Goal: Task Accomplishment & Management: Use online tool/utility

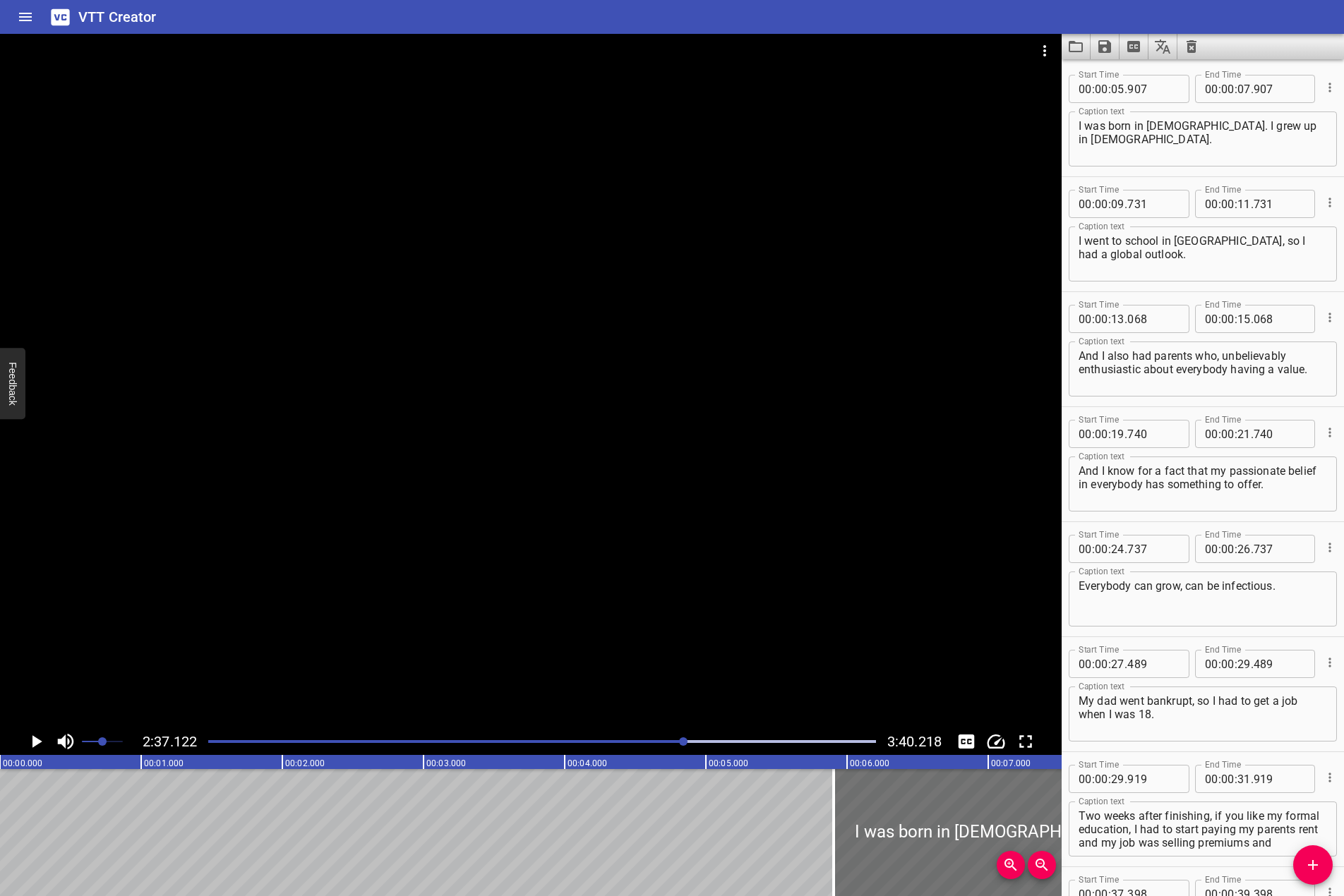
scroll to position [27, 0]
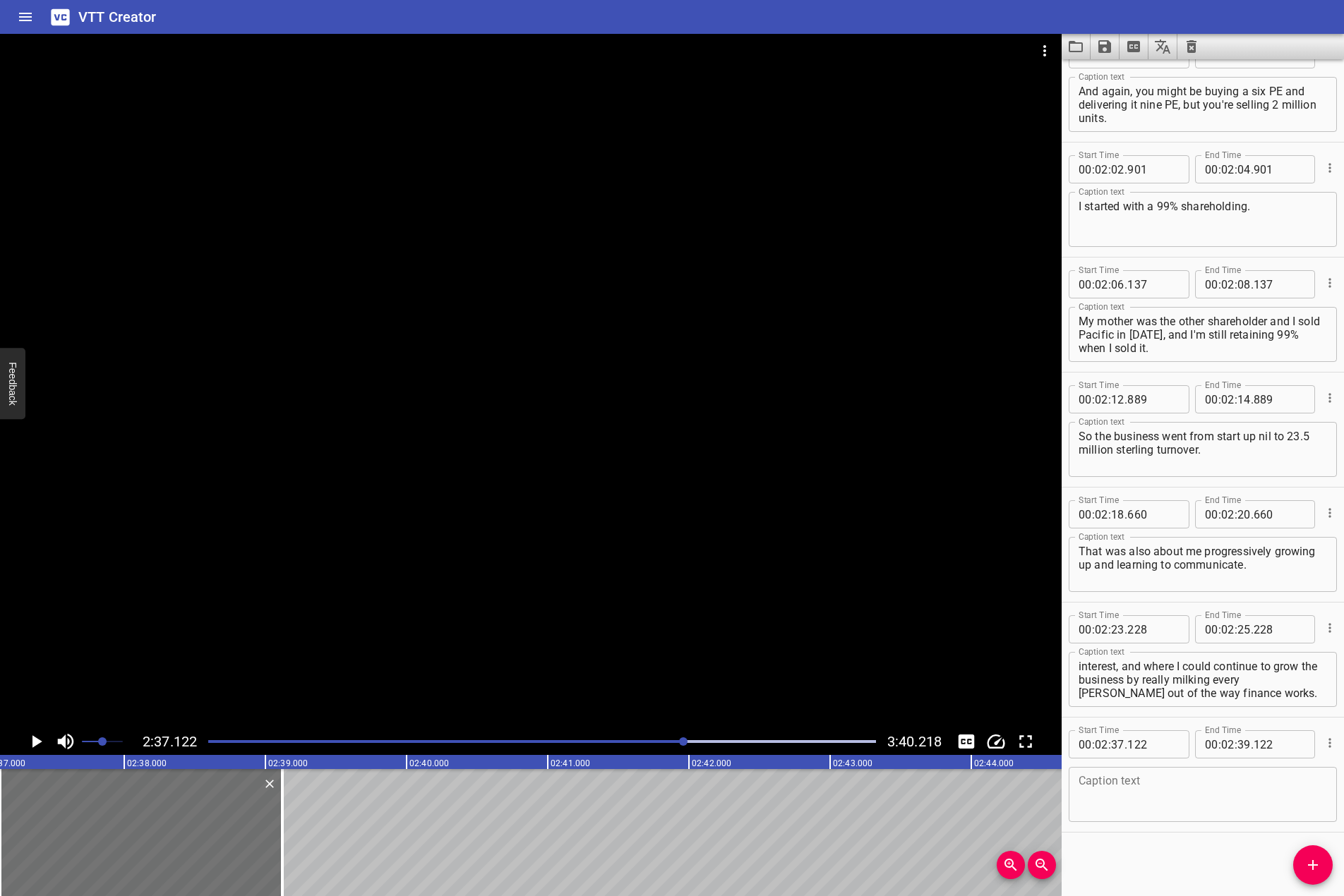
click at [624, 416] on div at bounding box center [531, 381] width 1062 height 694
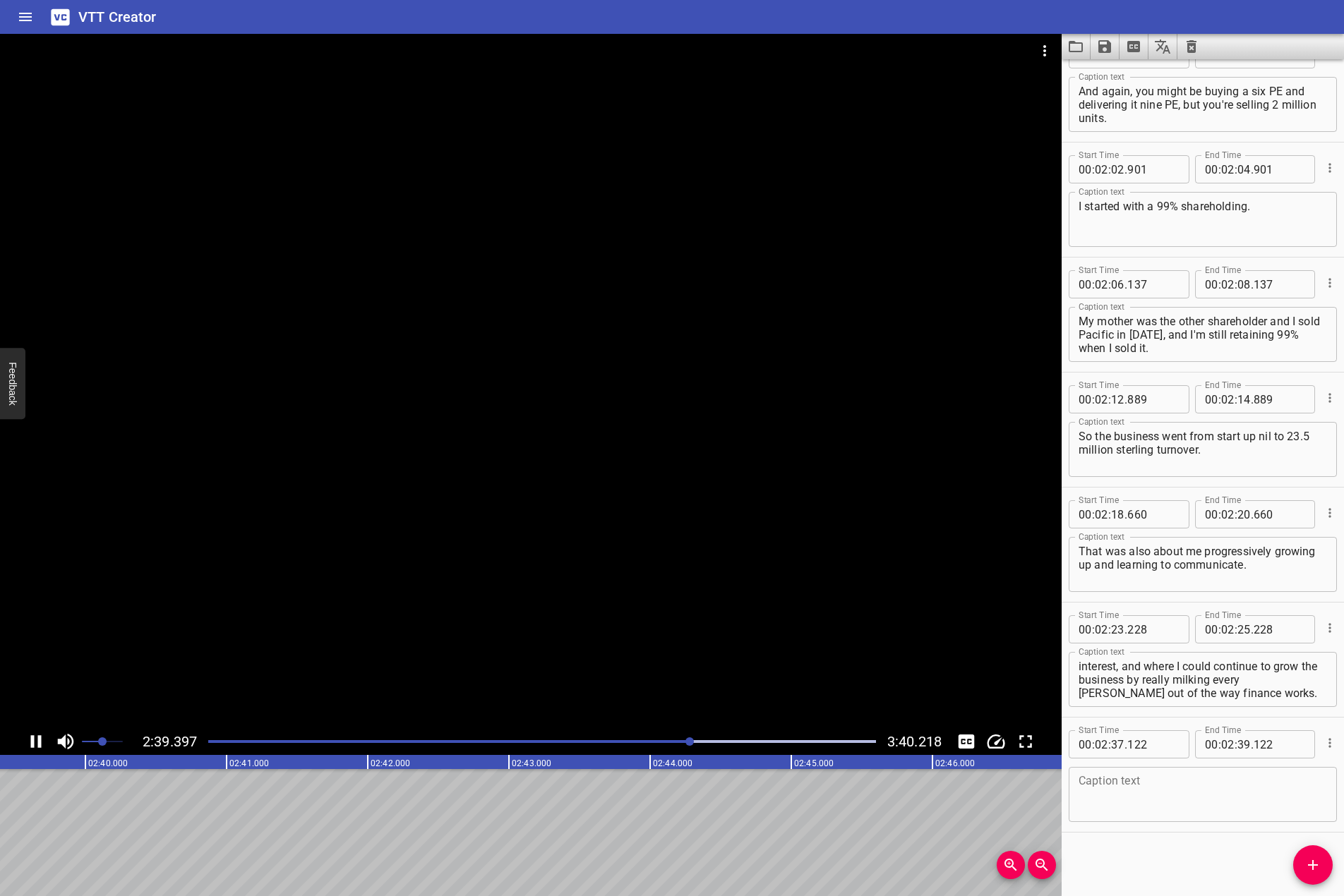
click at [37, 743] on icon "Play/Pause" at bounding box center [36, 742] width 21 height 21
click at [1270, 785] on textarea at bounding box center [1203, 795] width 248 height 40
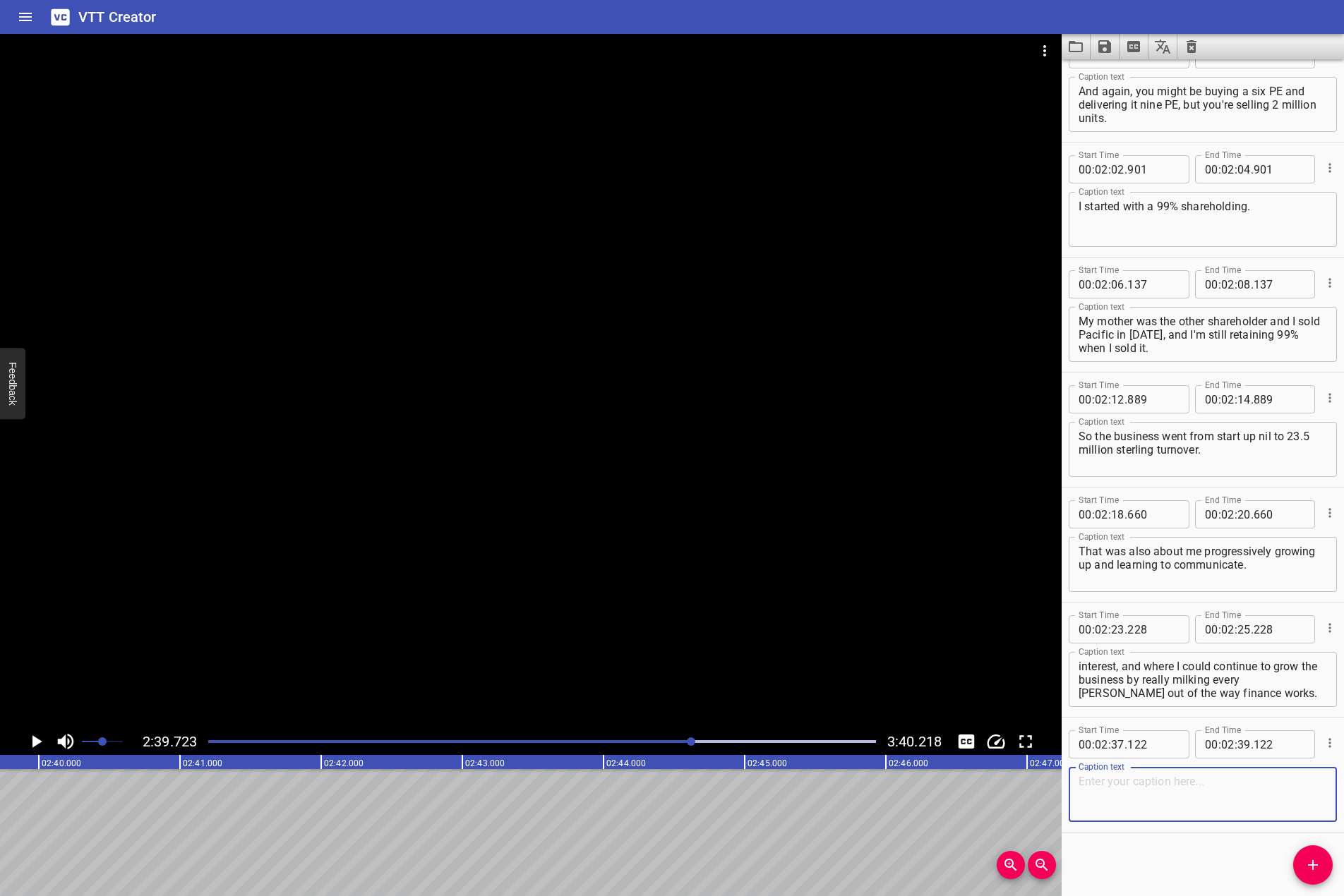
paste textarea "I like to learn about stuff I don't know about."
click at [1319, 874] on button "Add Cue" at bounding box center [1313, 865] width 40 height 40
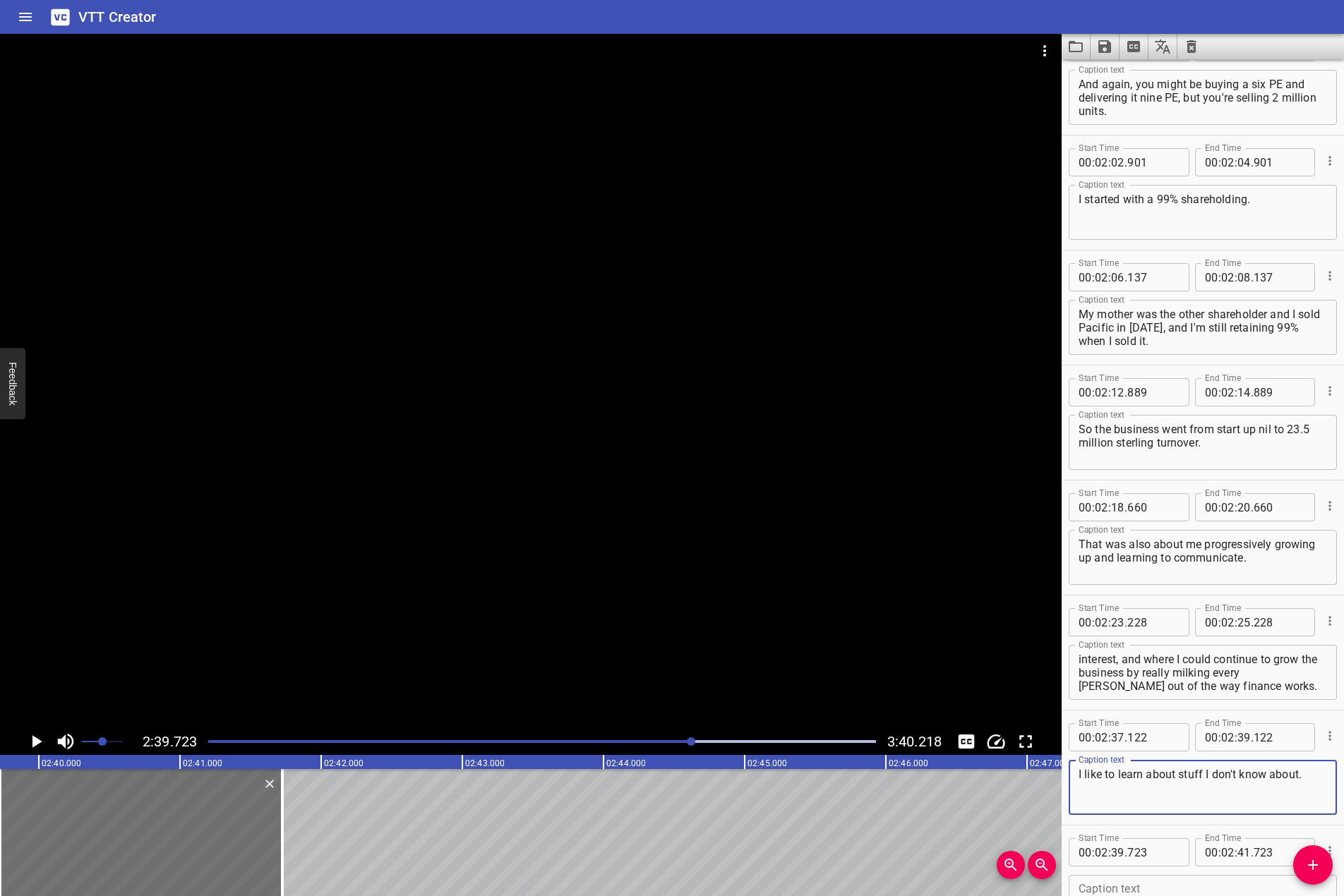
click at [1129, 797] on textarea "I like to learn about stuff I don't know about." at bounding box center [1203, 788] width 248 height 40
type textarea "I like to learn about stuff I don't know about."
click at [409, 466] on div at bounding box center [531, 381] width 1062 height 694
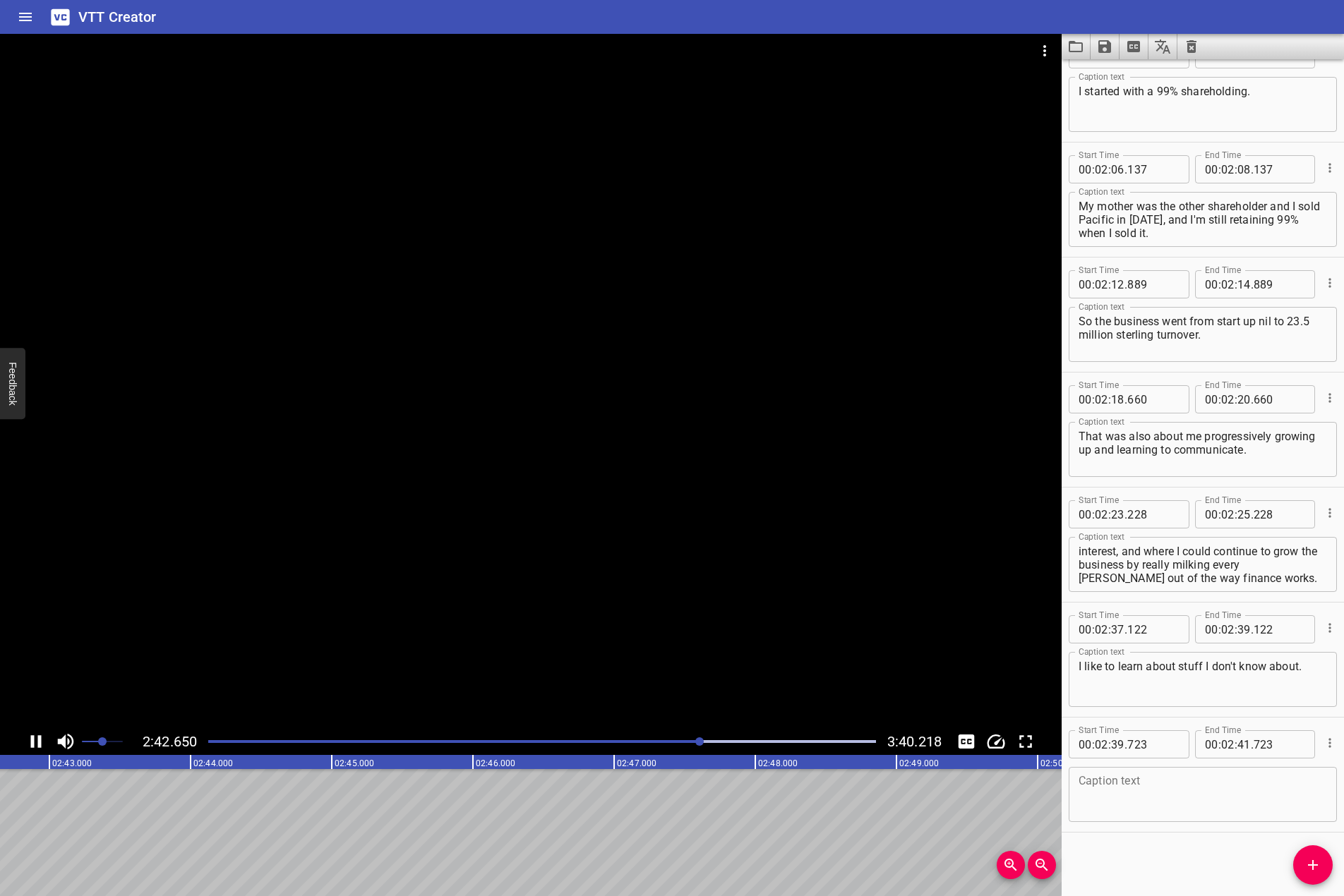
click at [408, 485] on div at bounding box center [531, 381] width 1062 height 694
drag, startPoint x: 476, startPoint y: 485, endPoint x: 147, endPoint y: 596, distance: 347.2
click at [475, 486] on div at bounding box center [531, 381] width 1062 height 694
click at [36, 737] on icon "Play/Pause" at bounding box center [36, 742] width 21 height 21
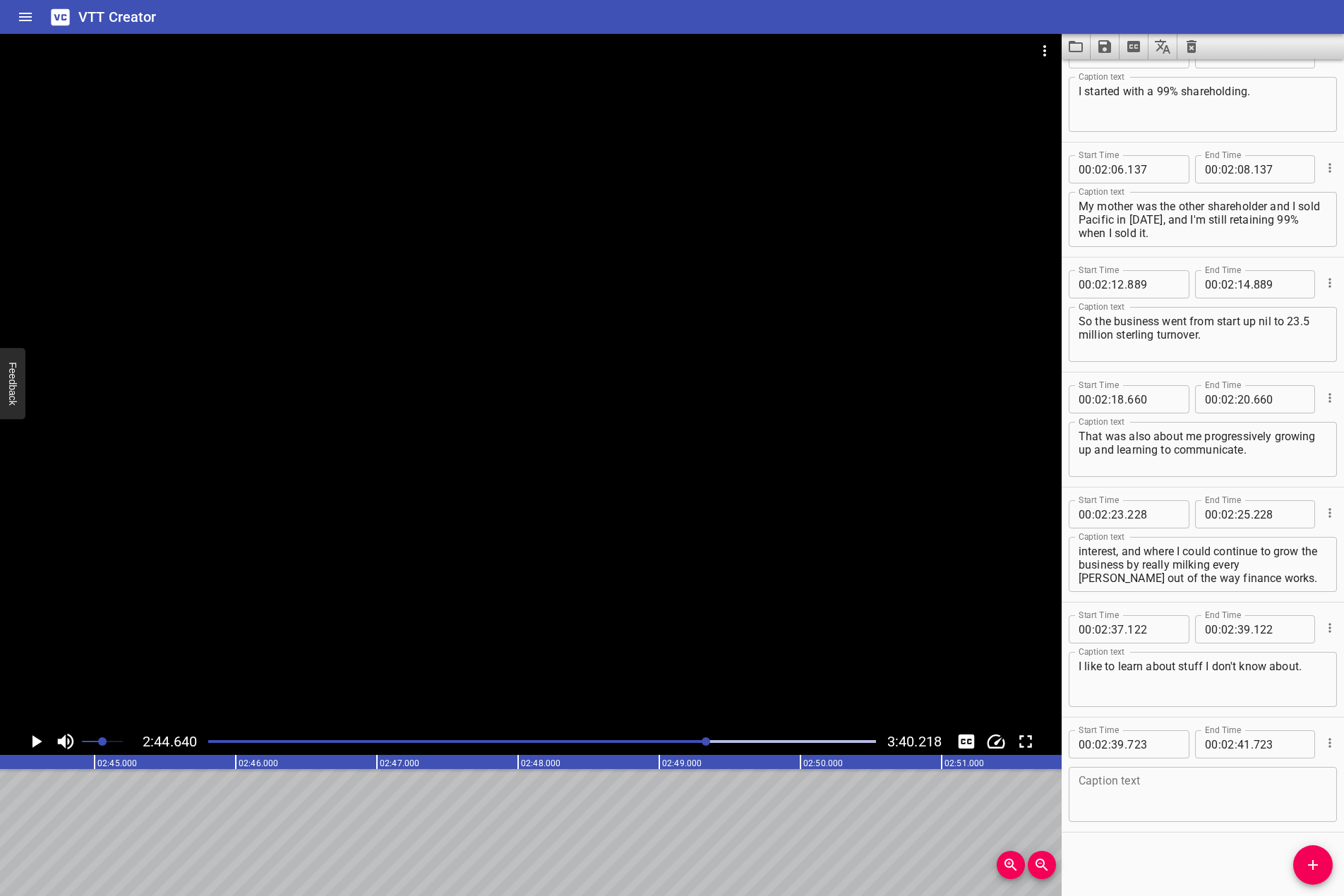
scroll to position [0, 23250]
click at [1227, 788] on textarea at bounding box center [1203, 795] width 248 height 40
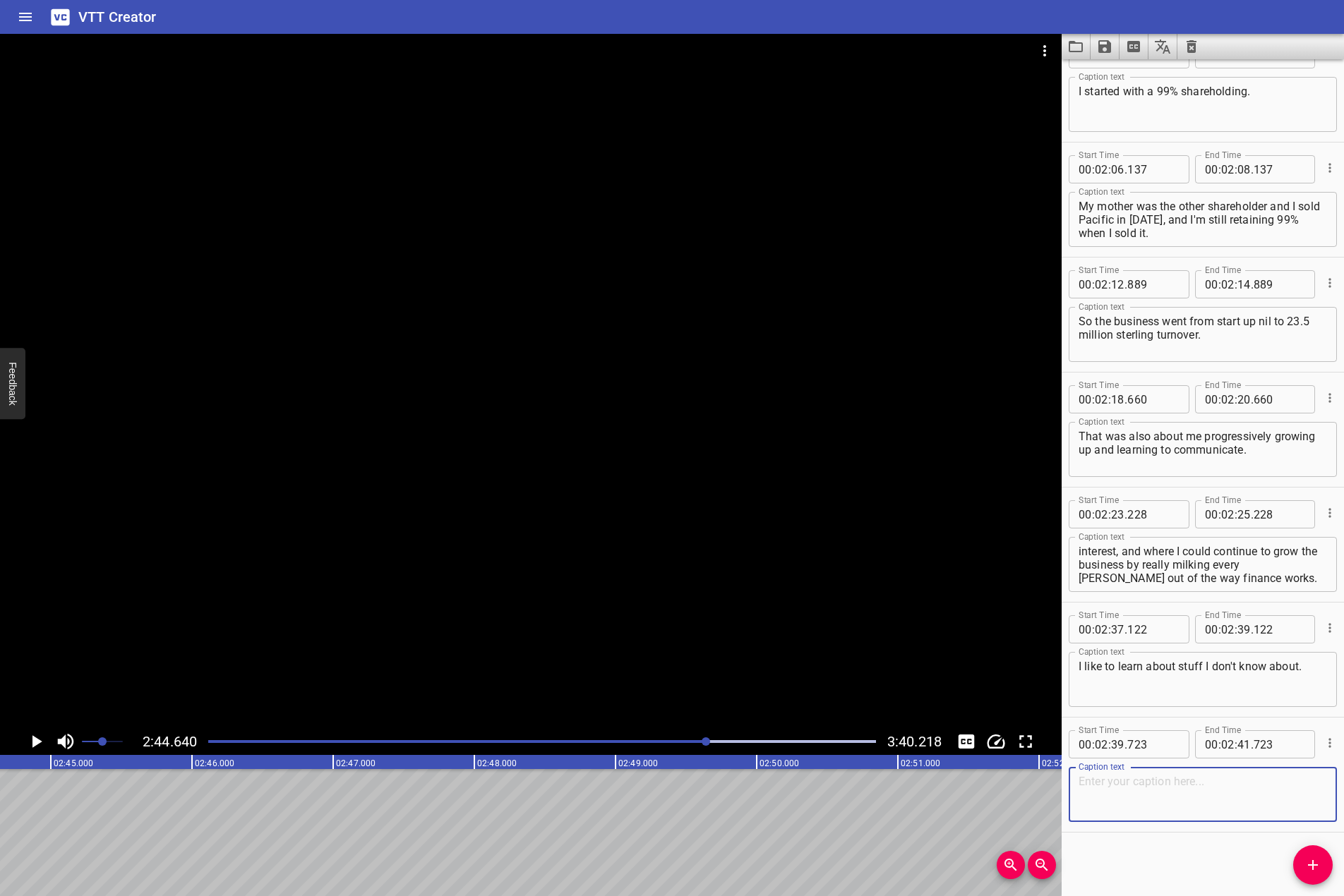
paste textarea "I'm currently invested in a platform called Soda [DOMAIN_NAME], which is a soci…"
click at [1111, 795] on textarea "I'm currently invested in a platform called Soda [DOMAIN_NAME], which is a soci…" at bounding box center [1203, 795] width 248 height 40
type textarea "I'm currently invested in a platform called [DOMAIN_NAME], which is a social me…"
click at [1301, 867] on span "Add Cue" at bounding box center [1313, 865] width 40 height 17
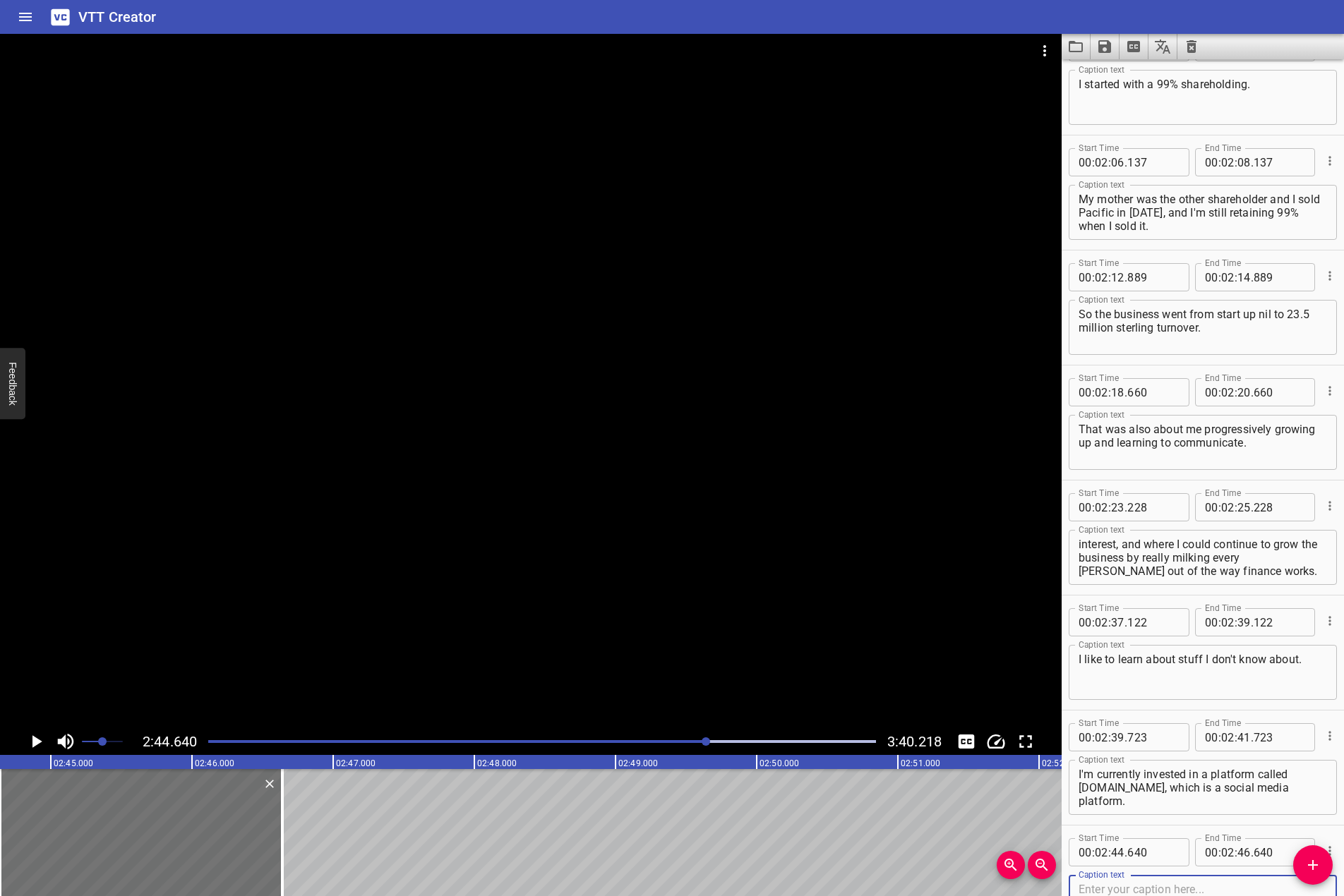
drag, startPoint x: 123, startPoint y: 574, endPoint x: 8, endPoint y: 600, distance: 117.9
click at [122, 574] on div at bounding box center [531, 381] width 1062 height 694
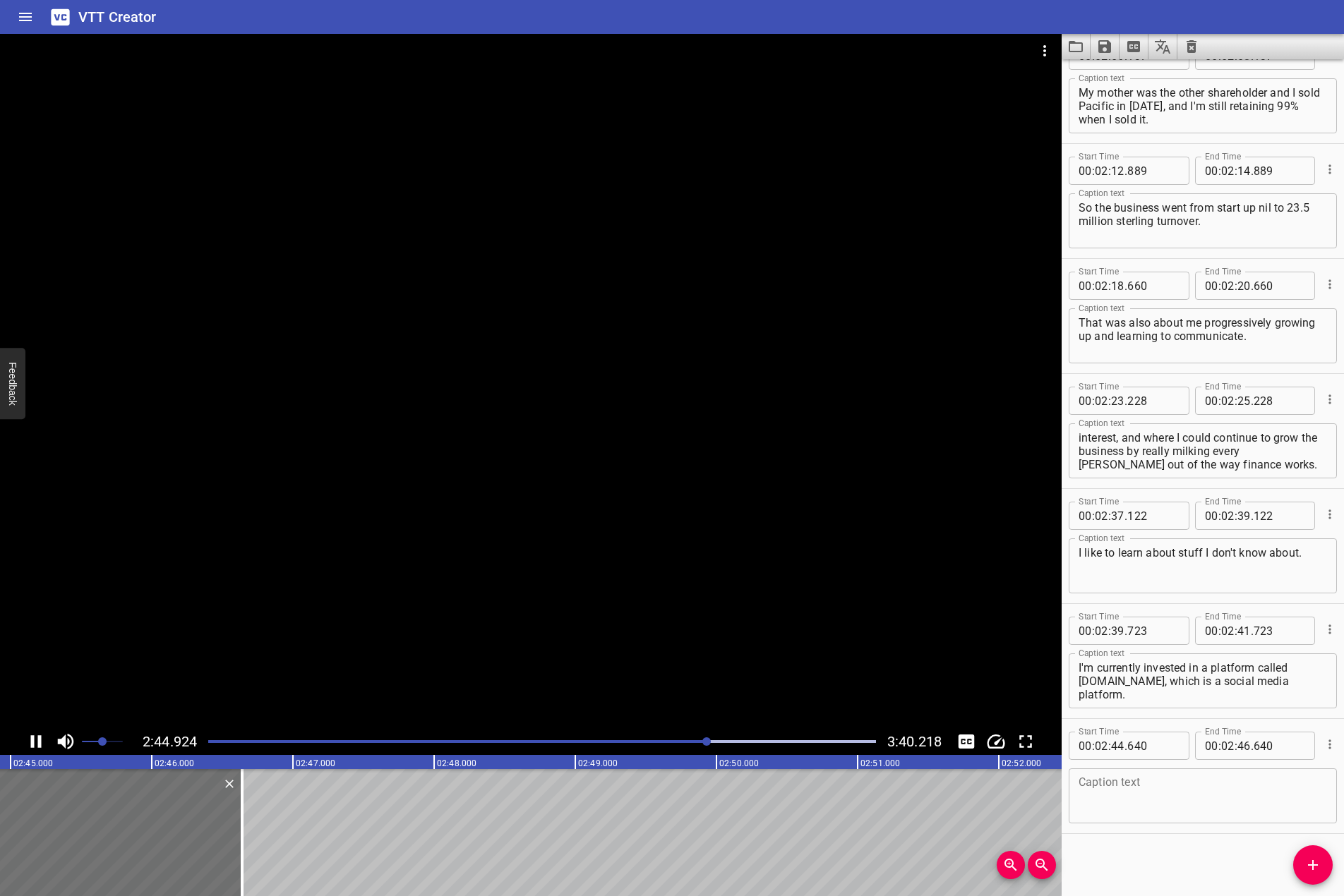
scroll to position [2681, 0]
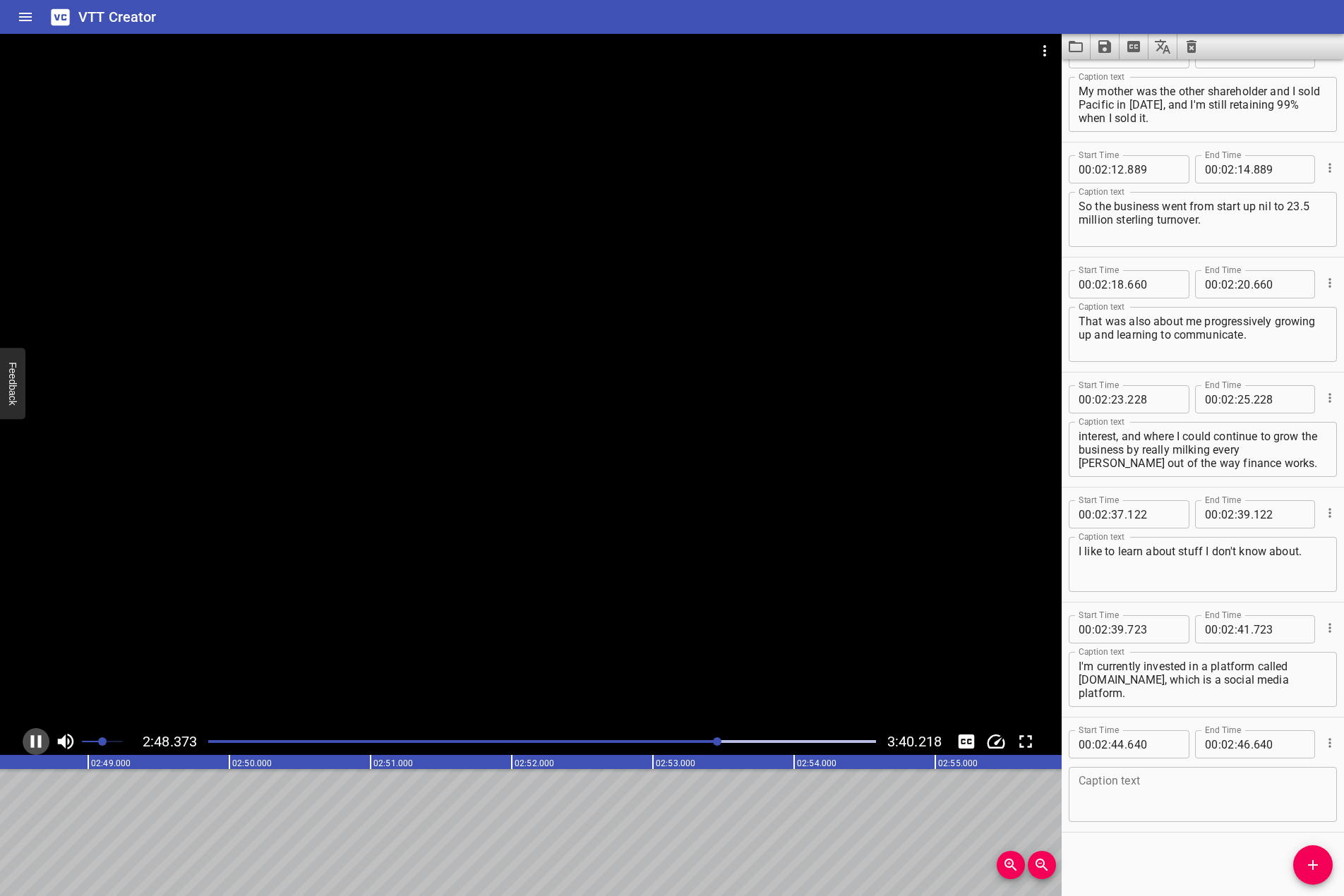
click at [34, 740] on icon "Play/Pause" at bounding box center [37, 741] width 10 height 13
click at [34, 740] on icon "Play/Pause" at bounding box center [37, 741] width 10 height 13
click at [34, 740] on icon "Play/Pause" at bounding box center [37, 741] width 10 height 13
click at [1217, 793] on textarea at bounding box center [1203, 795] width 248 height 40
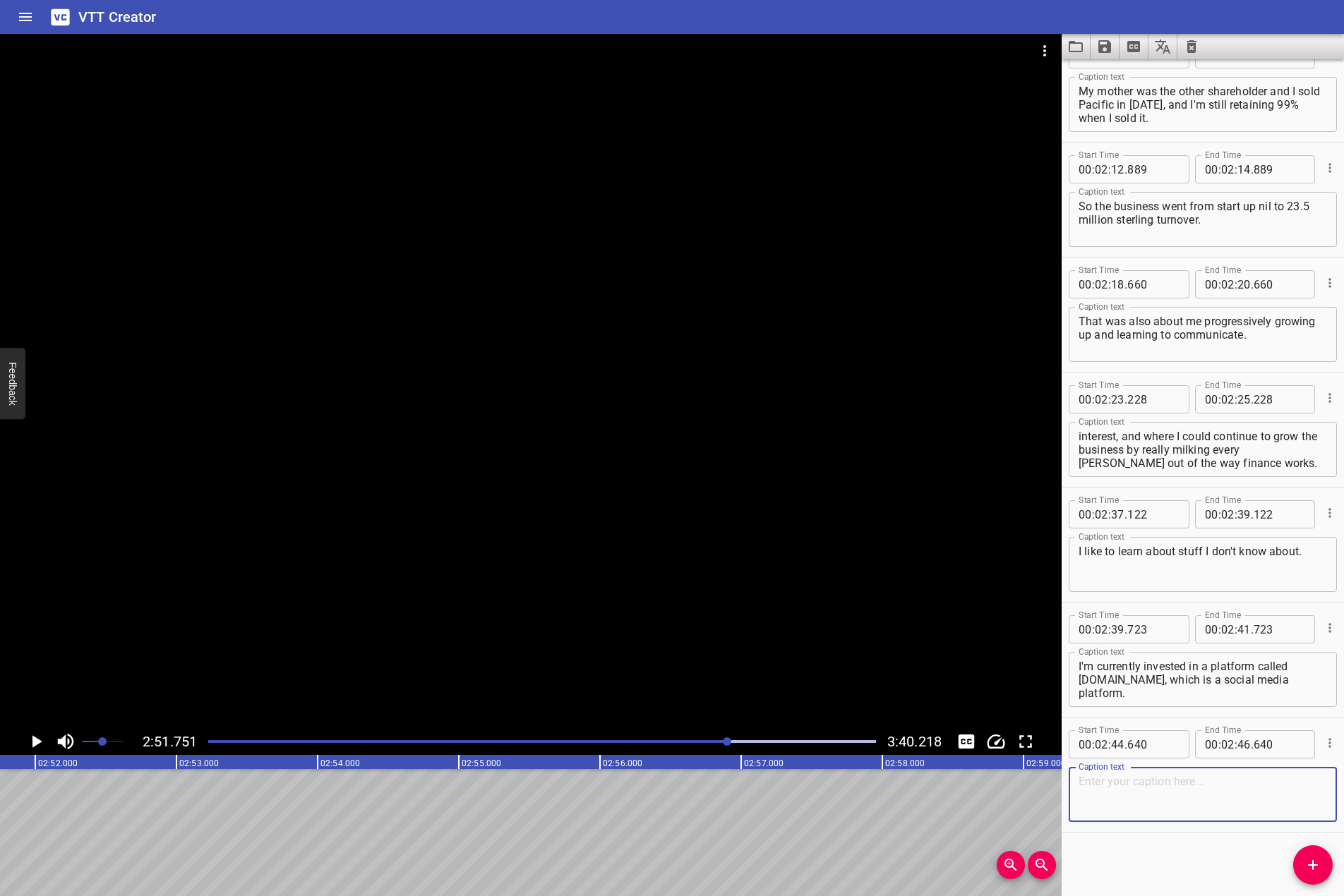
paste textarea "I know nothing about social media, but I see it as a sales channel, so I just h…"
type textarea "I know nothing about social media, but I see it as a sales channel, so I just h…"
click at [1313, 863] on icon "Add Cue" at bounding box center [1313, 865] width 10 height 10
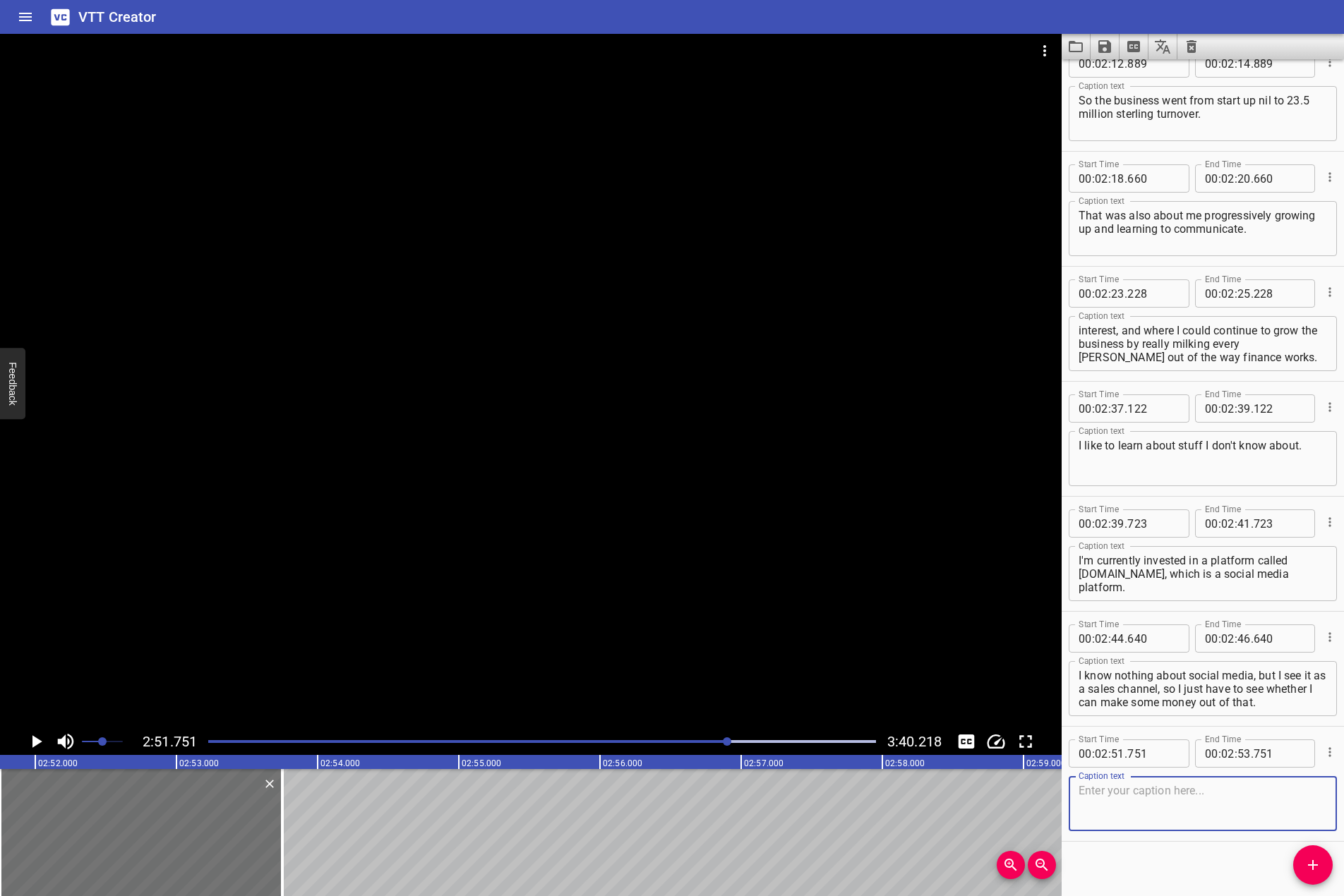
scroll to position [2795, 0]
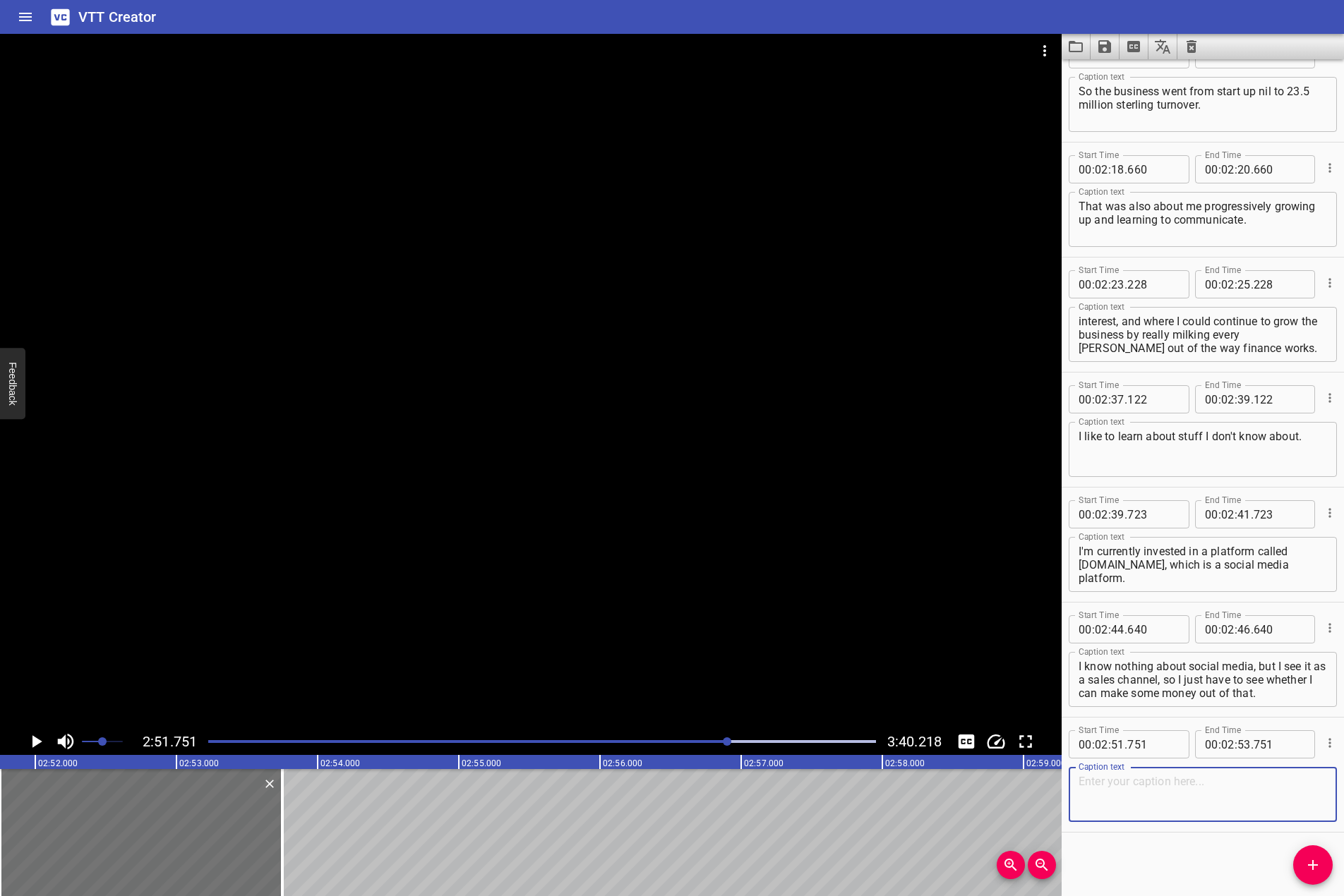
click at [1225, 803] on textarea at bounding box center [1203, 795] width 248 height 40
paste textarea "If you have the ambition to learn and grow, it's about asking the dumb question…"
type textarea "If you have the ambition to learn and grow, it's about asking the dumb question…"
click at [544, 597] on div at bounding box center [531, 381] width 1062 height 694
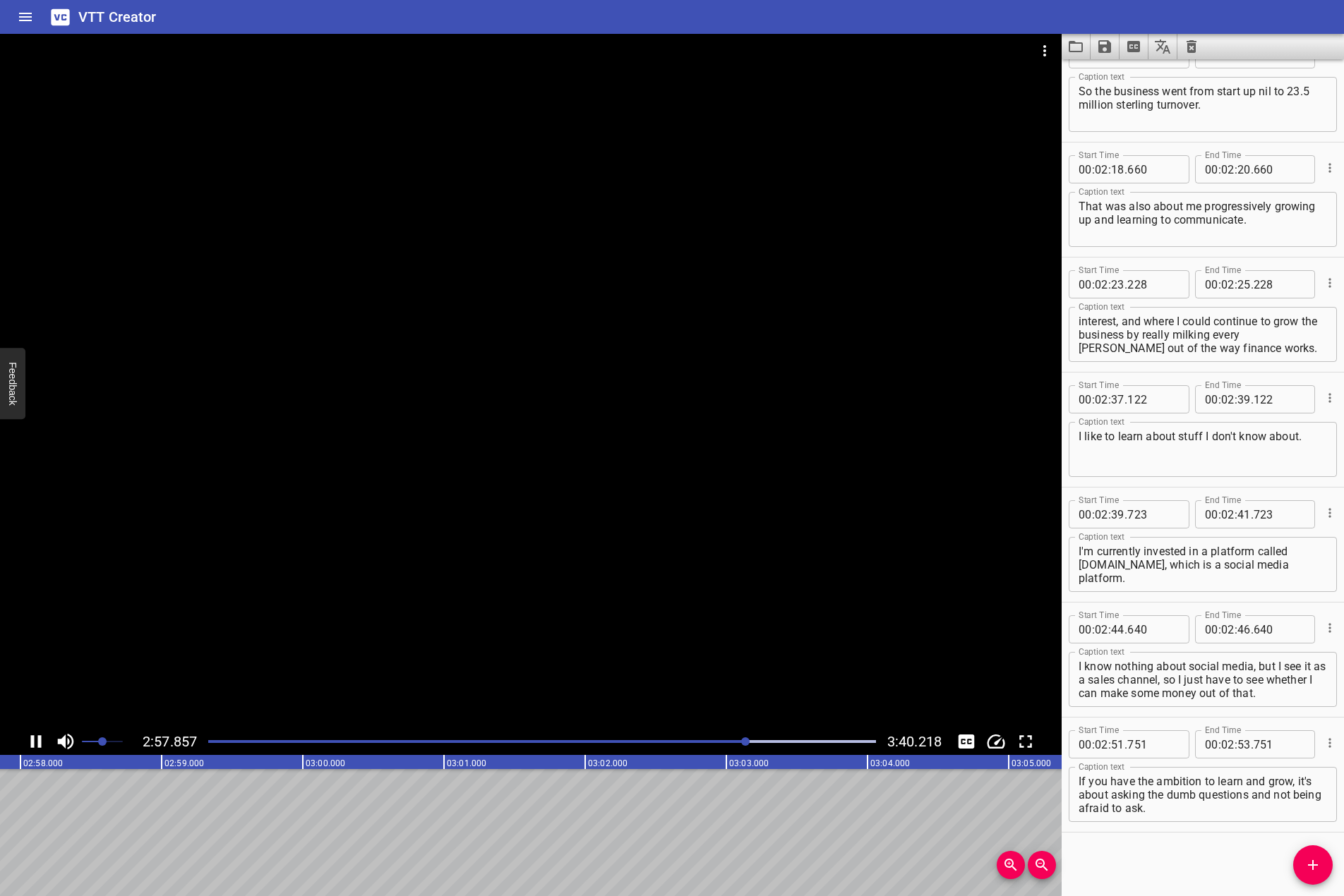
click at [432, 592] on div at bounding box center [531, 381] width 1062 height 694
click at [1291, 856] on div "Start Time 00 : 00 : 05 . 907 Start Time End Time 00 : 00 : 07 . 907 End Time C…" at bounding box center [1203, 477] width 282 height 837
click at [1309, 868] on icon "Add Cue" at bounding box center [1313, 865] width 17 height 17
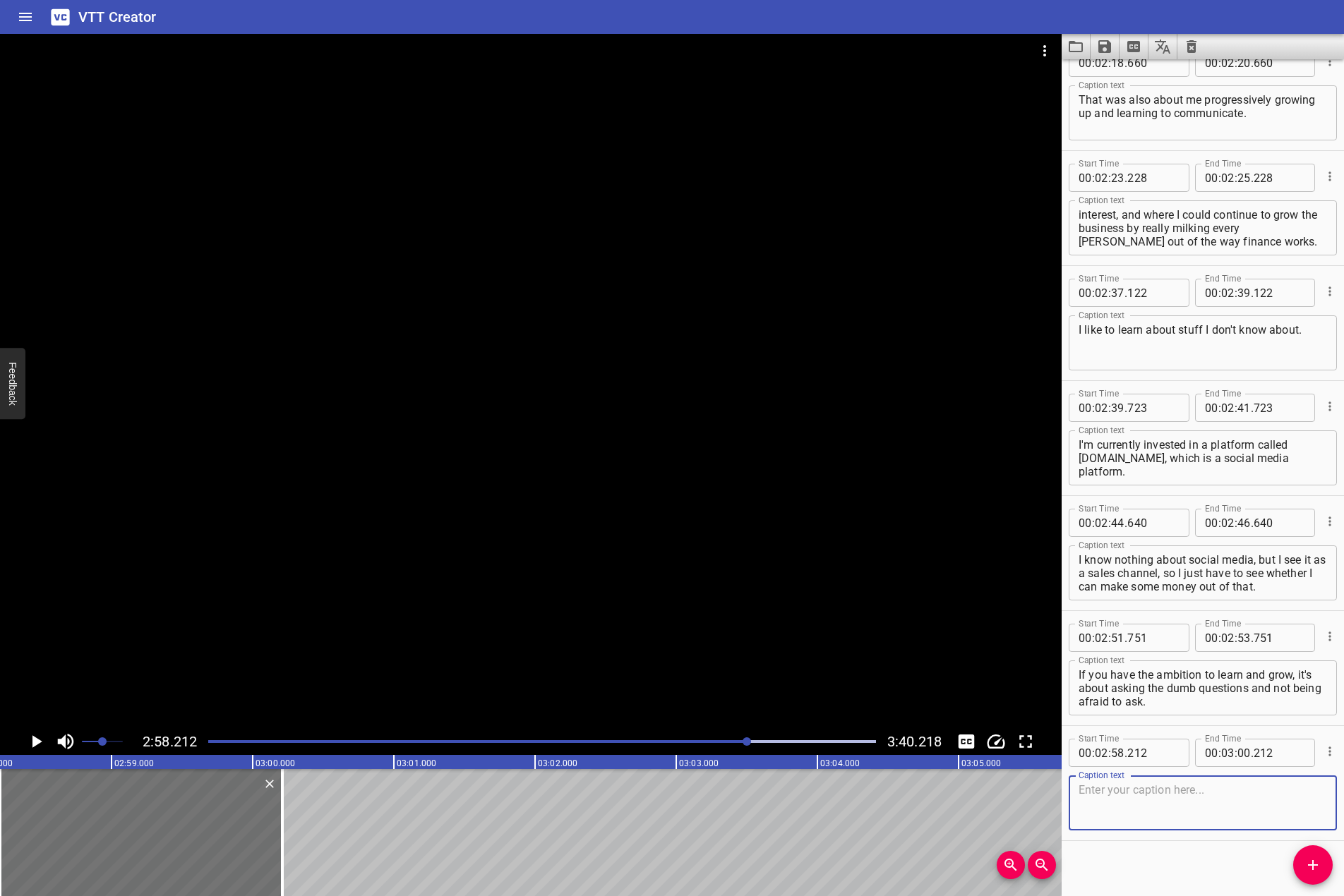
scroll to position [2910, 0]
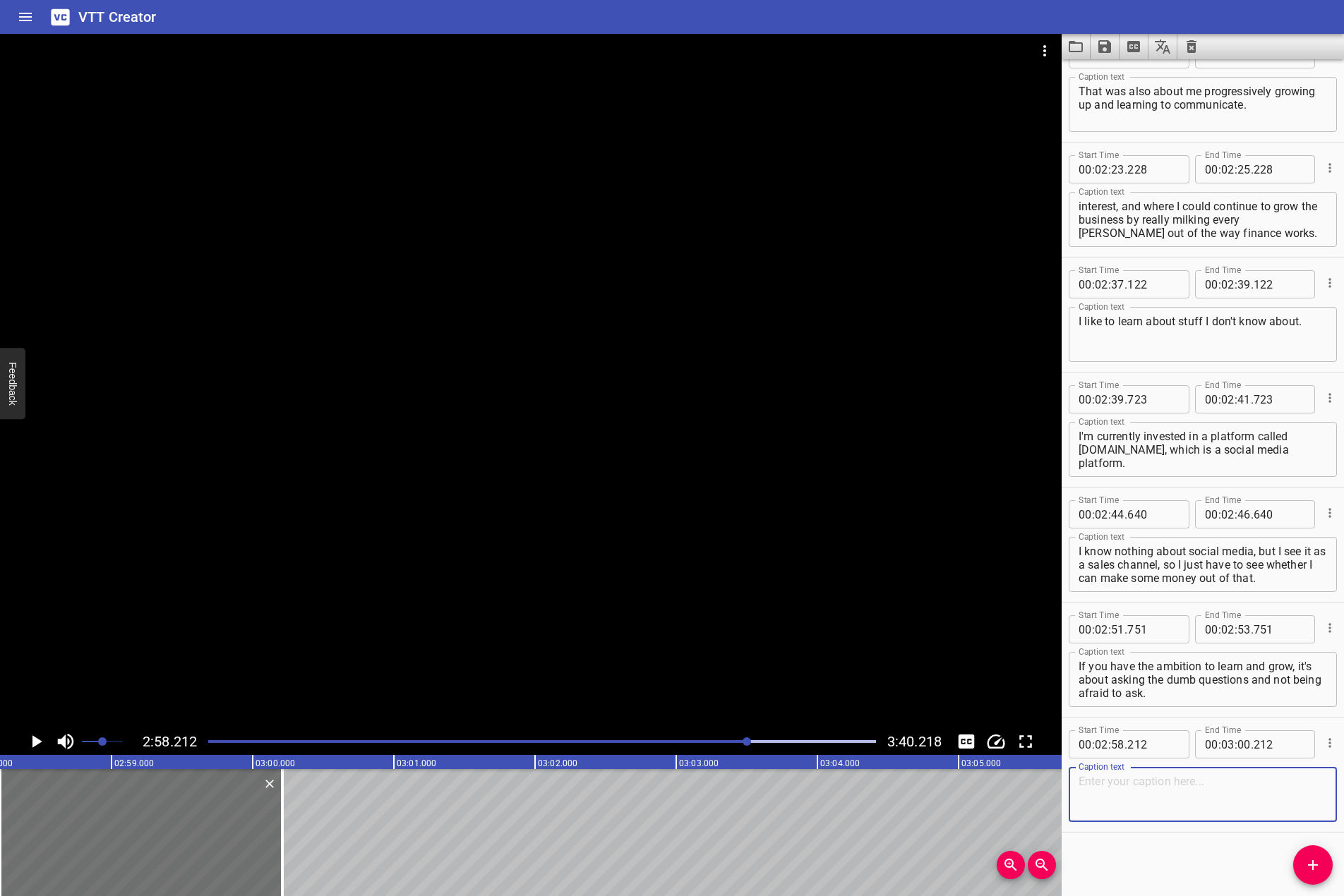
click at [1189, 803] on textarea at bounding box center [1203, 795] width 248 height 40
paste textarea "And I certainly ask still masses of dumb questions and I know a bit more, but n…"
type textarea "And I certainly ask still masses of dumb questions and I know a bit more, but n…"
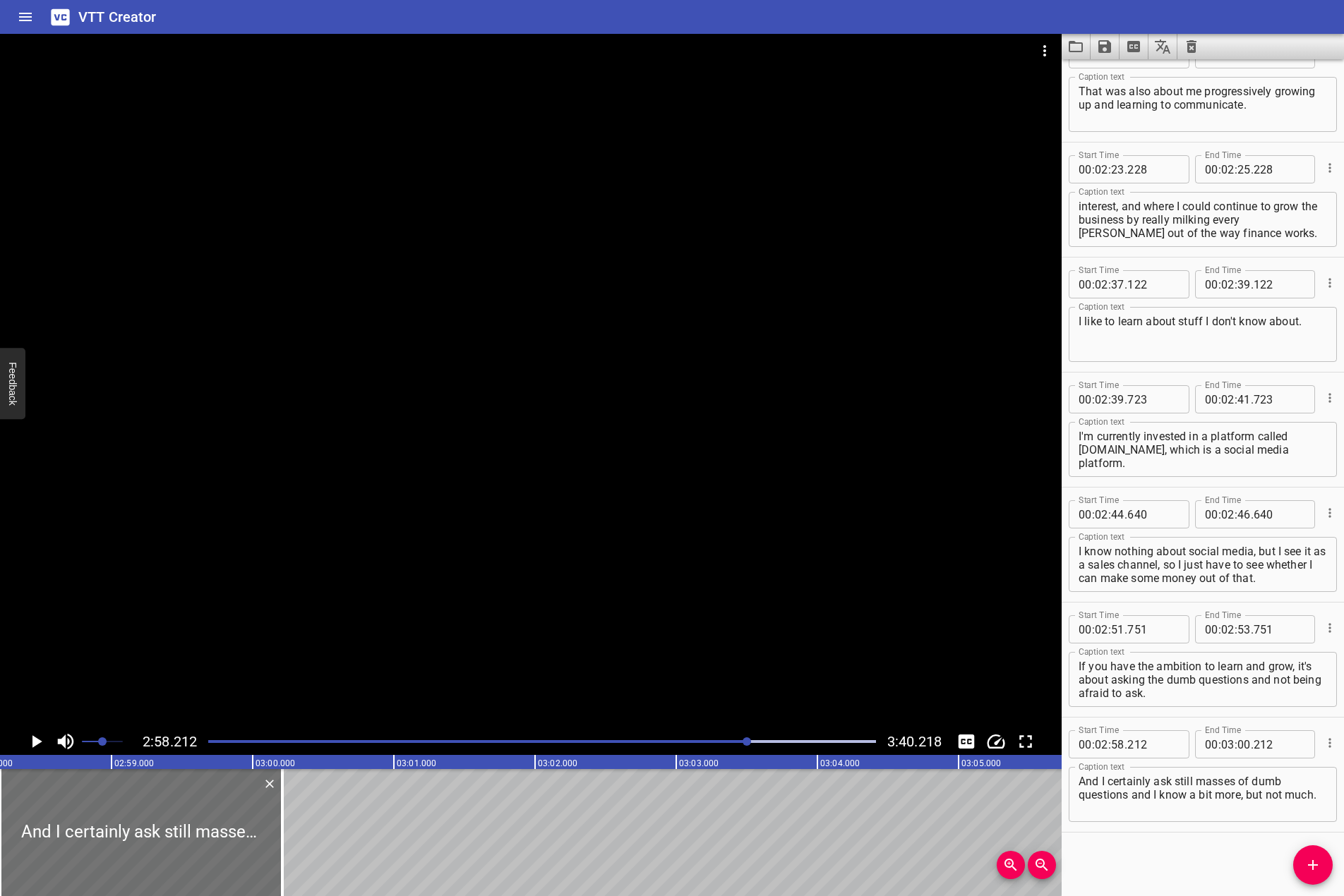
drag, startPoint x: 447, startPoint y: 545, endPoint x: 41, endPoint y: 673, distance: 425.7
click at [312, 579] on div at bounding box center [531, 381] width 1062 height 694
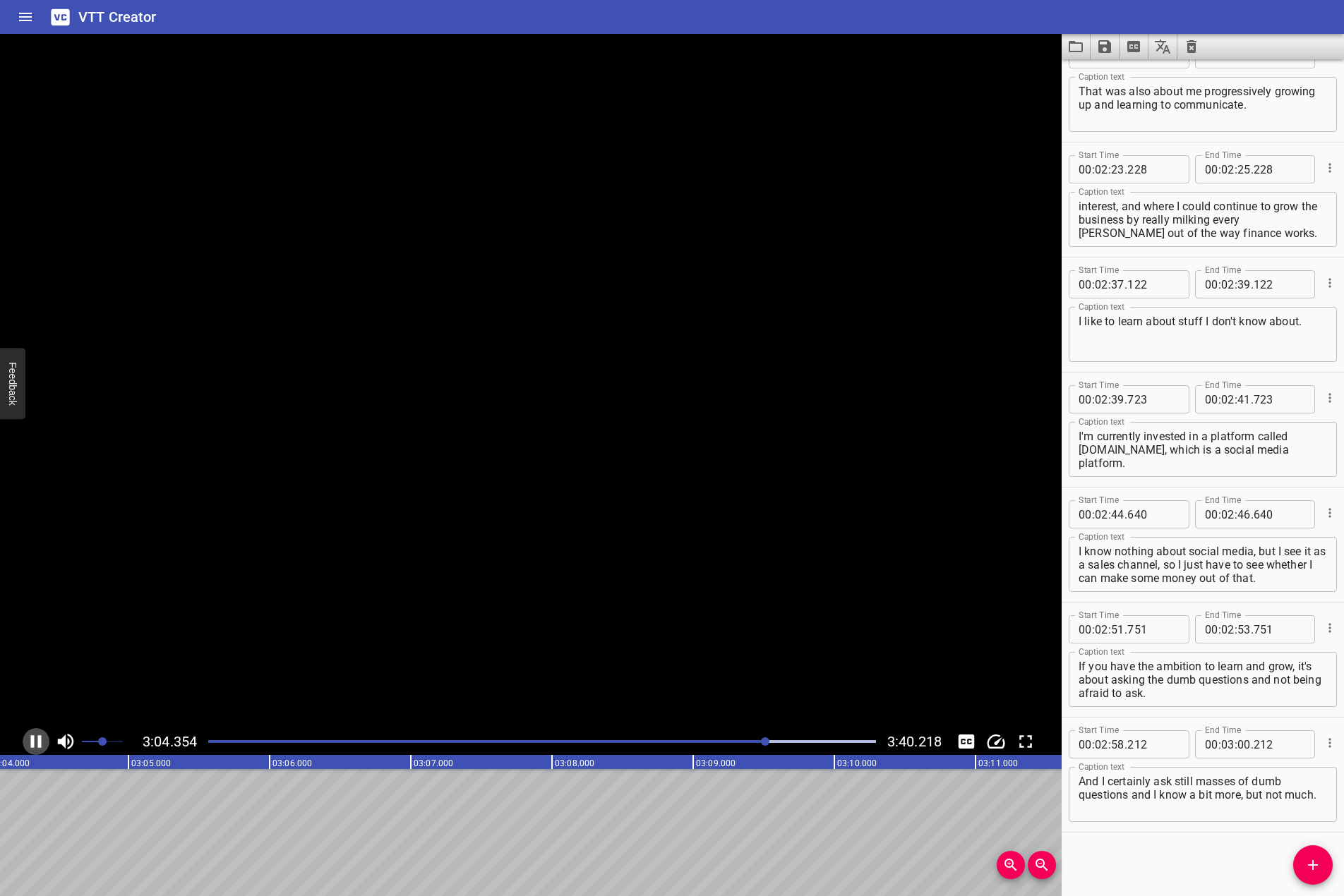
click at [46, 736] on icon "Play/Pause" at bounding box center [36, 742] width 21 height 21
click at [22, 728] on button "Play/Pause" at bounding box center [36, 742] width 27 height 27
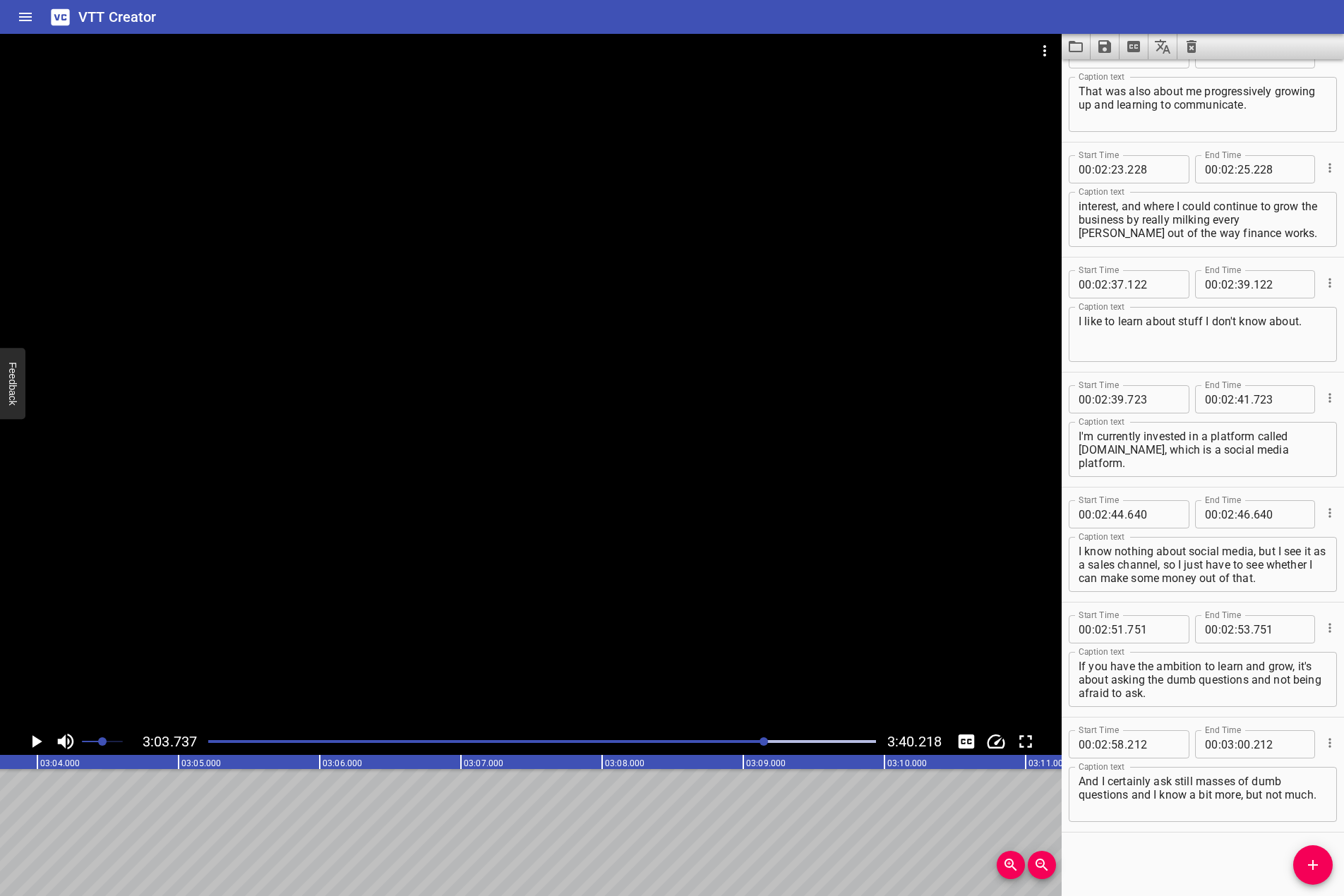
click at [22, 728] on button "Play/Pause" at bounding box center [36, 742] width 27 height 27
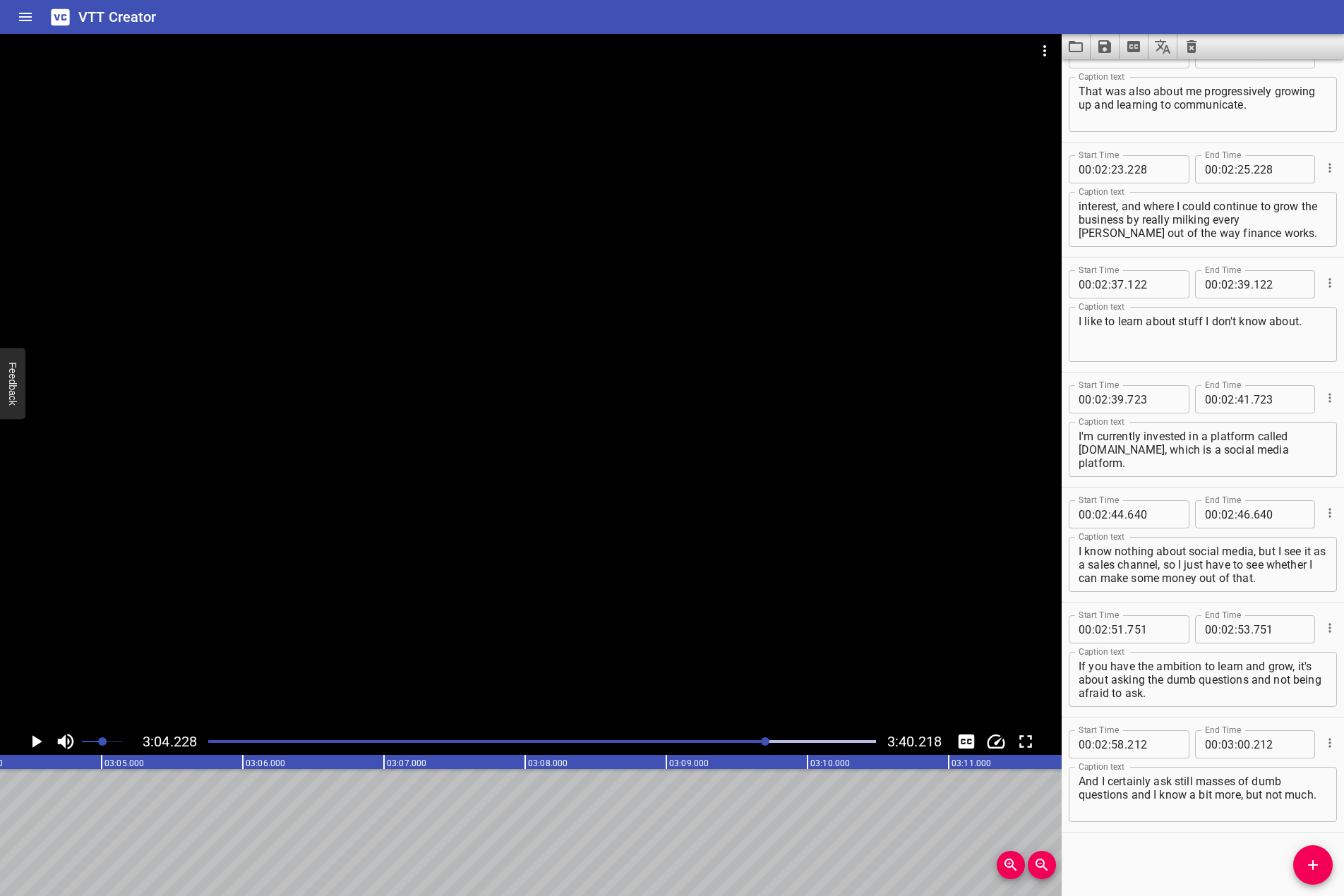
scroll to position [0, 26016]
click at [1304, 863] on span "Add Cue" at bounding box center [1313, 865] width 40 height 17
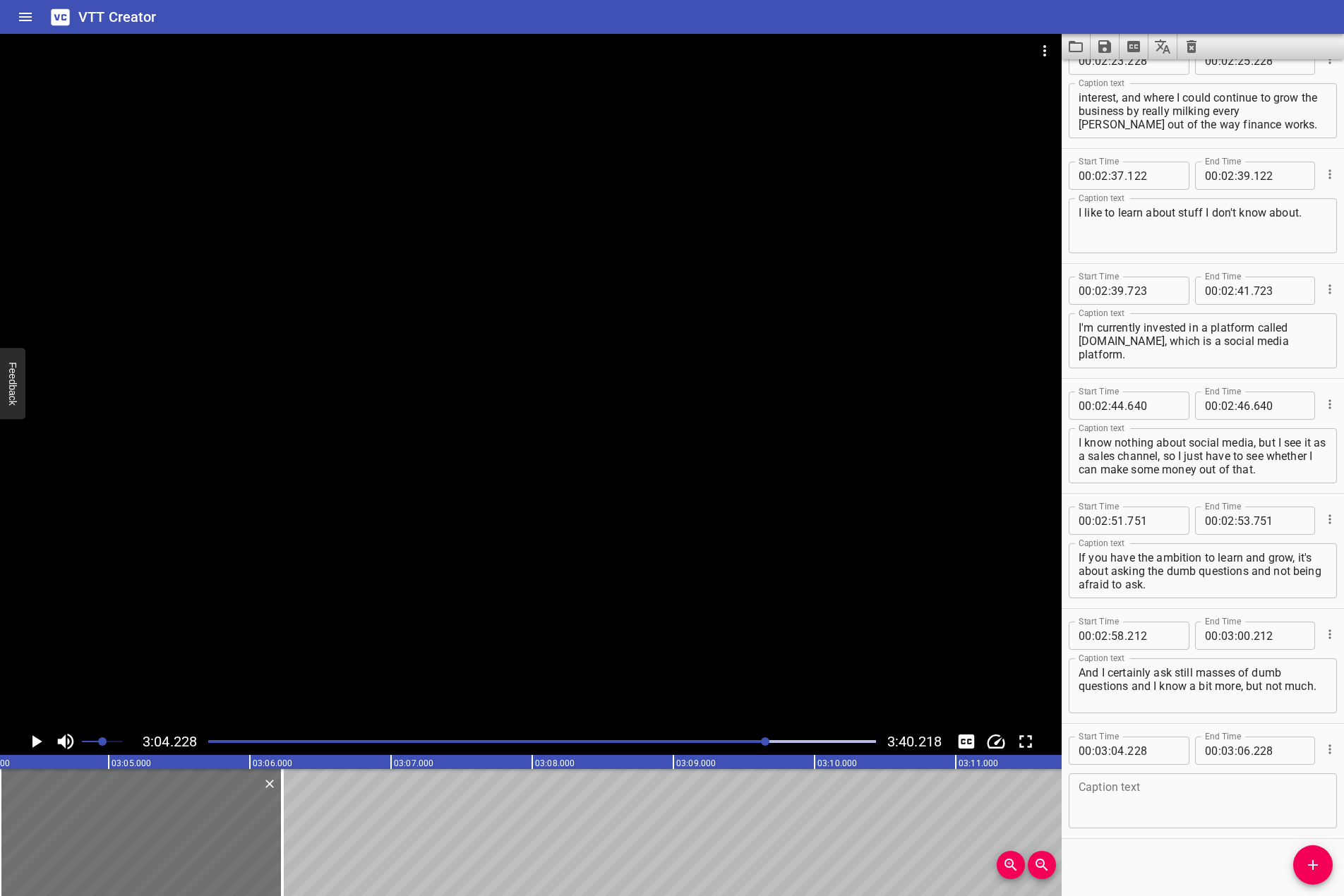
scroll to position [3025, 0]
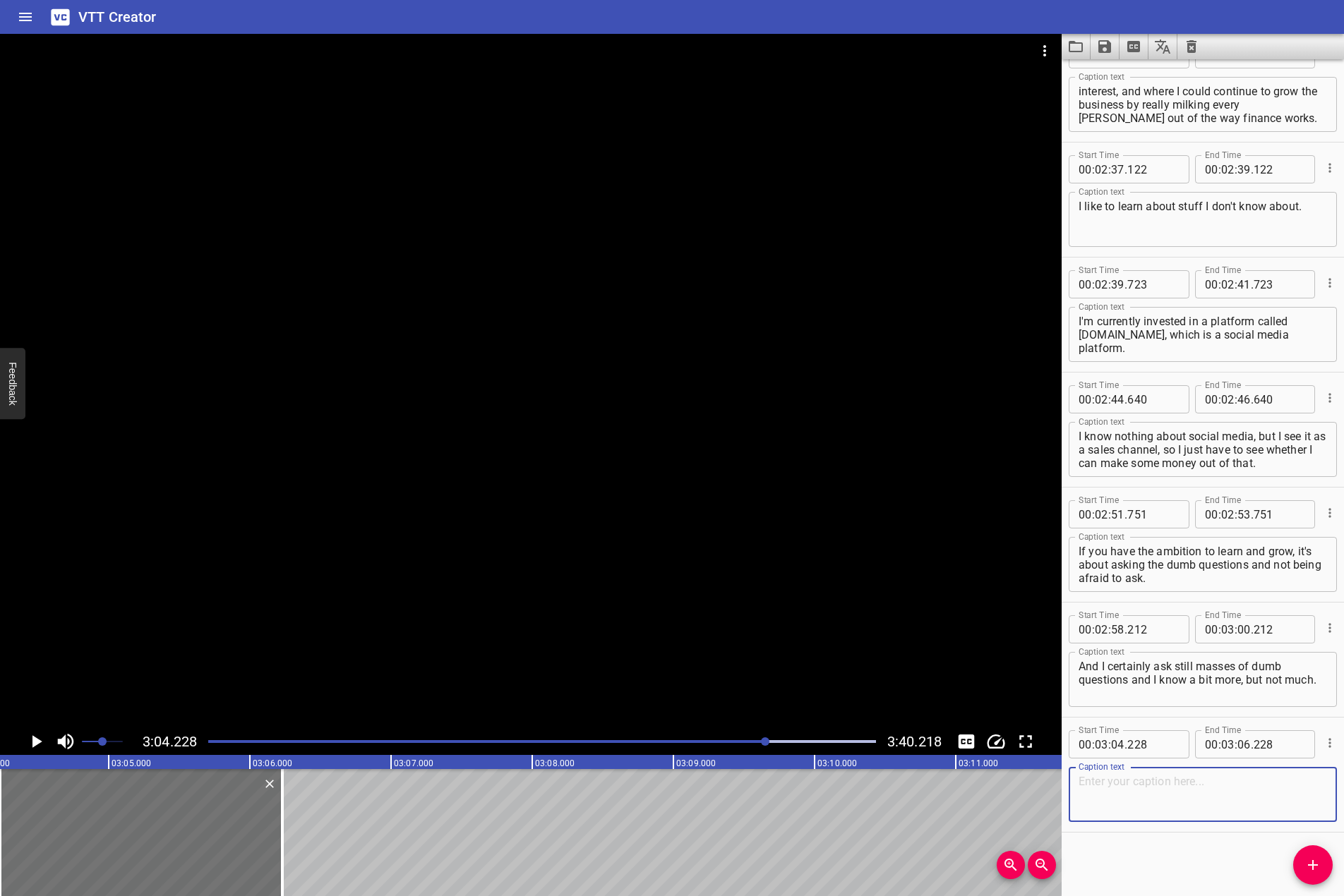
click at [1245, 793] on textarea at bounding box center [1203, 795] width 248 height 40
drag, startPoint x: 409, startPoint y: 570, endPoint x: 25, endPoint y: 758, distance: 427.6
click at [400, 571] on div at bounding box center [531, 381] width 1062 height 694
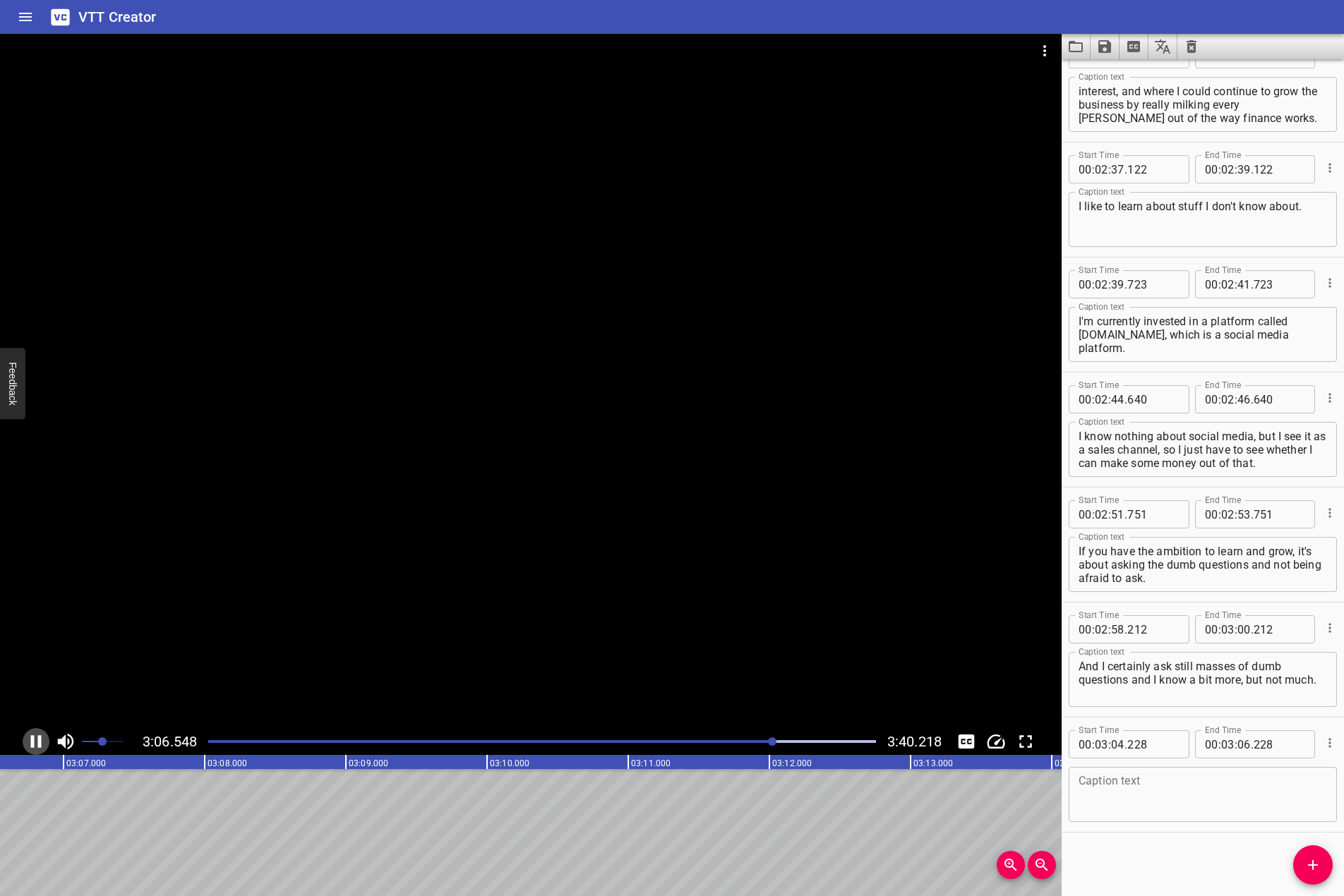
click at [32, 737] on icon "Play/Pause" at bounding box center [37, 741] width 10 height 13
click at [1184, 800] on textarea at bounding box center [1203, 795] width 248 height 40
paste textarea "And so the answer is yes. I learned by asking."
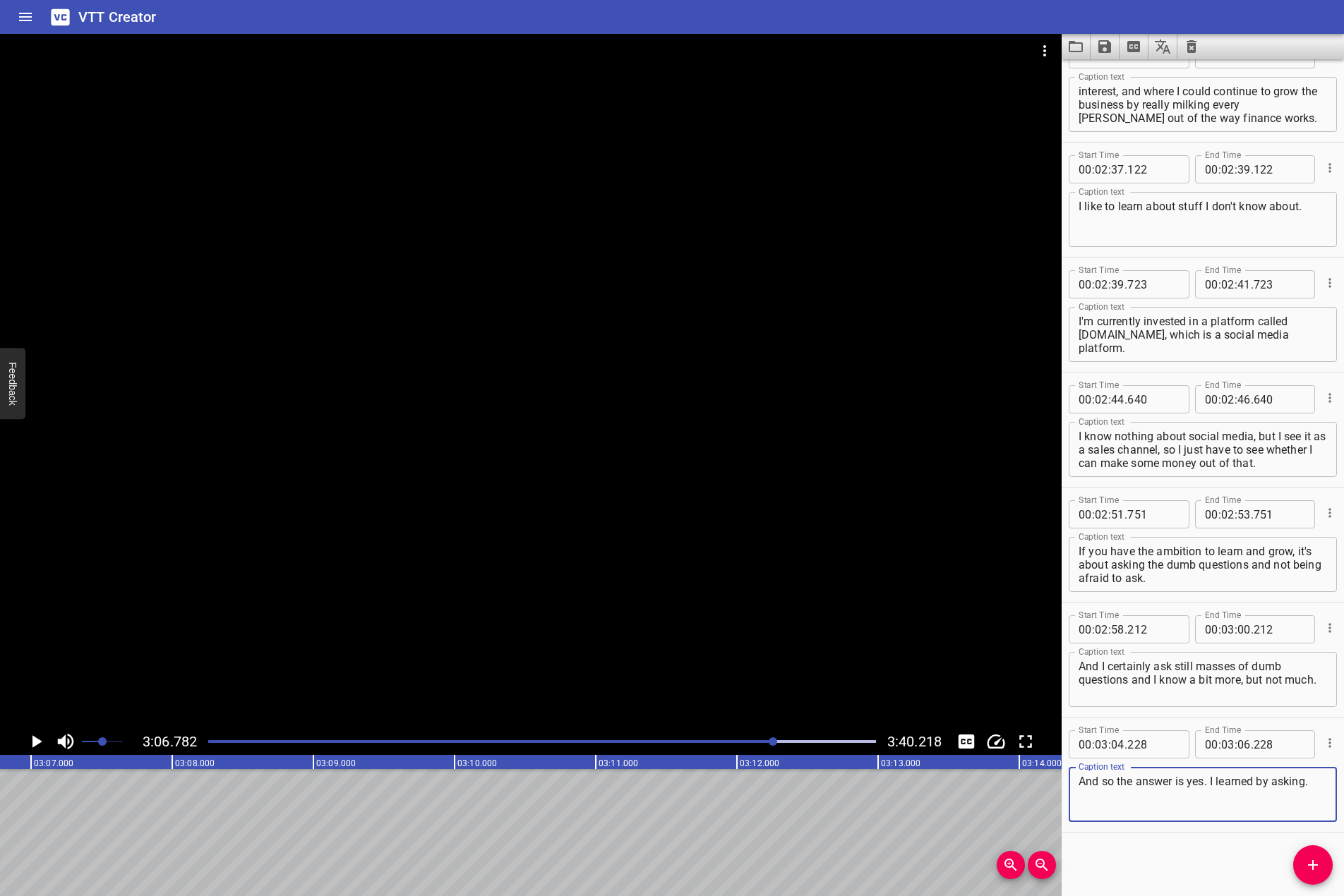
drag, startPoint x: 1184, startPoint y: 780, endPoint x: 1209, endPoint y: 785, distance: 25.5
click at [1209, 785] on textarea "And so the answer is yes. I learned by asking." at bounding box center [1203, 795] width 248 height 40
type textarea "And so the answer is I learned by asking."
click at [1316, 854] on button "Add Cue" at bounding box center [1313, 865] width 40 height 40
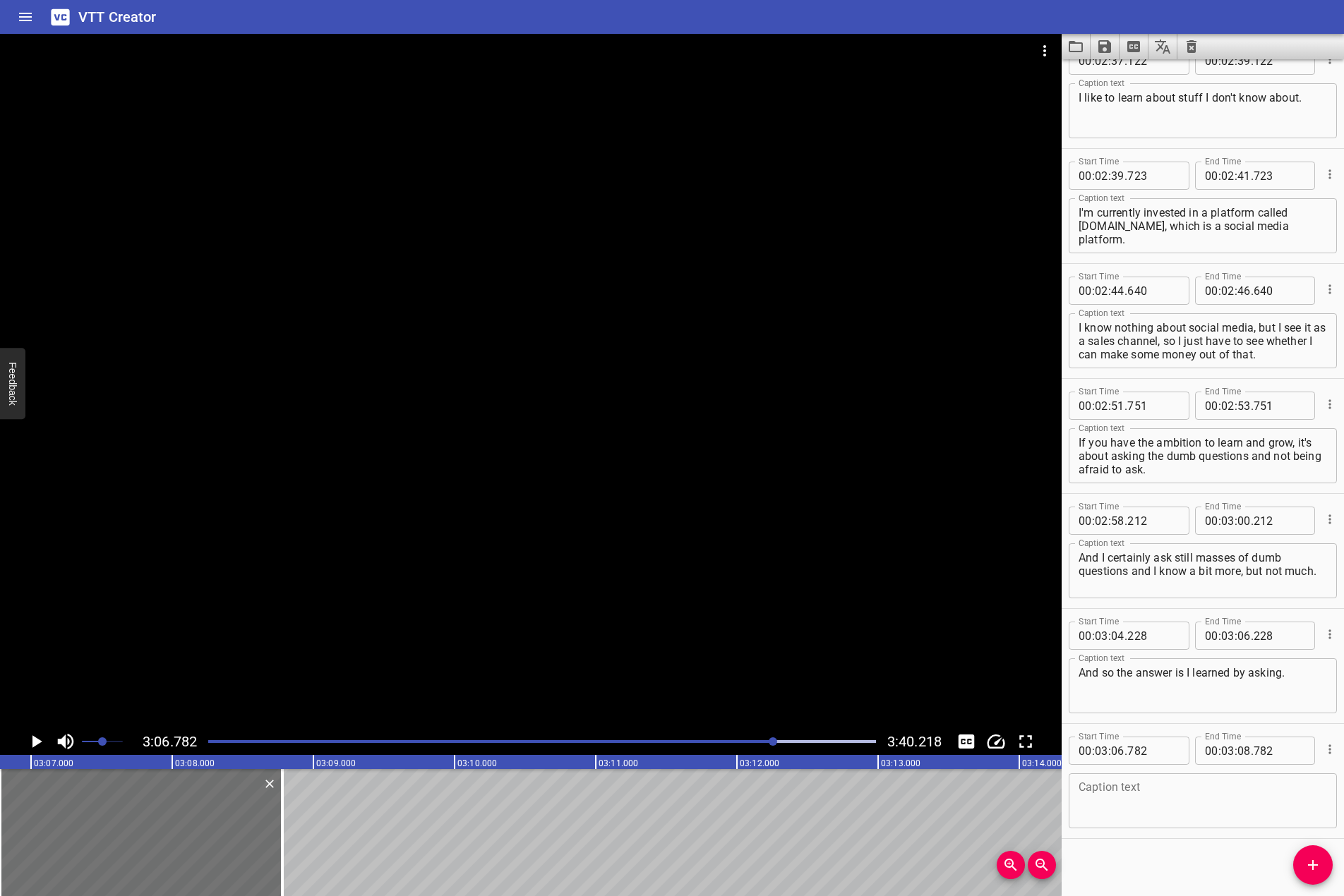
scroll to position [3140, 0]
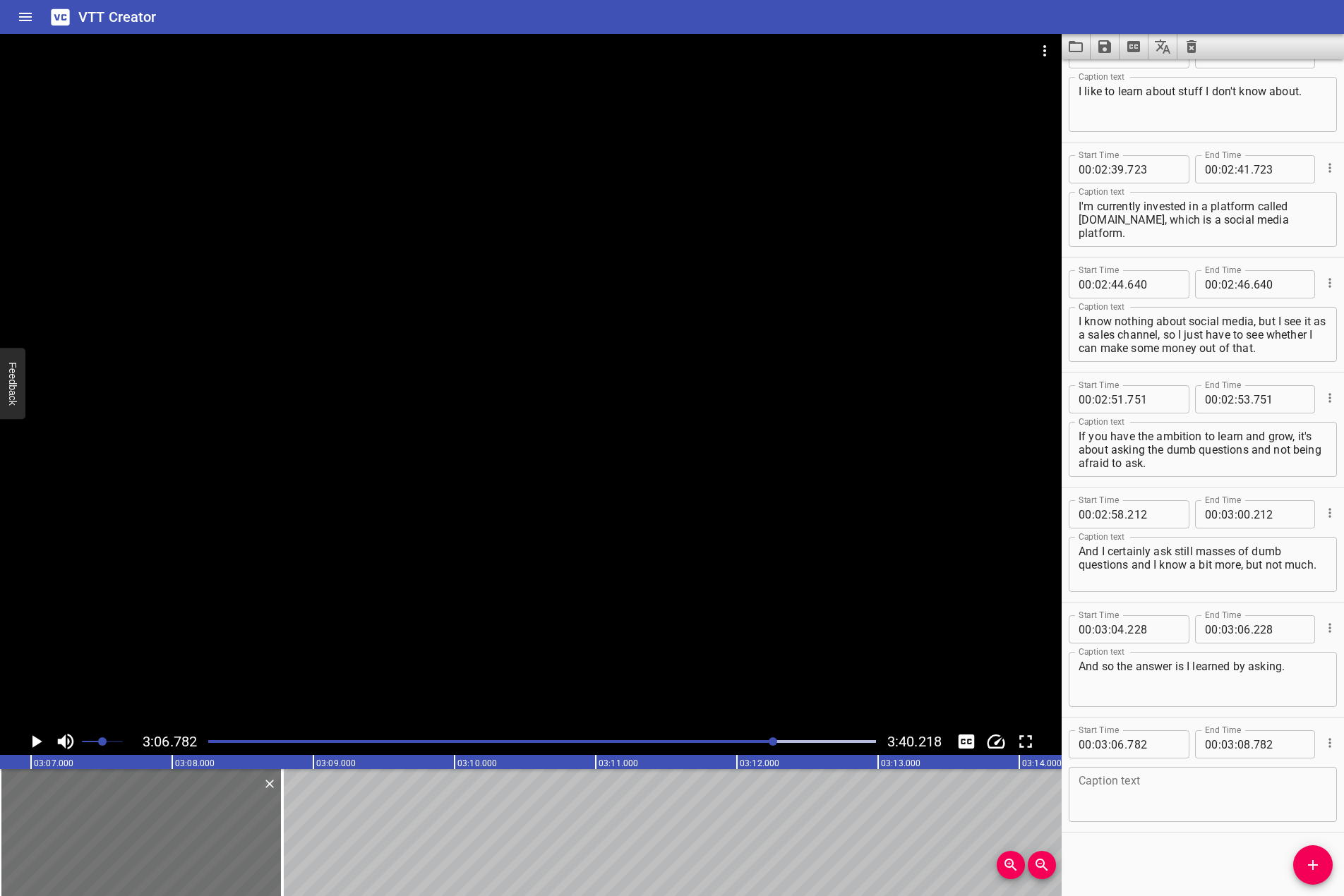
click at [1221, 822] on div "Caption text" at bounding box center [1203, 795] width 269 height 55
click at [1229, 805] on textarea at bounding box center [1203, 795] width 248 height 40
paste textarea "I think if you go in with a very open mind about learning and a humility about …"
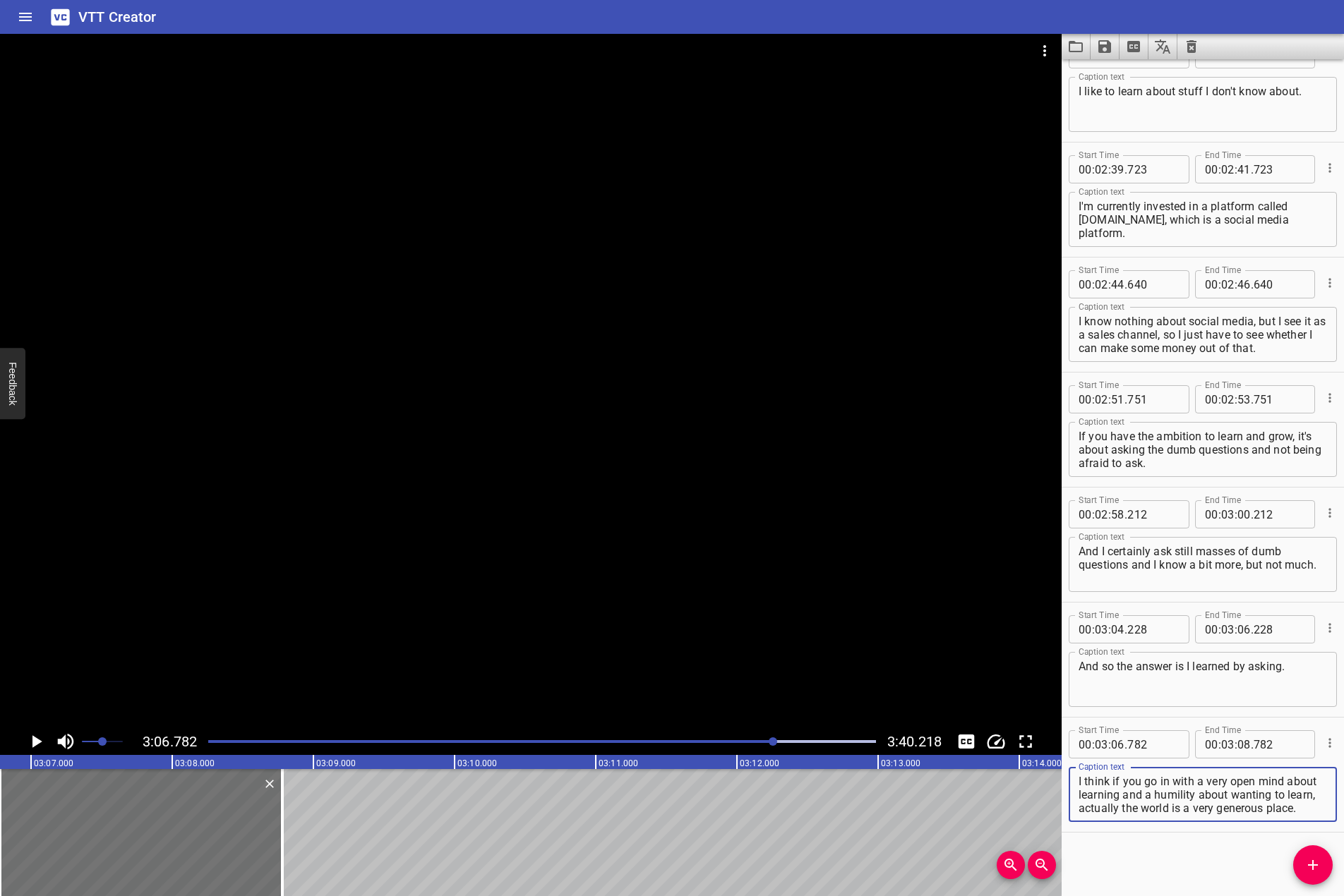
type textarea "I think if you go in with a very open mind about learning and a humility about …"
click at [697, 496] on div at bounding box center [531, 381] width 1062 height 694
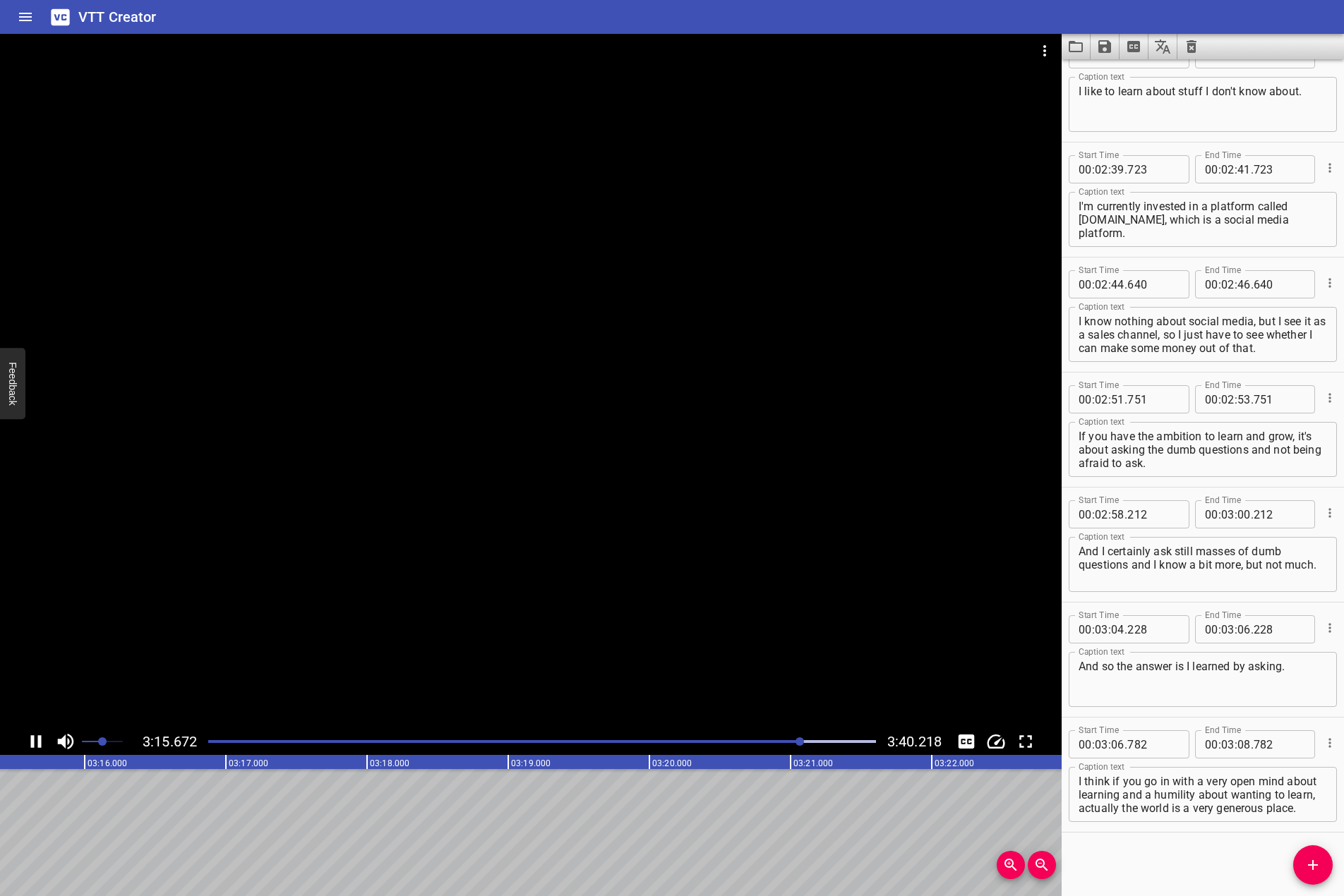
click at [576, 577] on div at bounding box center [531, 381] width 1062 height 694
click at [1316, 860] on icon "Add Cue" at bounding box center [1313, 865] width 17 height 17
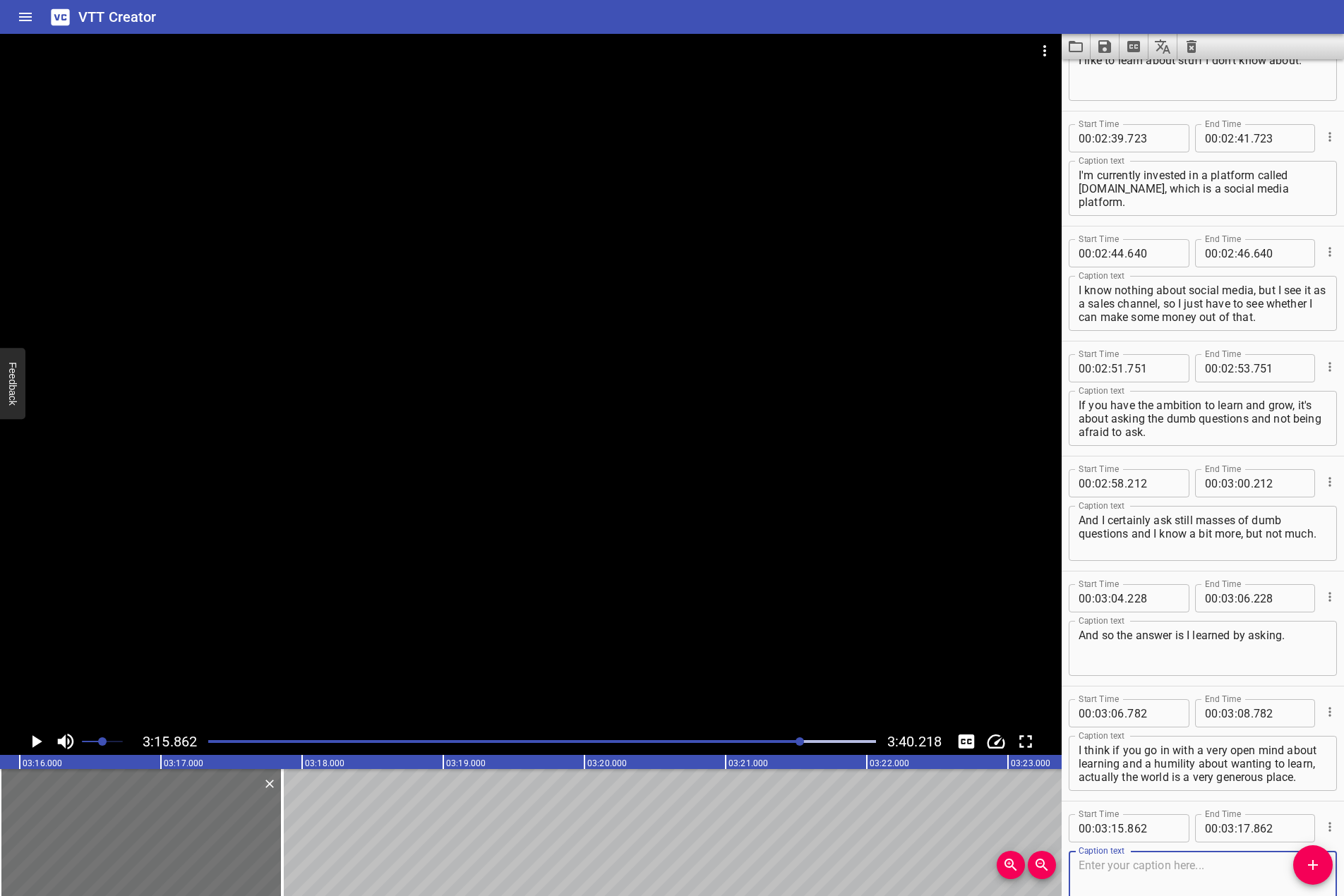
scroll to position [3256, 0]
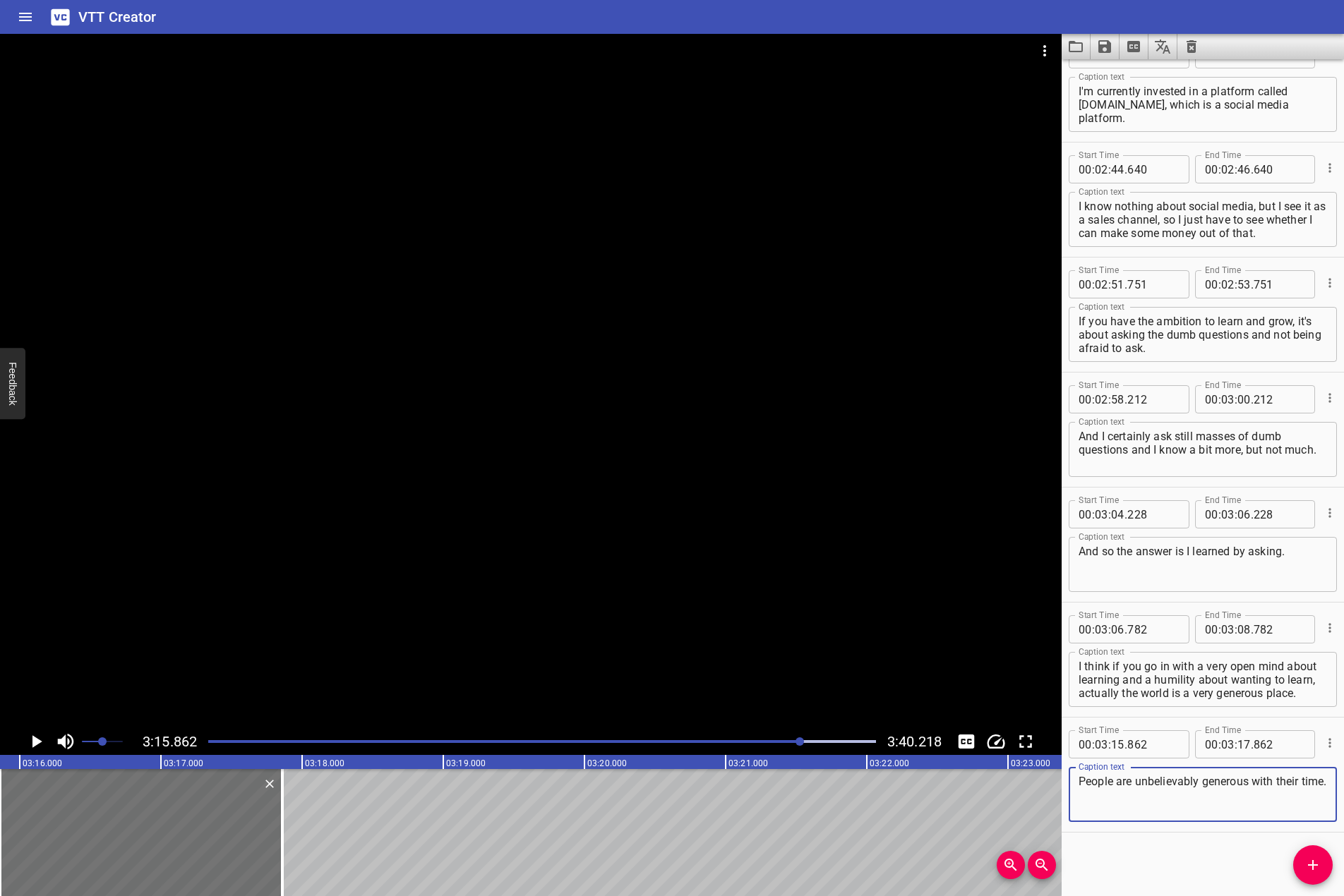
drag, startPoint x: 661, startPoint y: 562, endPoint x: 467, endPoint y: 663, distance: 218.7
click at [610, 582] on div at bounding box center [531, 381] width 1062 height 694
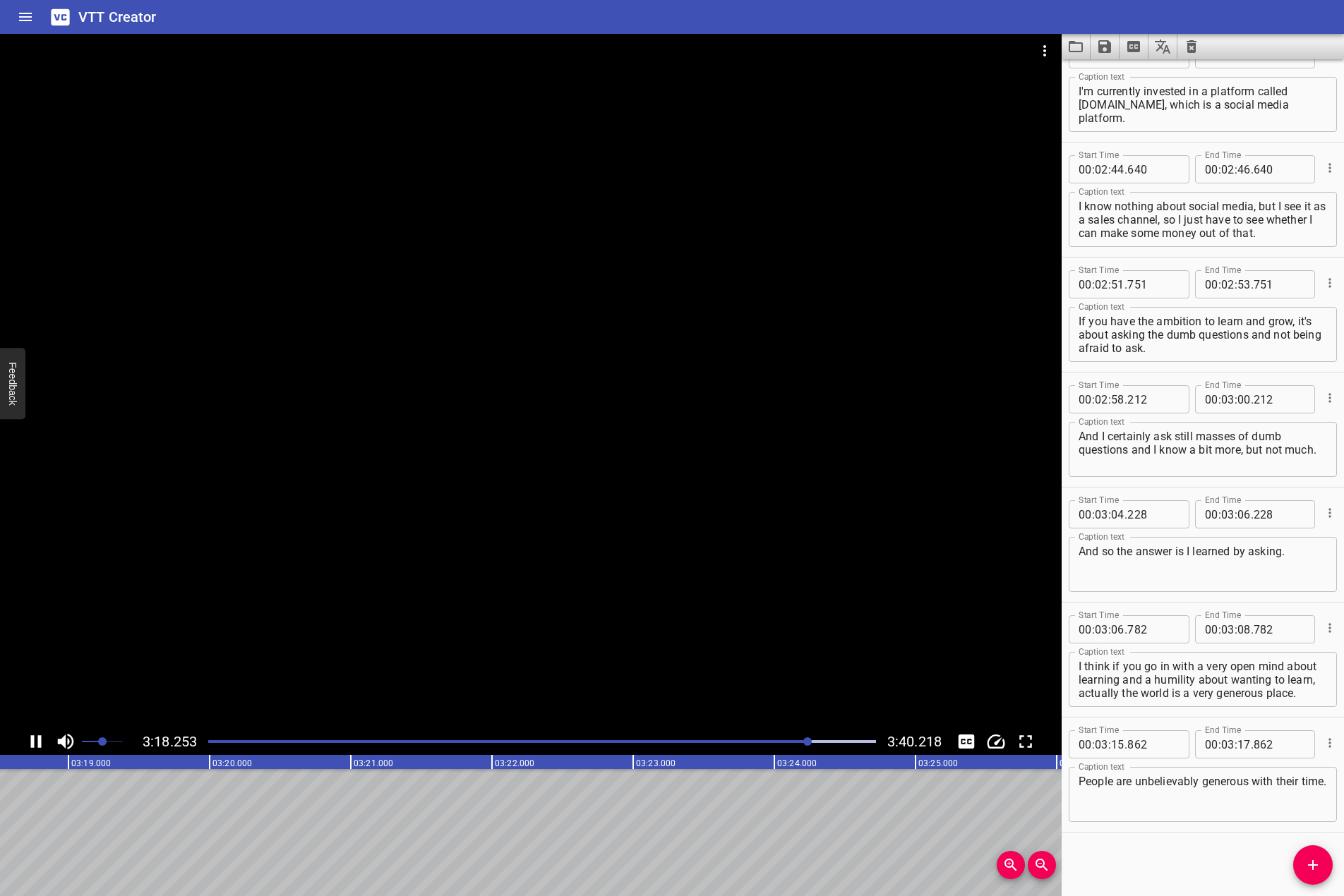
click at [40, 737] on icon "Play/Pause" at bounding box center [37, 741] width 10 height 13
click at [1243, 829] on div "Start Time 00 : 03 : 15 . 862 Start Time End Time 00 : 03 : 17 . 862 End Time C…" at bounding box center [1203, 775] width 282 height 114
click at [1232, 814] on textarea "People are unbelievably generous with their time." at bounding box center [1203, 795] width 248 height 40
type textarea "People are unbelievably generous with their time."
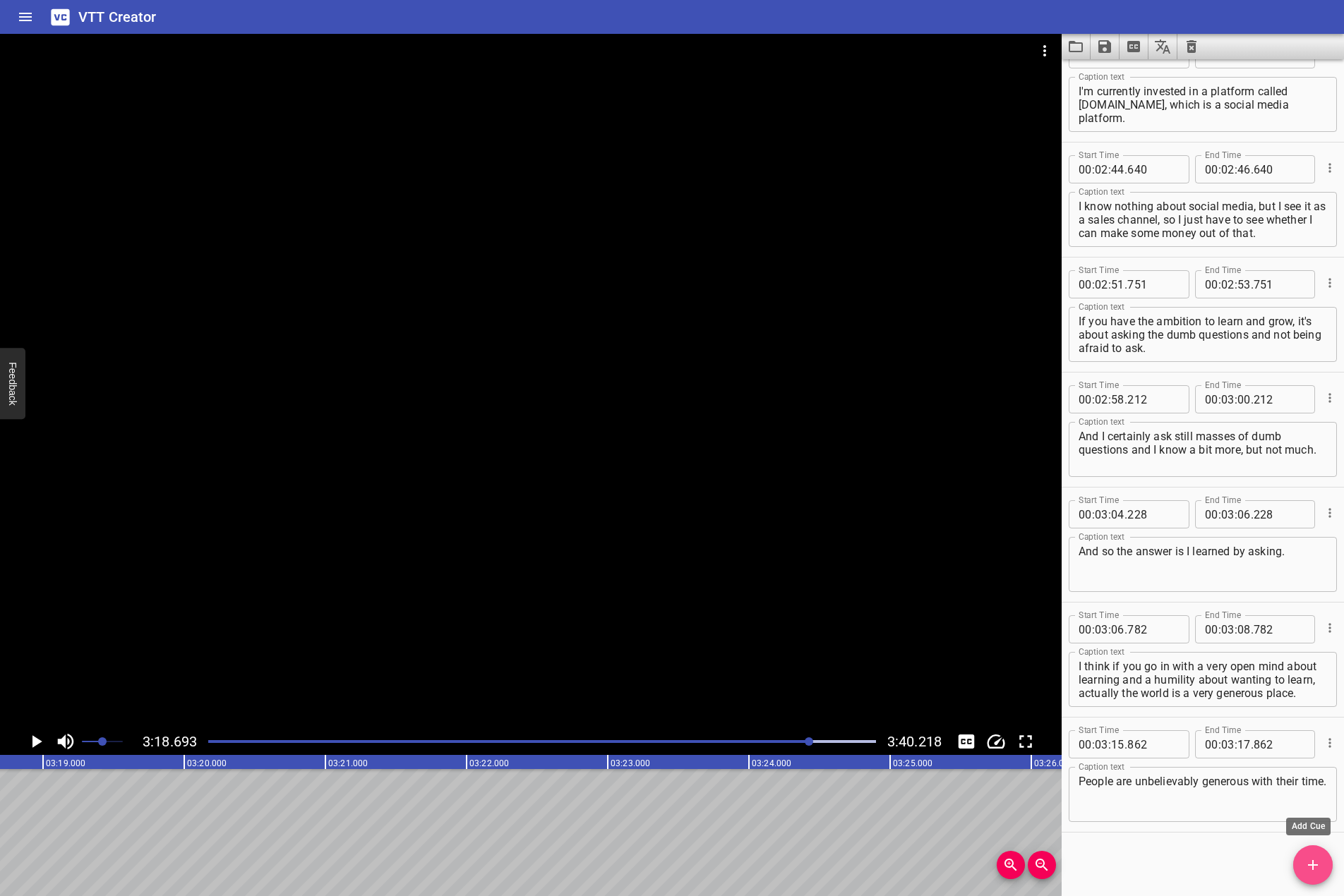
click at [1317, 870] on icon "Add Cue" at bounding box center [1313, 865] width 17 height 17
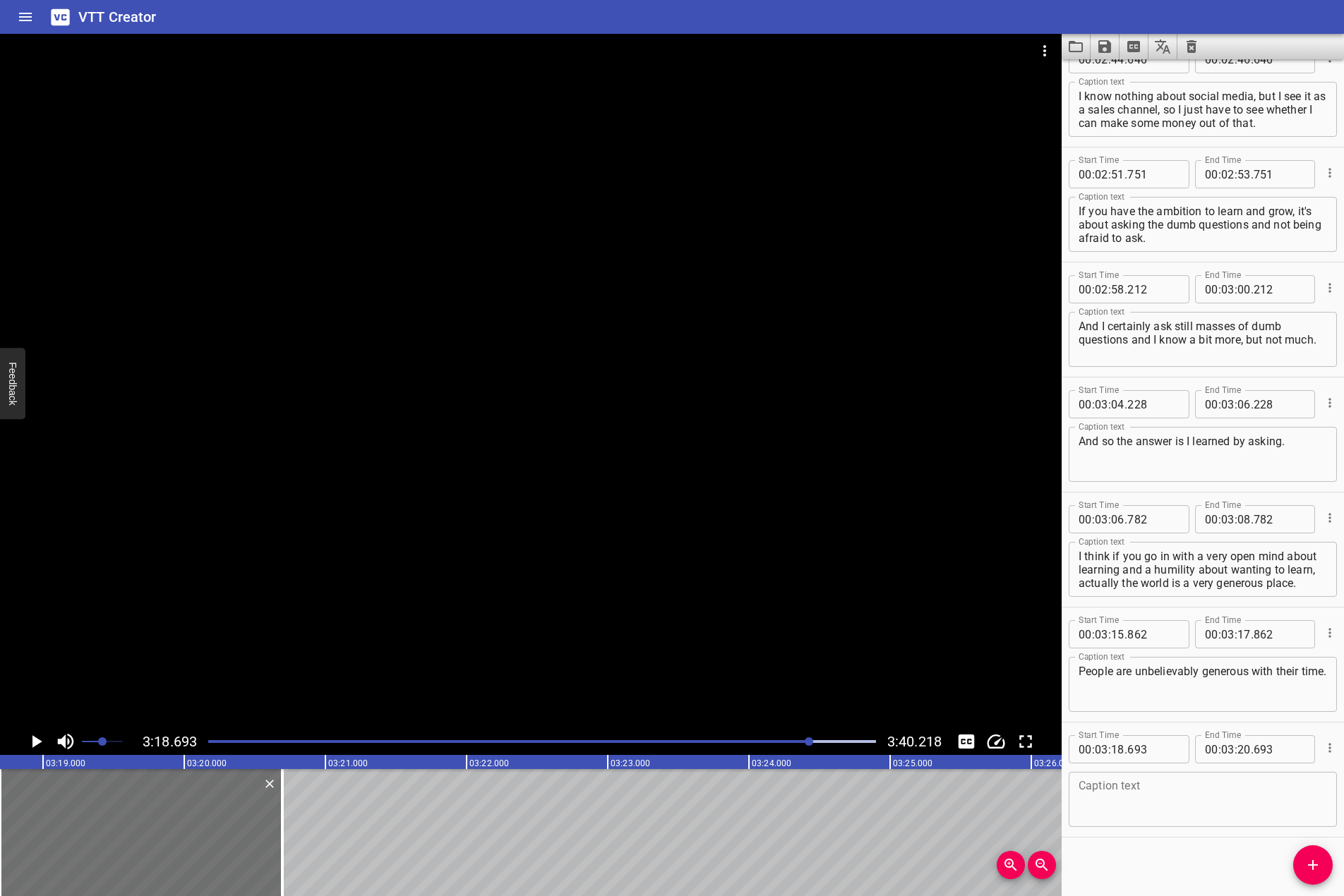
scroll to position [3370, 0]
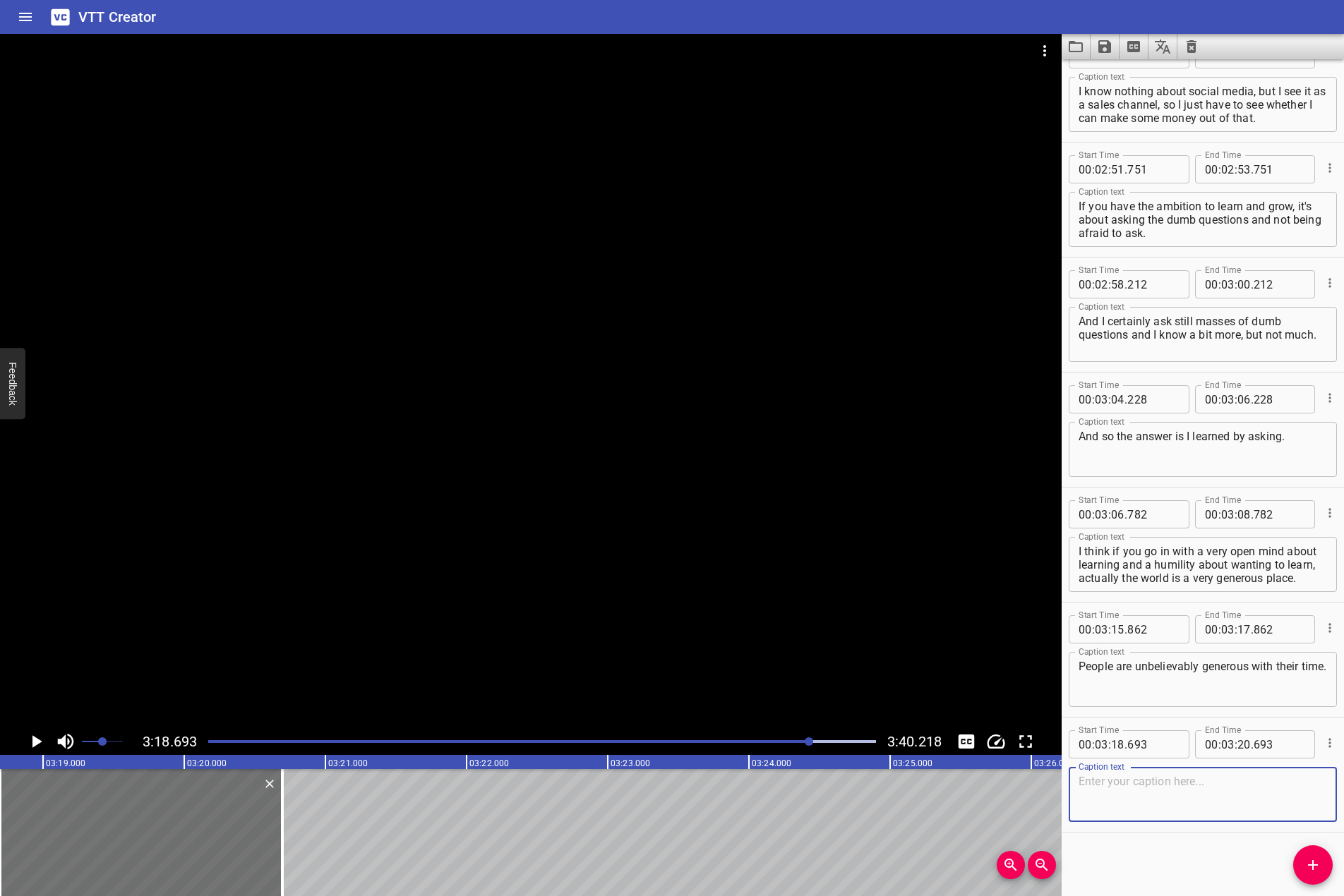
click at [1240, 803] on textarea at bounding box center [1203, 795] width 248 height 40
paste textarea "I can't really think of someone I know who grew a business to just make money."
type textarea "I can't really think of someone I know who grew a business to just make money."
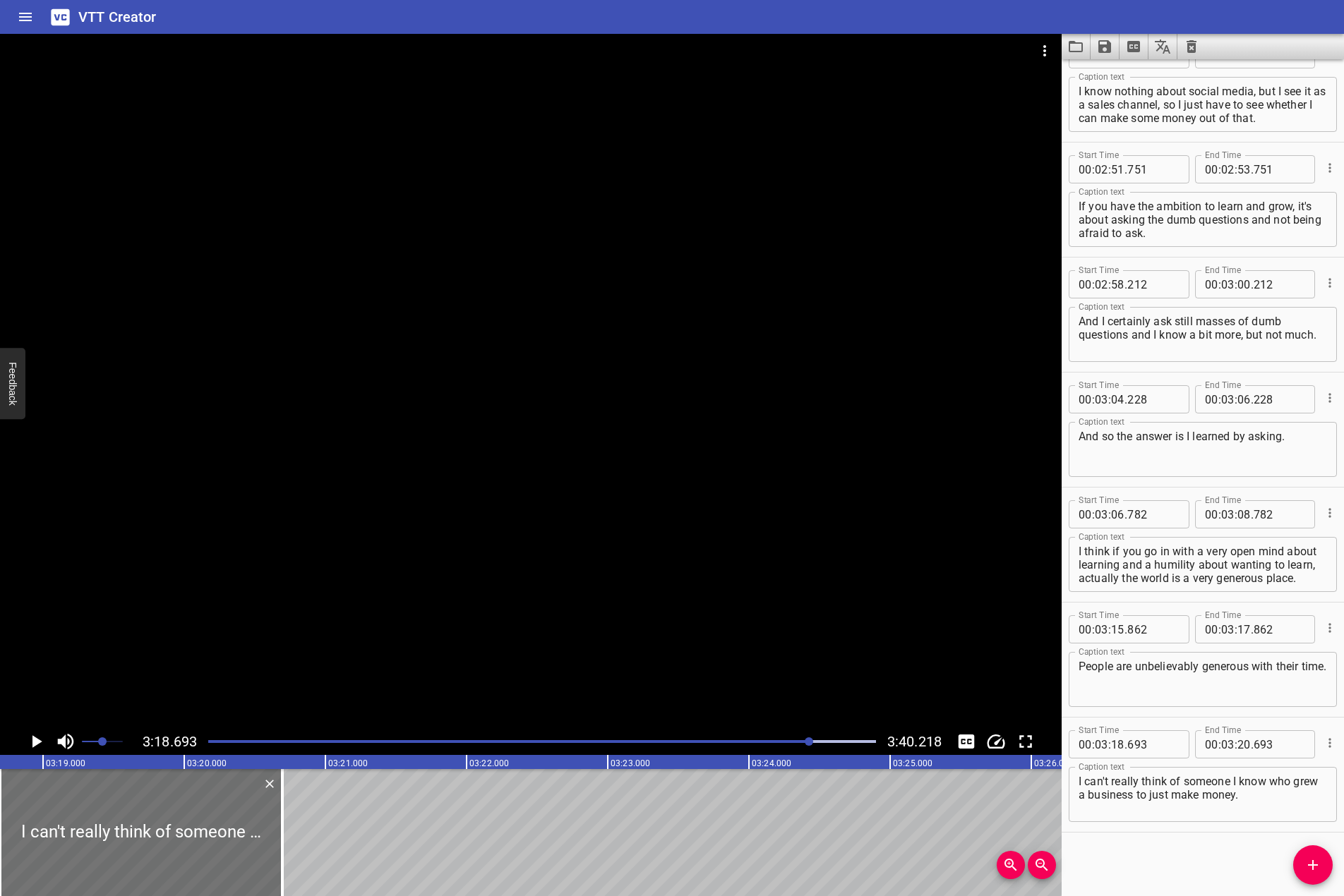
click at [594, 530] on div at bounding box center [531, 381] width 1062 height 694
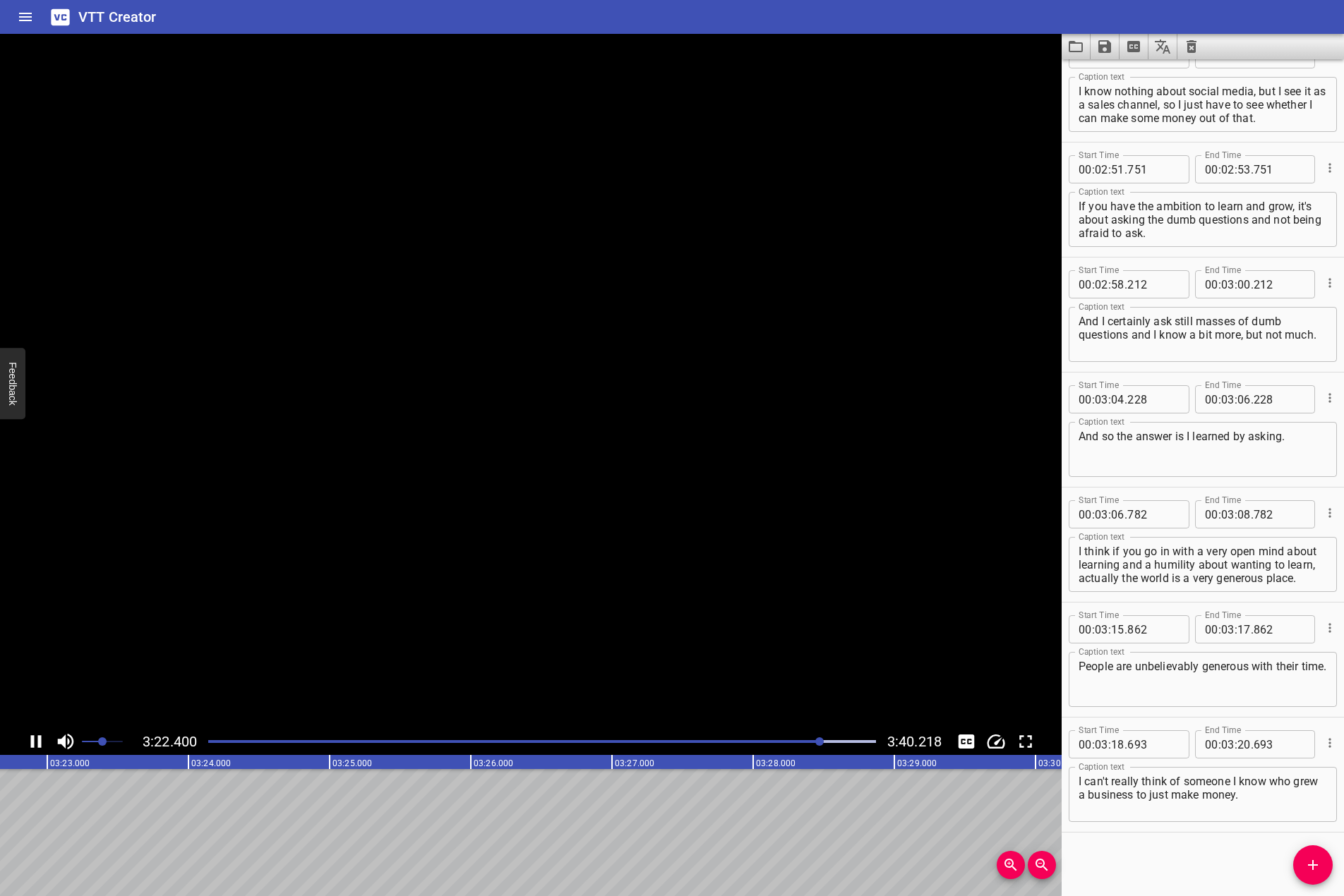
click at [39, 736] on icon "Play/Pause" at bounding box center [37, 741] width 10 height 13
click at [1319, 867] on icon "Add Cue" at bounding box center [1313, 865] width 17 height 17
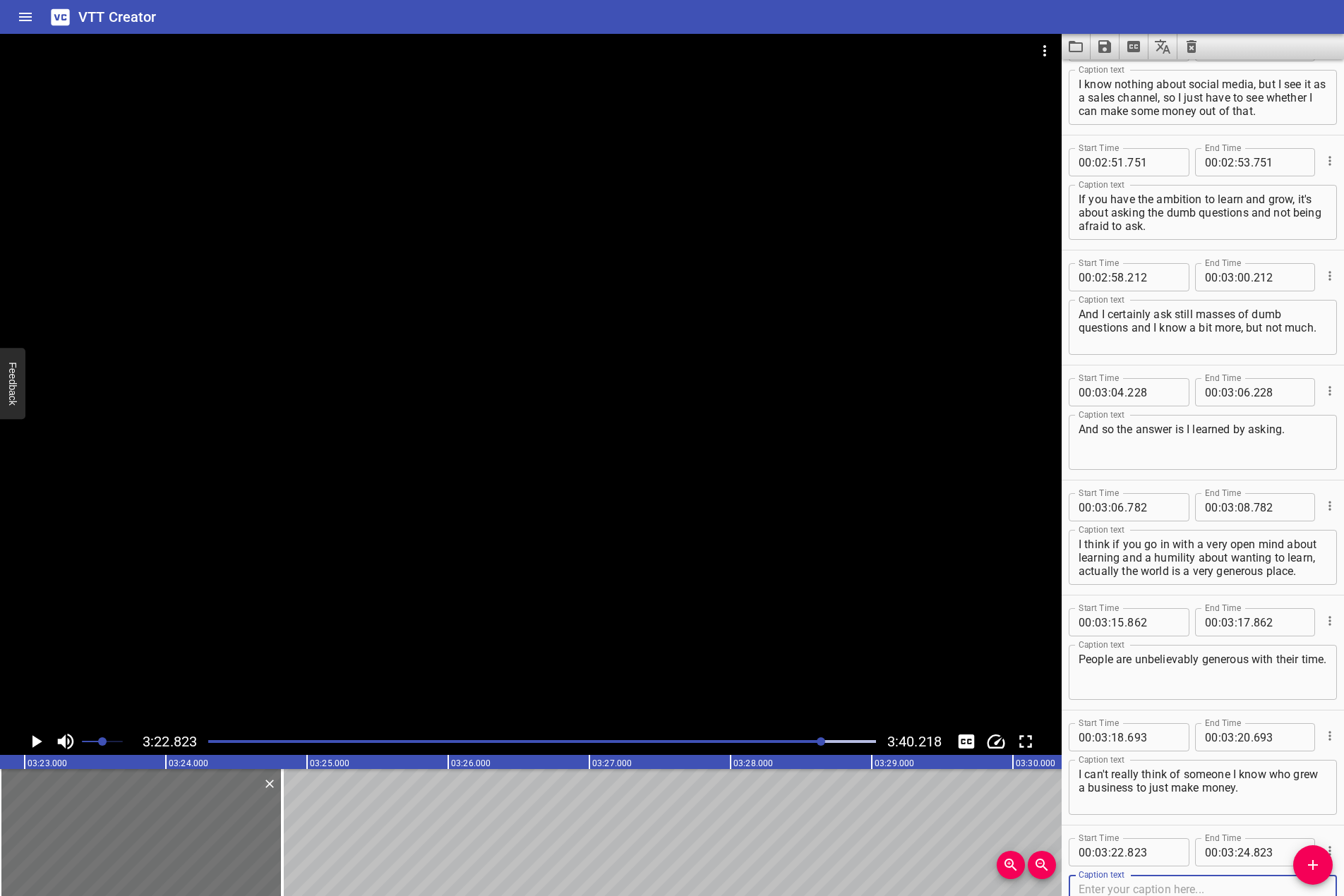
click at [775, 536] on div at bounding box center [531, 381] width 1062 height 694
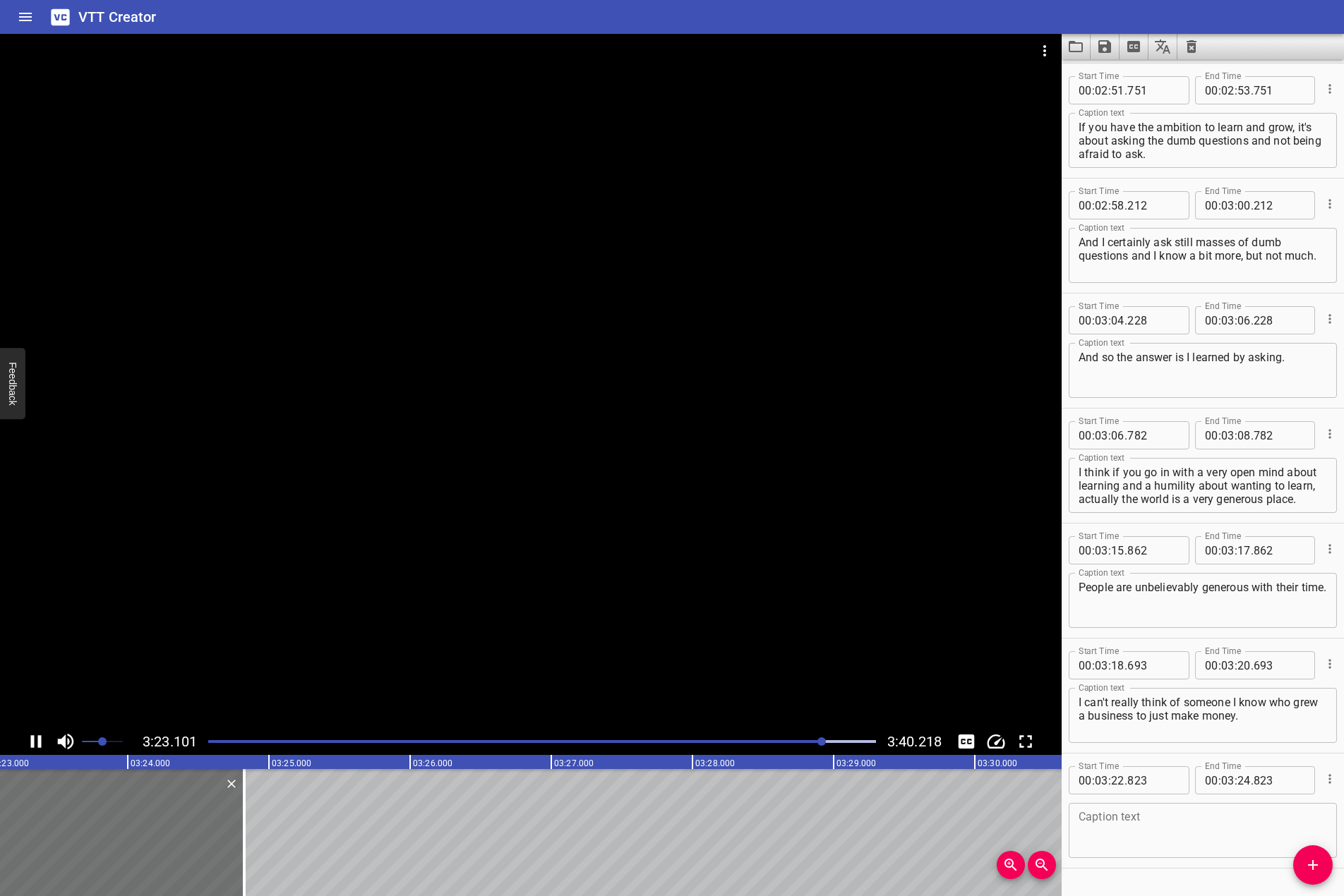
scroll to position [3485, 0]
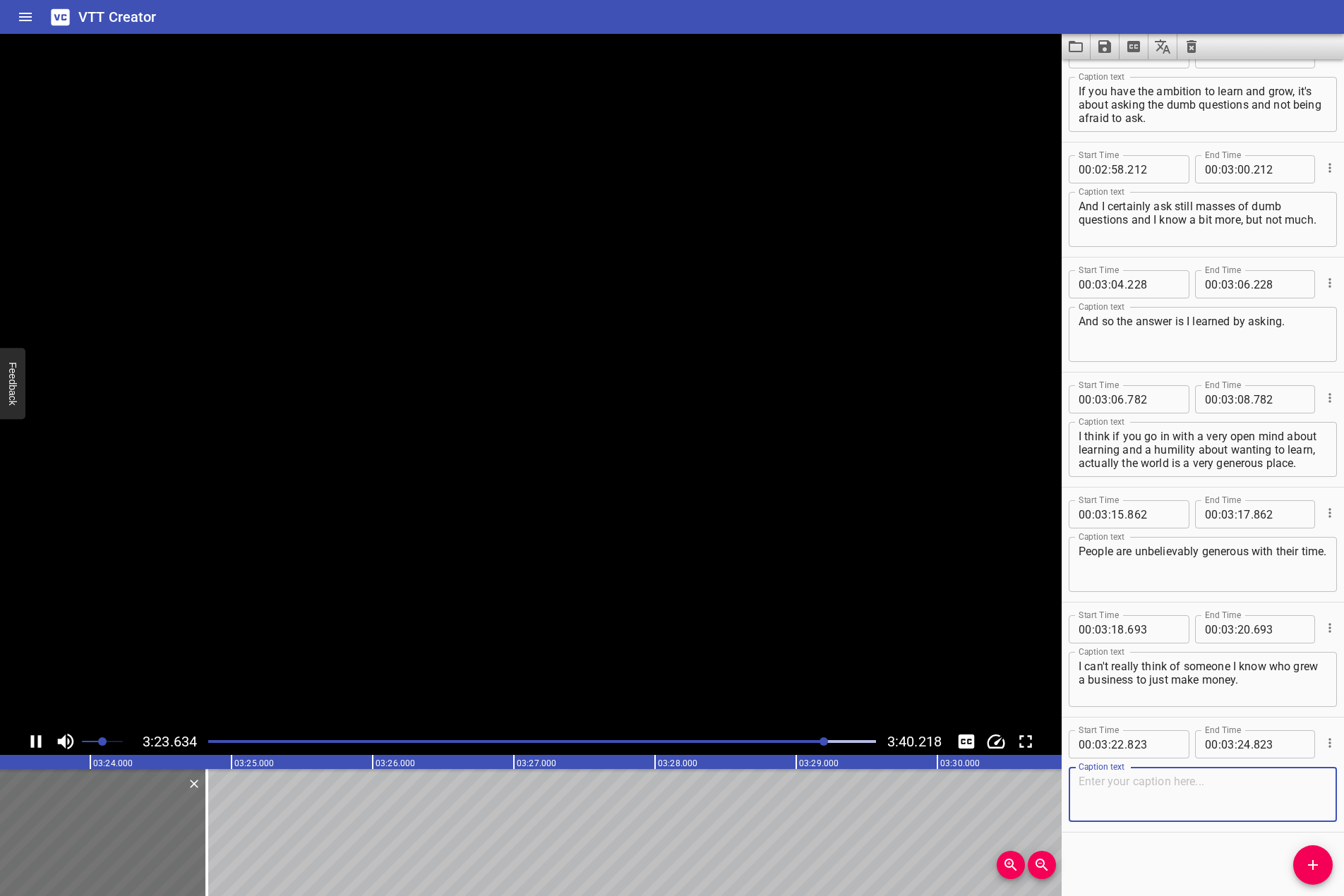
click at [1265, 778] on textarea at bounding box center [1203, 795] width 248 height 40
paste textarea "I think it's about wanting to be the best, the most admired, or the most outsta…"
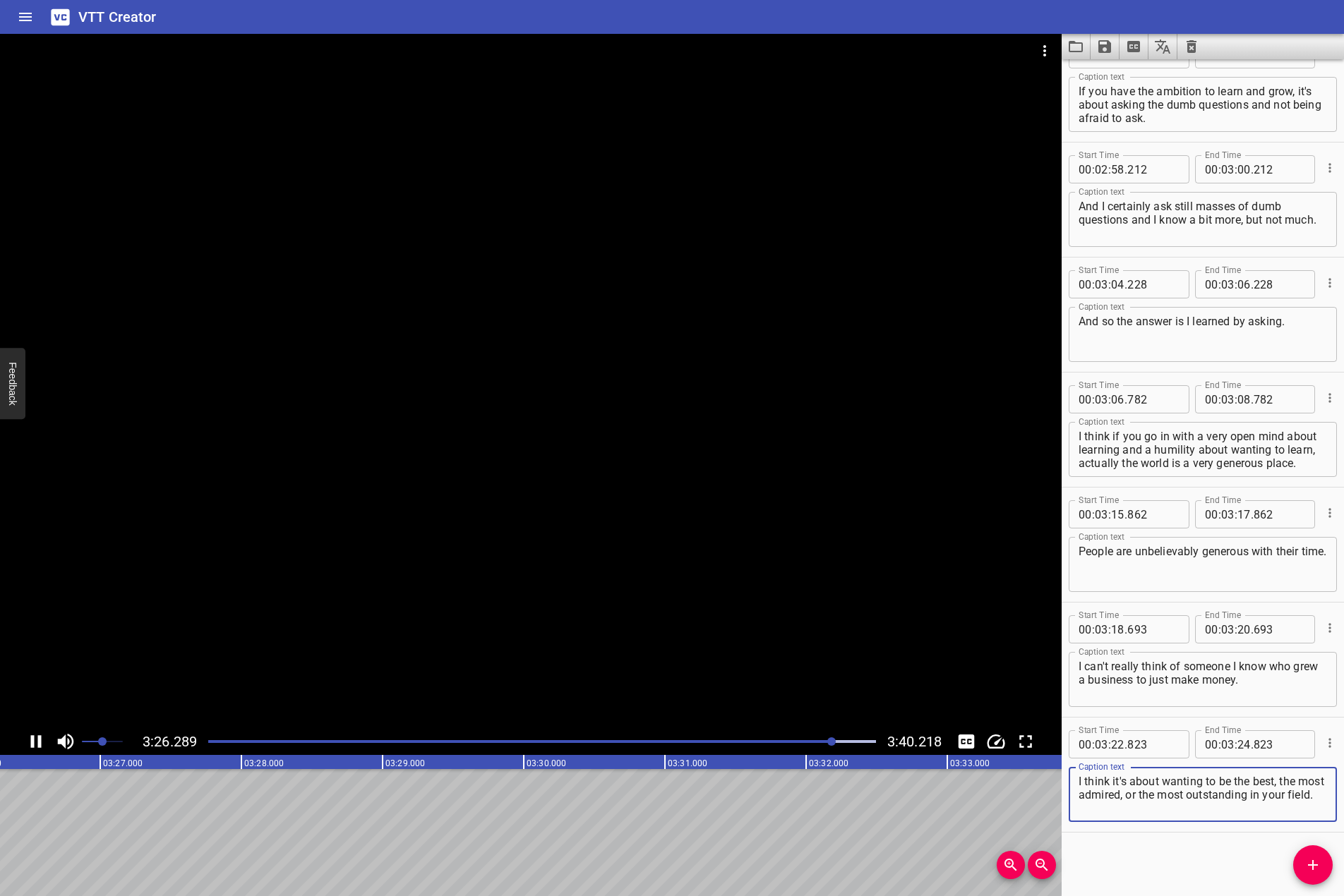
click at [1084, 776] on textarea "I think it's about wanting to be the best, the most admired, or the most outsta…" at bounding box center [1203, 795] width 248 height 40
type textarea "I think it's about wanting to be the best, the most admired, or the most outsta…"
click at [352, 604] on div at bounding box center [531, 381] width 1062 height 694
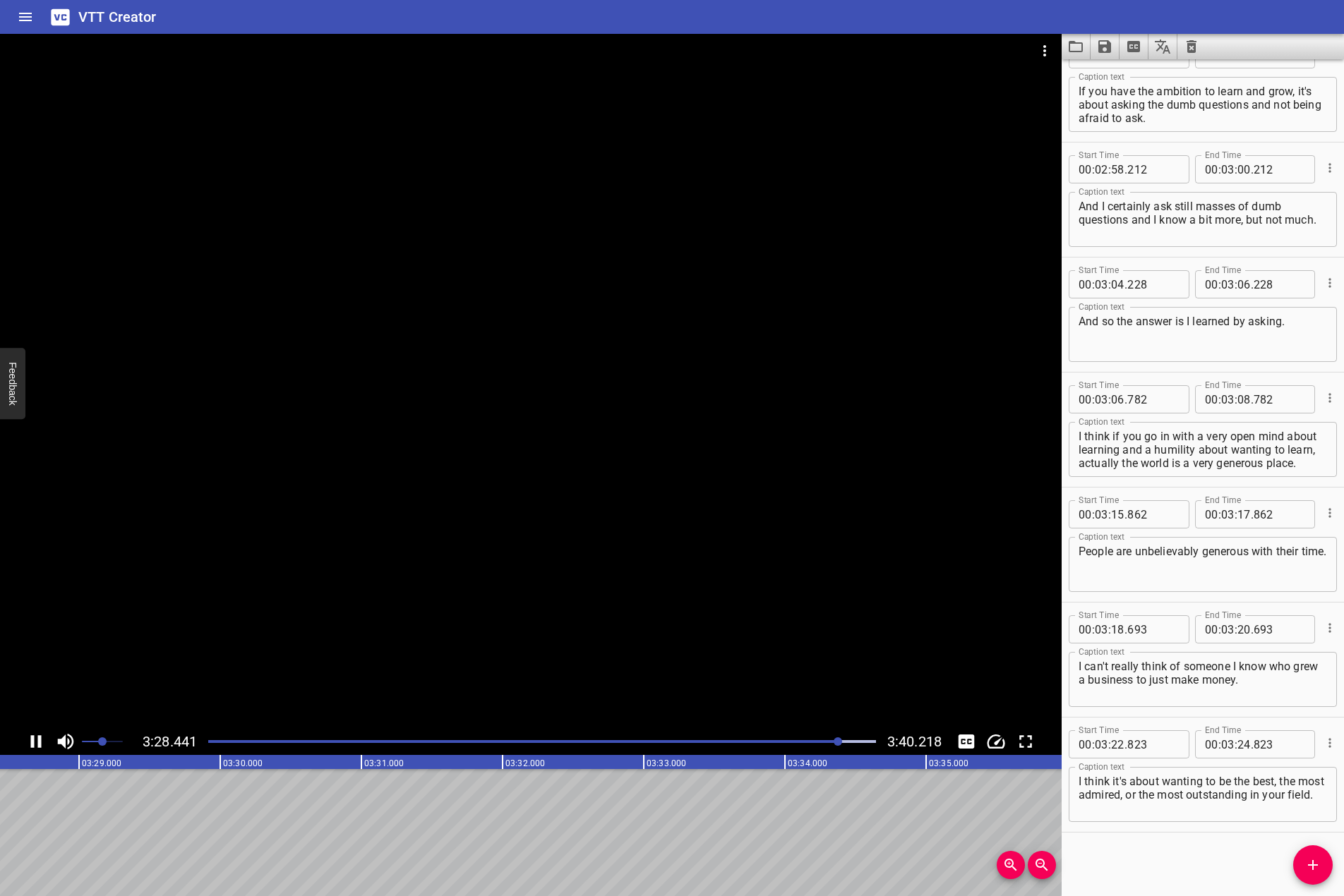
scroll to position [0, 29471]
click at [1307, 865] on icon "Add Cue" at bounding box center [1313, 865] width 17 height 17
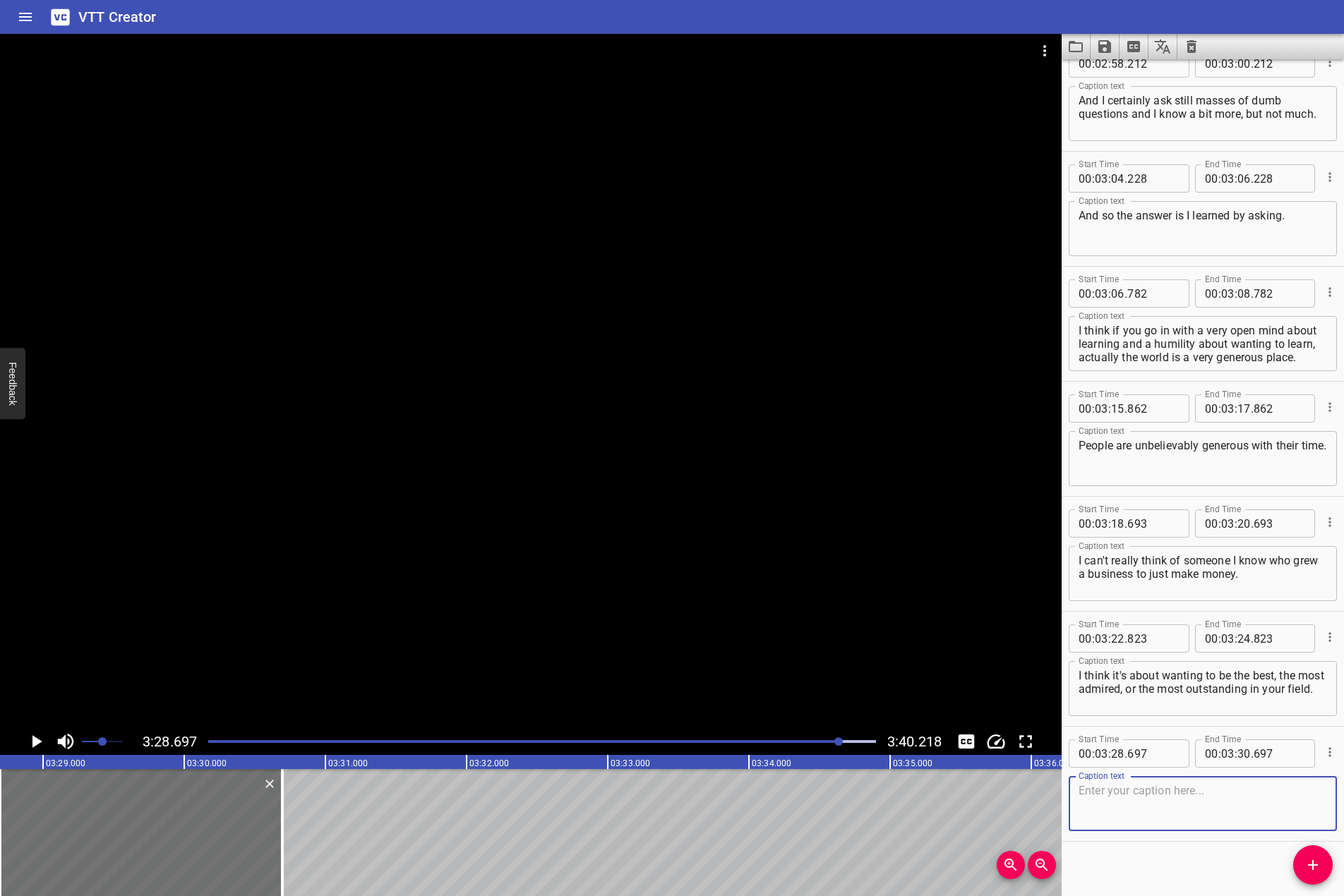
scroll to position [3600, 0]
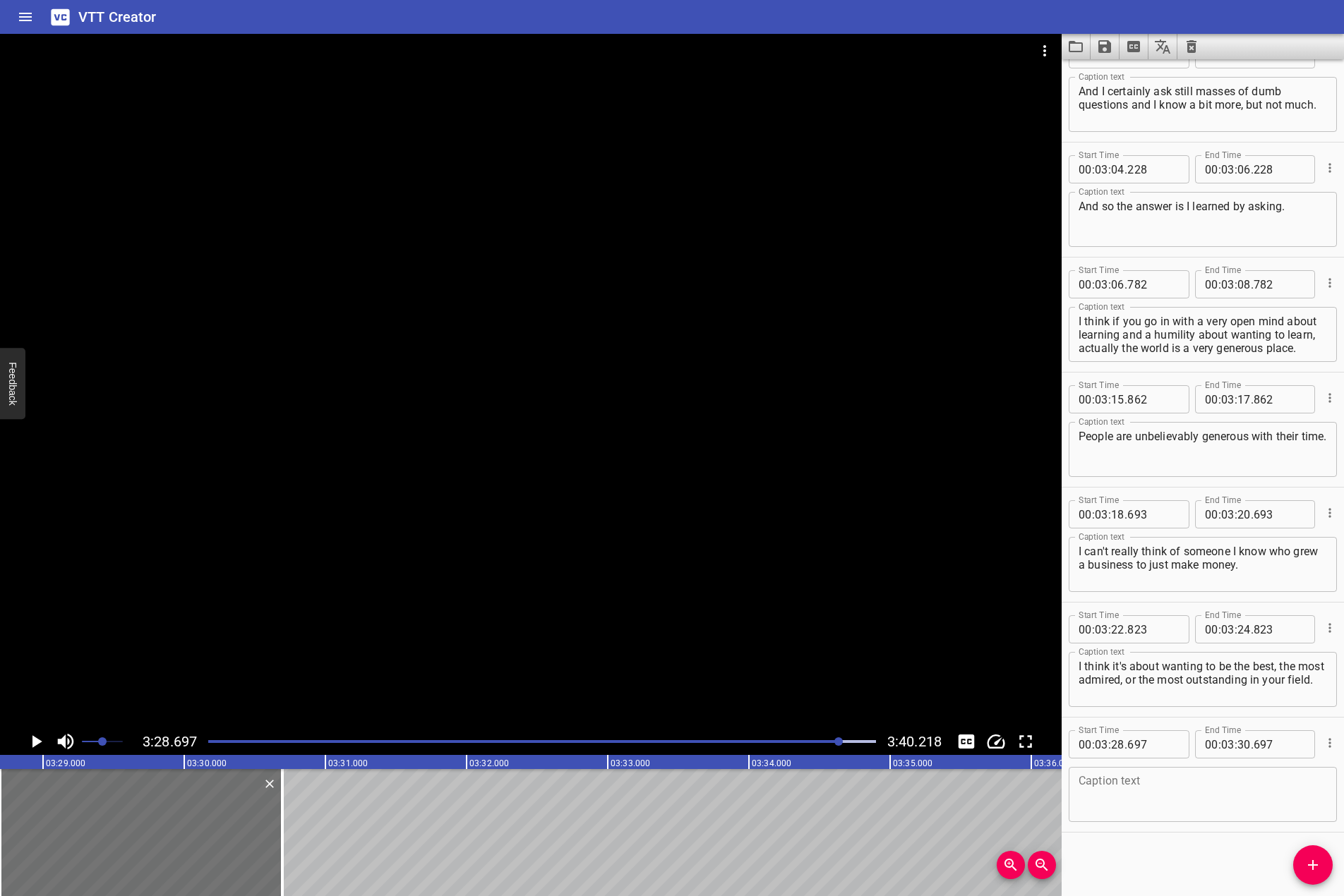
click at [1323, 799] on div "Caption text" at bounding box center [1203, 795] width 269 height 55
paste textarea "But you know, it's a combination of lots of things being in the right place at …"
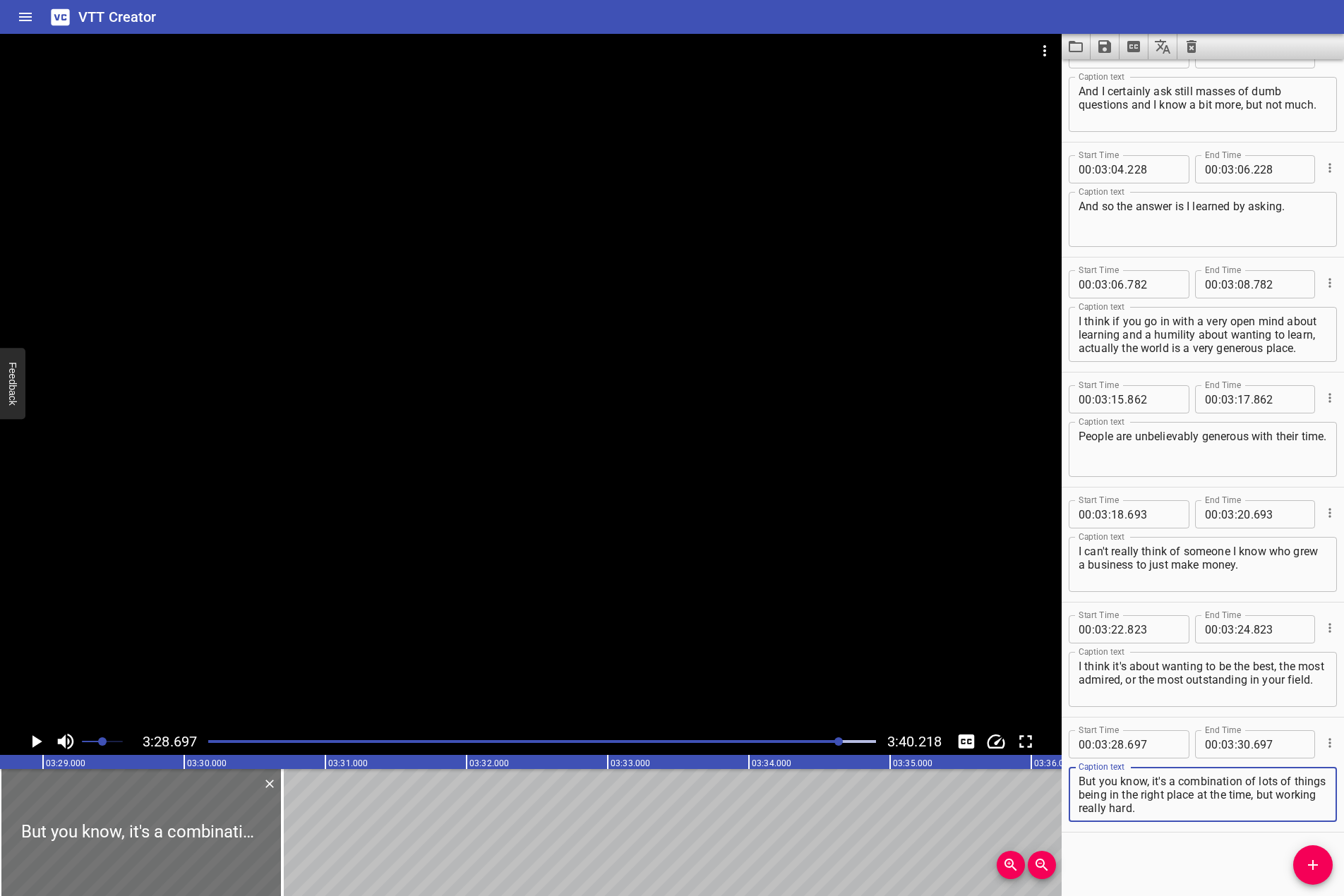
scroll to position [0, 0]
type textarea "But you know, it's a combination of lots of things being in the right place at …"
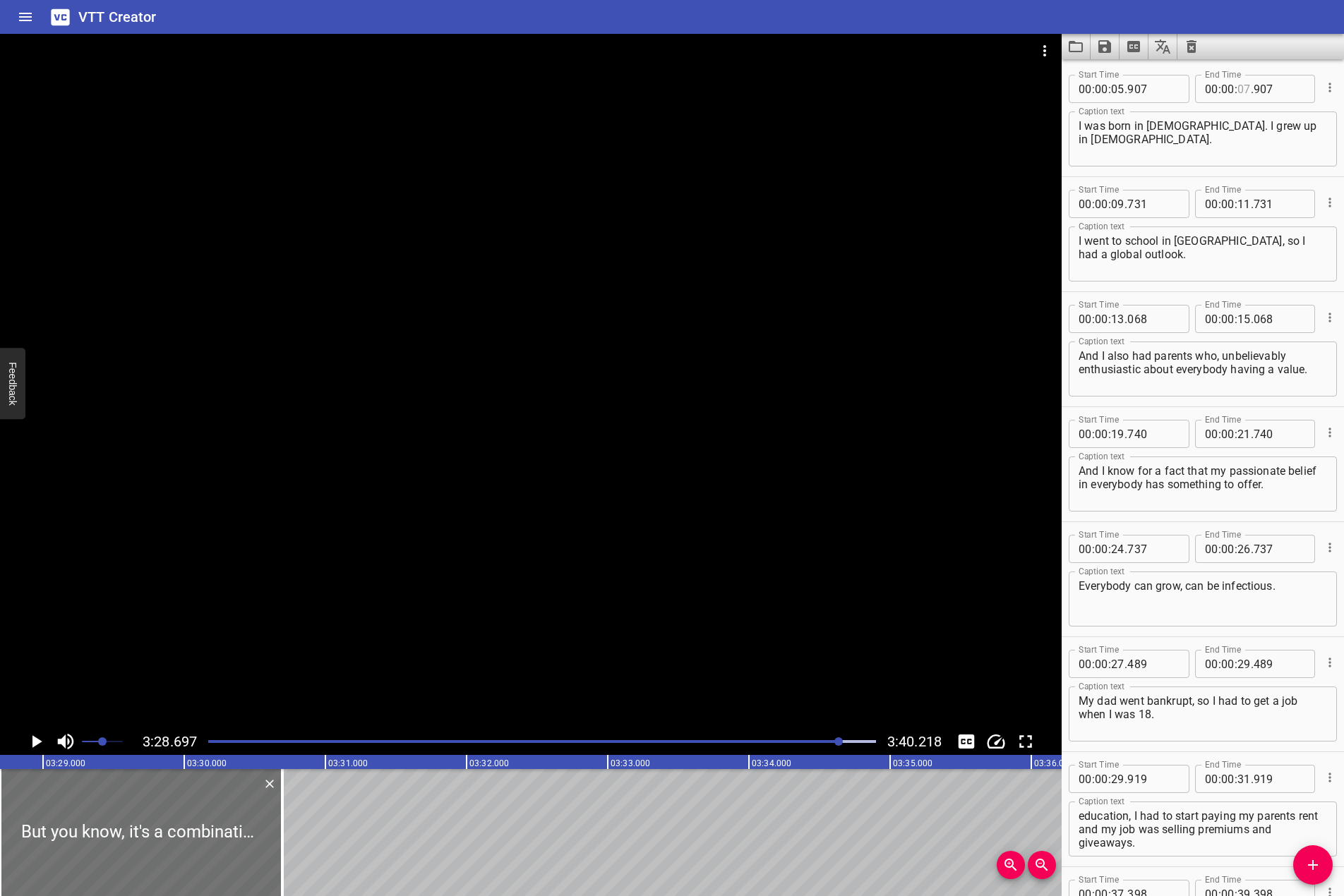
click at [1241, 88] on input "number" at bounding box center [1244, 89] width 13 height 28
type input "09"
type input "731"
click at [1241, 203] on input "number" at bounding box center [1244, 204] width 13 height 28
type input "13"
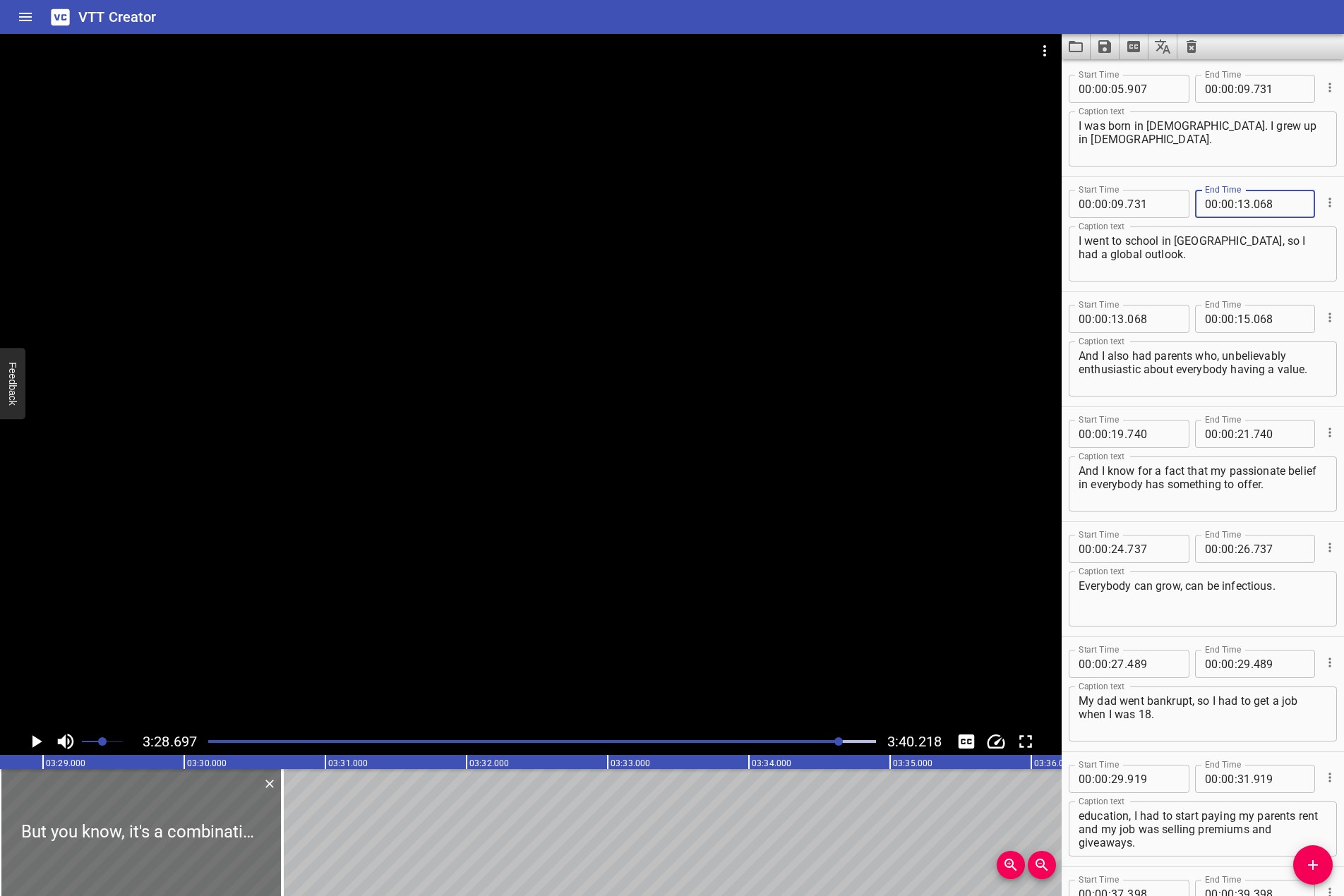
type input "068"
click at [1243, 316] on input "number" at bounding box center [1244, 319] width 13 height 28
type input "19"
type input "740"
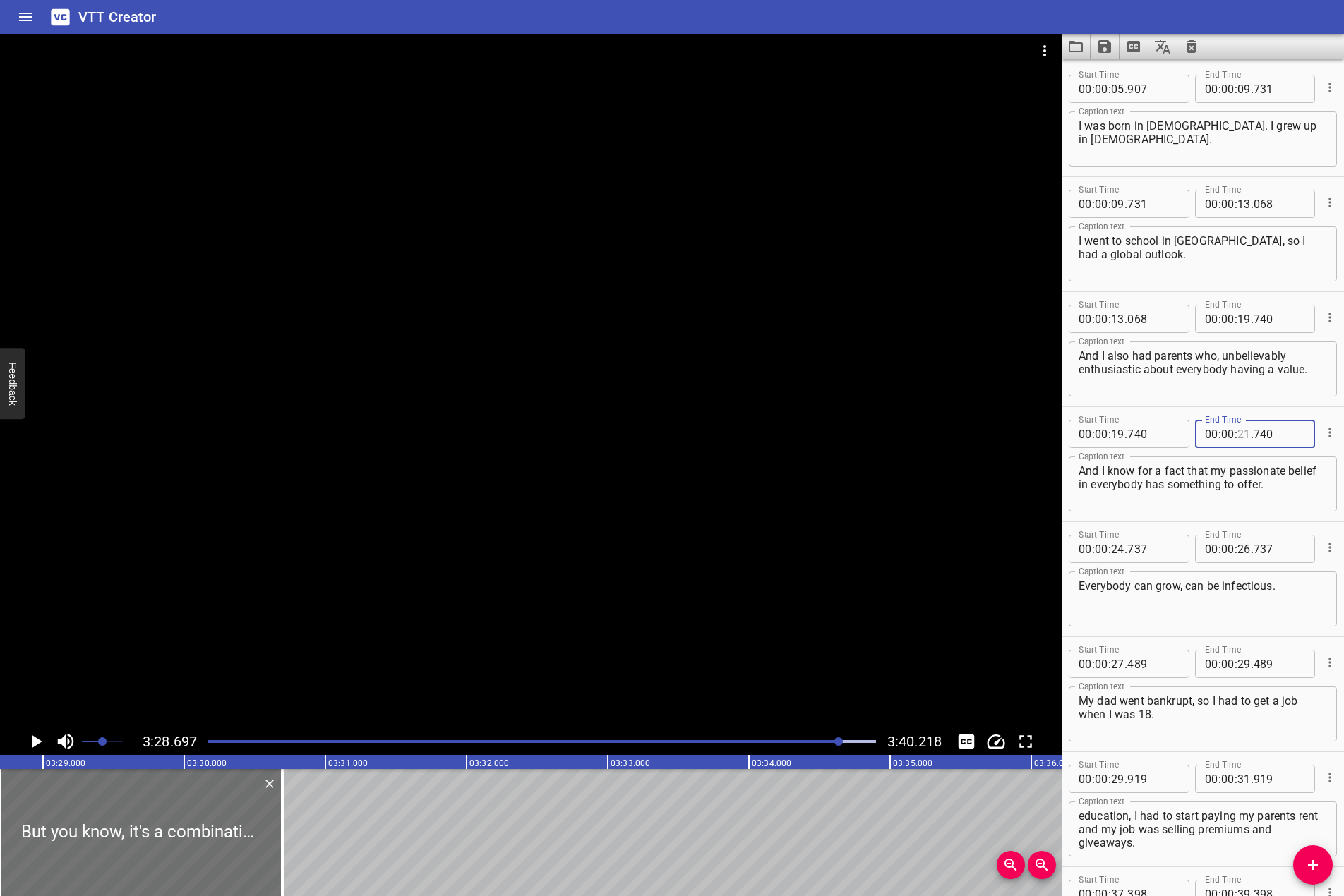
click at [1238, 432] on input "number" at bounding box center [1244, 434] width 13 height 28
type input "24"
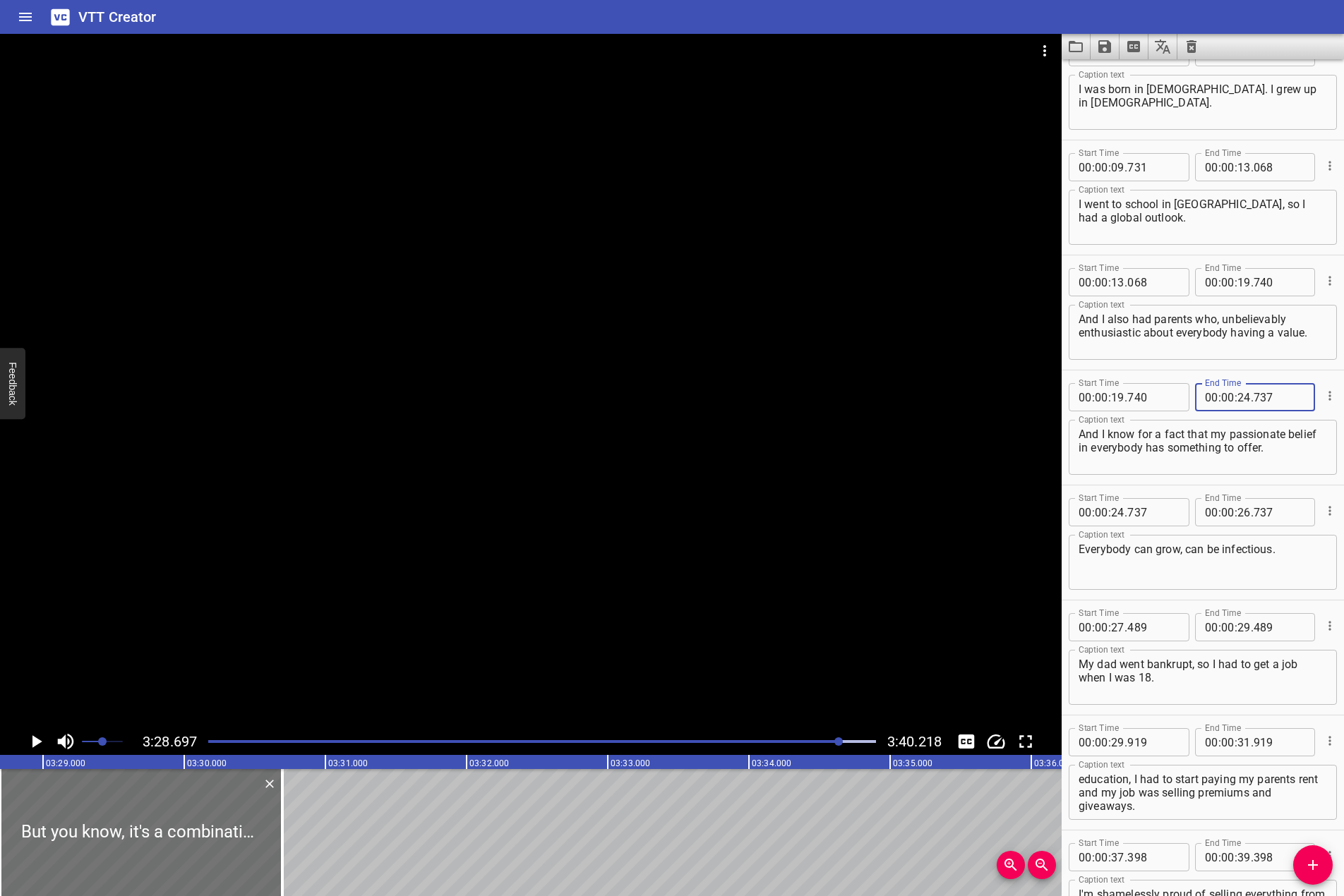
scroll to position [141, 0]
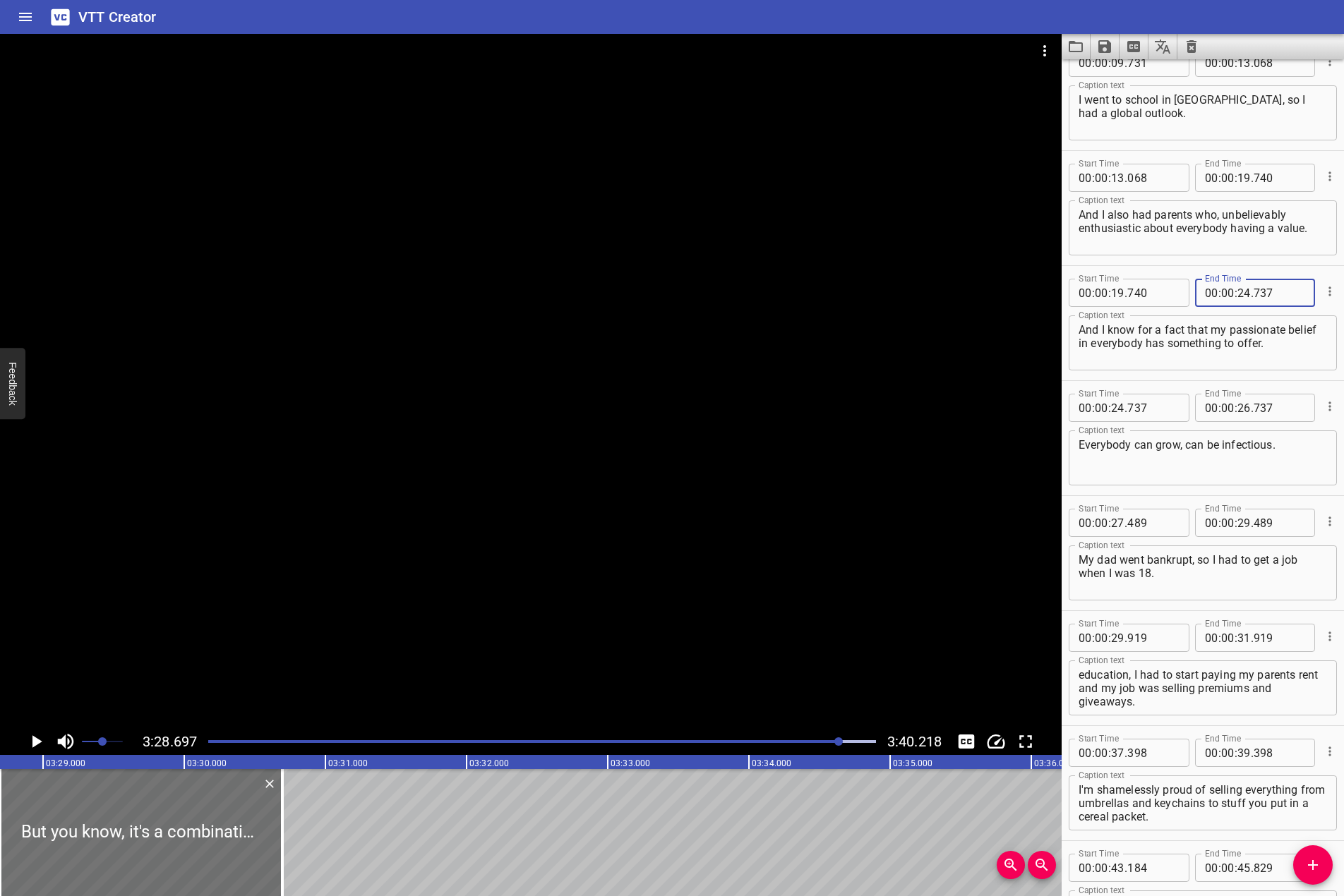
type input "737"
click at [1243, 401] on input "number" at bounding box center [1244, 408] width 13 height 28
type input "27"
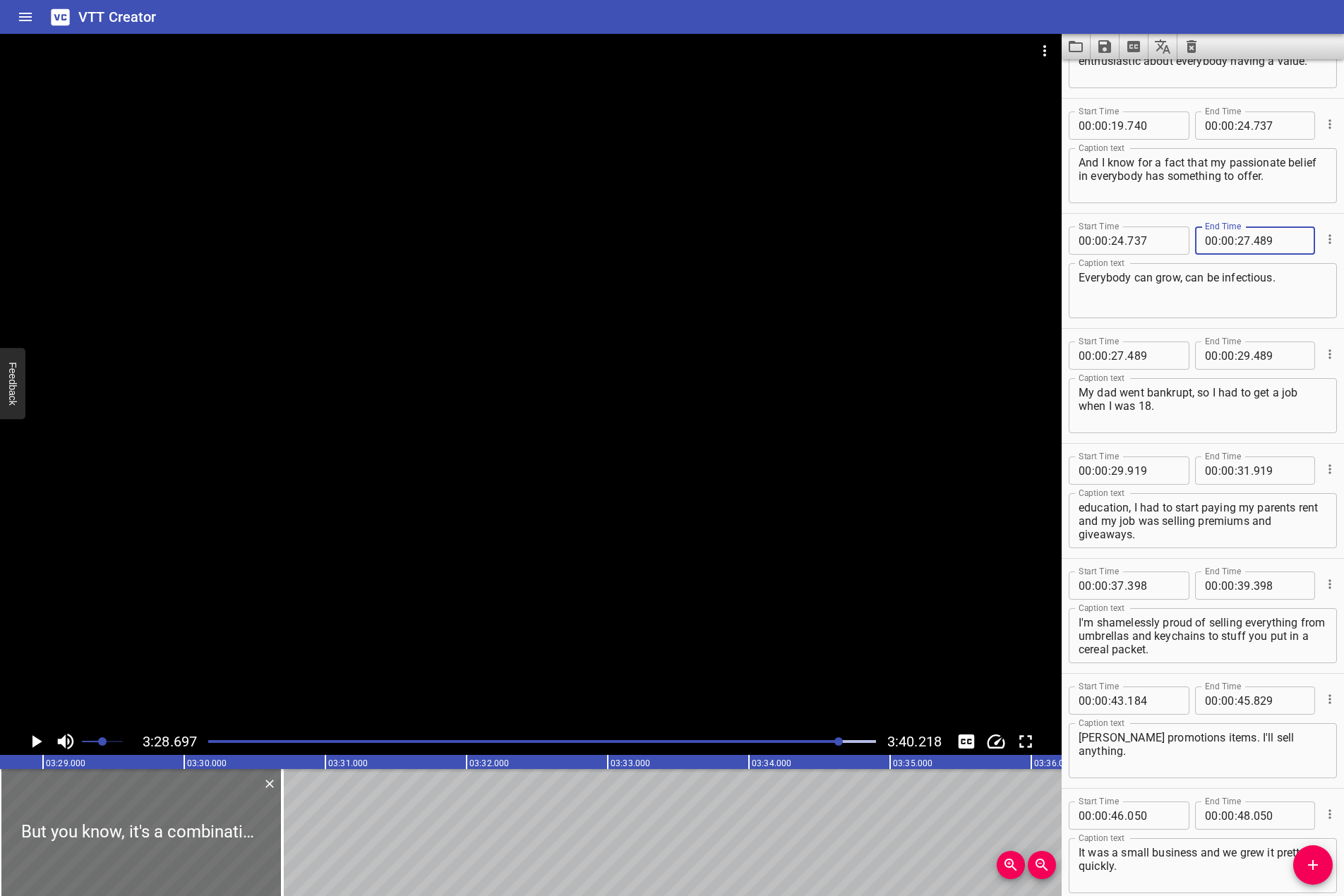
scroll to position [353, 0]
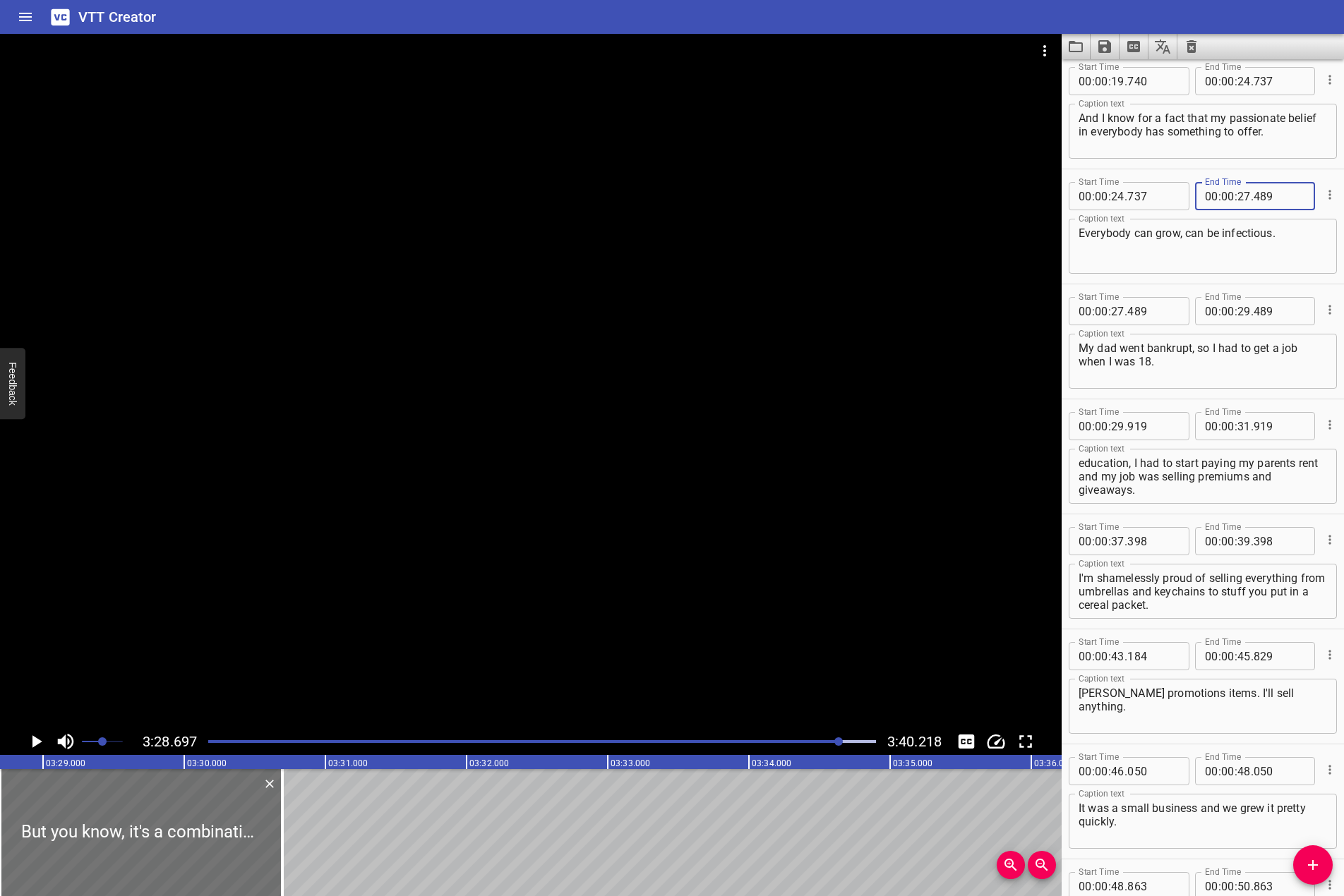
type input "489"
click at [1240, 312] on input "number" at bounding box center [1244, 311] width 13 height 28
type input "29"
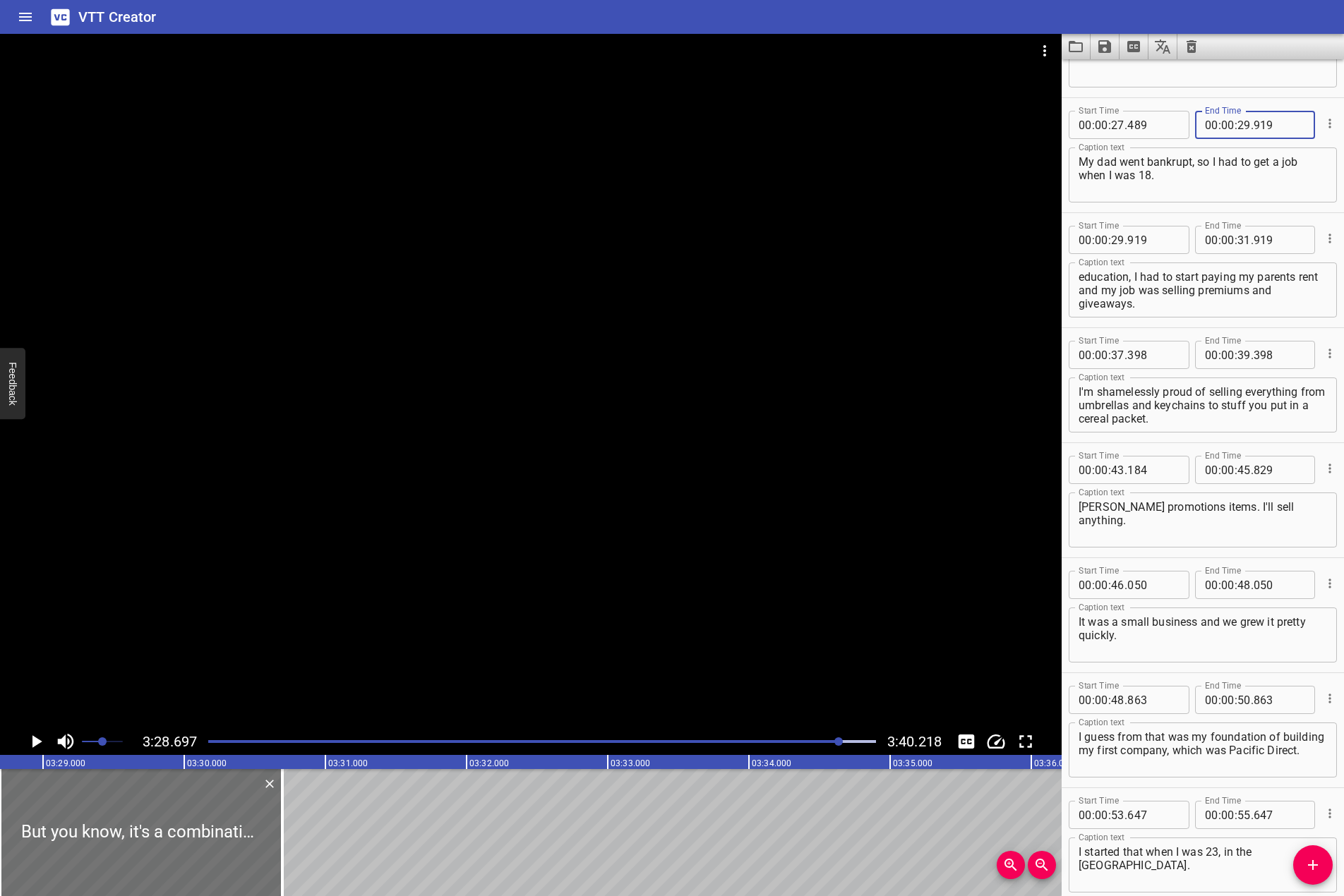
scroll to position [565, 0]
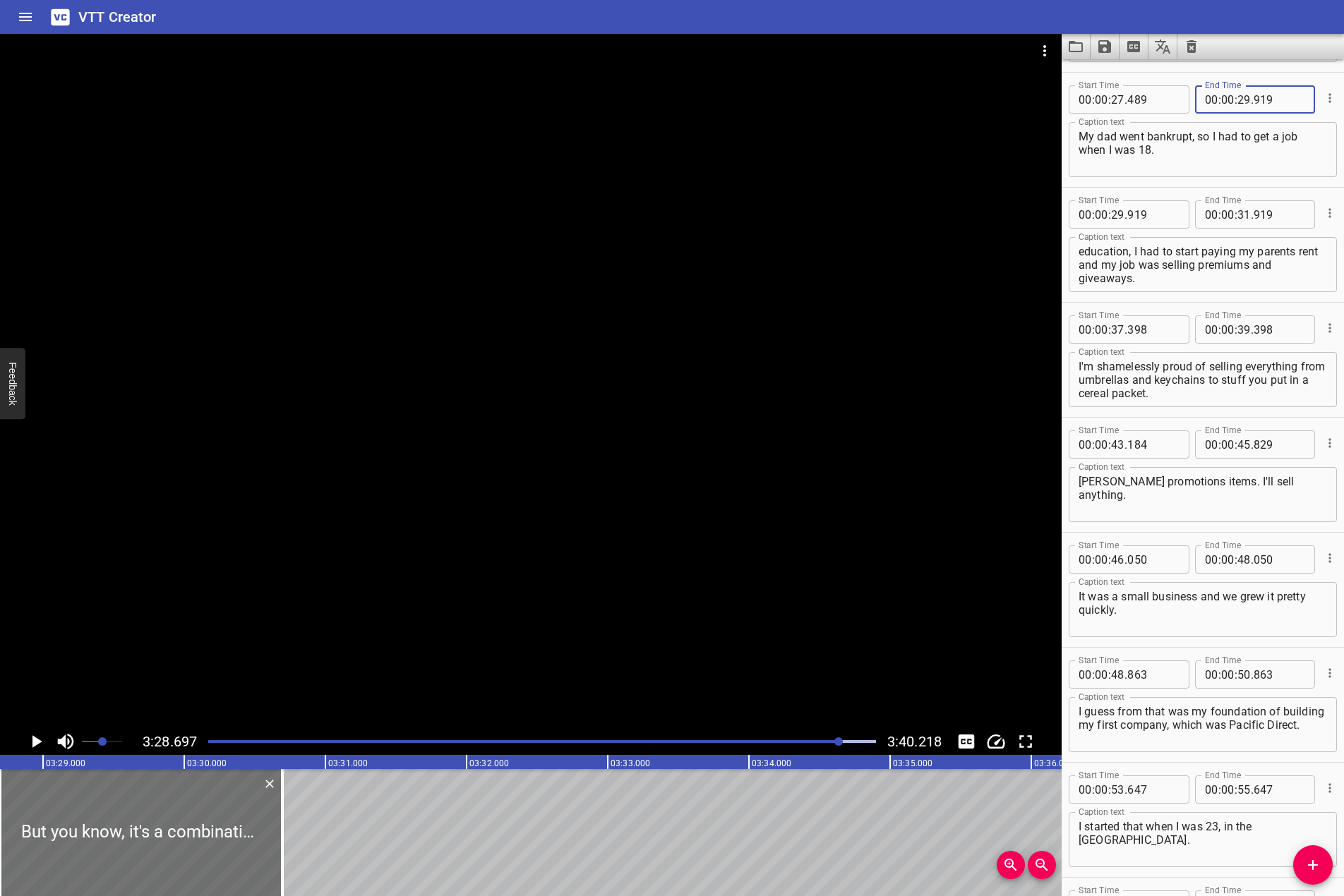
type input "919"
click at [1238, 215] on input "number" at bounding box center [1244, 215] width 13 height 28
type input "37"
type input "398"
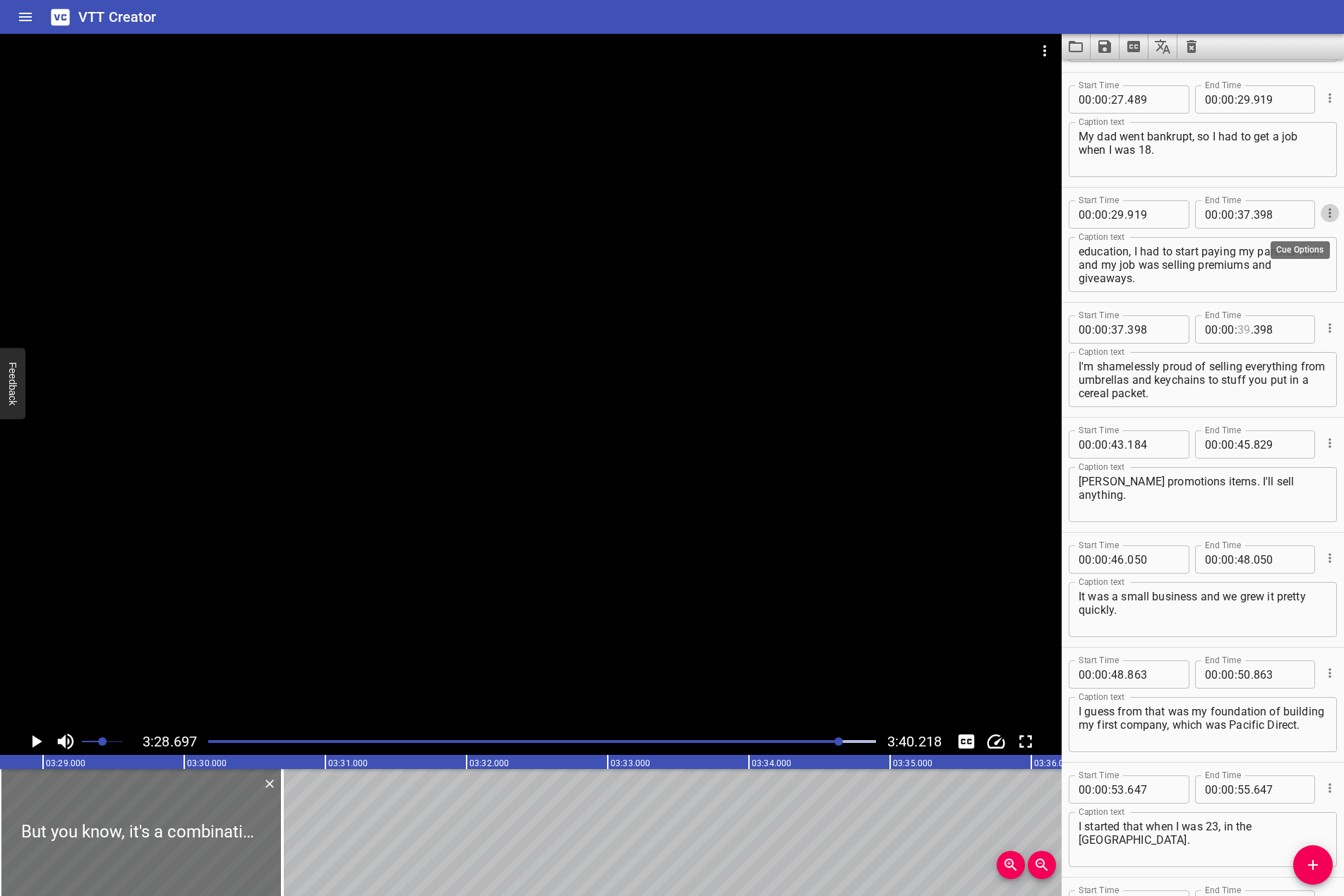
click at [1238, 334] on input "number" at bounding box center [1244, 330] width 13 height 28
type input "43"
type input "184"
click at [1238, 441] on input "number" at bounding box center [1244, 445] width 13 height 28
type input "46"
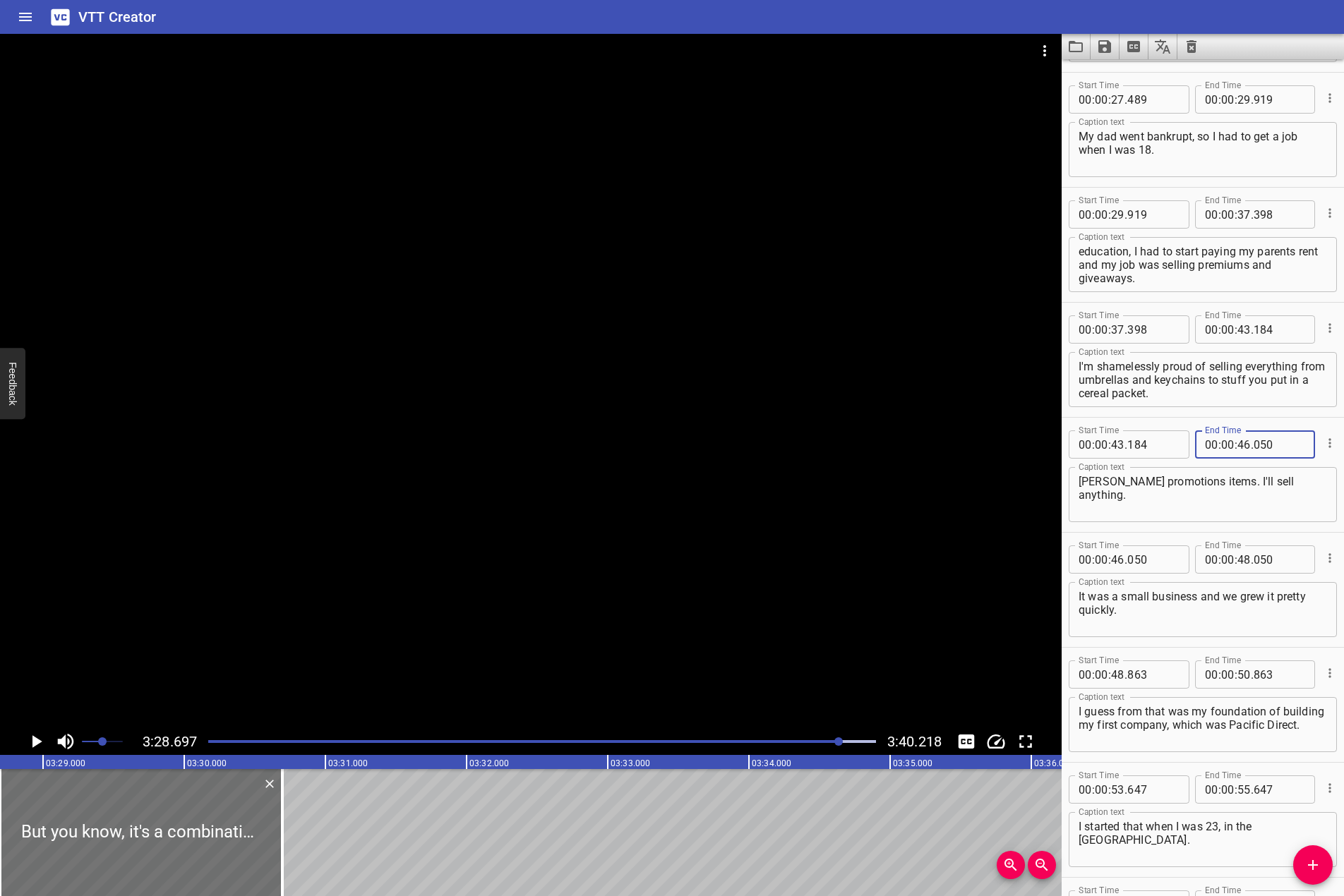
type input "050"
click at [1239, 556] on input "number" at bounding box center [1244, 559] width 13 height 28
type input "48"
click at [1278, 570] on input "number" at bounding box center [1280, 559] width 52 height 28
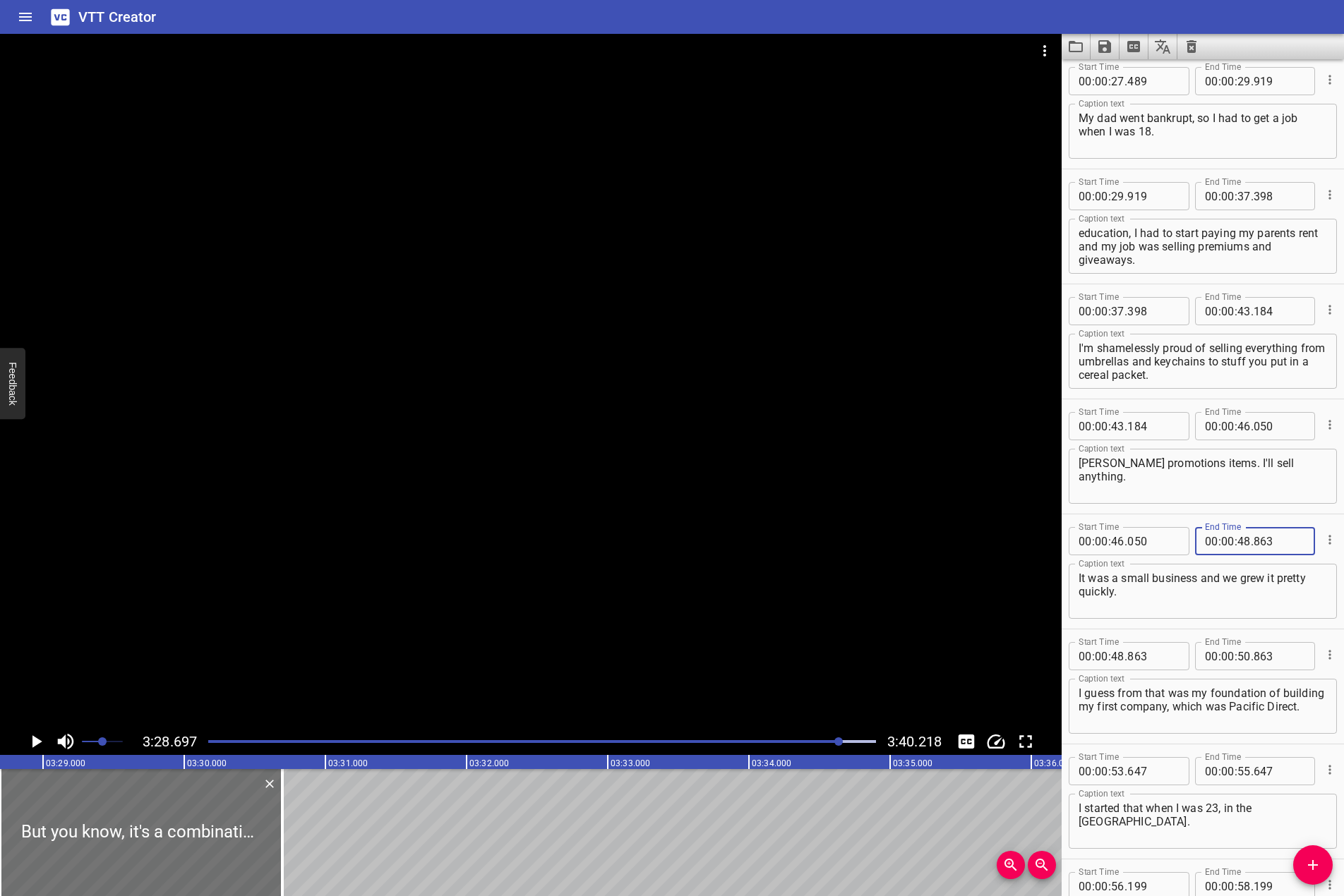
scroll to position [706, 0]
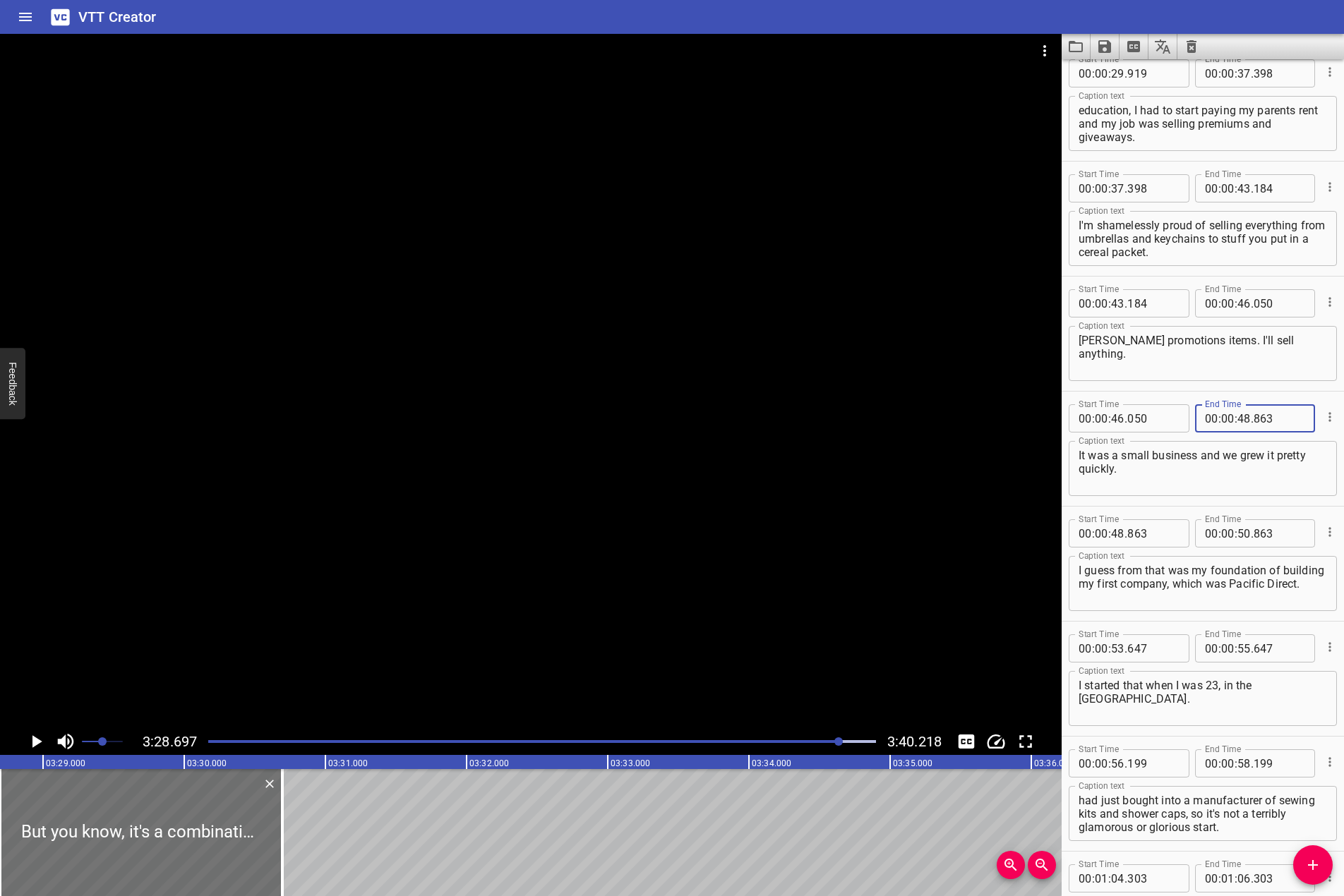
type input "863"
click at [1238, 541] on input "number" at bounding box center [1244, 533] width 13 height 28
type input "53"
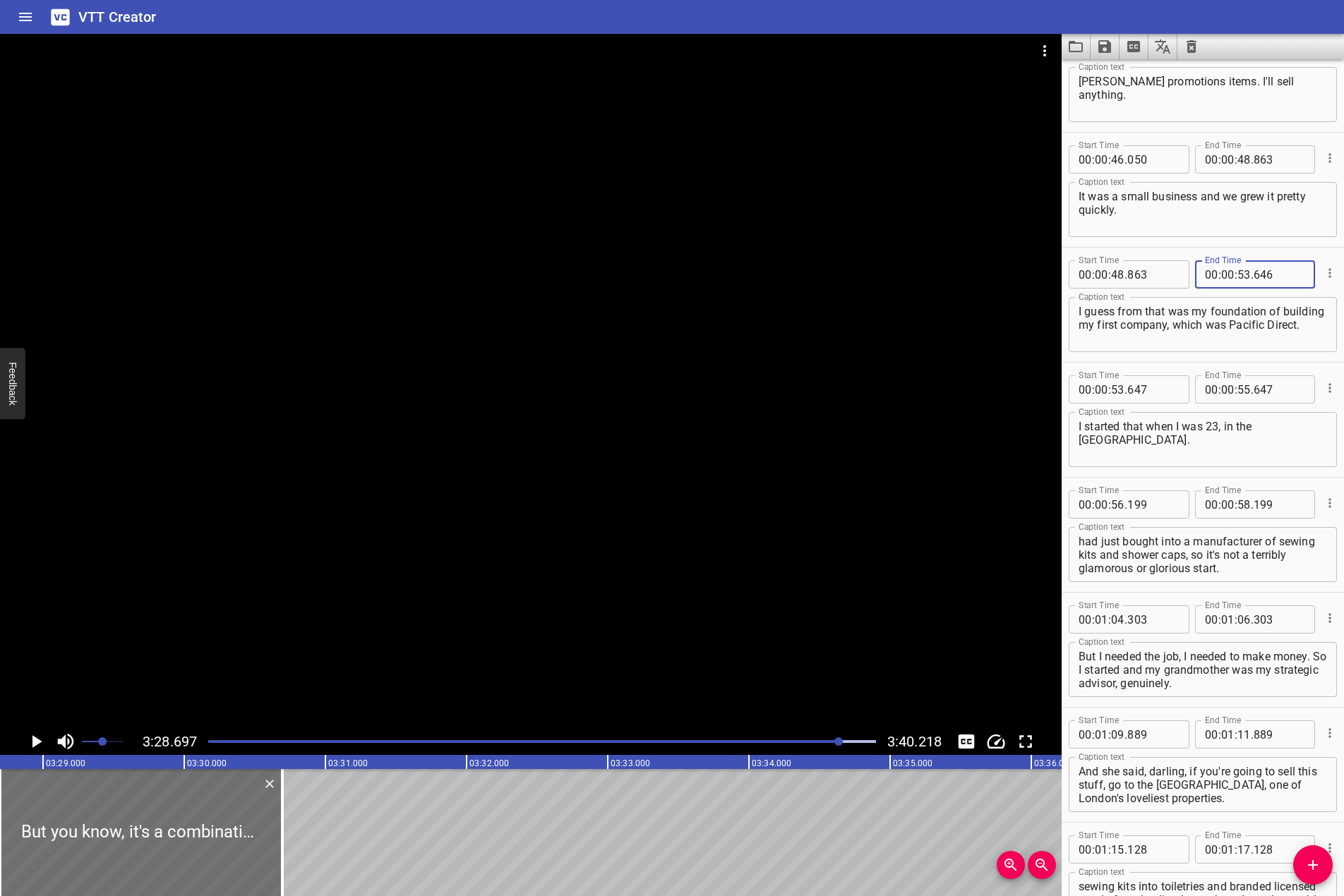
scroll to position [988, 0]
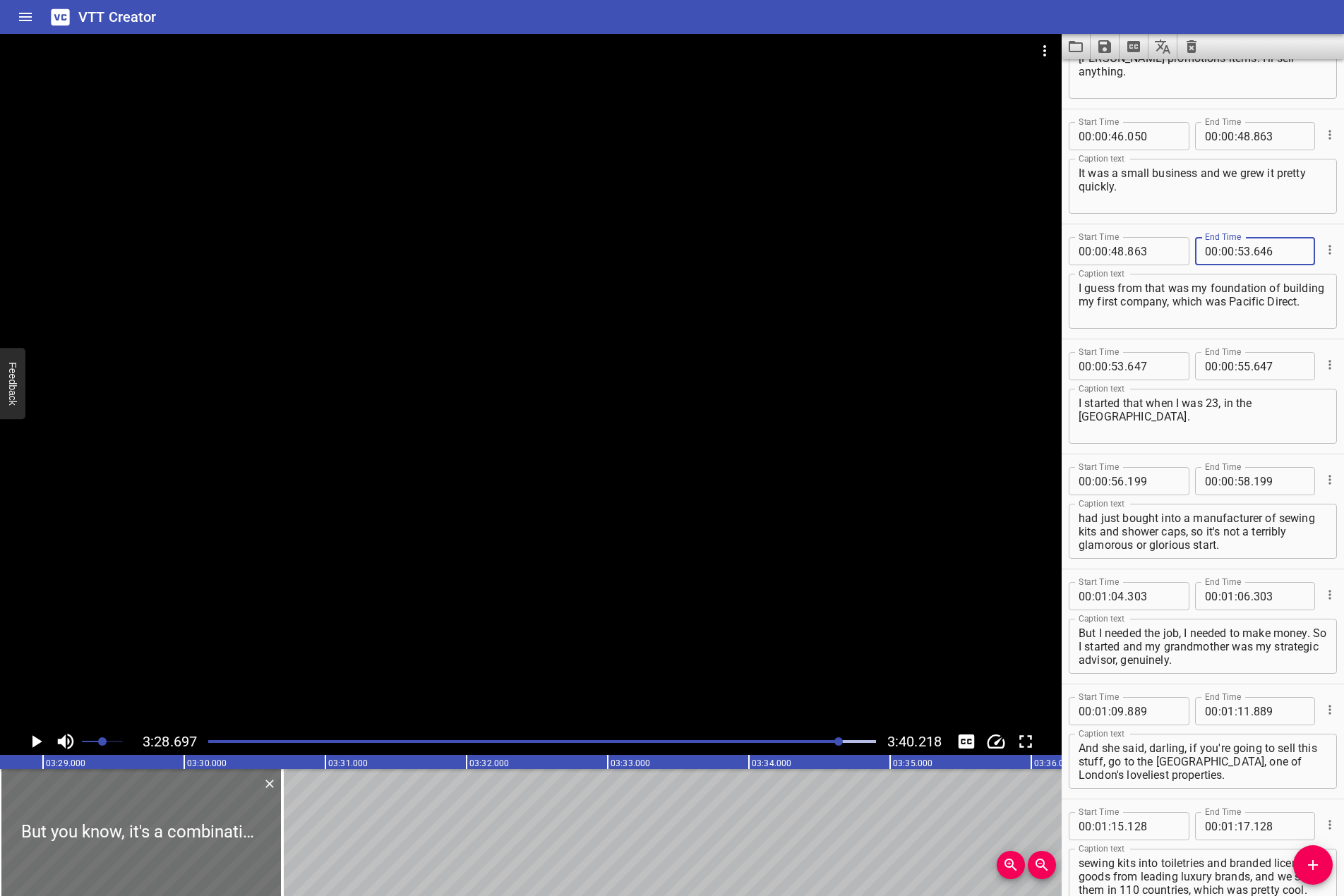
type input "646"
click at [1238, 361] on input "number" at bounding box center [1244, 366] width 13 height 28
type input "56"
type input "199"
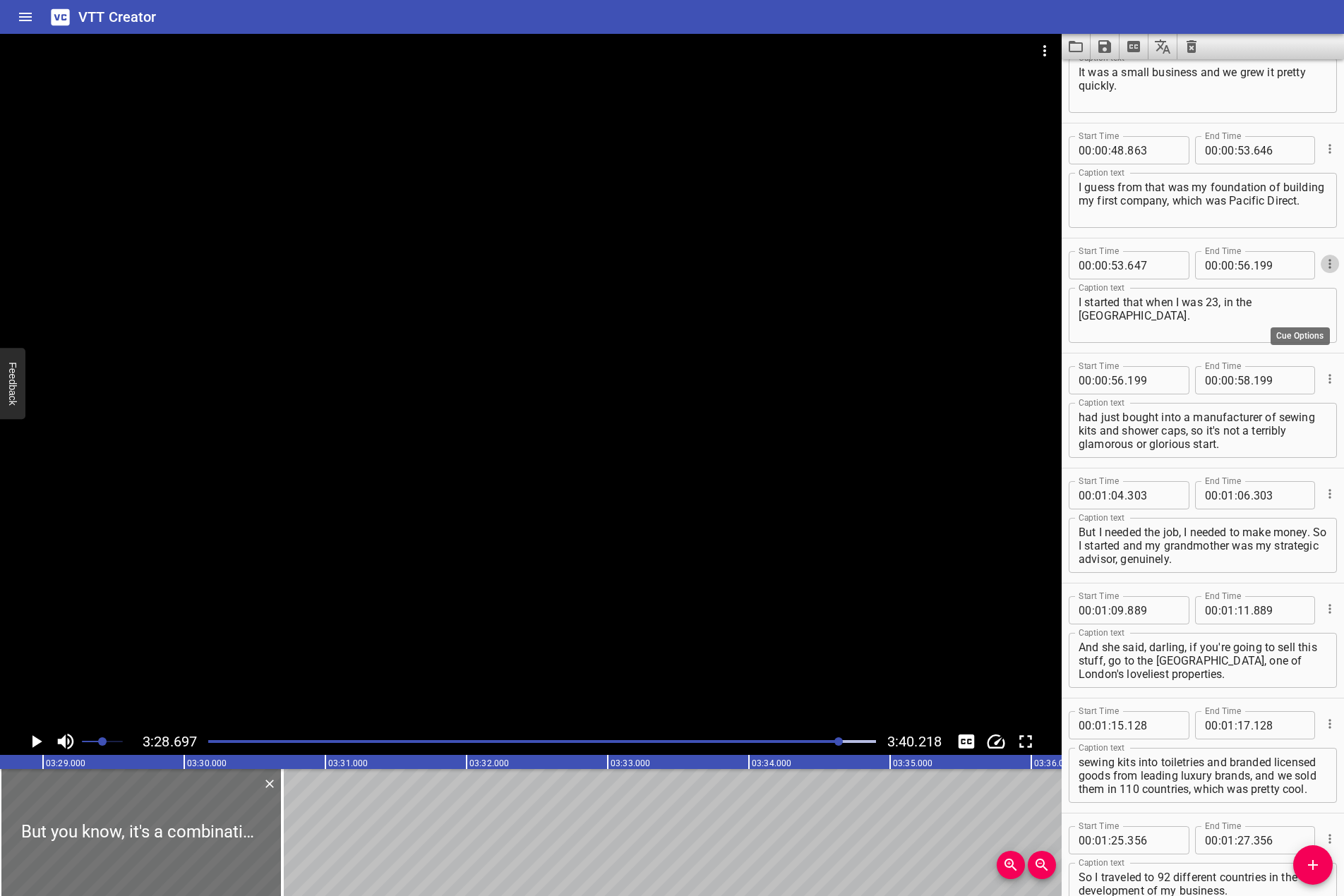
scroll to position [1129, 0]
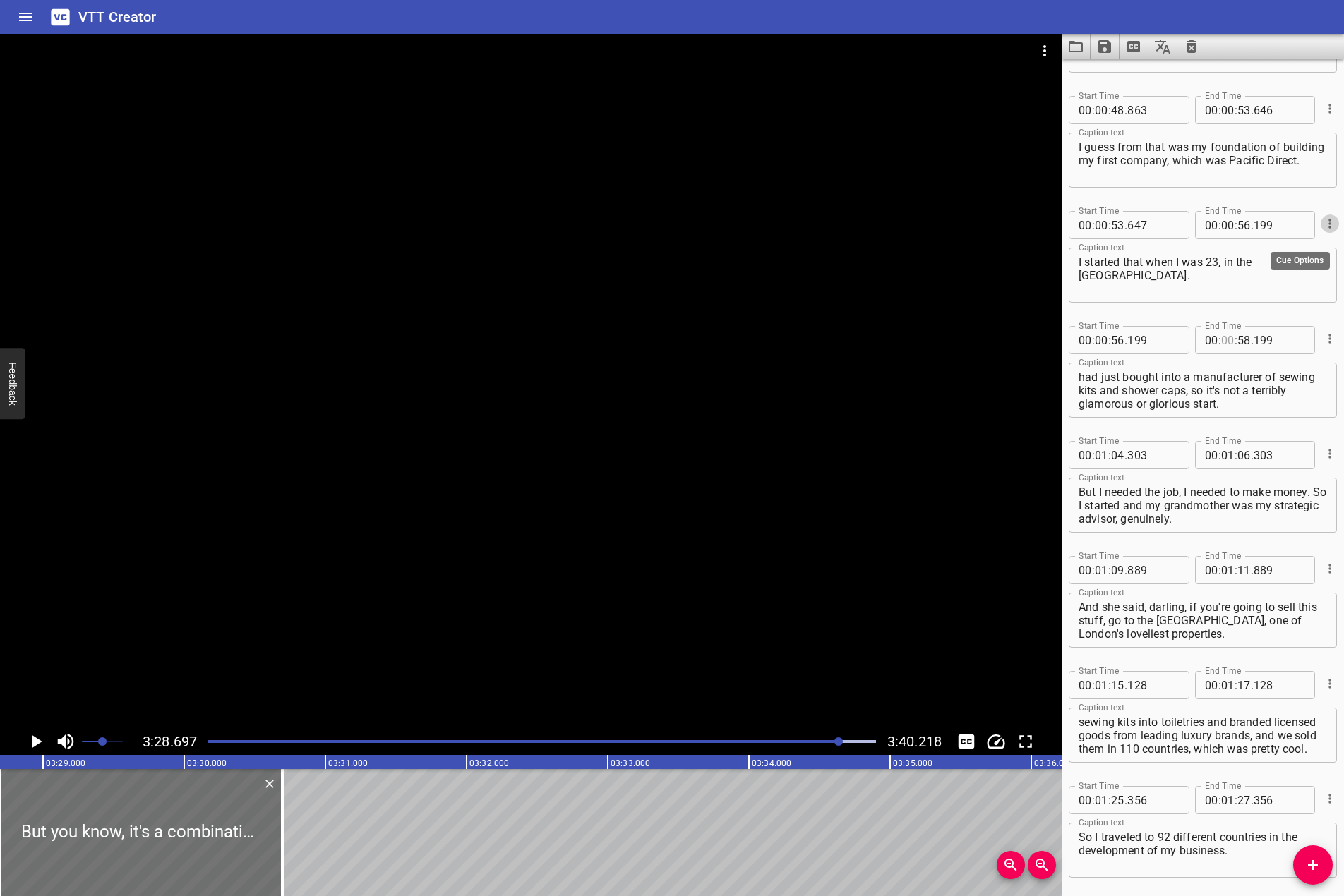
click at [1225, 344] on input "number" at bounding box center [1228, 340] width 13 height 28
type input "01"
type input "04"
type input "303"
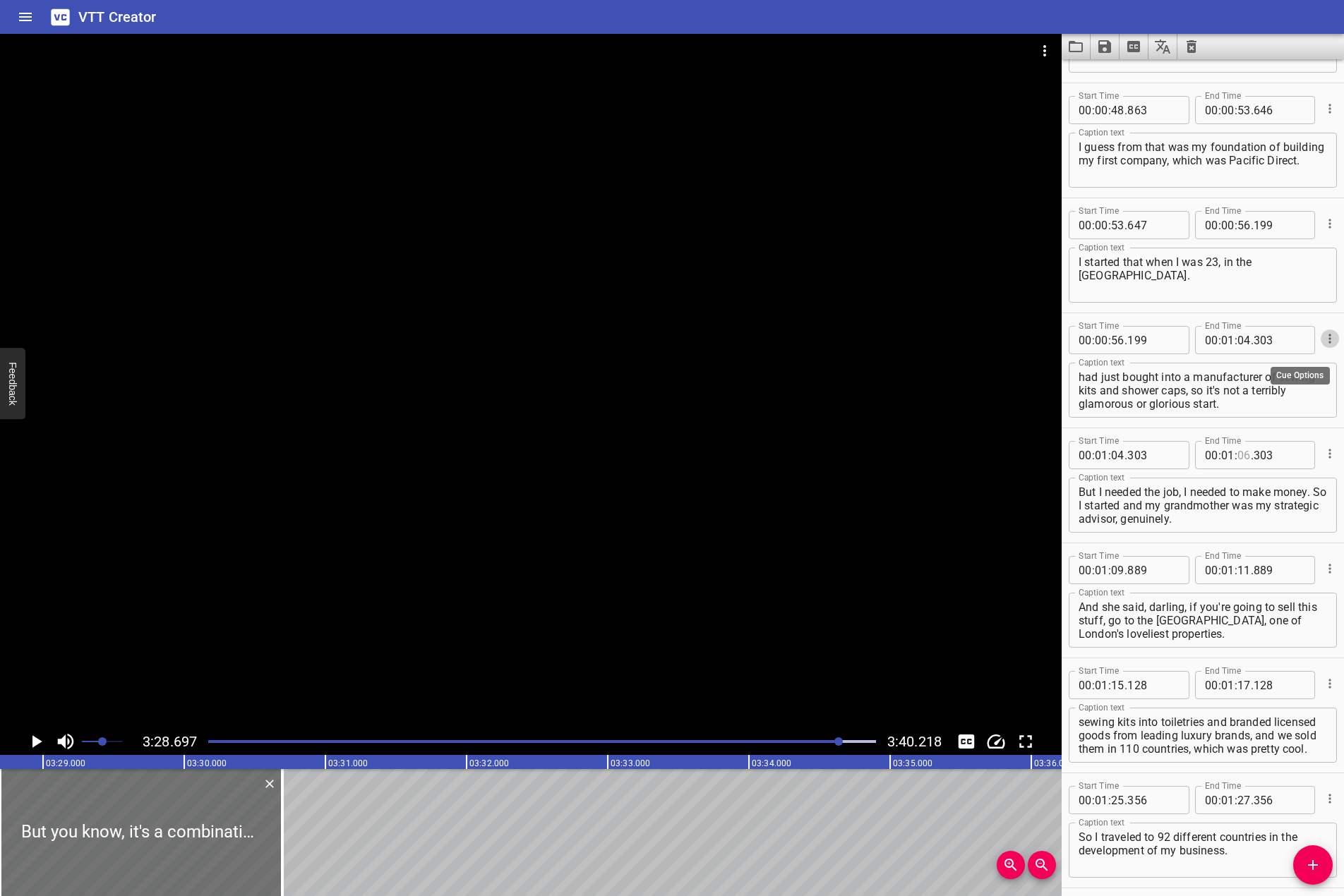
click at [1241, 450] on input "number" at bounding box center [1244, 455] width 13 height 28
type input "09"
type input "889"
click at [1238, 568] on input "number" at bounding box center [1244, 571] width 13 height 28
type input "15"
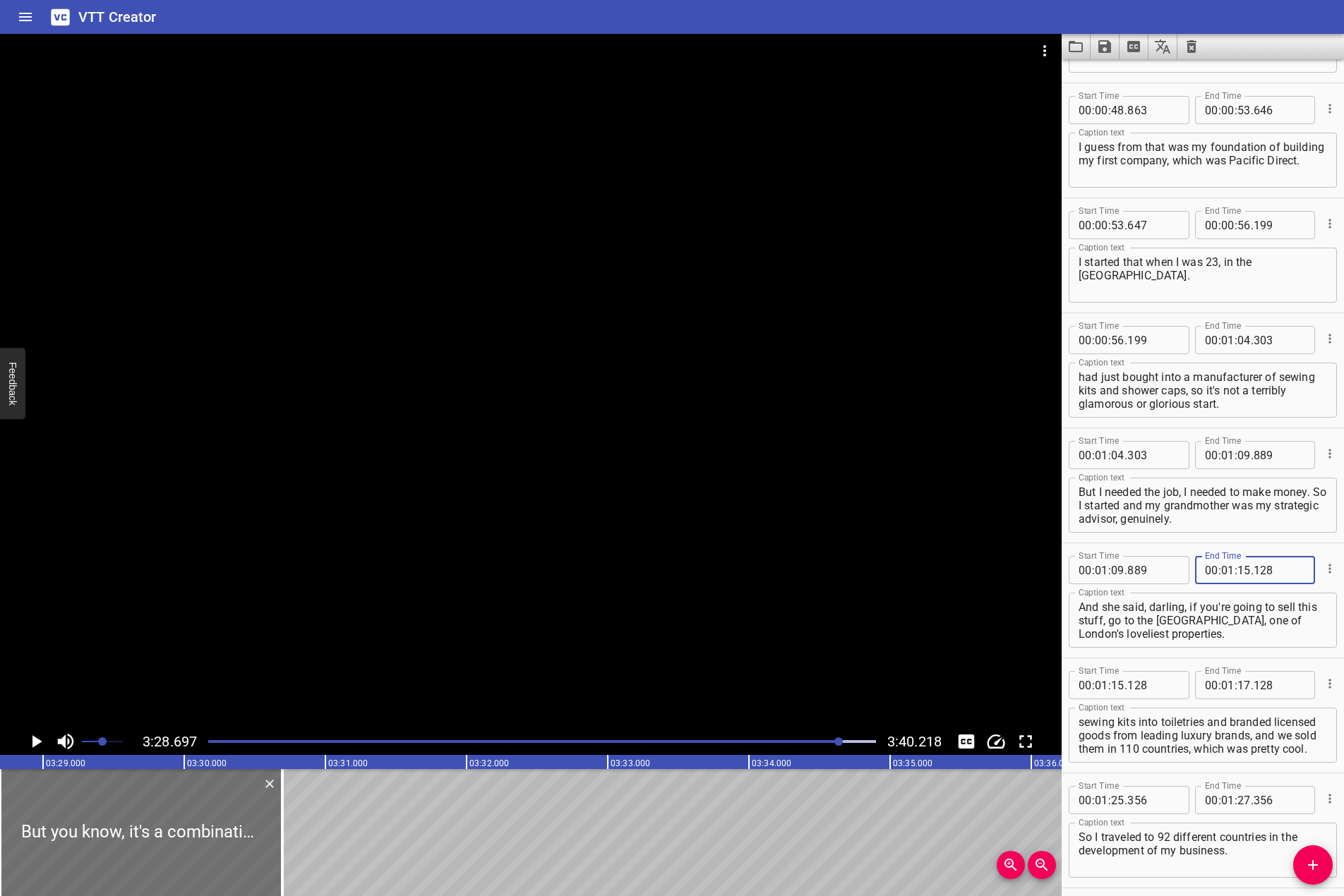
type input "128"
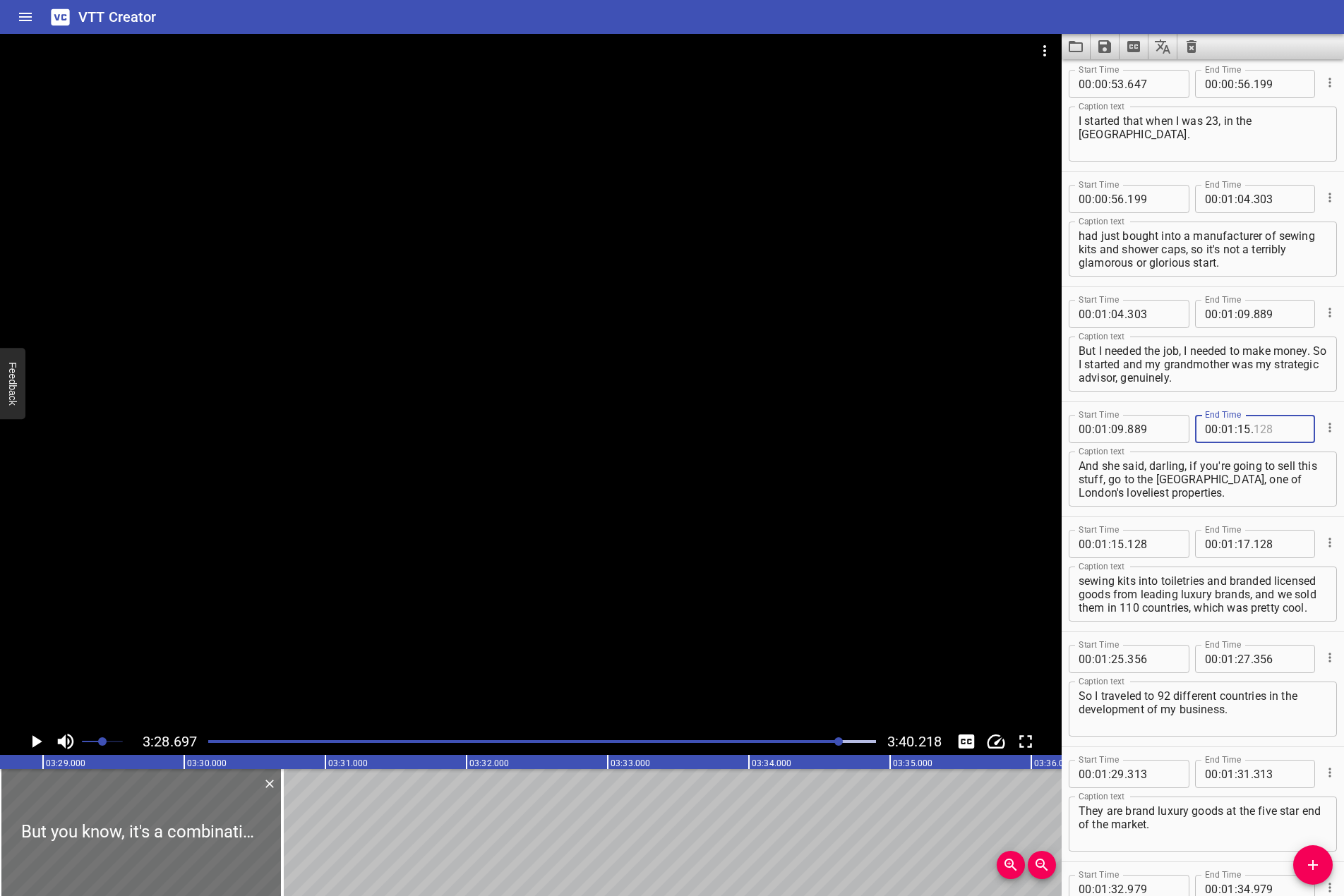
type input "128"
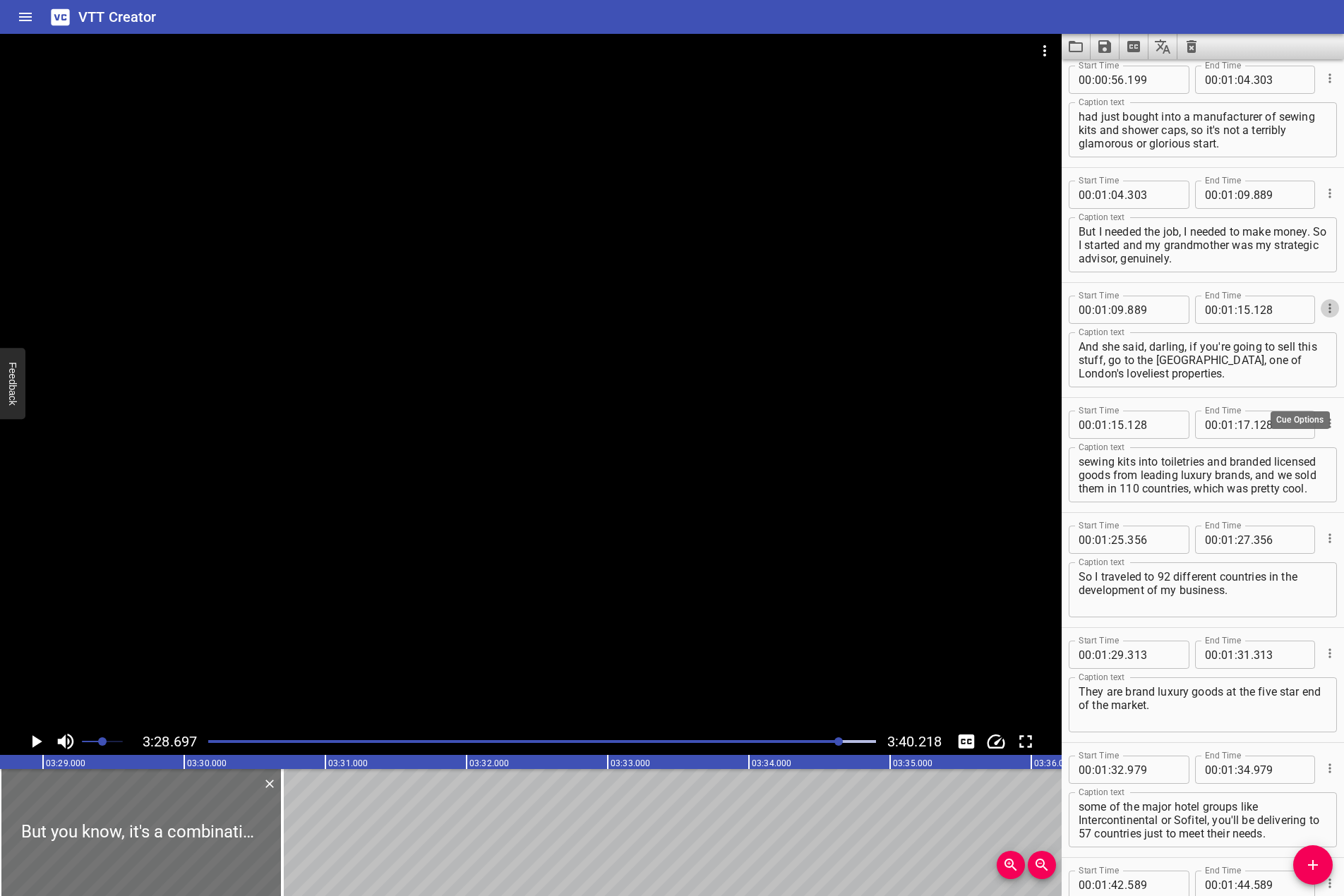
scroll to position [1411, 0]
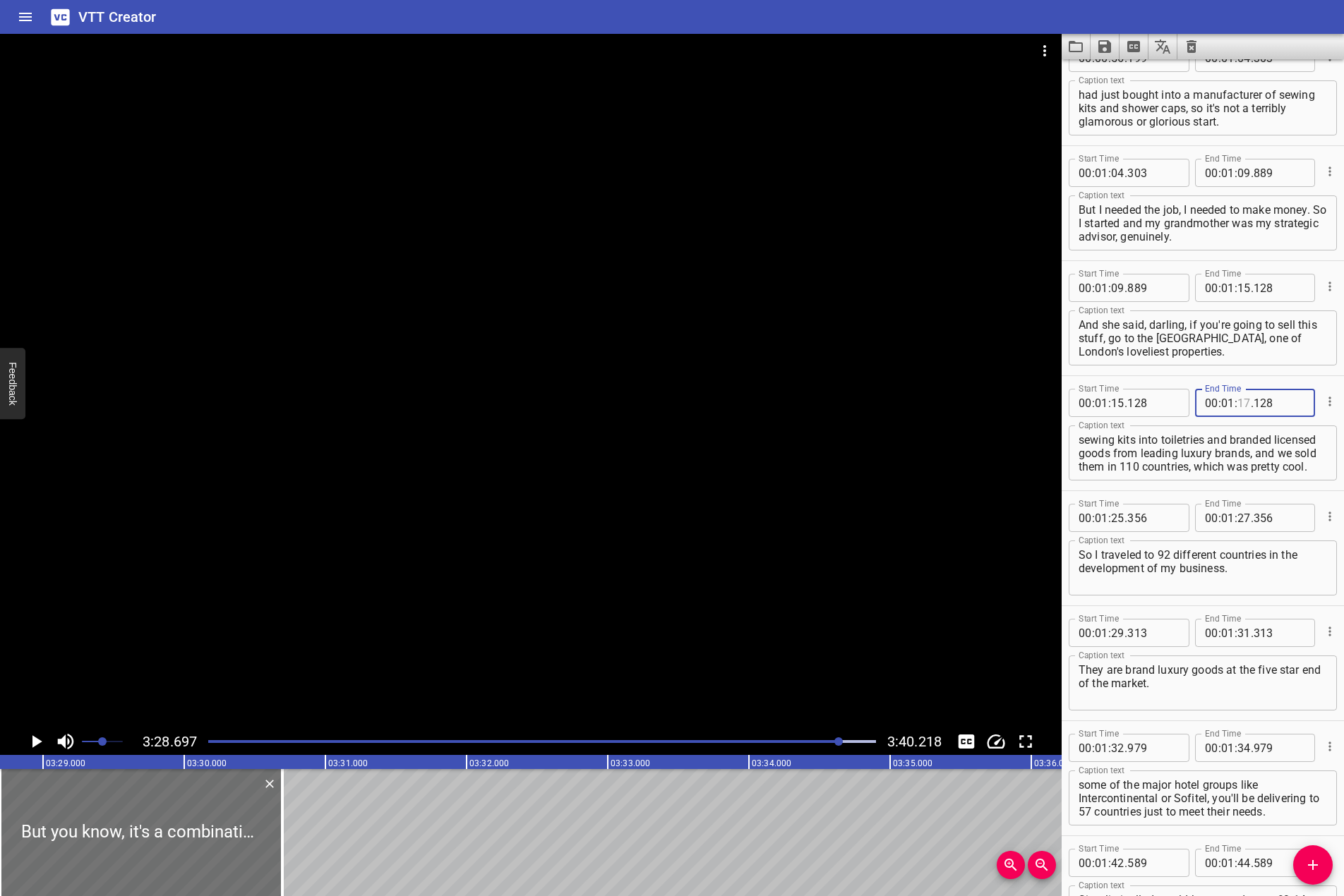
click at [1244, 406] on input "number" at bounding box center [1244, 403] width 13 height 28
type input "25"
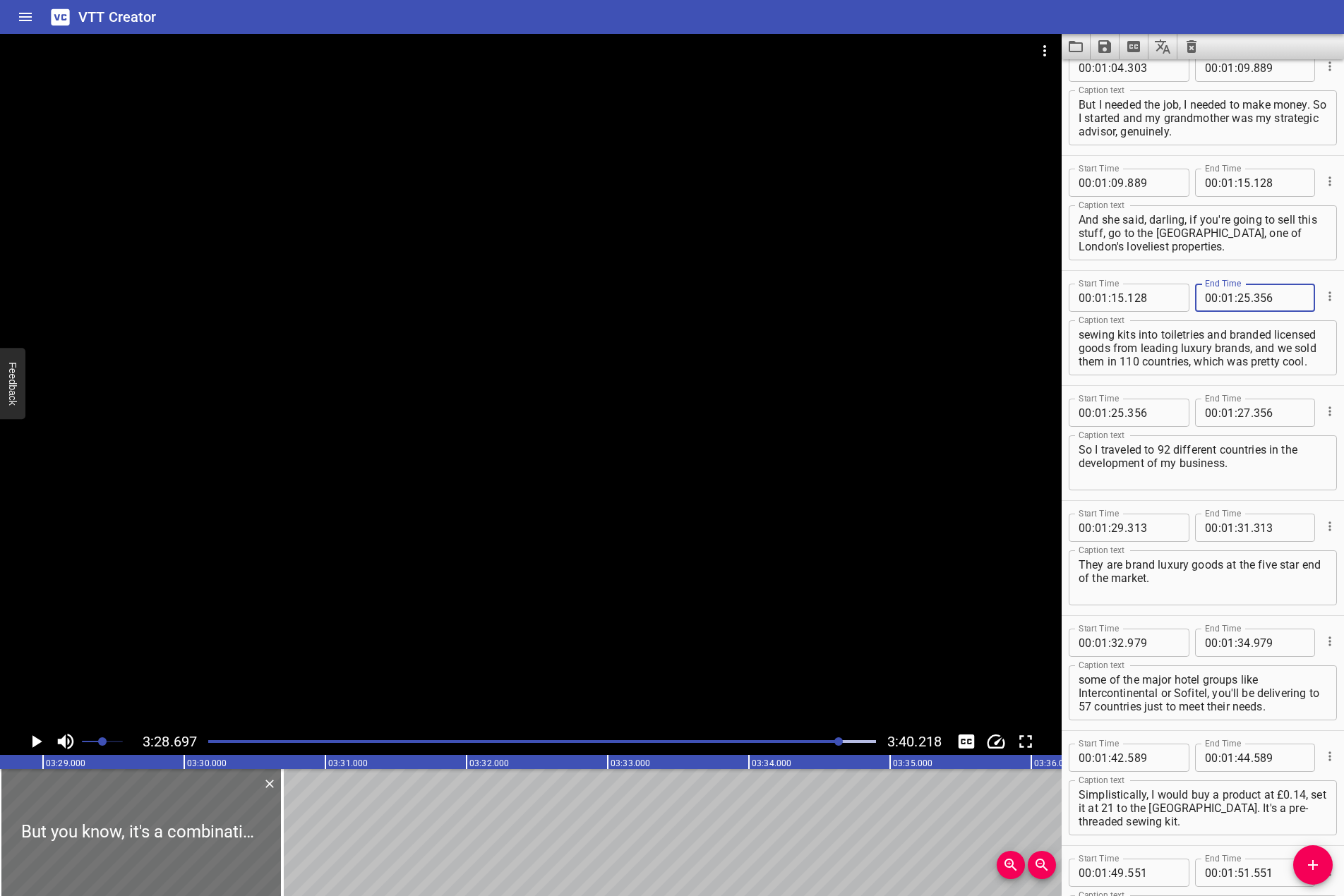
scroll to position [1553, 0]
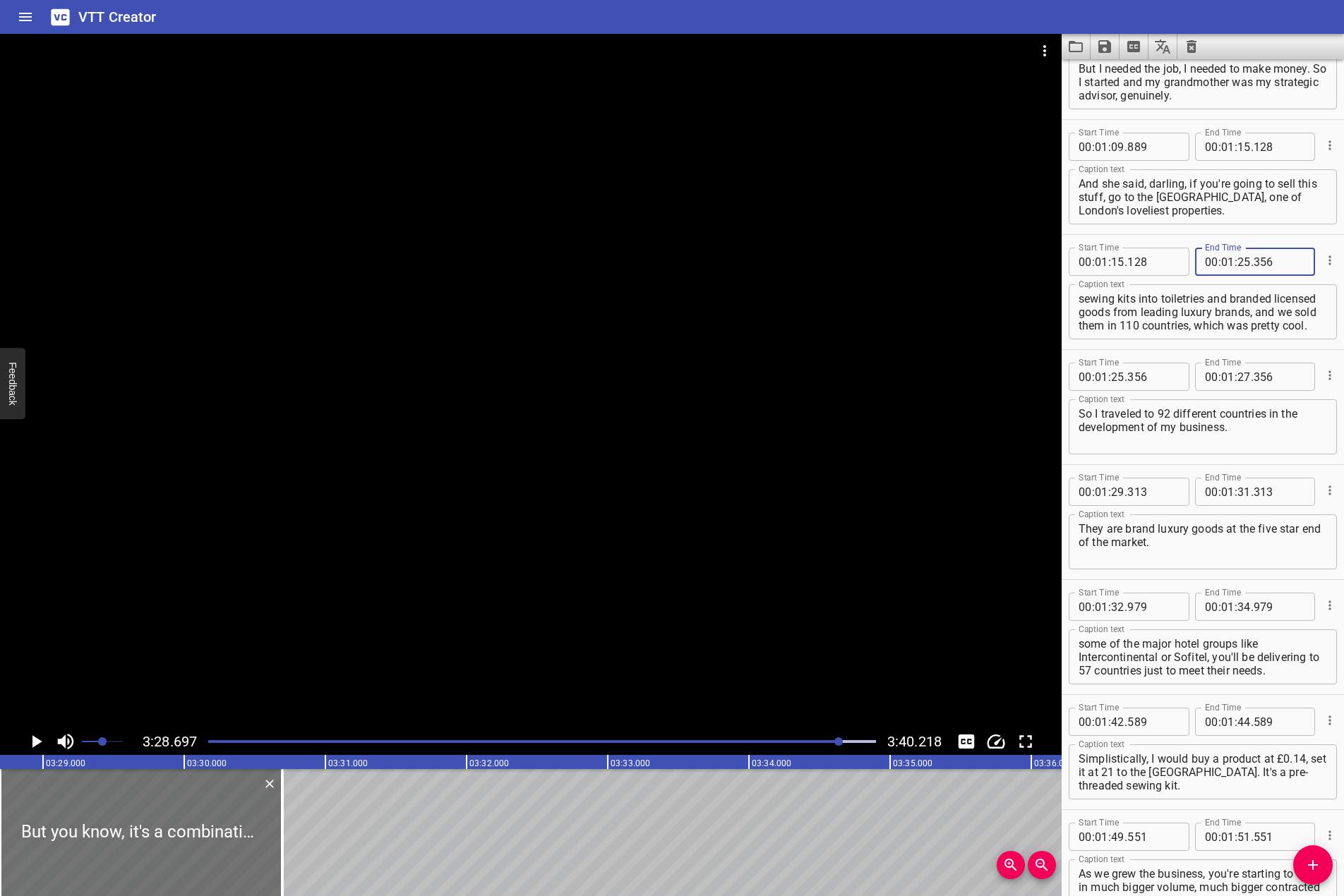
type input "356"
click at [1239, 381] on input "number" at bounding box center [1244, 377] width 13 height 28
type input "29"
type input "313"
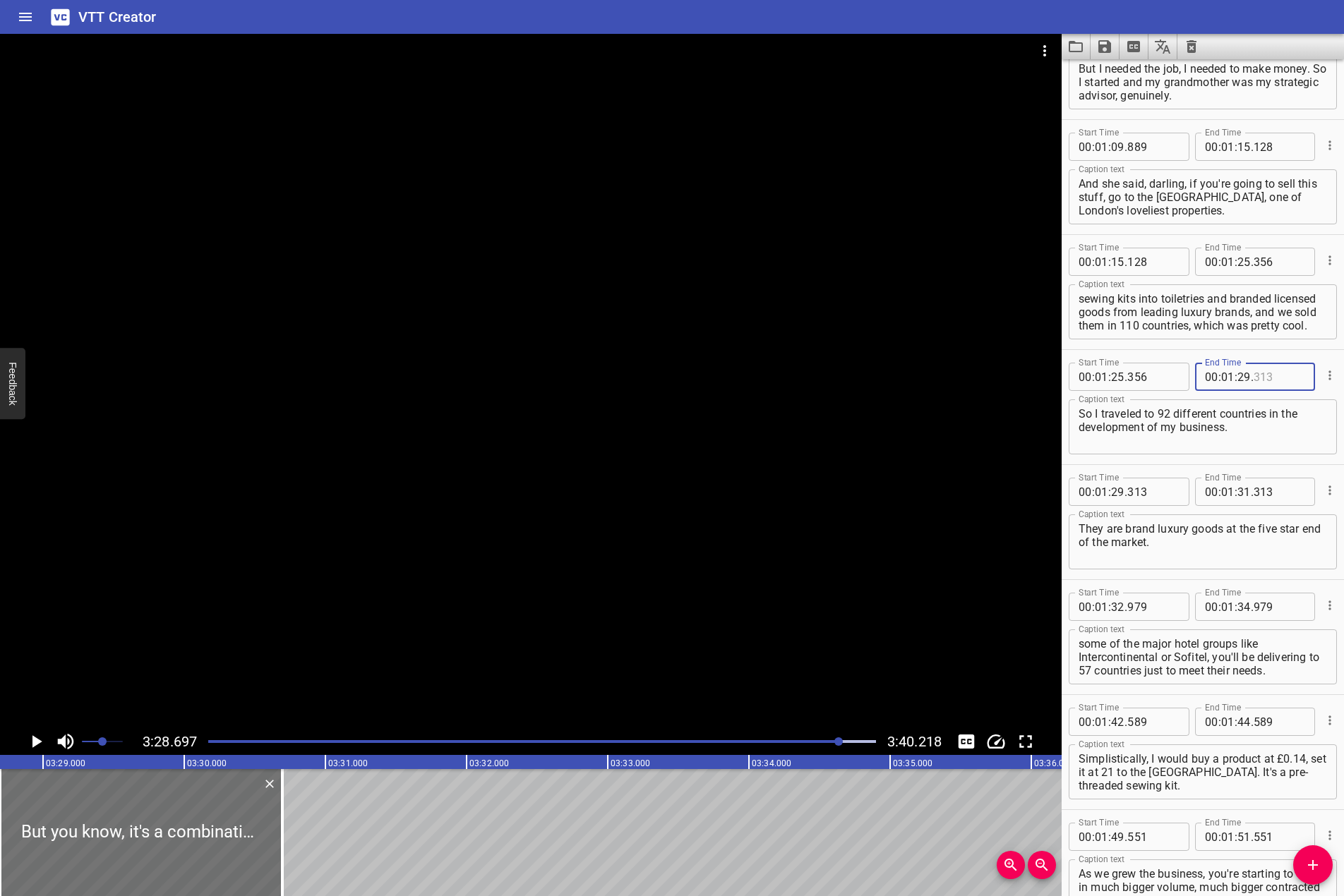
type input "313"
click at [1239, 490] on input "number" at bounding box center [1244, 492] width 13 height 28
type input "32"
type input "979"
click at [1240, 606] on input "number" at bounding box center [1244, 607] width 13 height 28
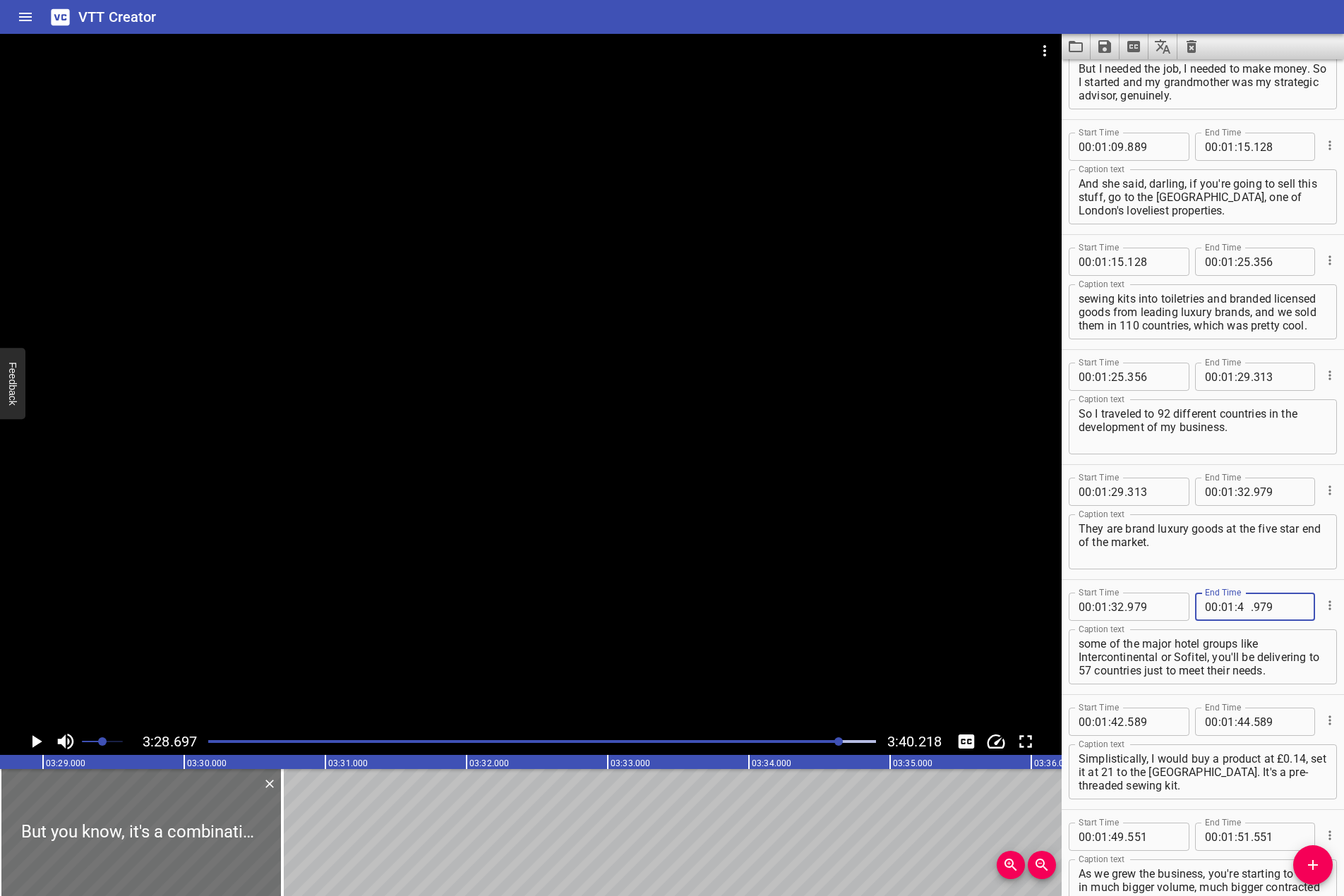
type input "42"
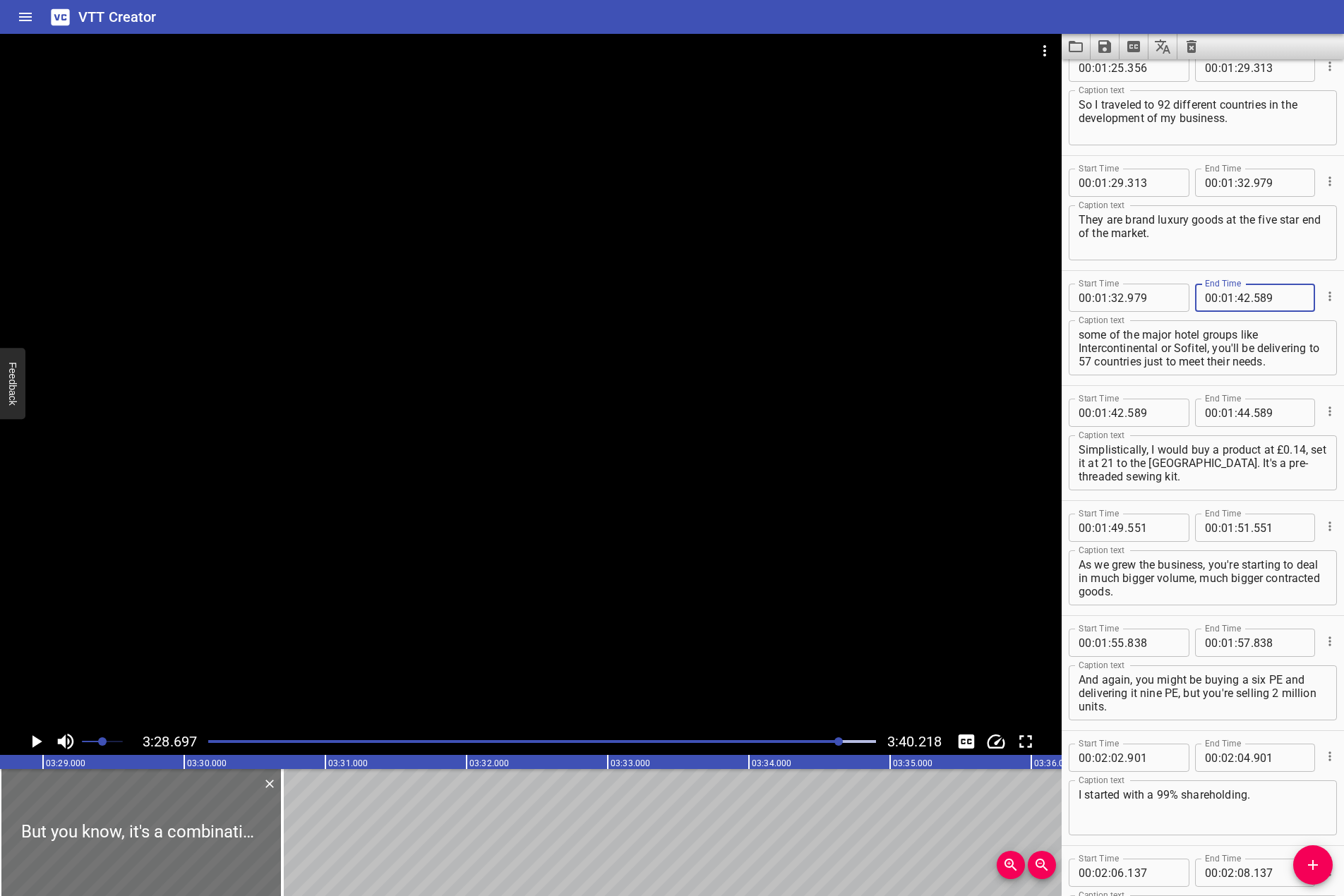
scroll to position [1906, 0]
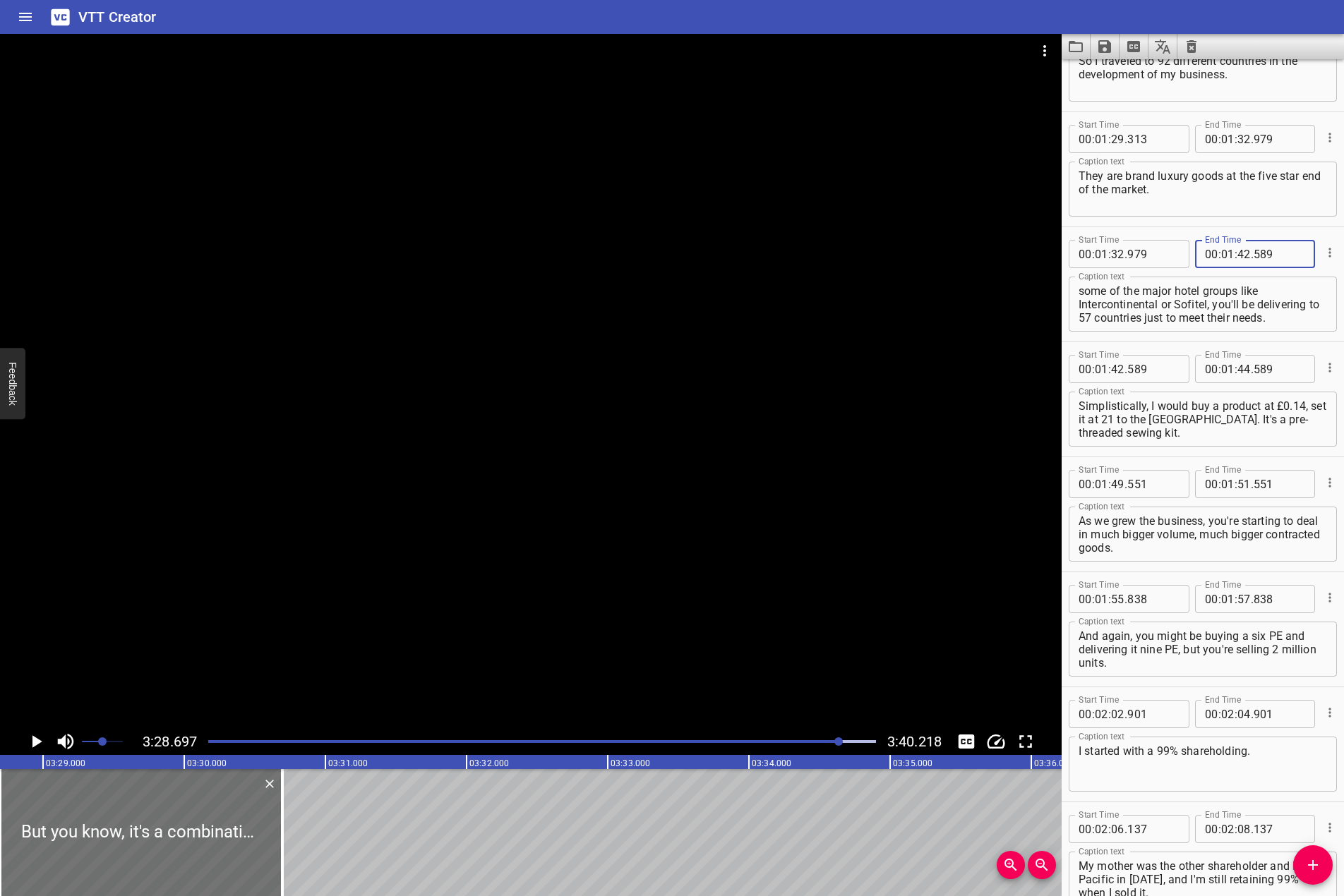
type input "589"
click at [1238, 369] on input "number" at bounding box center [1244, 369] width 13 height 28
type input "49"
type input "551"
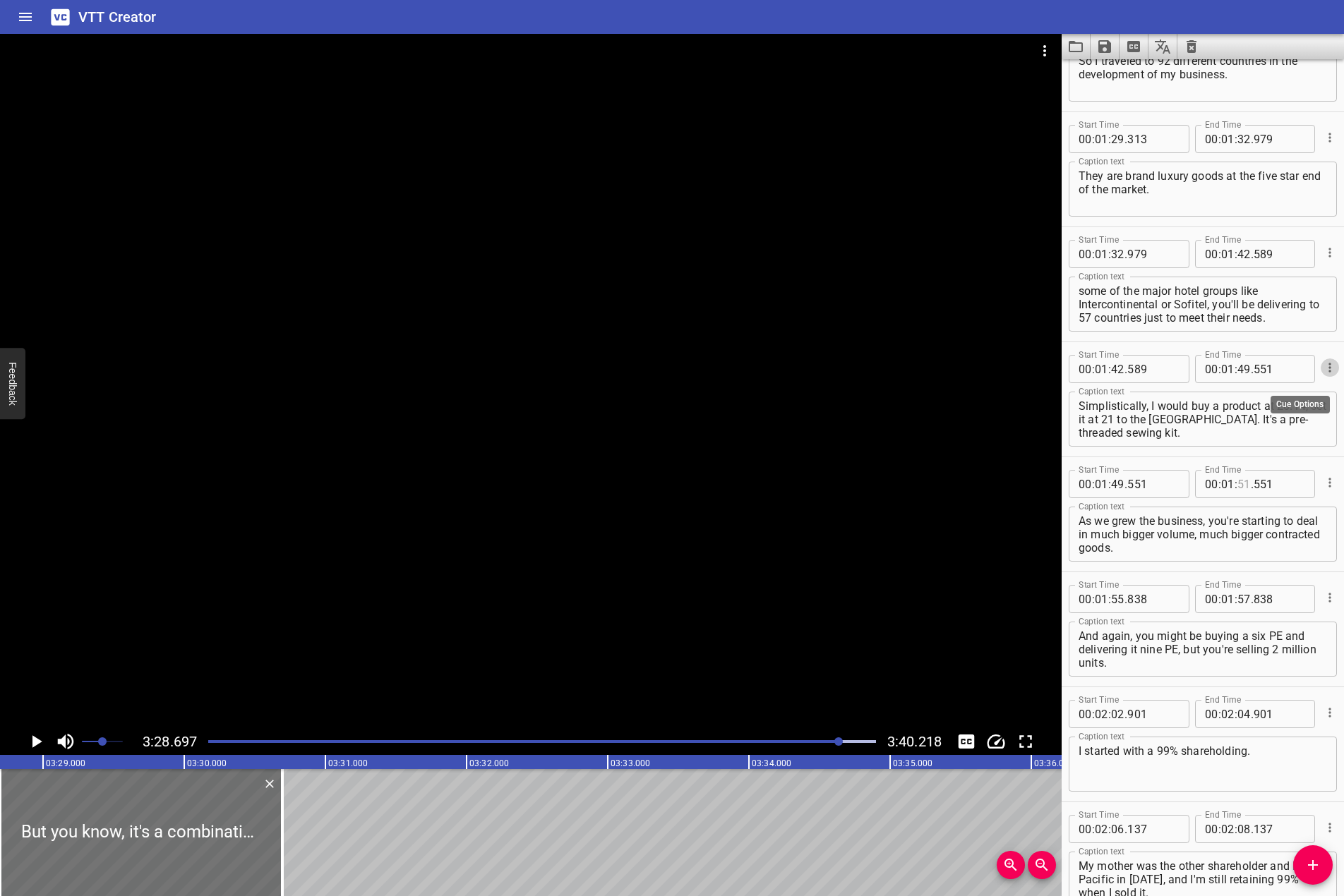
click at [1242, 480] on input "number" at bounding box center [1244, 484] width 13 height 28
type input "55"
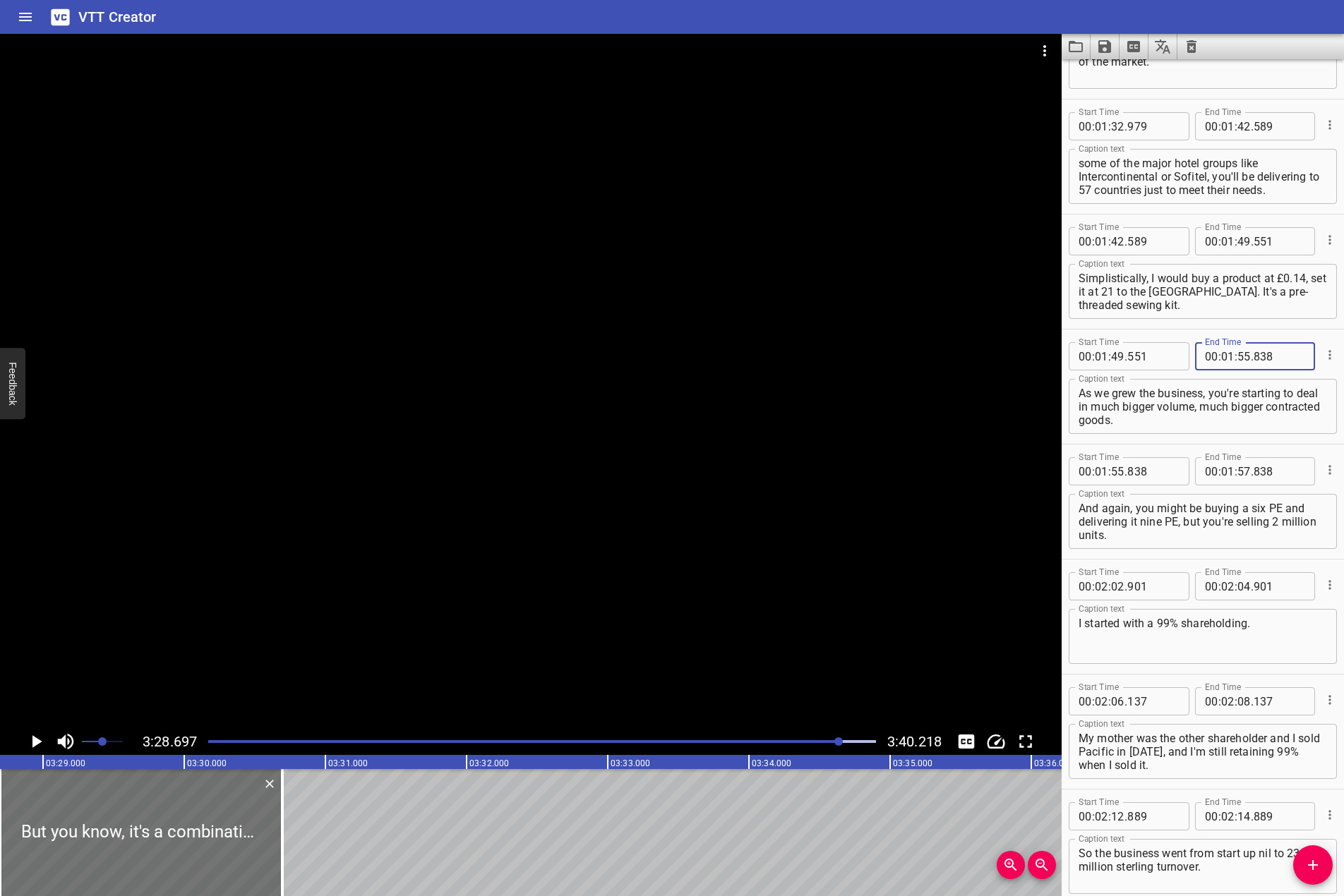
scroll to position [2046, 0]
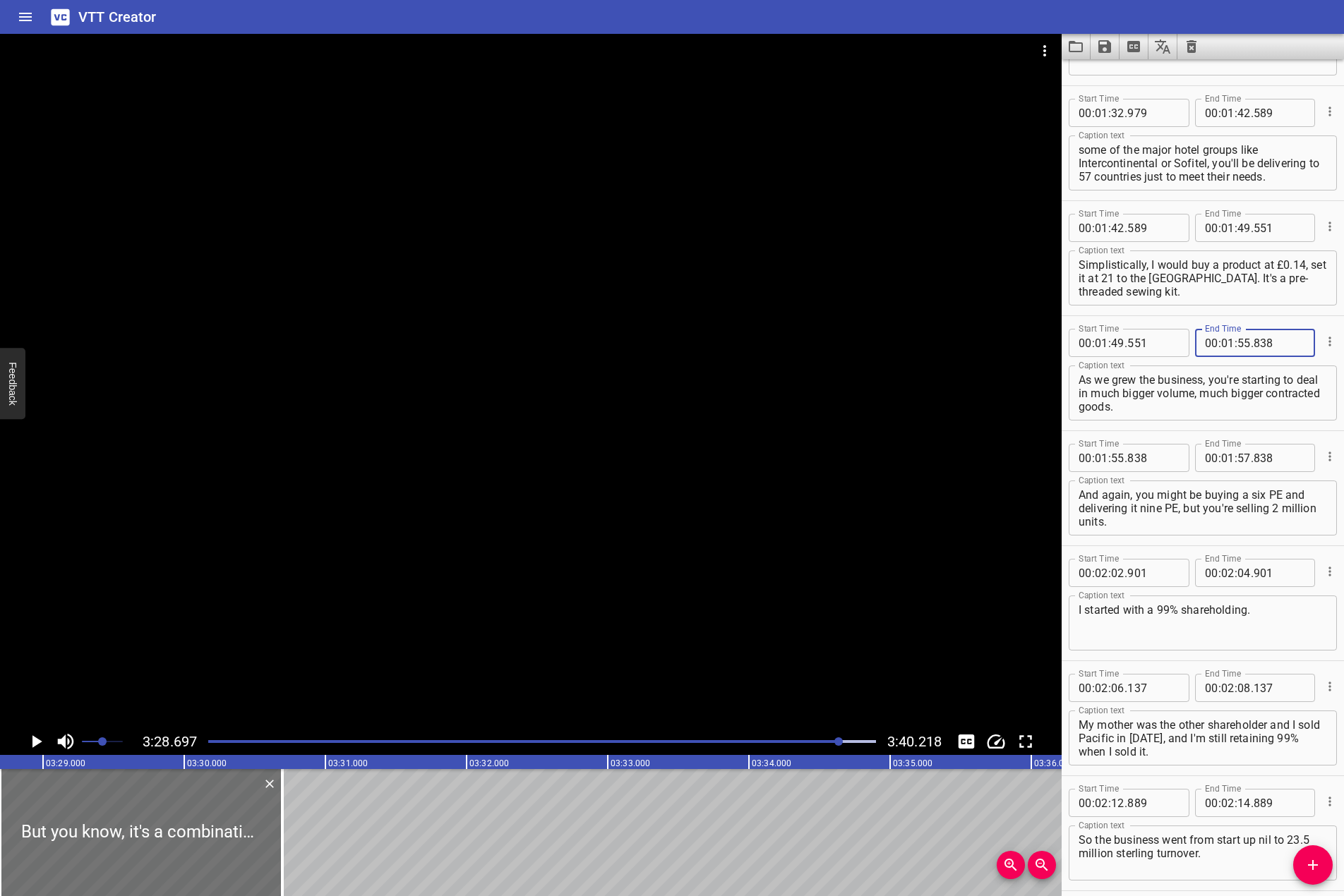
type input "838"
click at [1221, 452] on input "number" at bounding box center [1228, 458] width 13 height 28
type input "02"
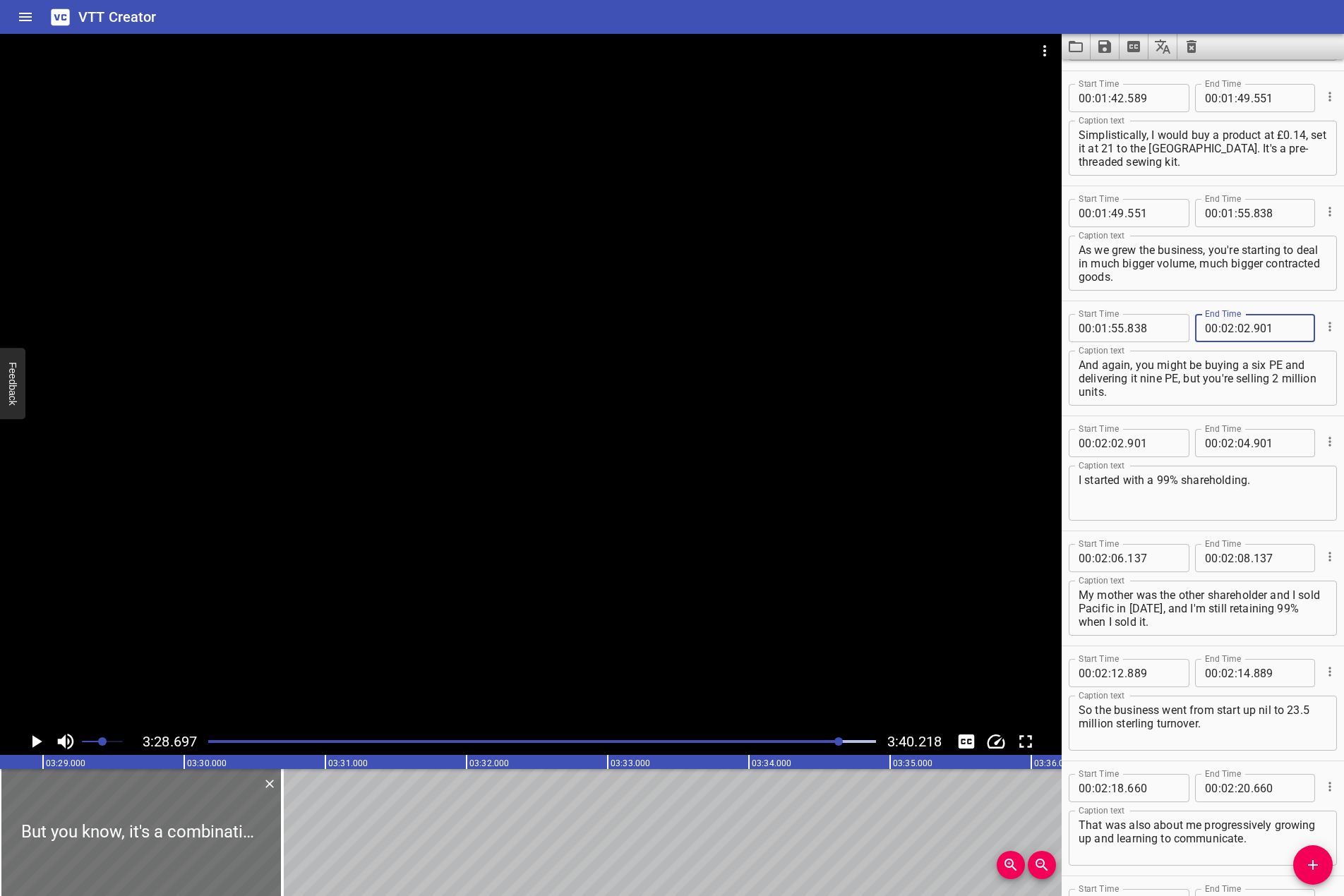
scroll to position [2188, 0]
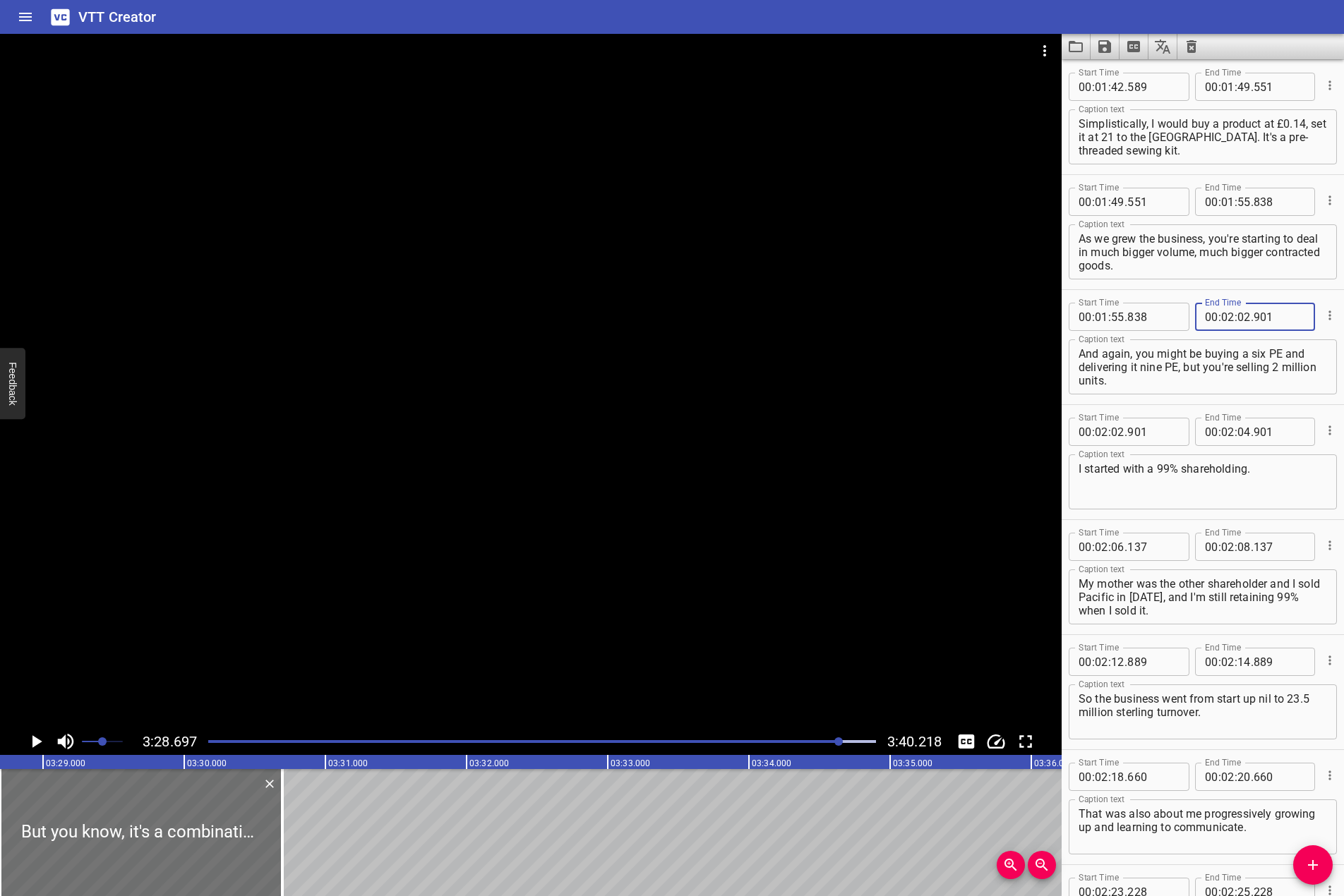
type input "901"
click at [1241, 430] on input "number" at bounding box center [1244, 432] width 13 height 28
type input "06"
type input "137"
click at [1227, 541] on input "number" at bounding box center [1228, 547] width 13 height 28
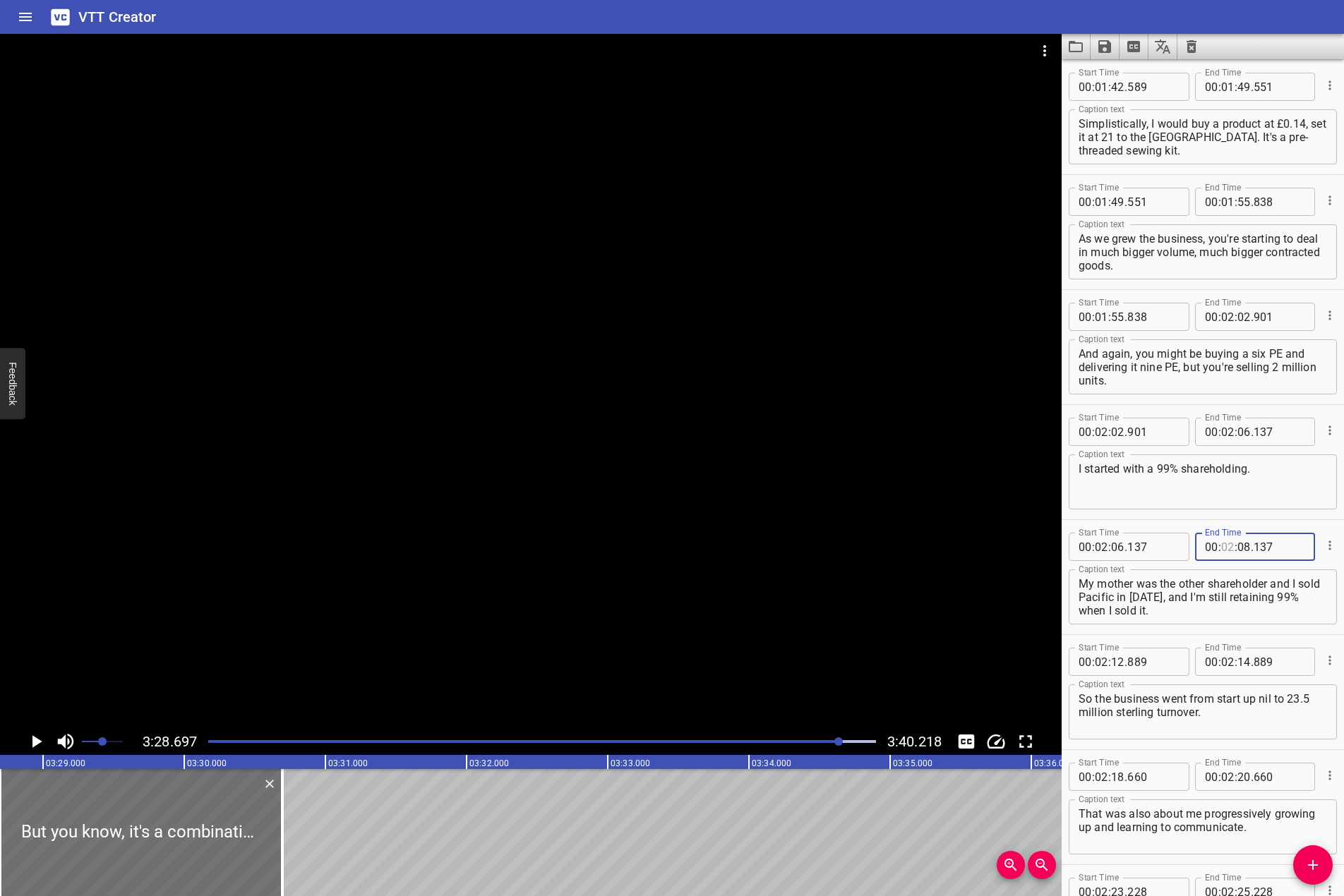
type input "02"
click at [1238, 541] on input "number" at bounding box center [1244, 547] width 13 height 28
type input "12"
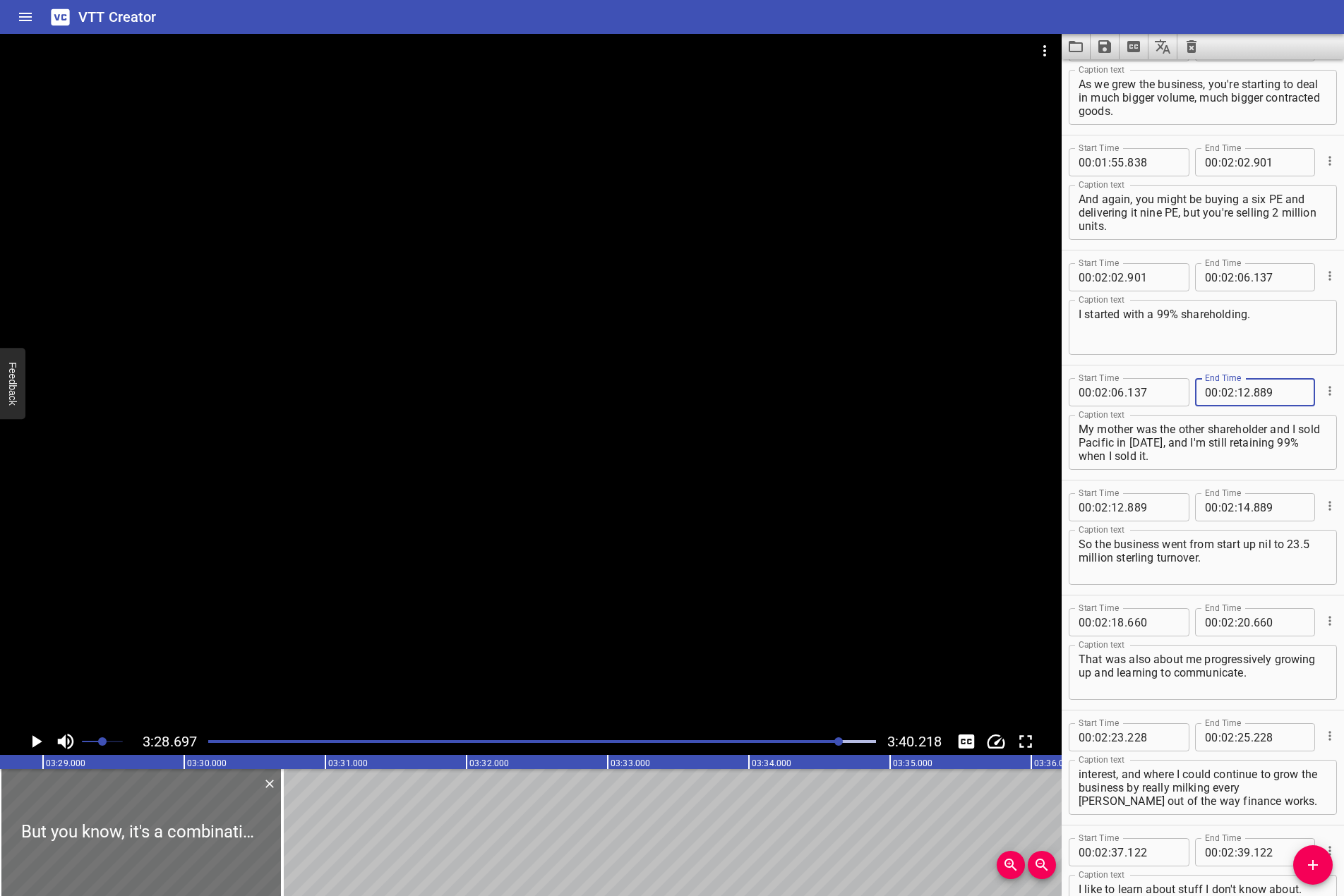
scroll to position [2399, 0]
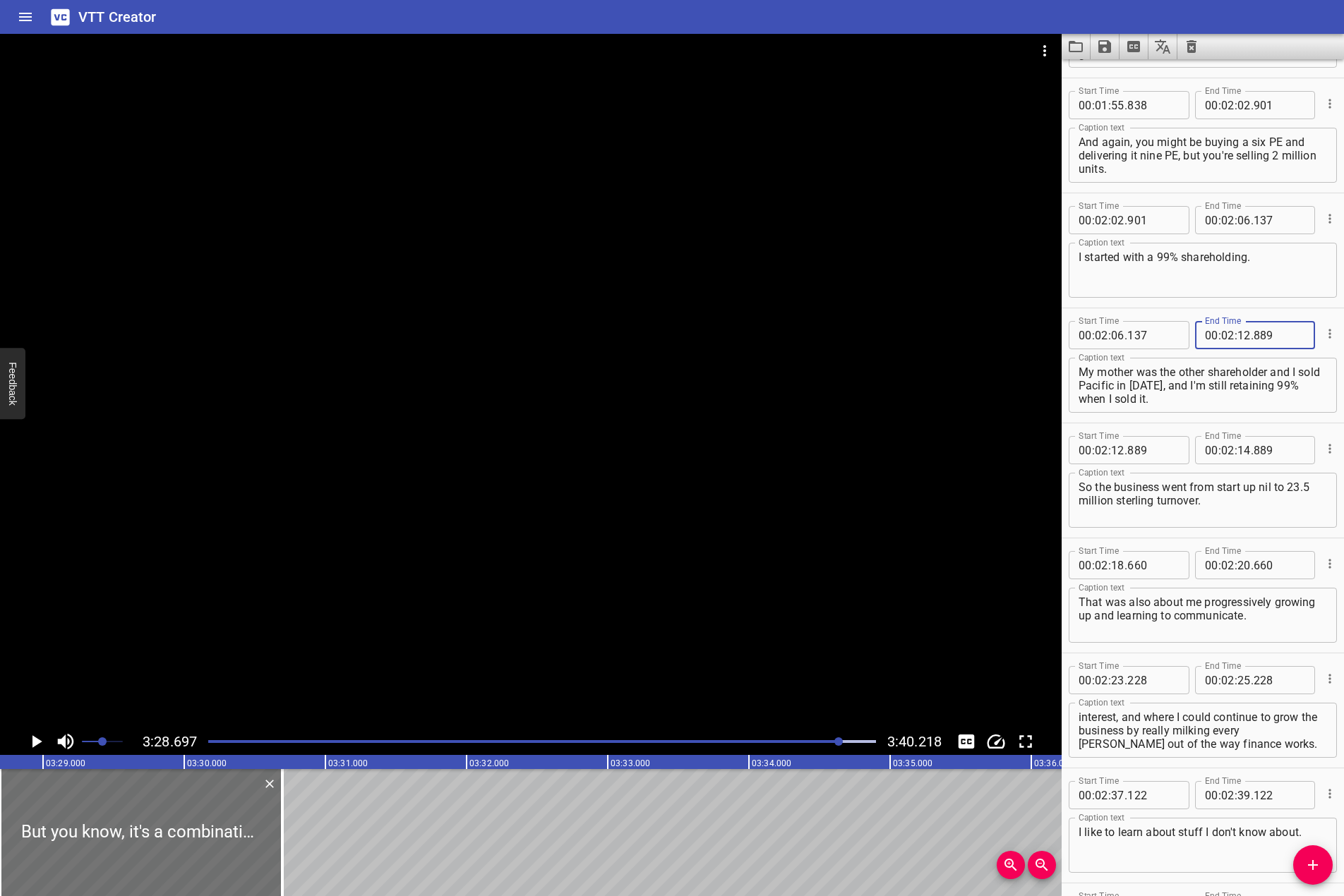
type input "889"
click at [1239, 460] on input "number" at bounding box center [1244, 450] width 13 height 28
type input "18"
type input "660"
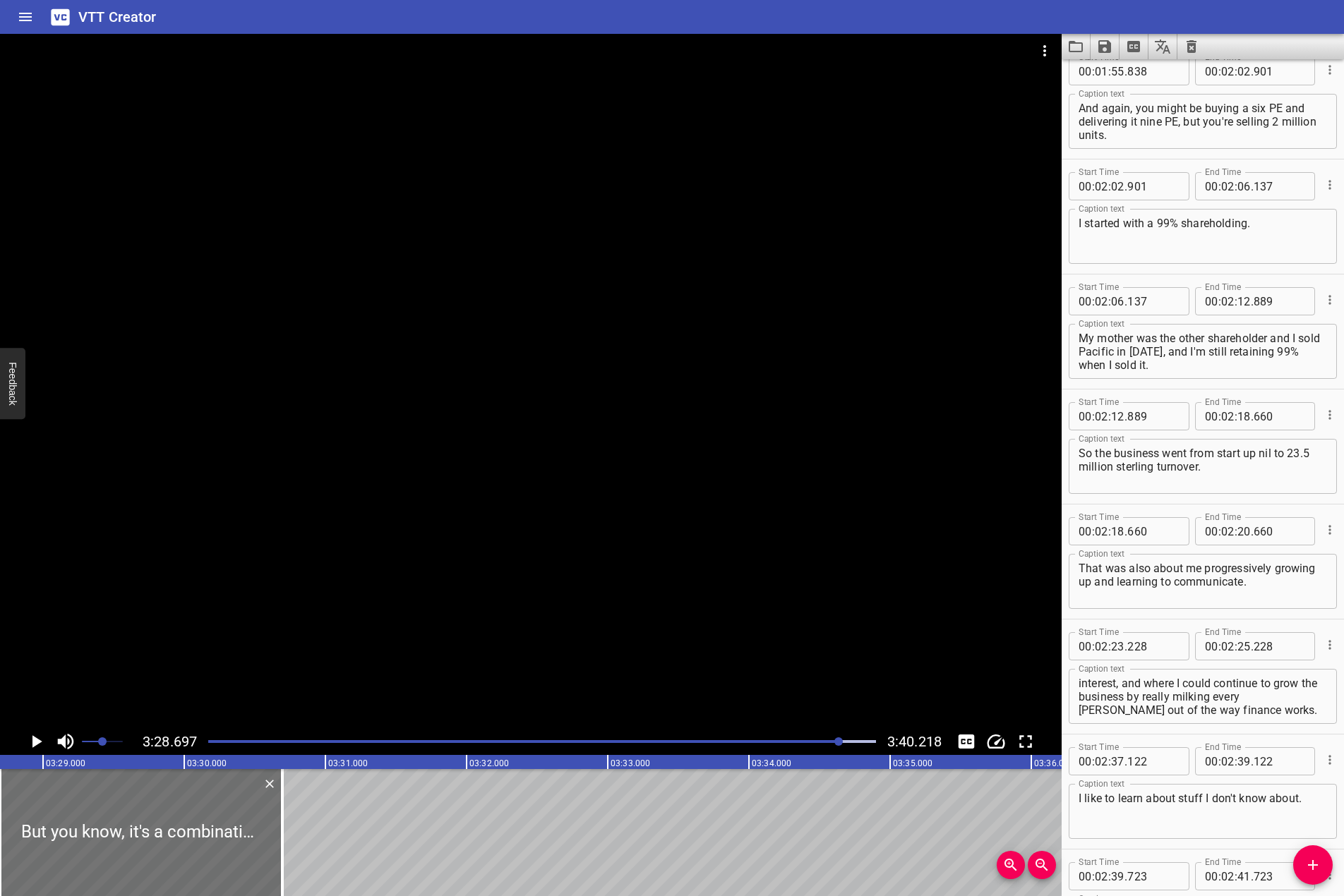
scroll to position [2541, 0]
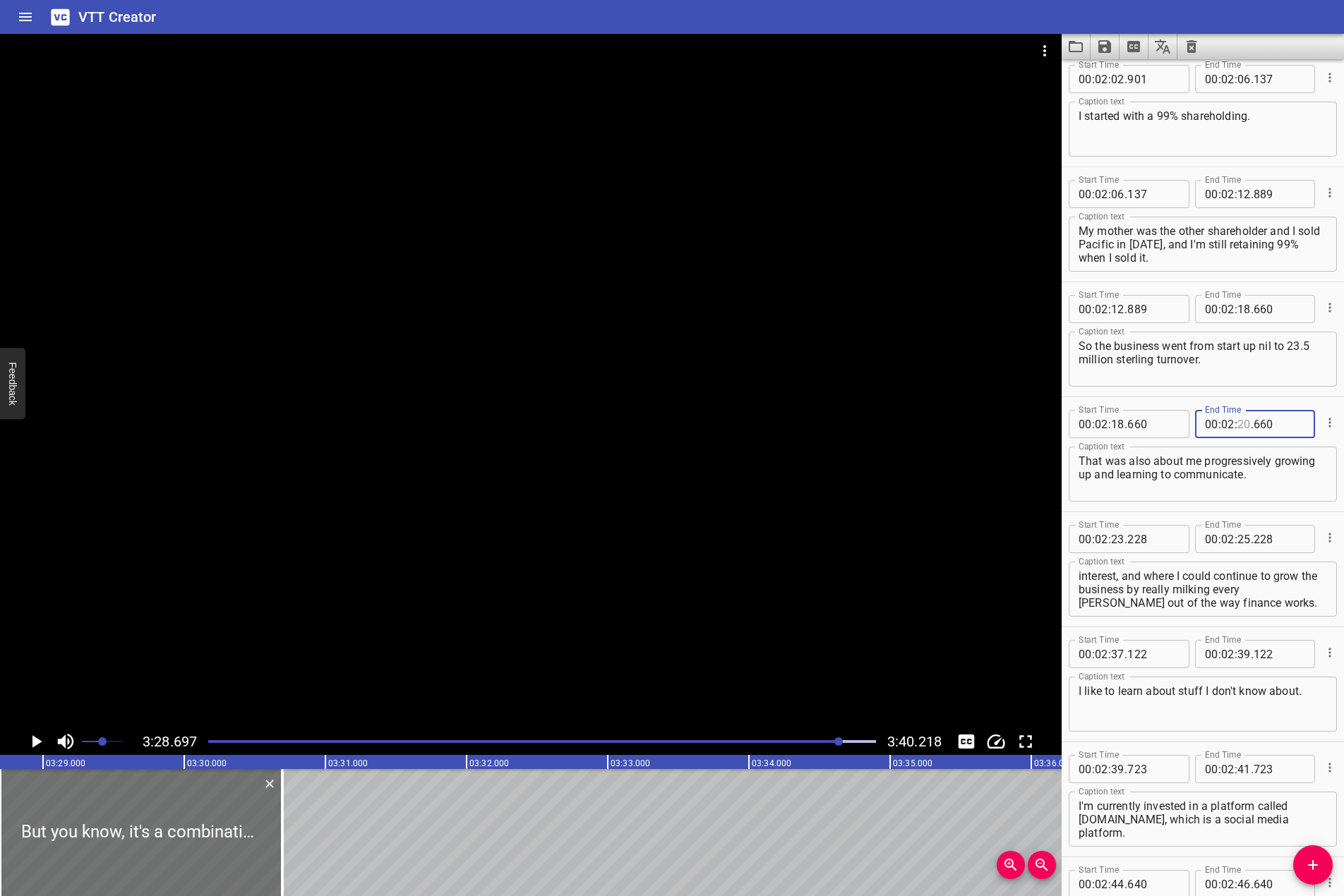
click at [1243, 419] on input "number" at bounding box center [1244, 424] width 13 height 28
type input "23"
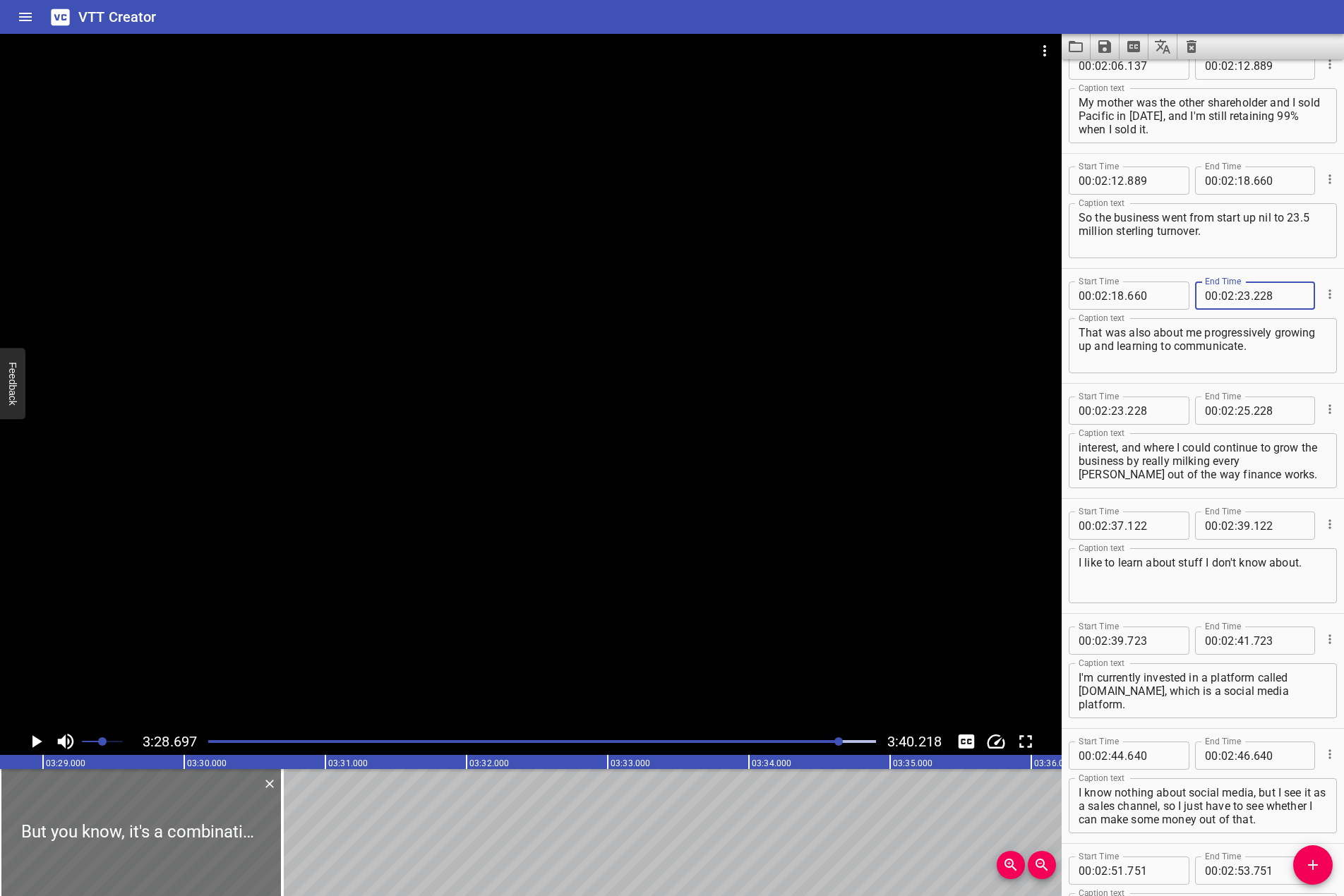
scroll to position [2681, 0]
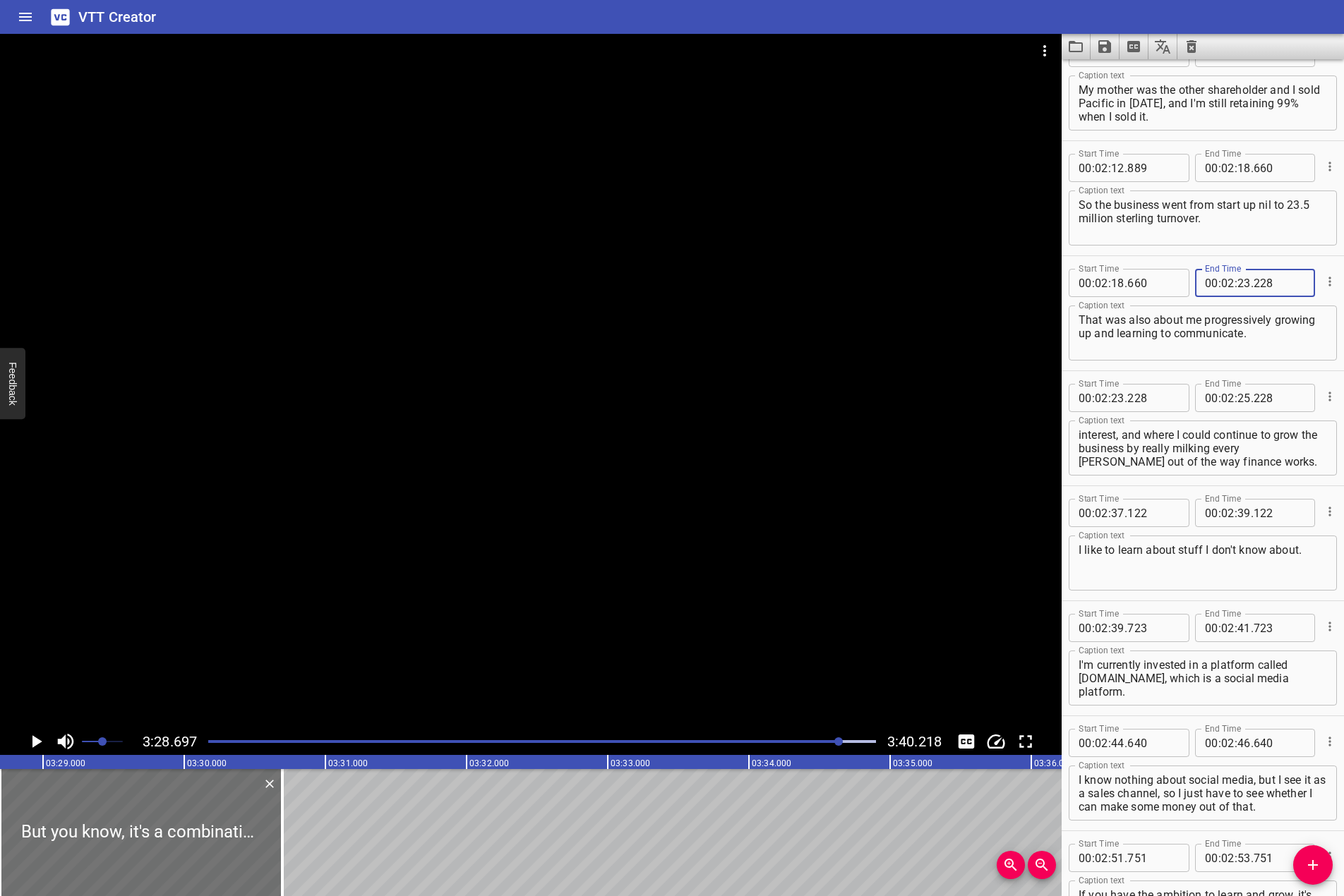
type input "228"
click at [1238, 399] on input "number" at bounding box center [1244, 398] width 13 height 28
type input "37"
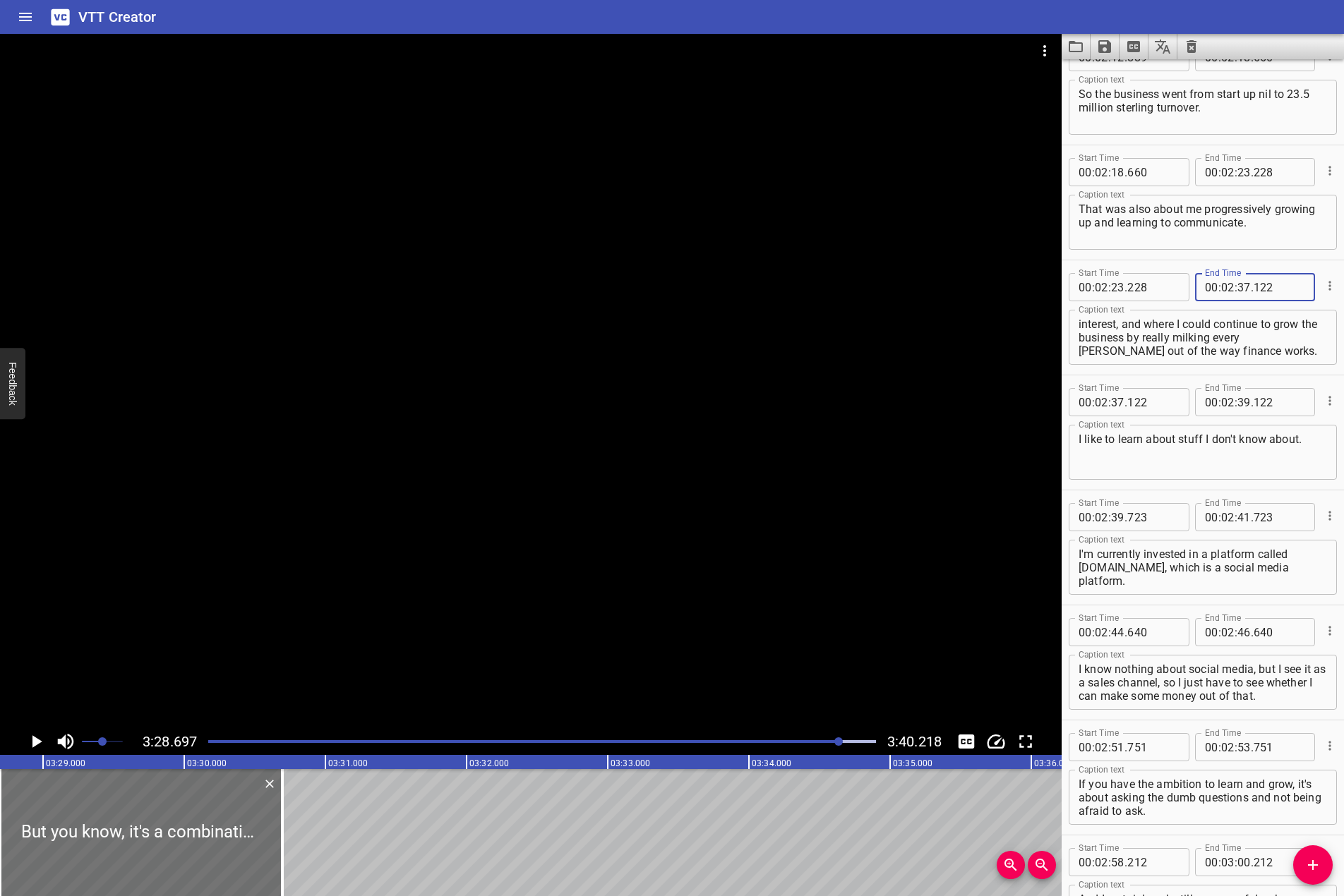
scroll to position [2823, 0]
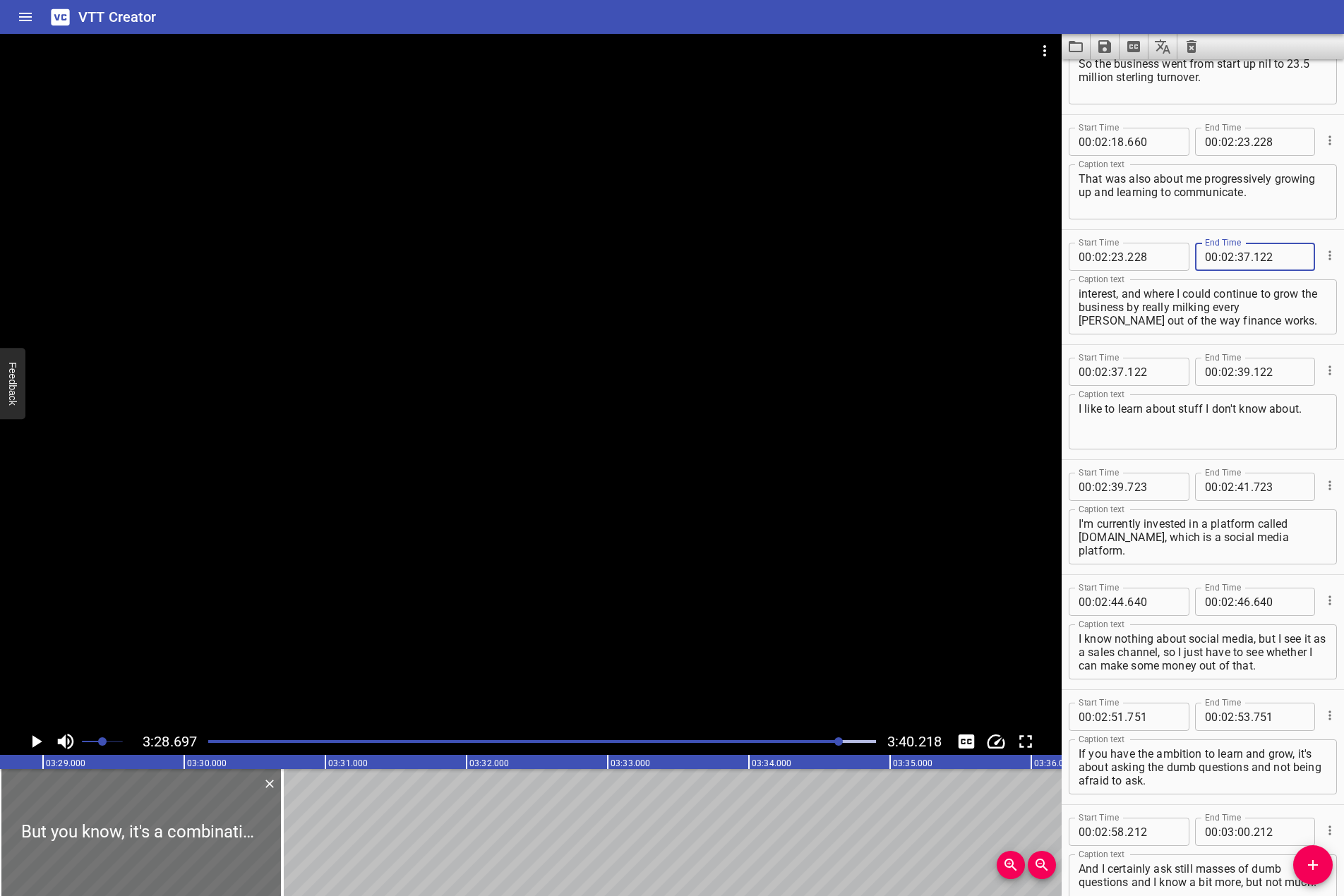
type input "122"
click at [1238, 373] on input "number" at bounding box center [1244, 372] width 13 height 28
type input "39"
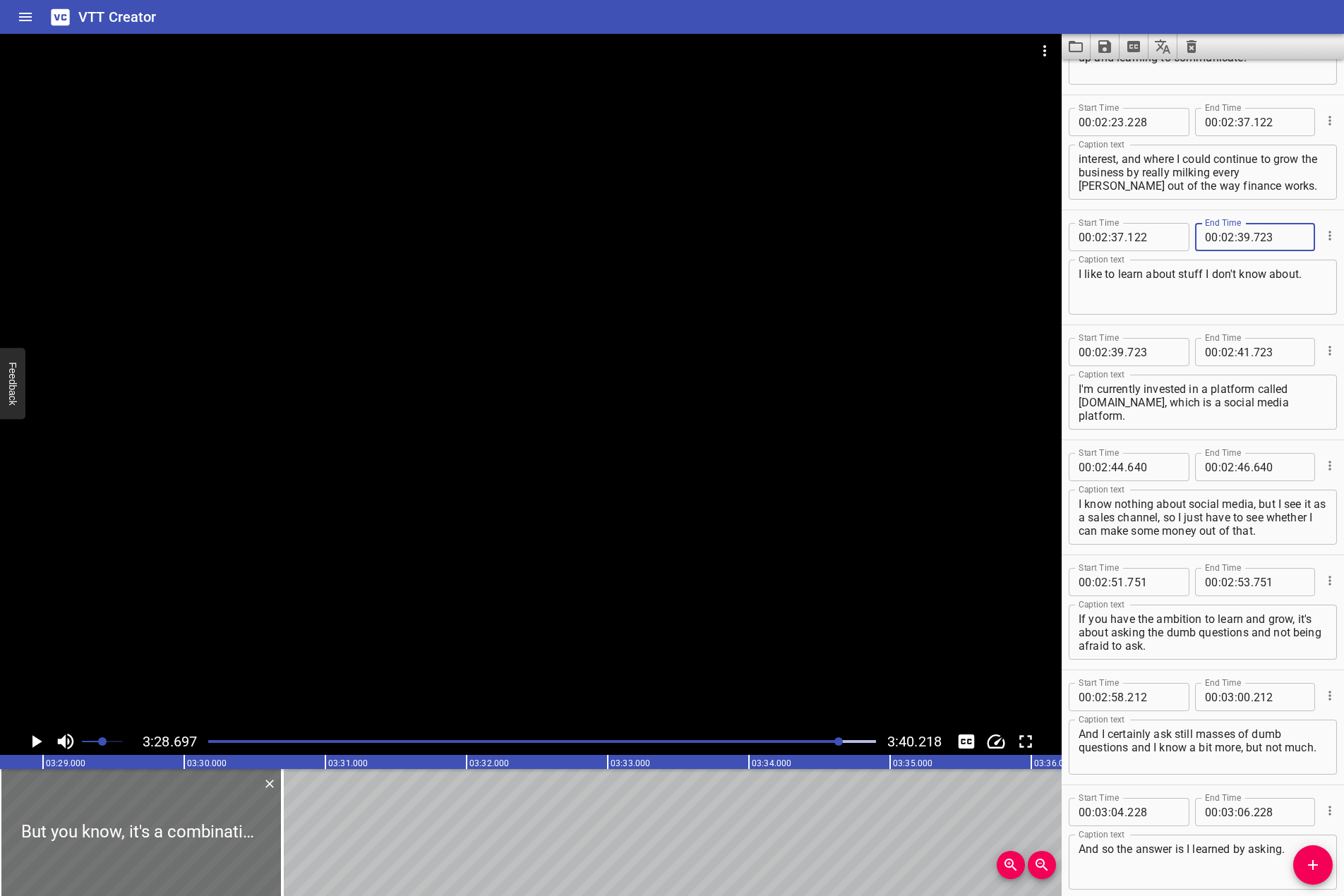
scroll to position [2964, 0]
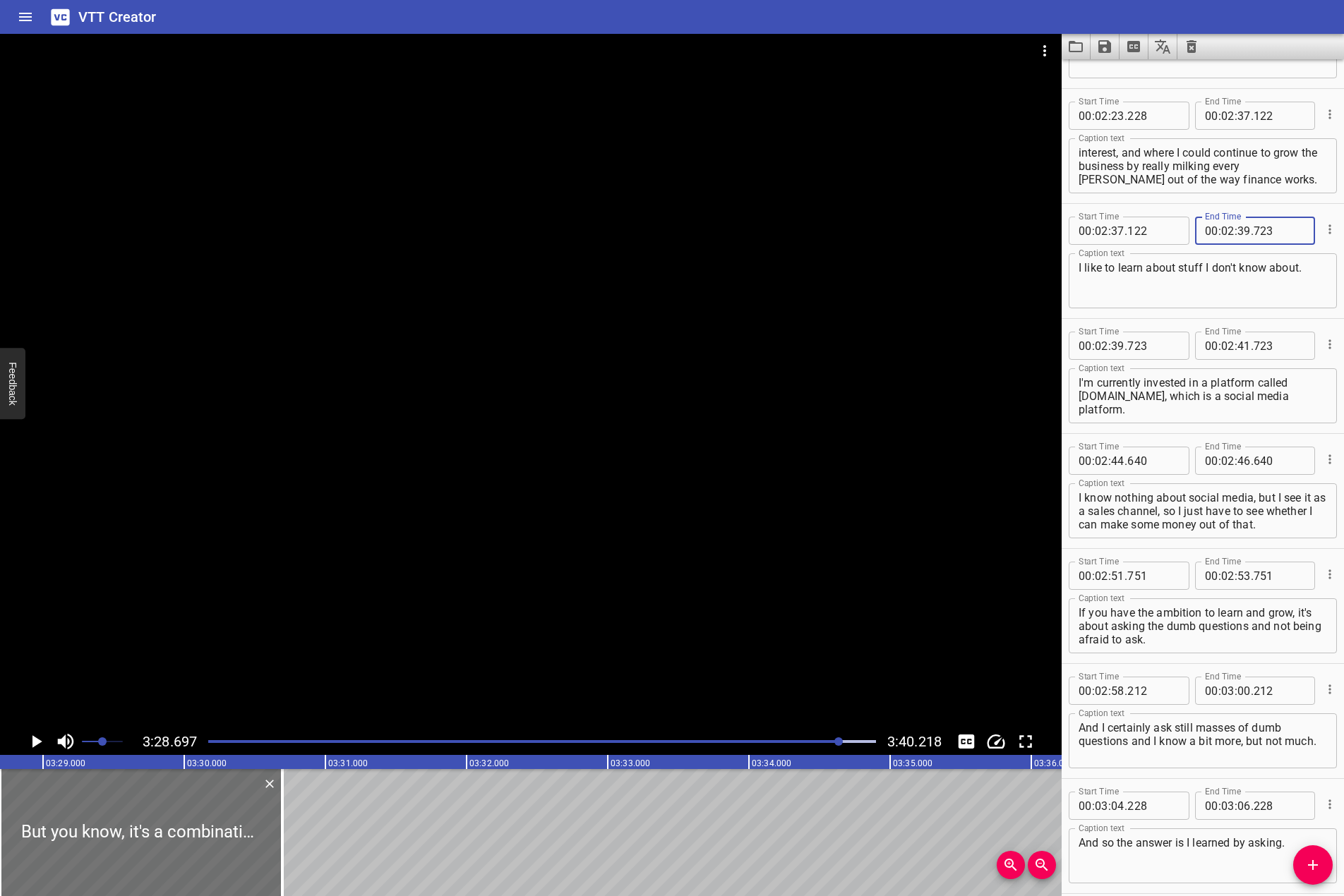
type input "723"
click at [1242, 348] on input "number" at bounding box center [1244, 346] width 13 height 28
type input "44"
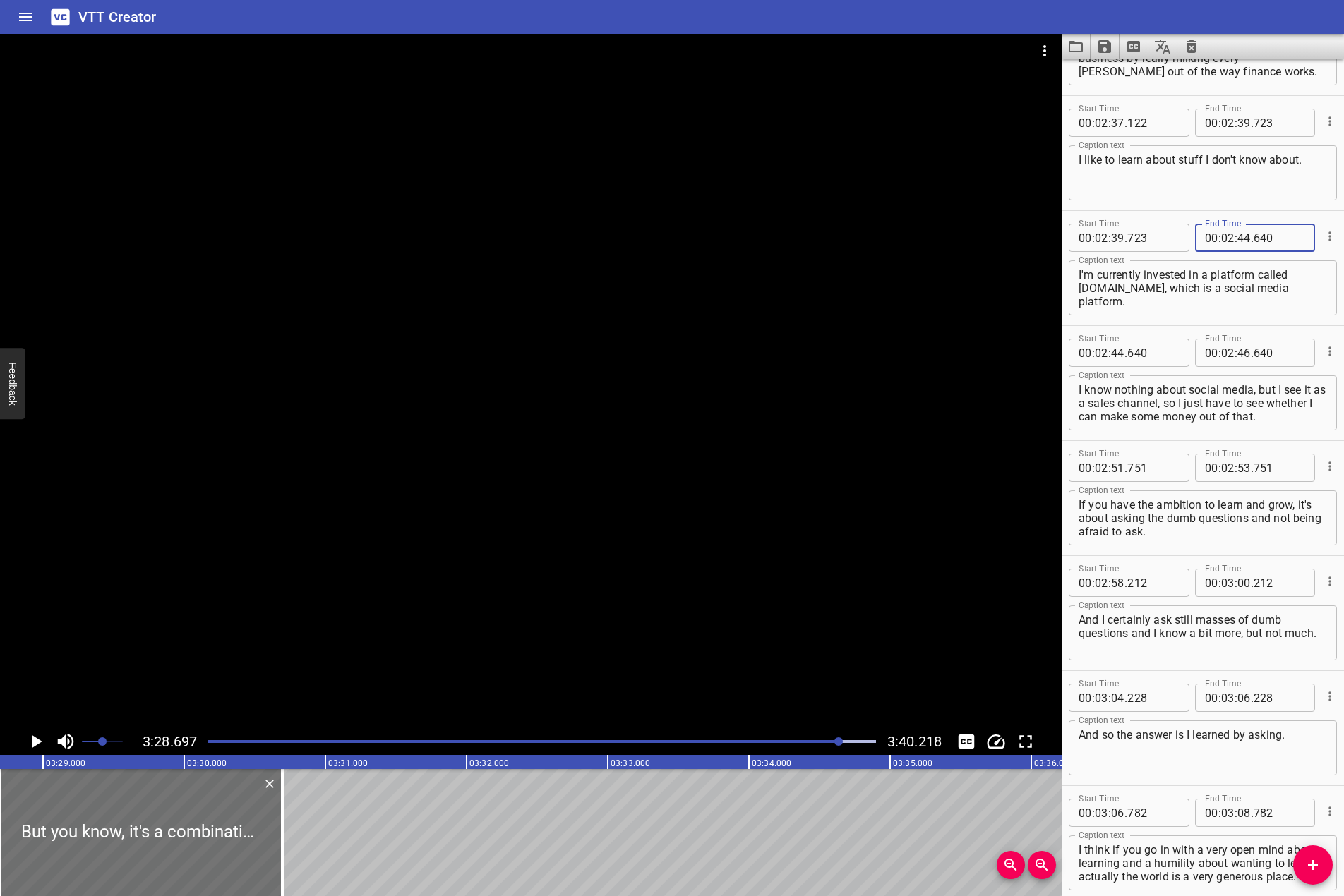
scroll to position [3105, 0]
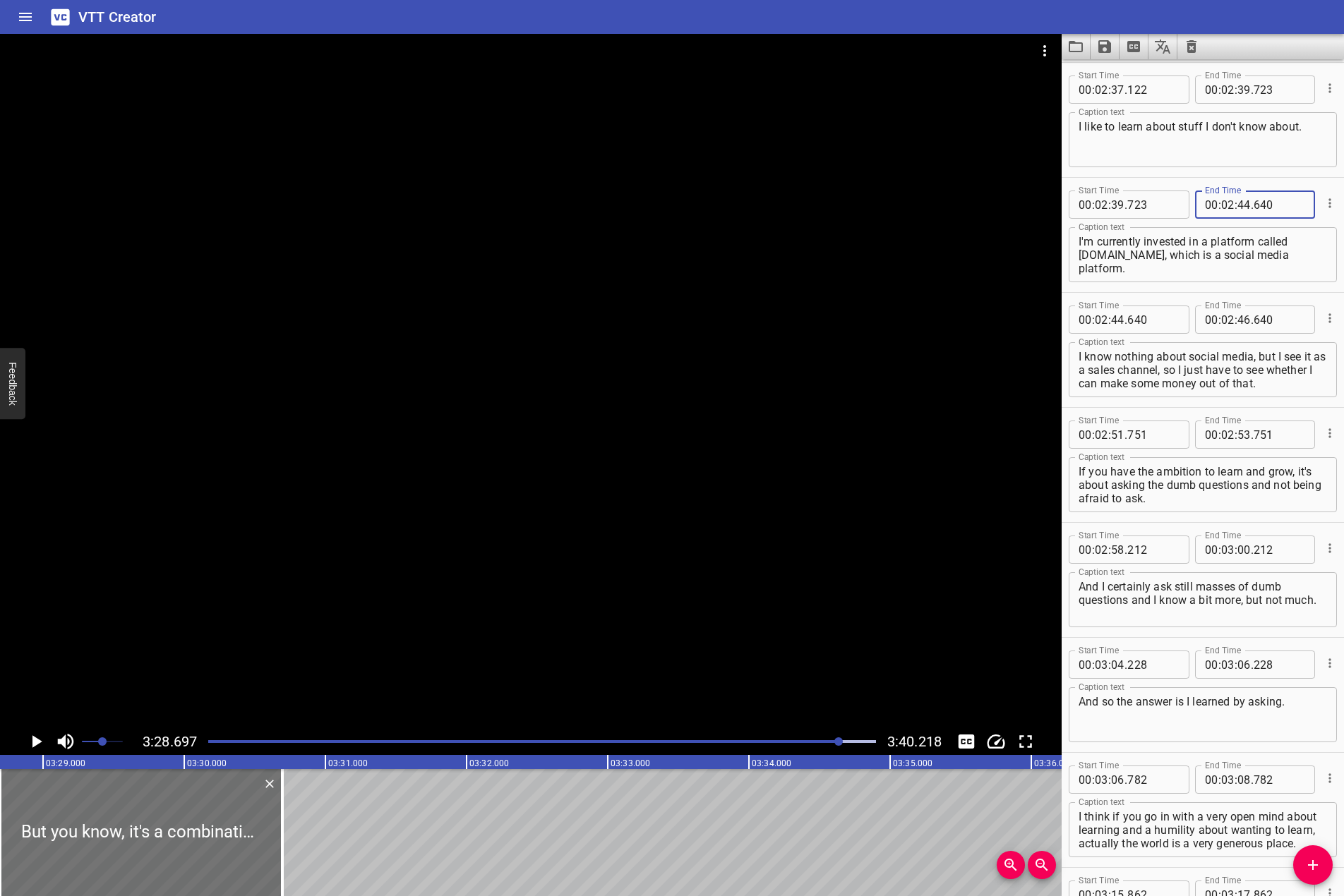
type input "640"
click at [1241, 322] on input "number" at bounding box center [1244, 320] width 13 height 28
type input "51"
type input "751"
click at [1238, 432] on input "number" at bounding box center [1244, 435] width 13 height 28
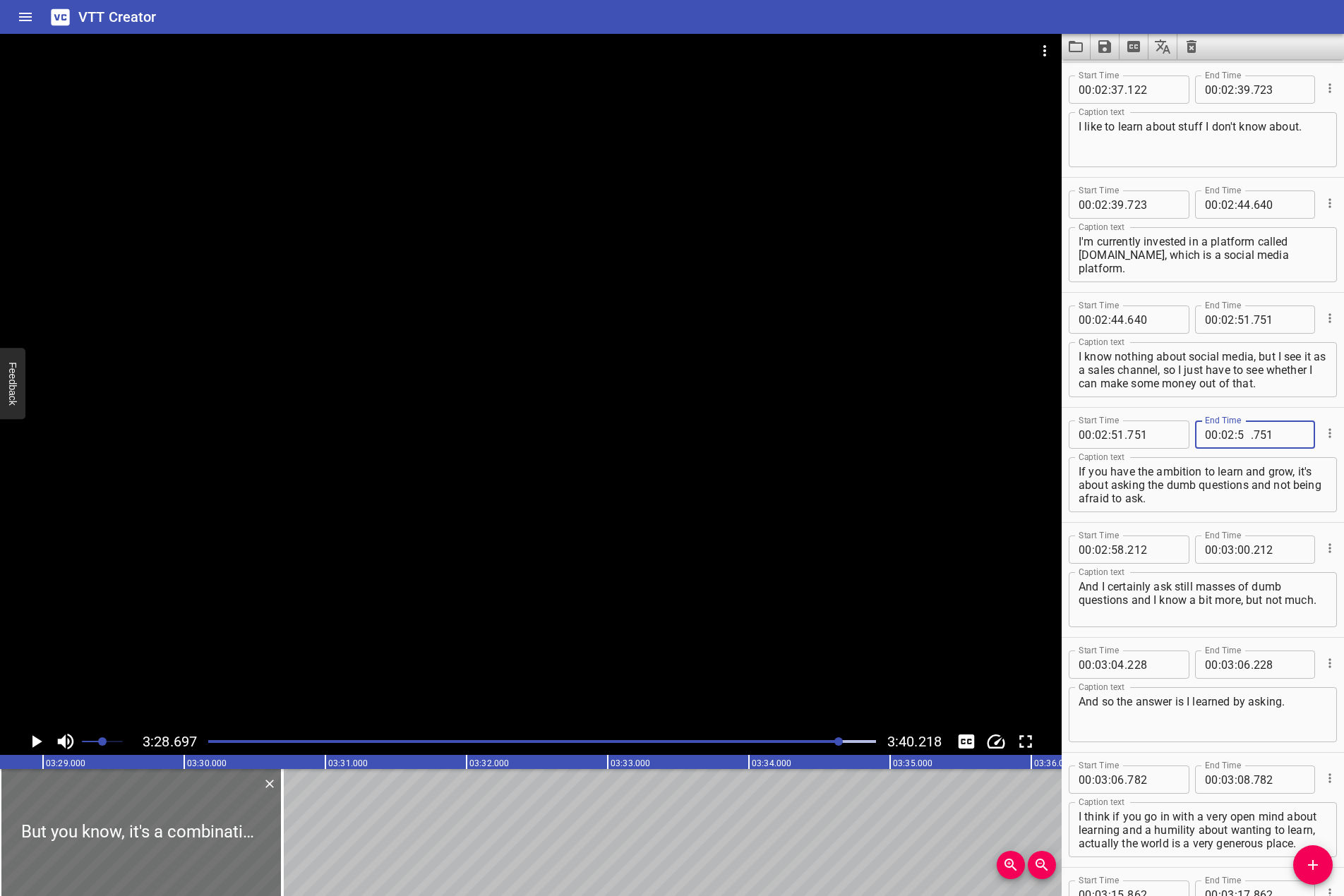
type input "58"
type input "212"
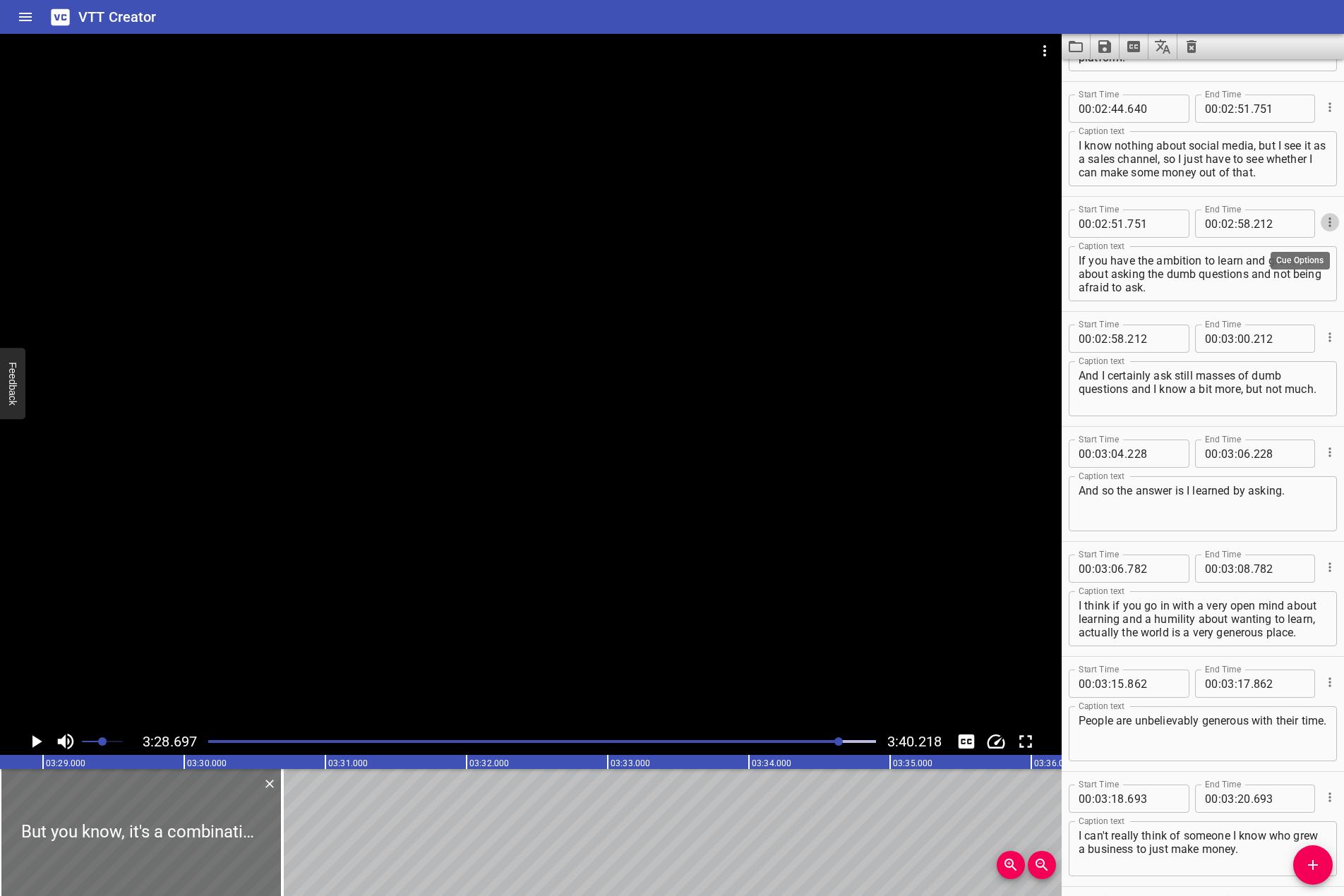
scroll to position [3317, 0]
click at [1239, 337] on input "number" at bounding box center [1244, 338] width 13 height 28
type input "04"
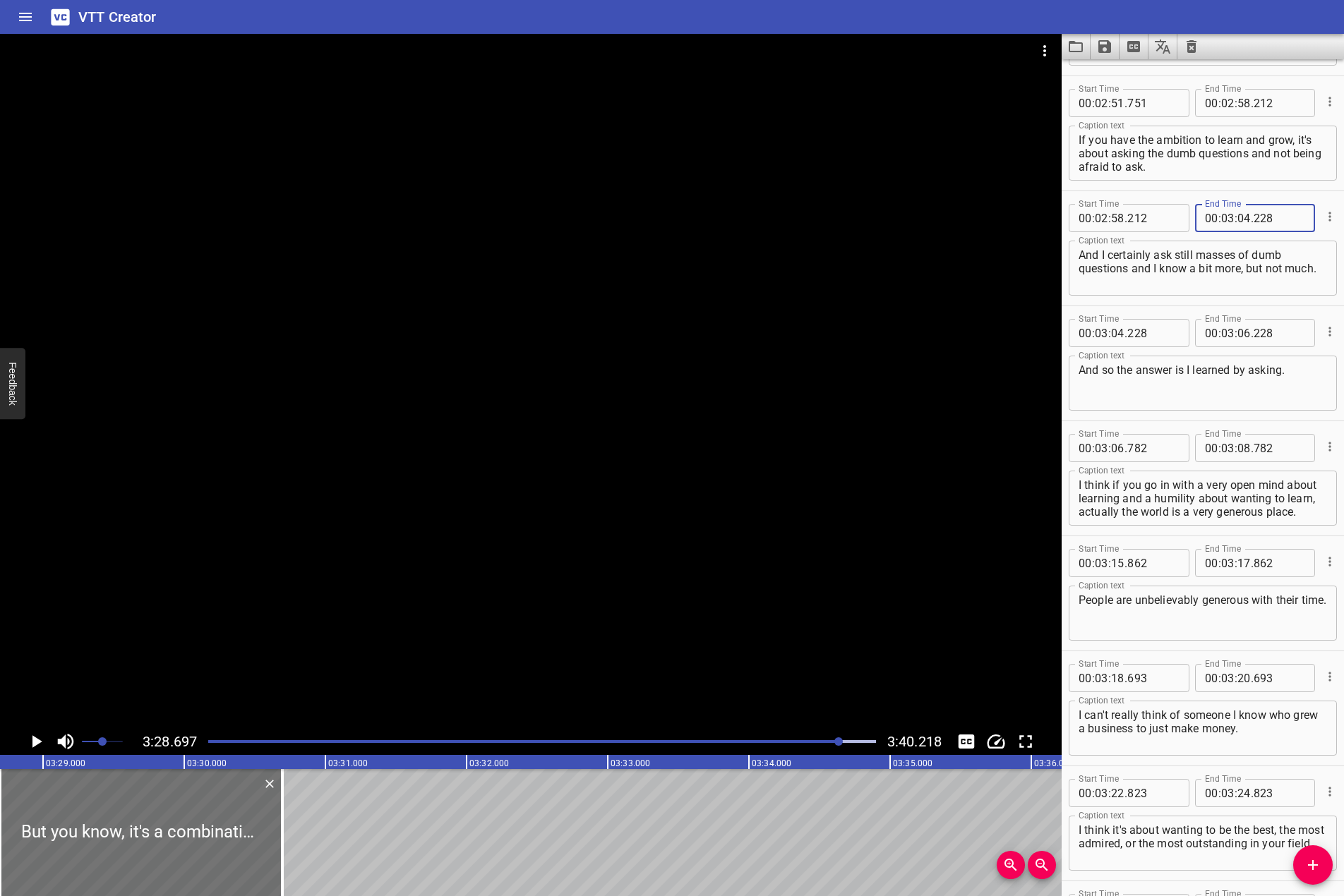
scroll to position [3458, 0]
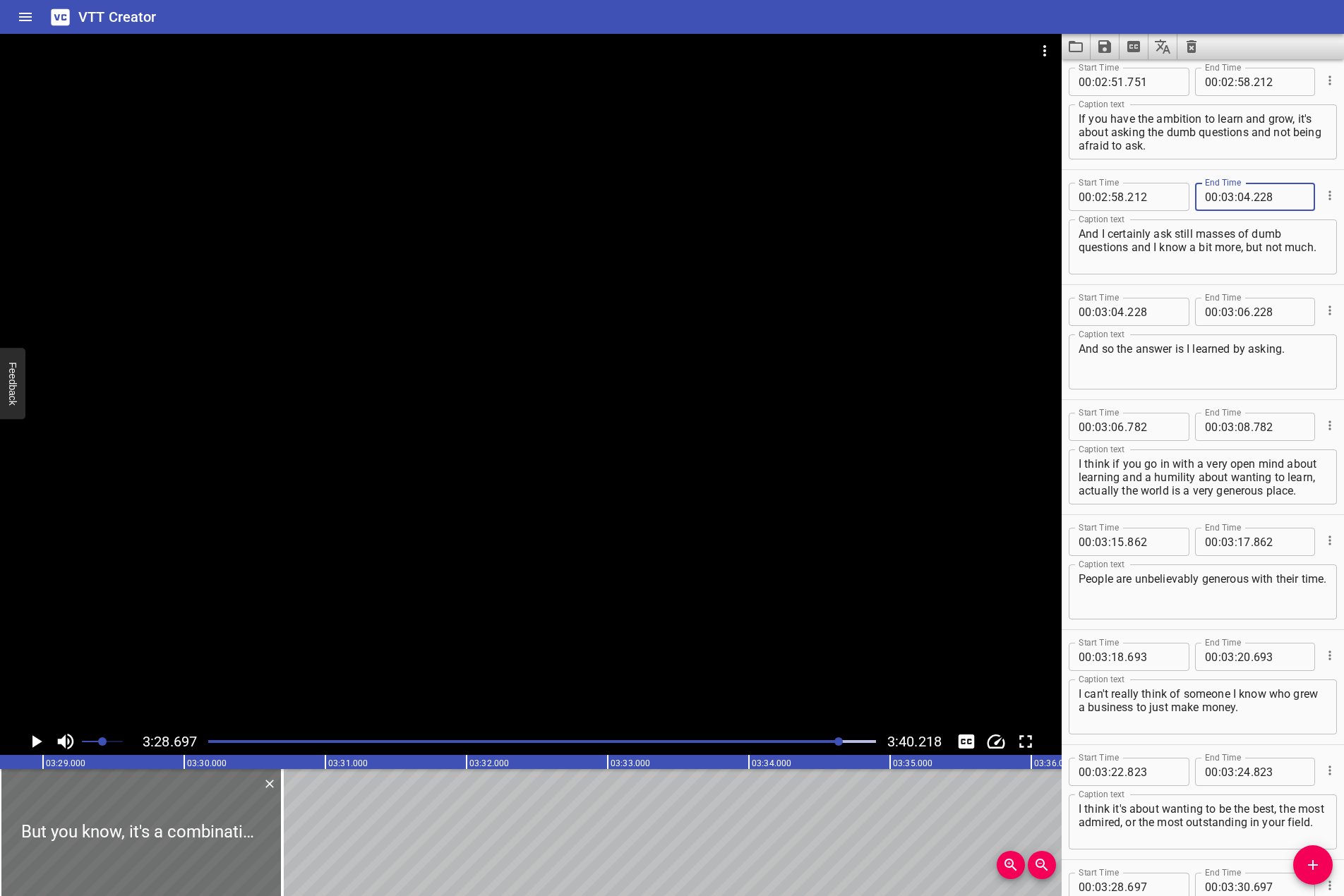
type input "228"
click at [1245, 314] on input "number" at bounding box center [1244, 312] width 13 height 28
type input "06"
click at [1262, 313] on input "number" at bounding box center [1280, 312] width 52 height 28
type input "782"
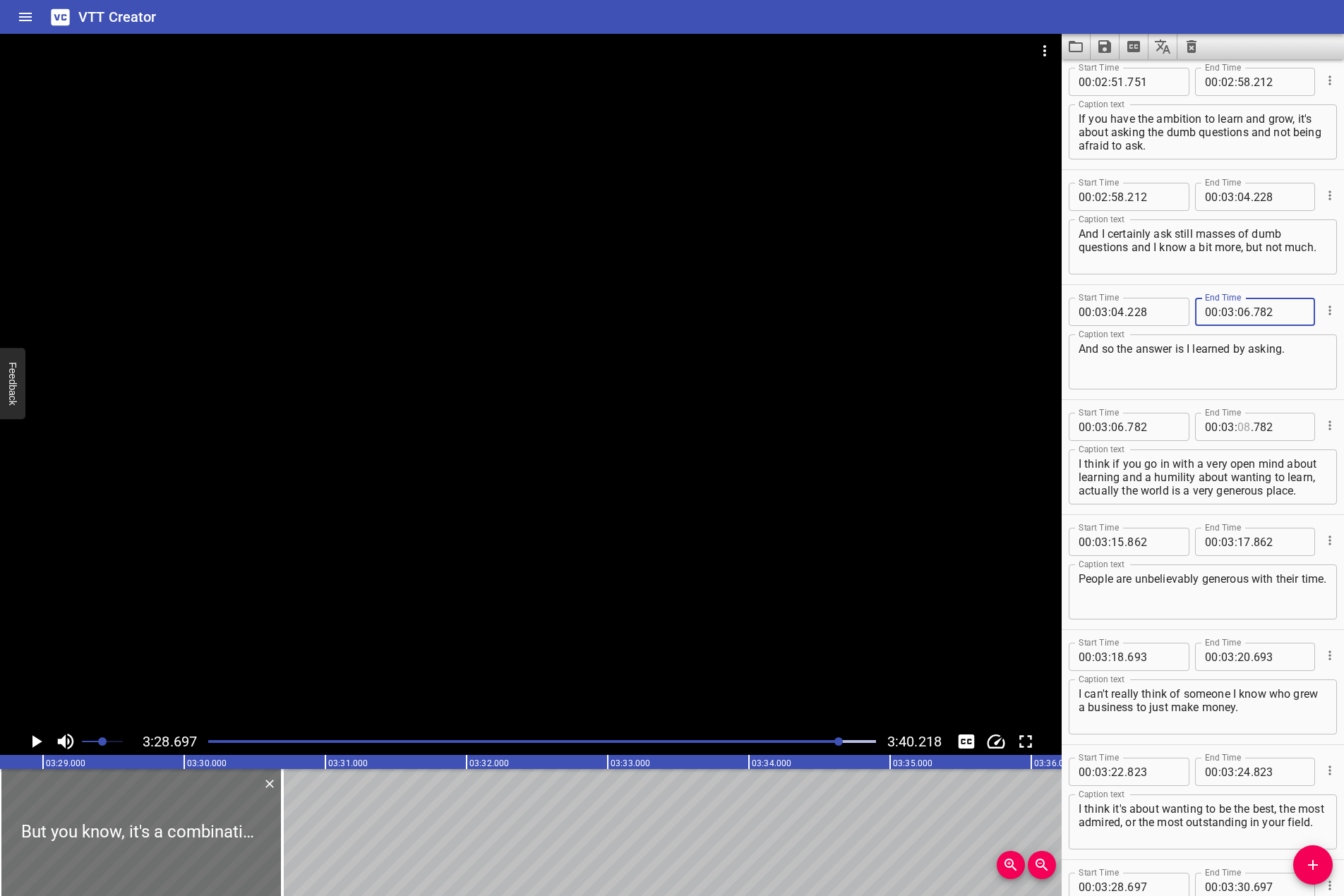
click at [1238, 426] on input "number" at bounding box center [1244, 427] width 13 height 28
type input "15"
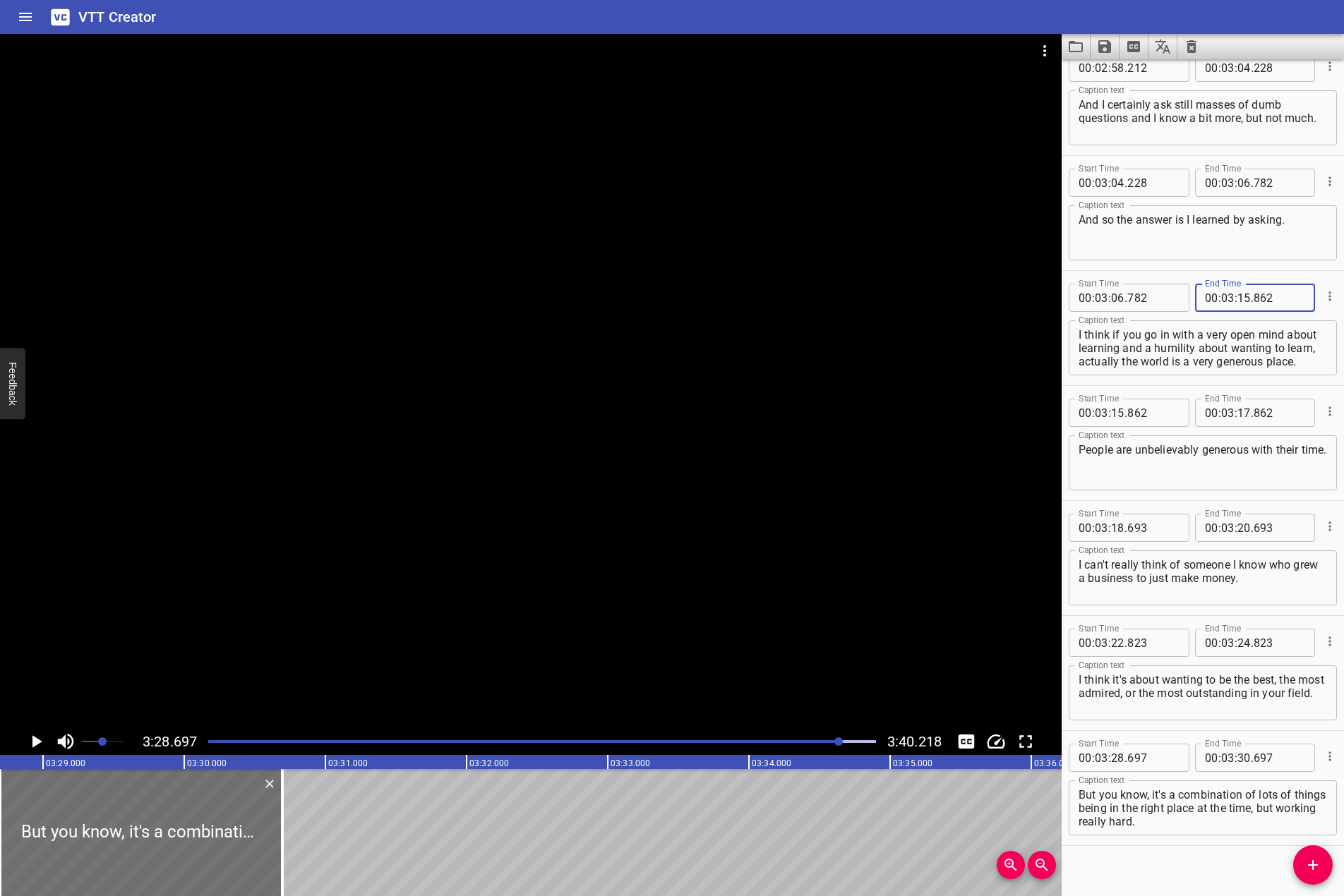
scroll to position [3599, 0]
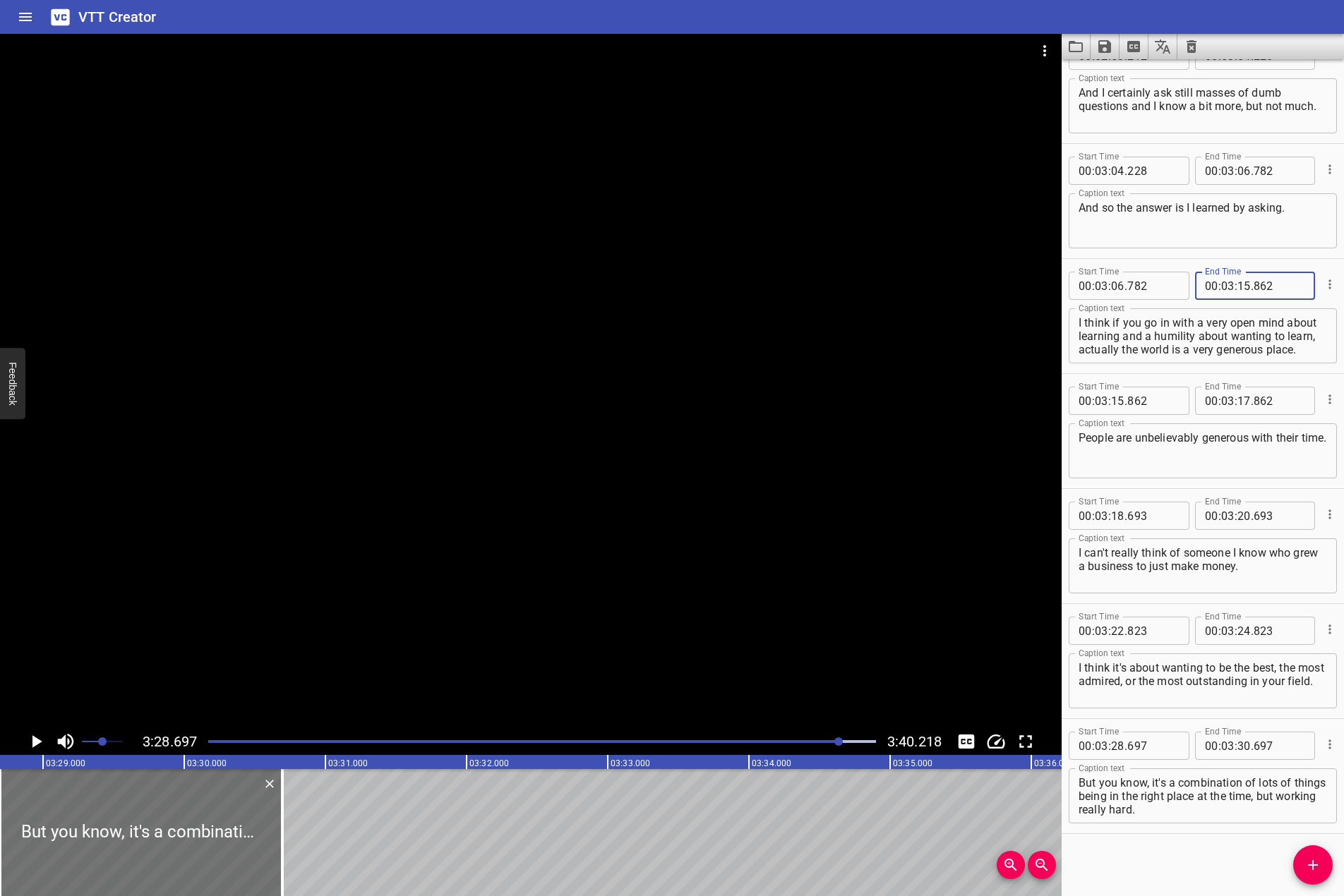
type input "862"
click at [1241, 399] on input "number" at bounding box center [1244, 401] width 13 height 28
type input "18"
type input "693"
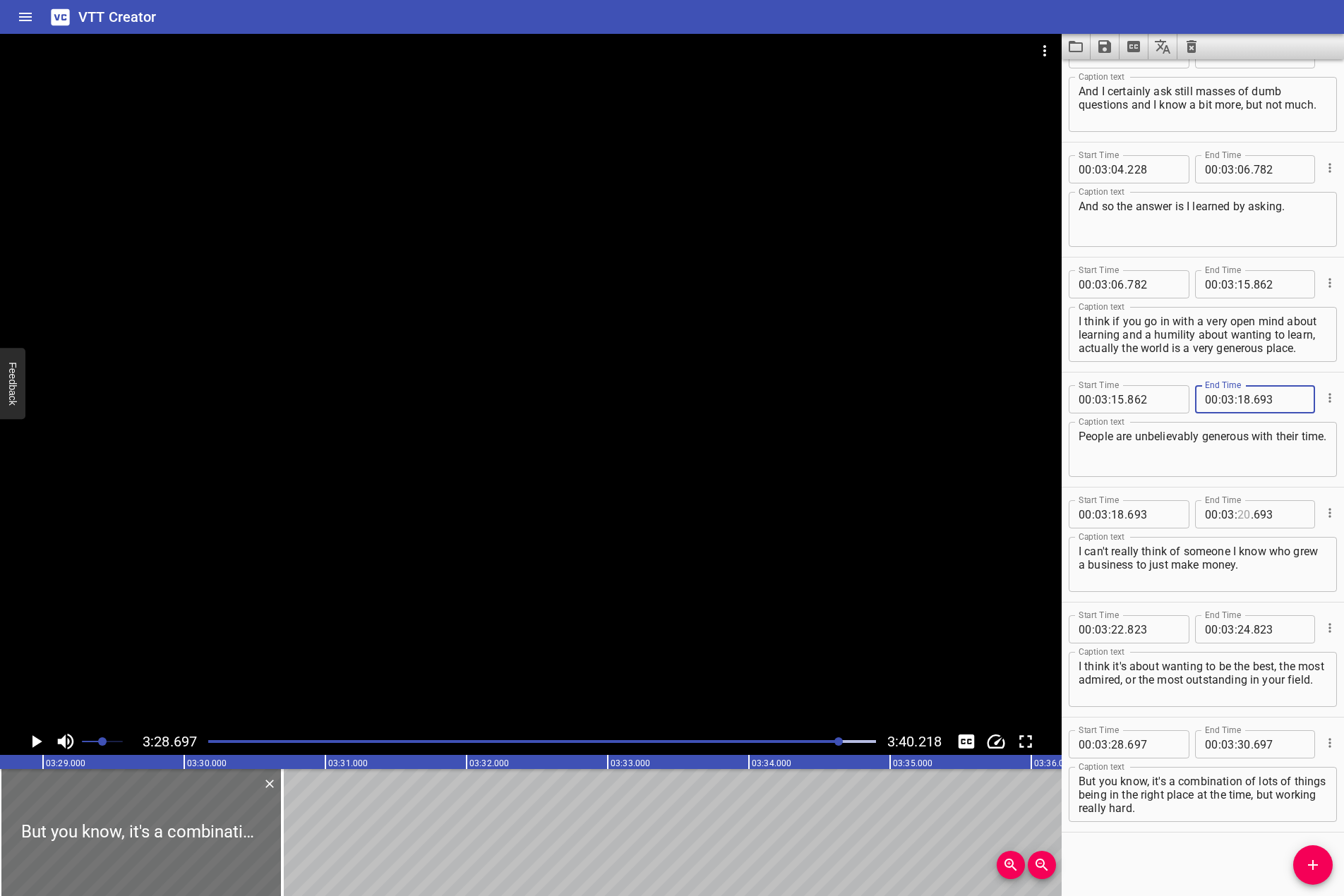
click at [1238, 509] on input "number" at bounding box center [1244, 515] width 13 height 28
type input "22"
type input "823"
click at [1238, 628] on input "number" at bounding box center [1244, 630] width 13 height 28
type input "28"
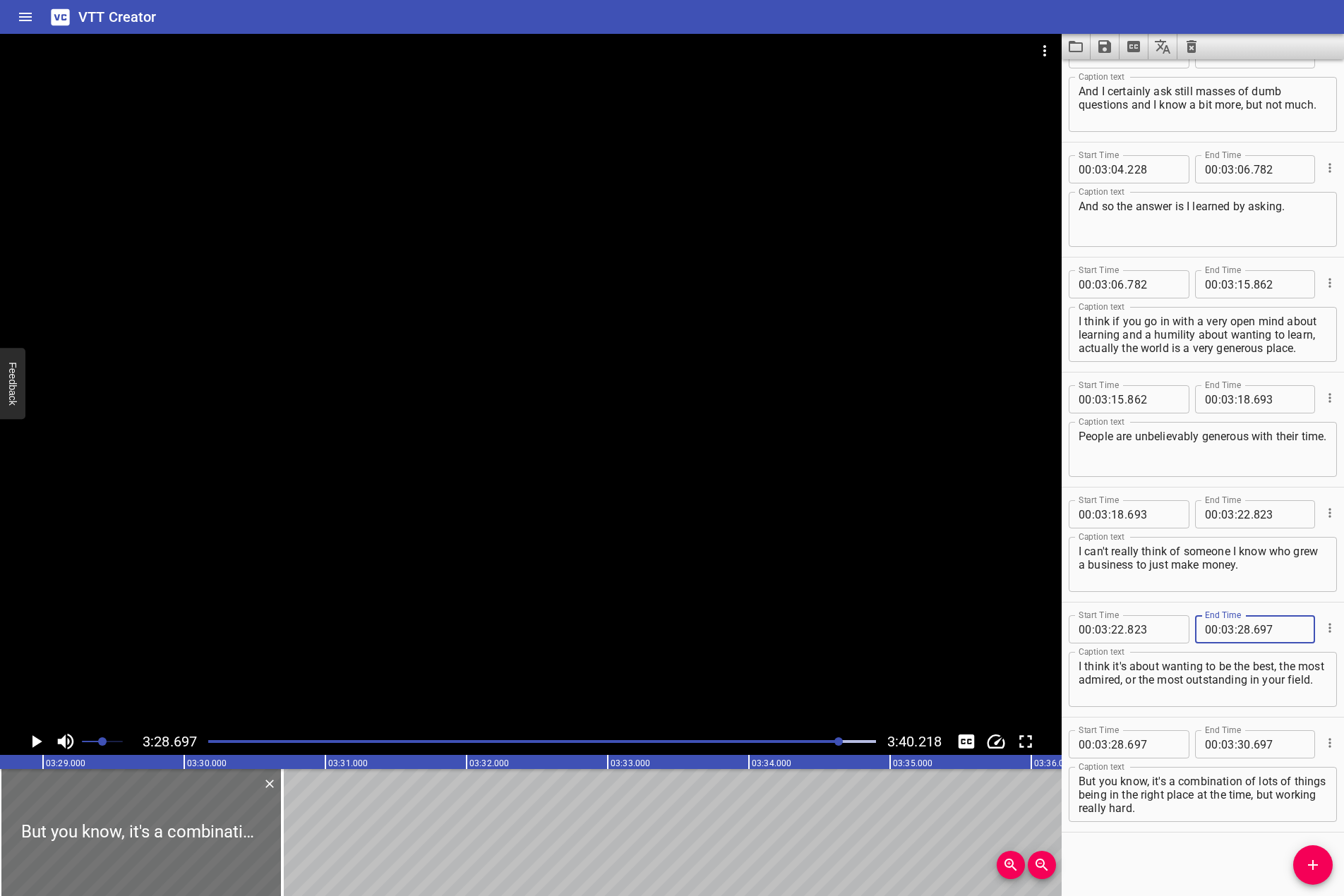
type input "697"
click at [1190, 847] on div "Start Time 00 : 00 : 05 . 907 Start Time End Time 00 : 00 : 09 . 731 End Time C…" at bounding box center [1203, 477] width 282 height 837
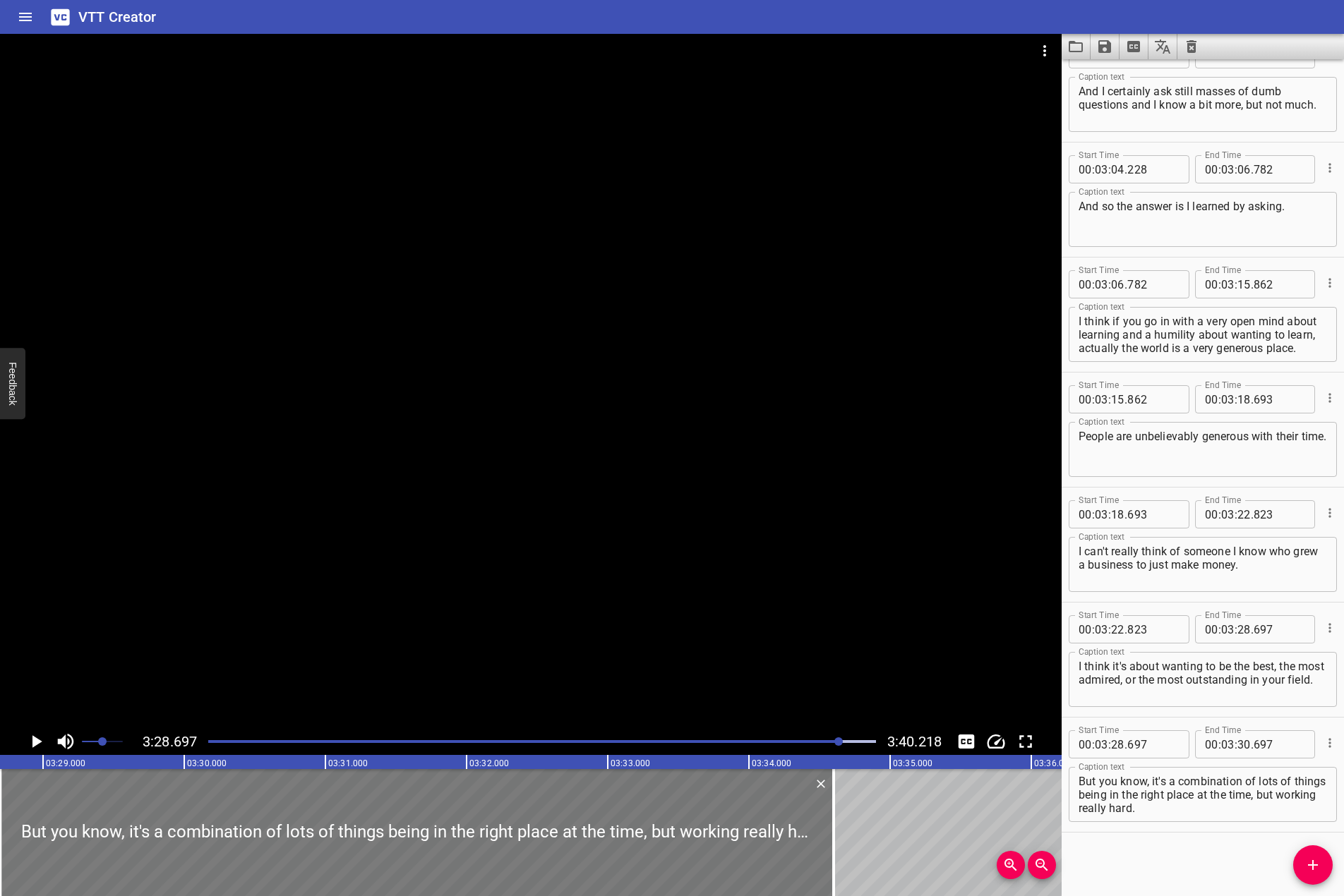
drag, startPoint x: 284, startPoint y: 831, endPoint x: 814, endPoint y: 837, distance: 530.0
click at [837, 821] on div at bounding box center [834, 832] width 14 height 127
type input "34"
type input "617"
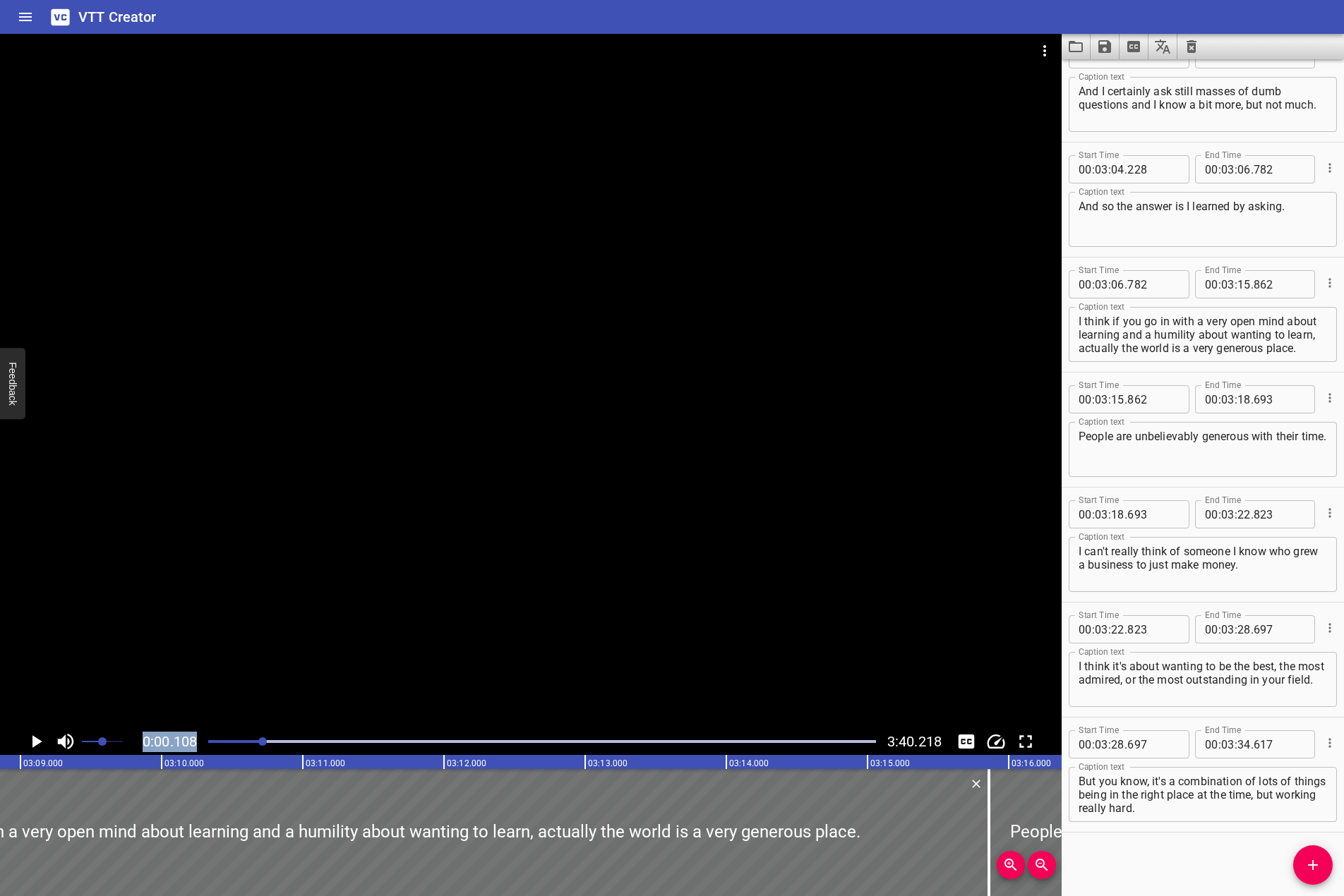
drag, startPoint x: 840, startPoint y: 738, endPoint x: 106, endPoint y: 717, distance: 734.3
click at [106, 717] on div "0:00.108 3:40.218" at bounding box center [531, 394] width 1062 height 721
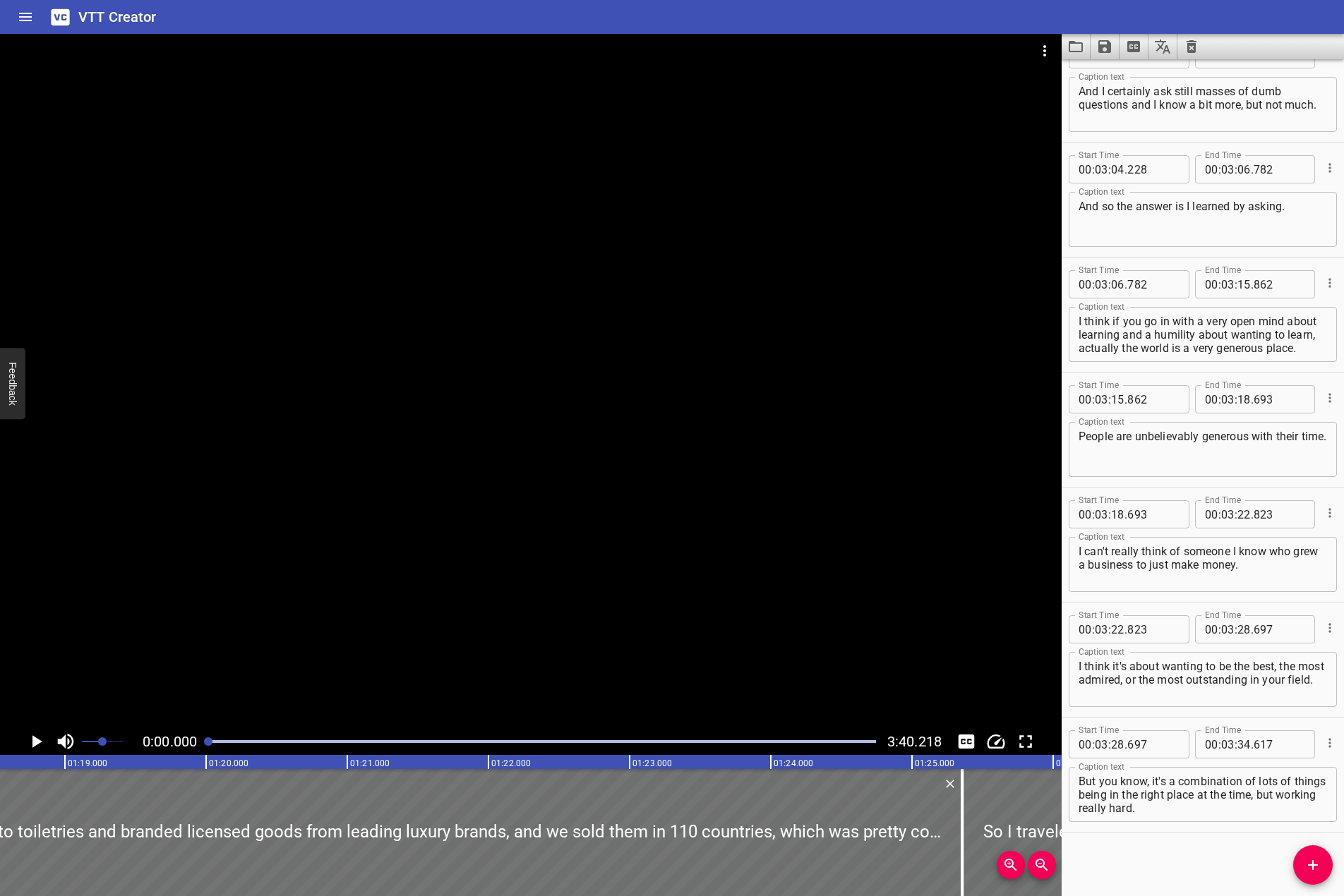
click at [434, 512] on div at bounding box center [531, 381] width 1062 height 694
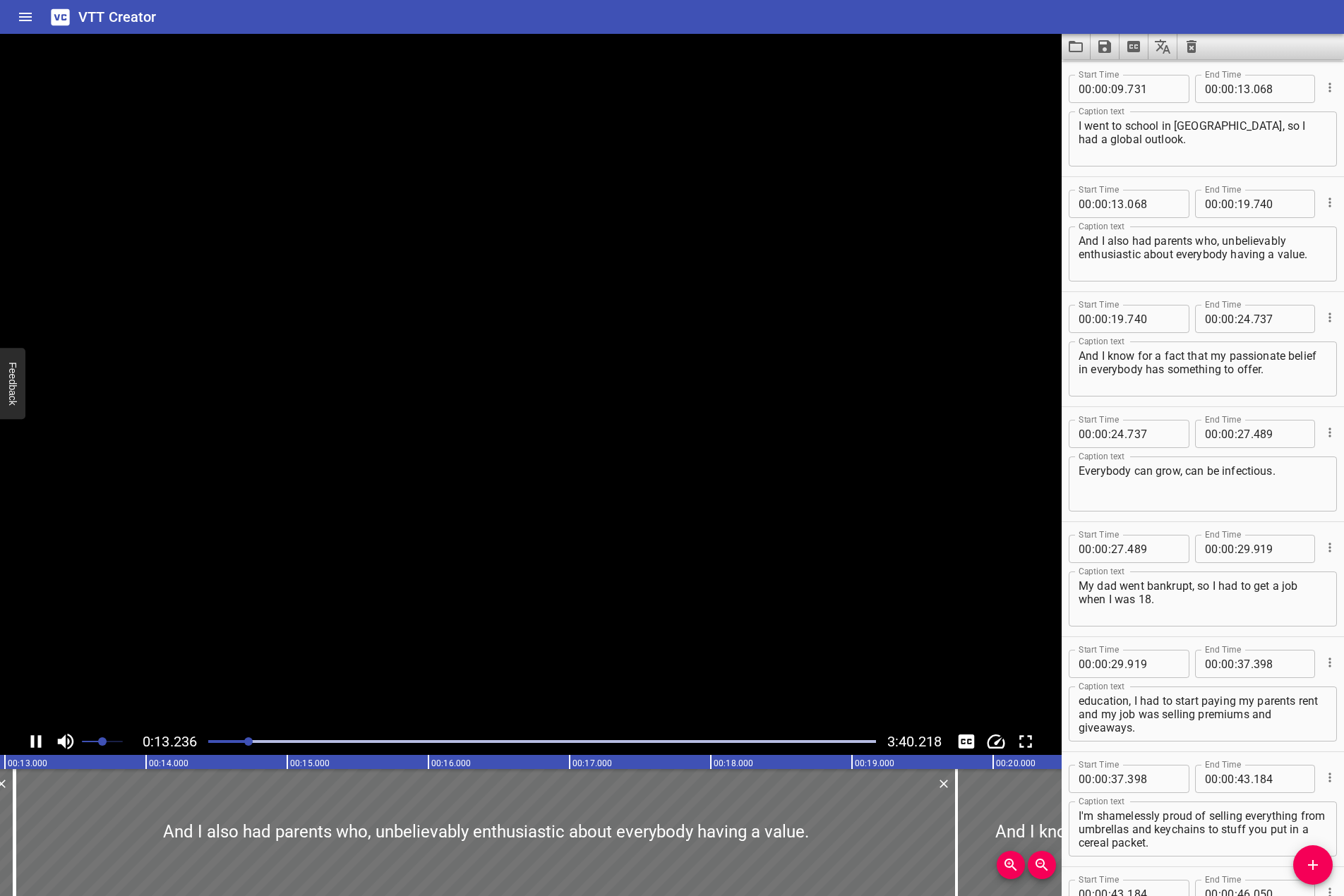
scroll to position [230, 0]
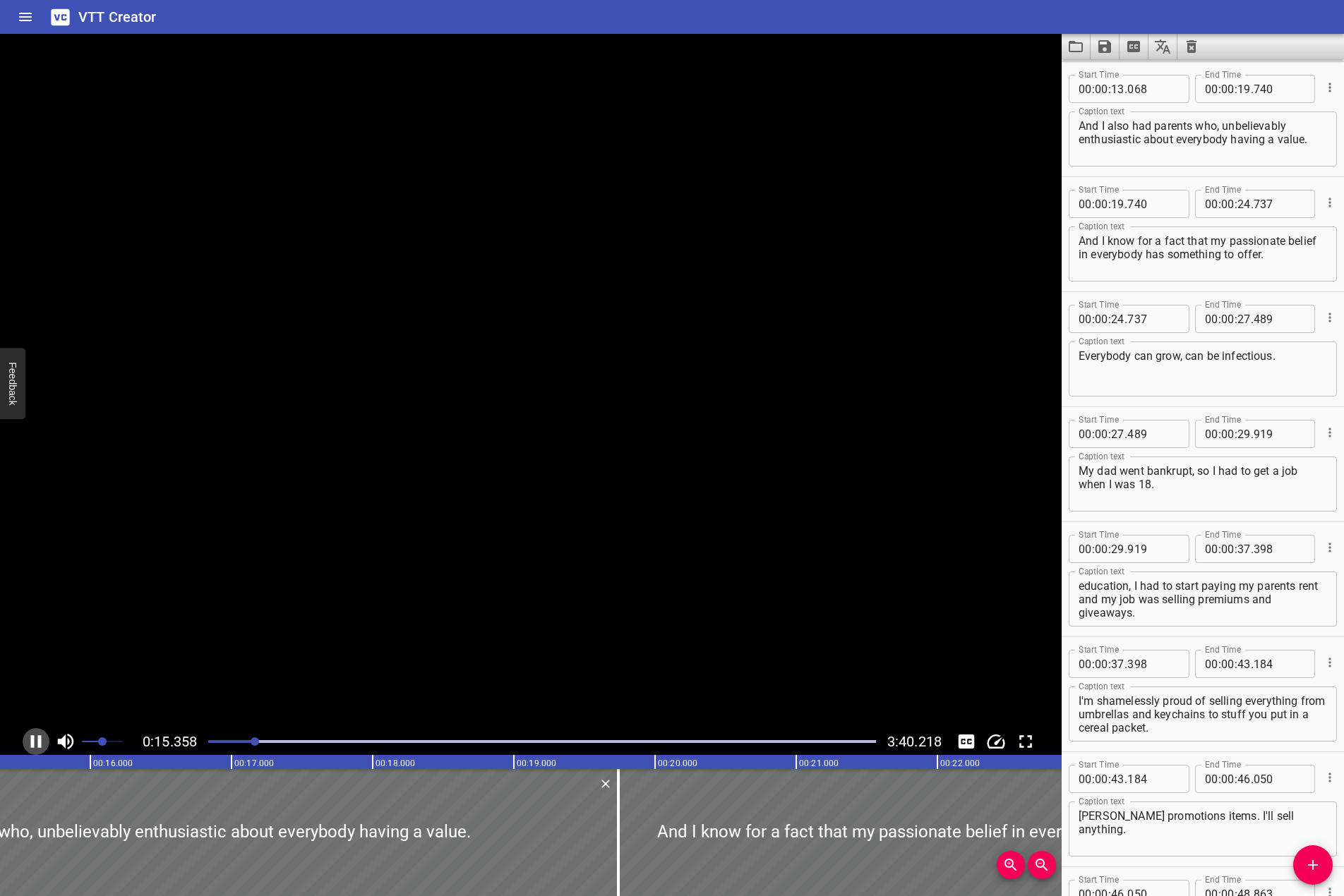
click at [41, 741] on icon "Play/Pause" at bounding box center [37, 741] width 10 height 13
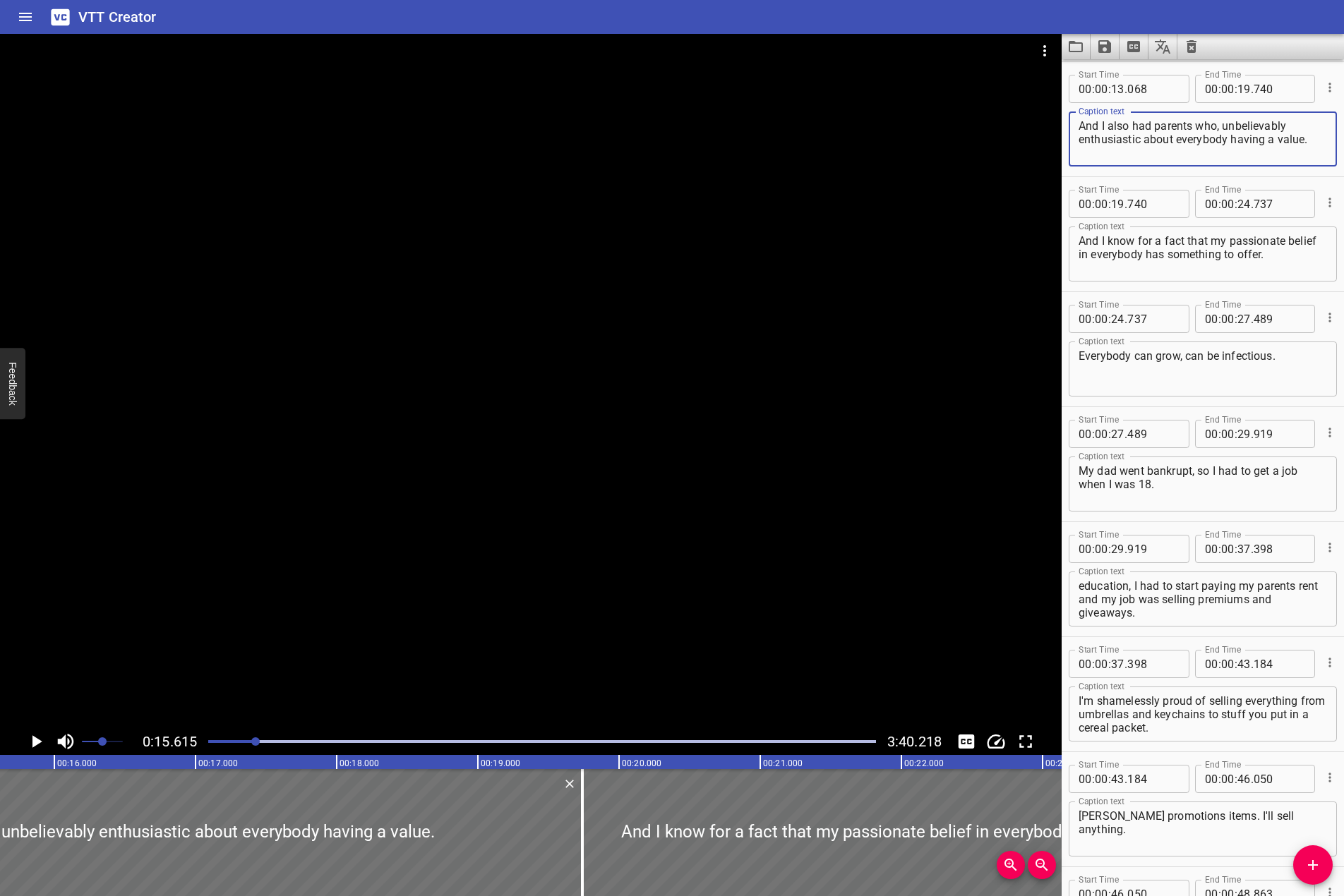
click at [1222, 129] on textarea "And I also had parents who, unbelievably enthusiastic about everybody having a …" at bounding box center [1203, 139] width 248 height 40
type textarea "And I also had parents who were unbelievably enthusiastic about everybody havin…"
click at [672, 356] on div at bounding box center [531, 381] width 1062 height 694
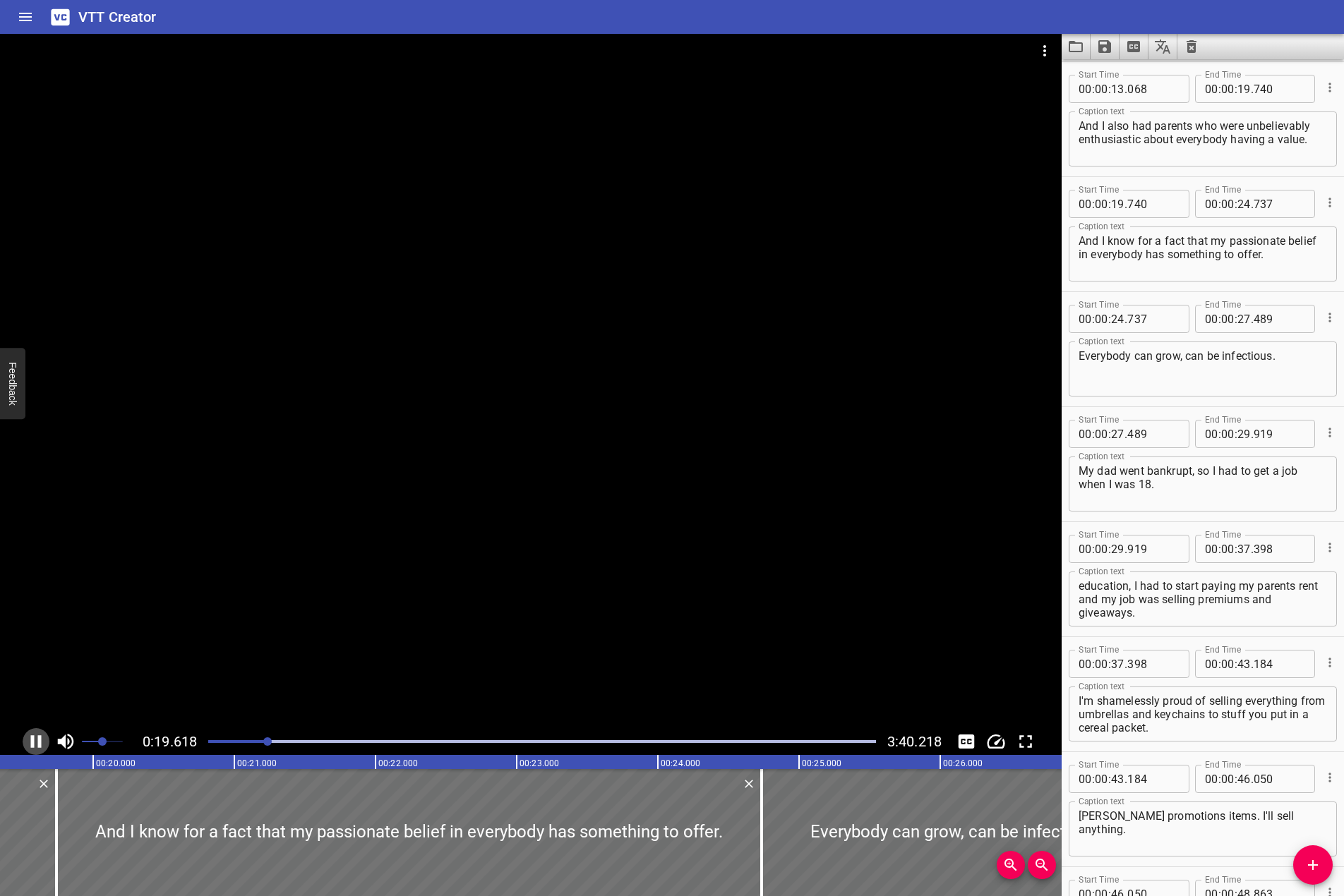
scroll to position [0, 2791]
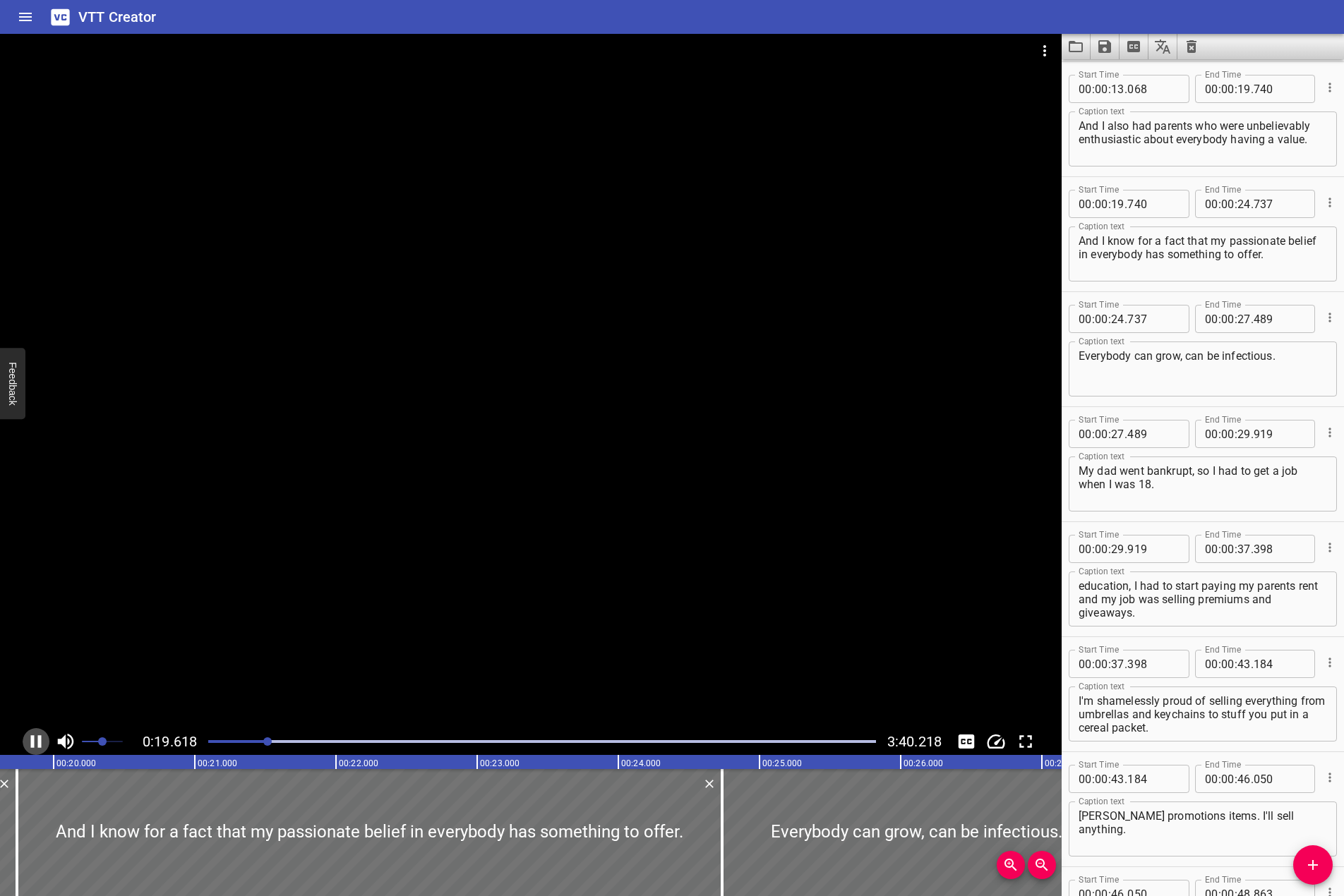
click at [30, 735] on icon "Play/Pause" at bounding box center [36, 742] width 21 height 21
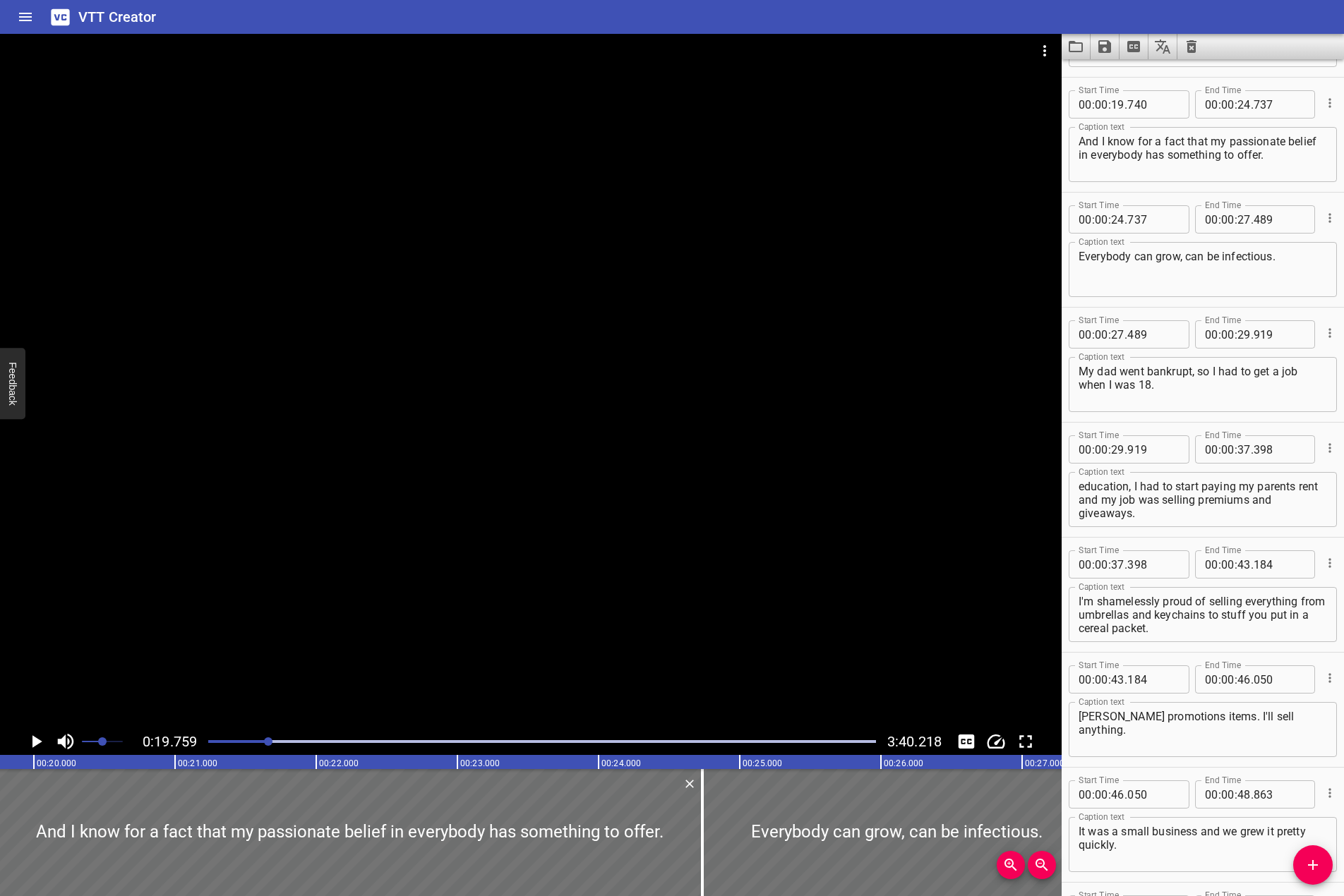
scroll to position [345, 0]
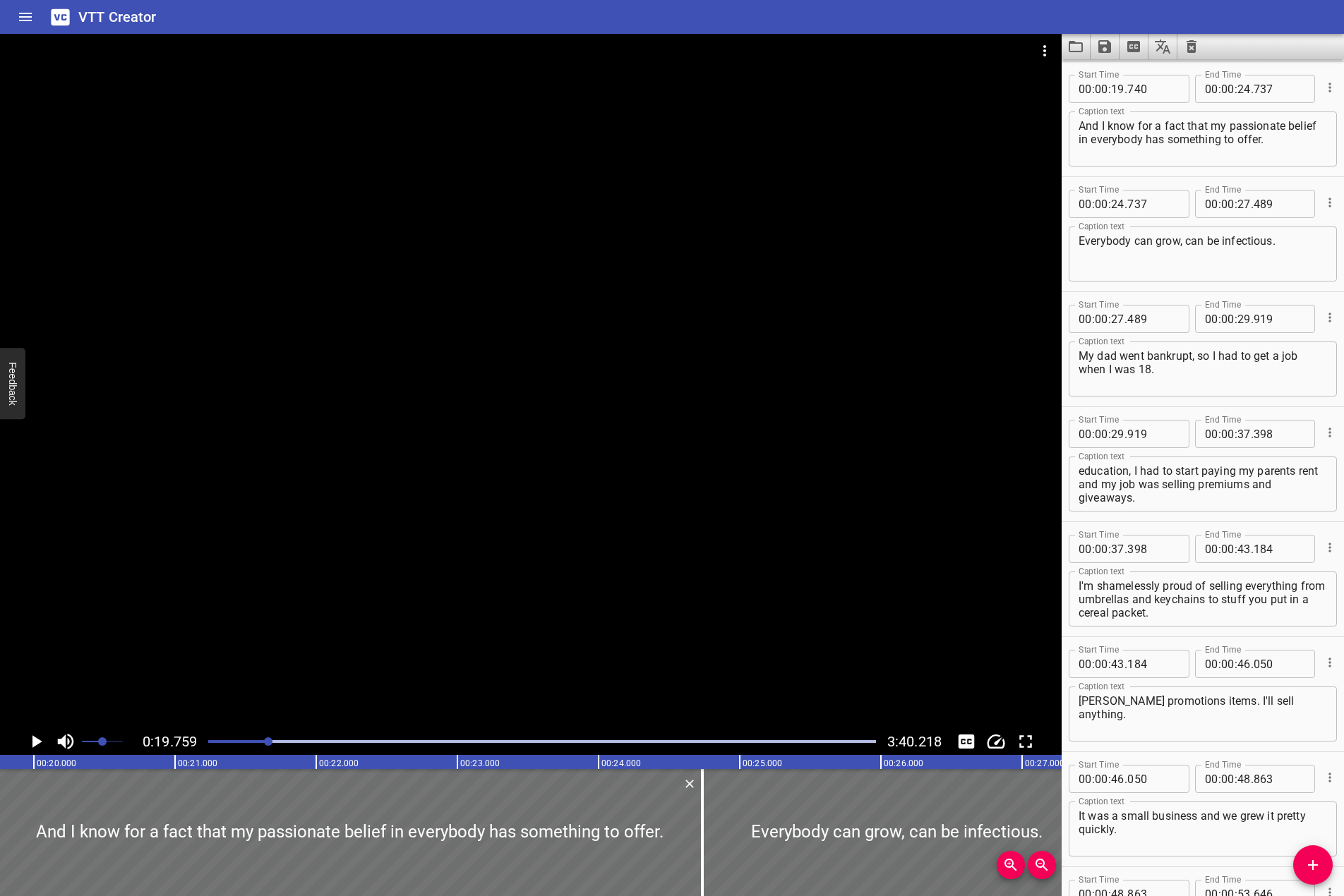
click at [293, 361] on div at bounding box center [531, 381] width 1062 height 694
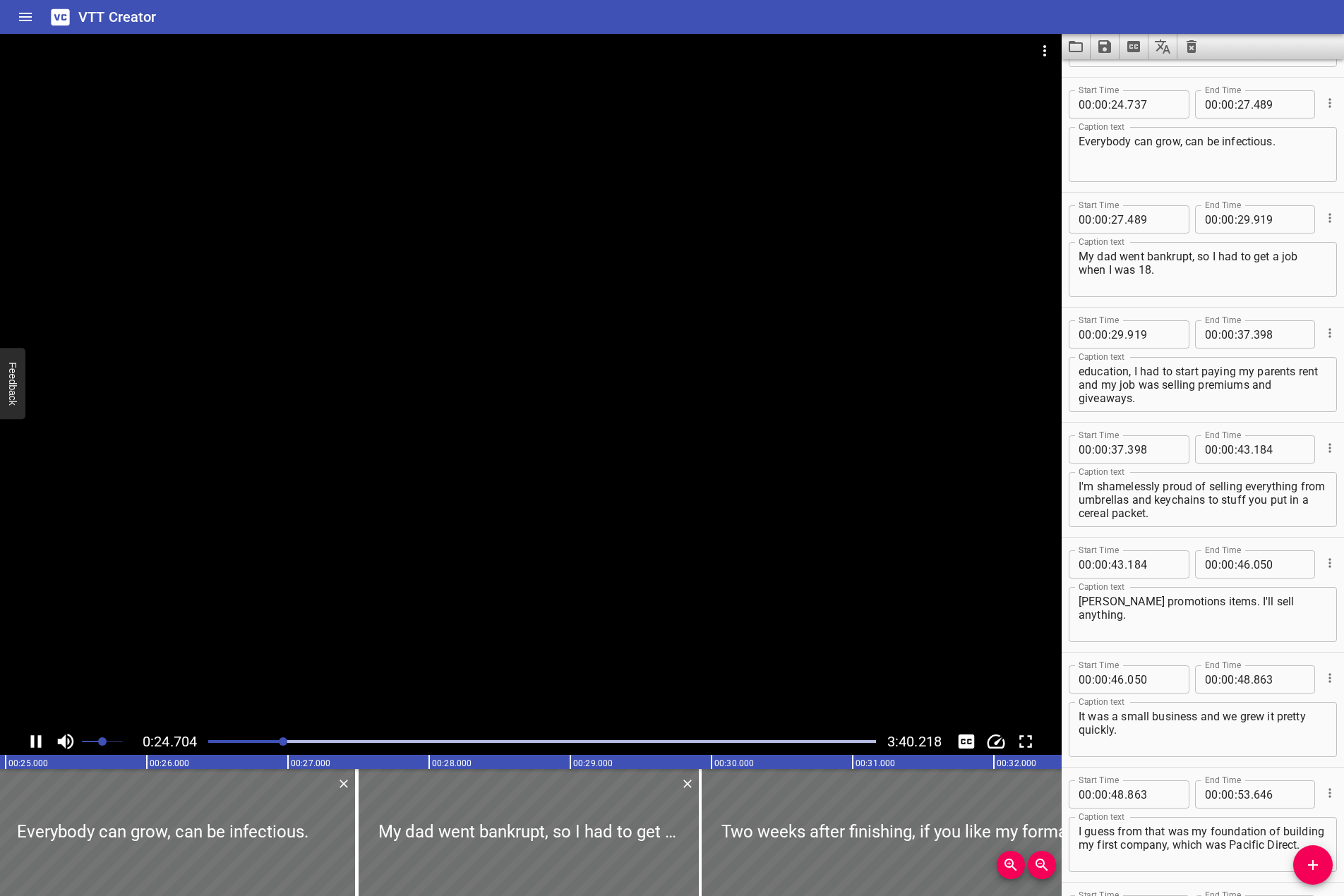
scroll to position [460, 0]
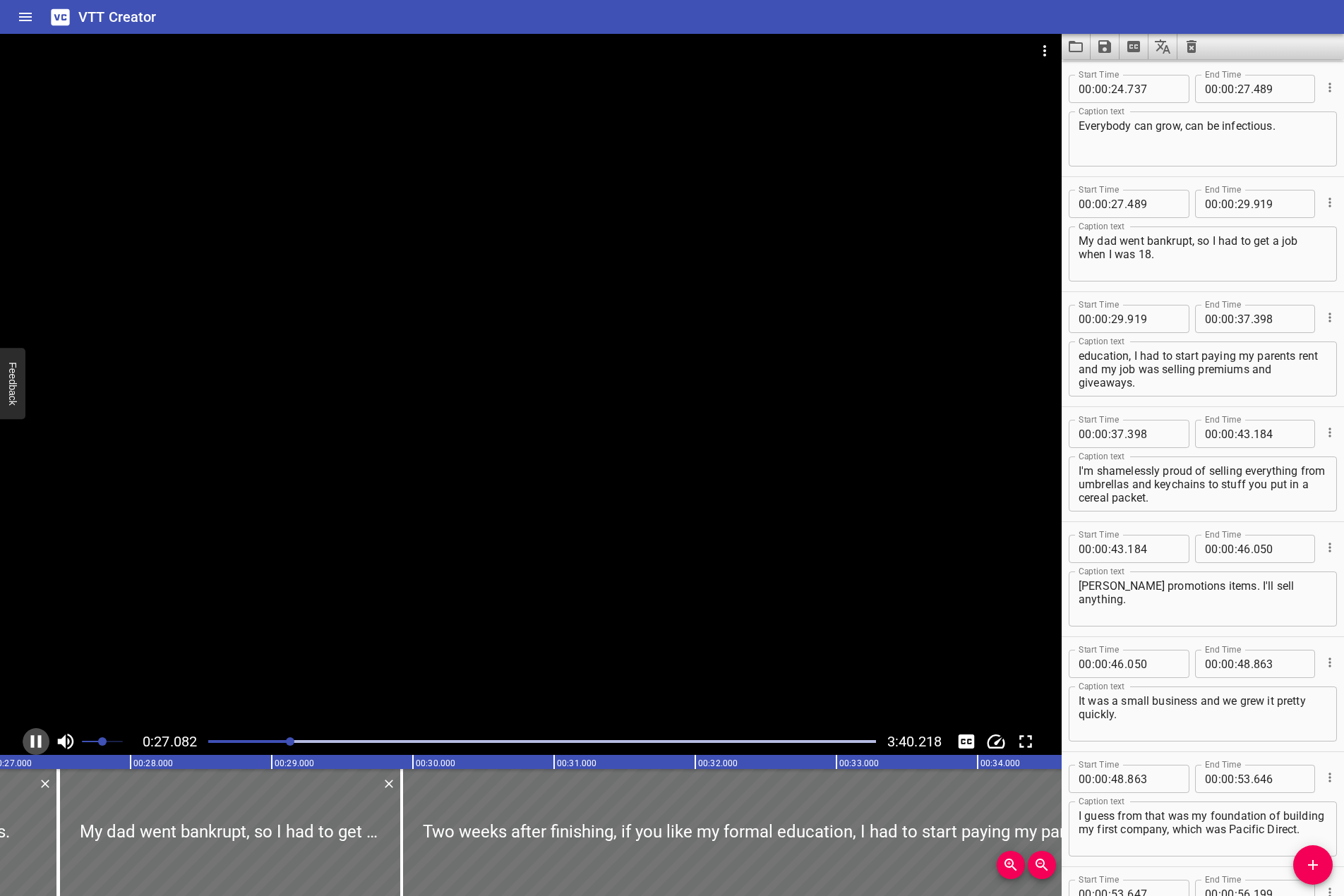
click at [35, 740] on icon "Play/Pause" at bounding box center [36, 742] width 21 height 21
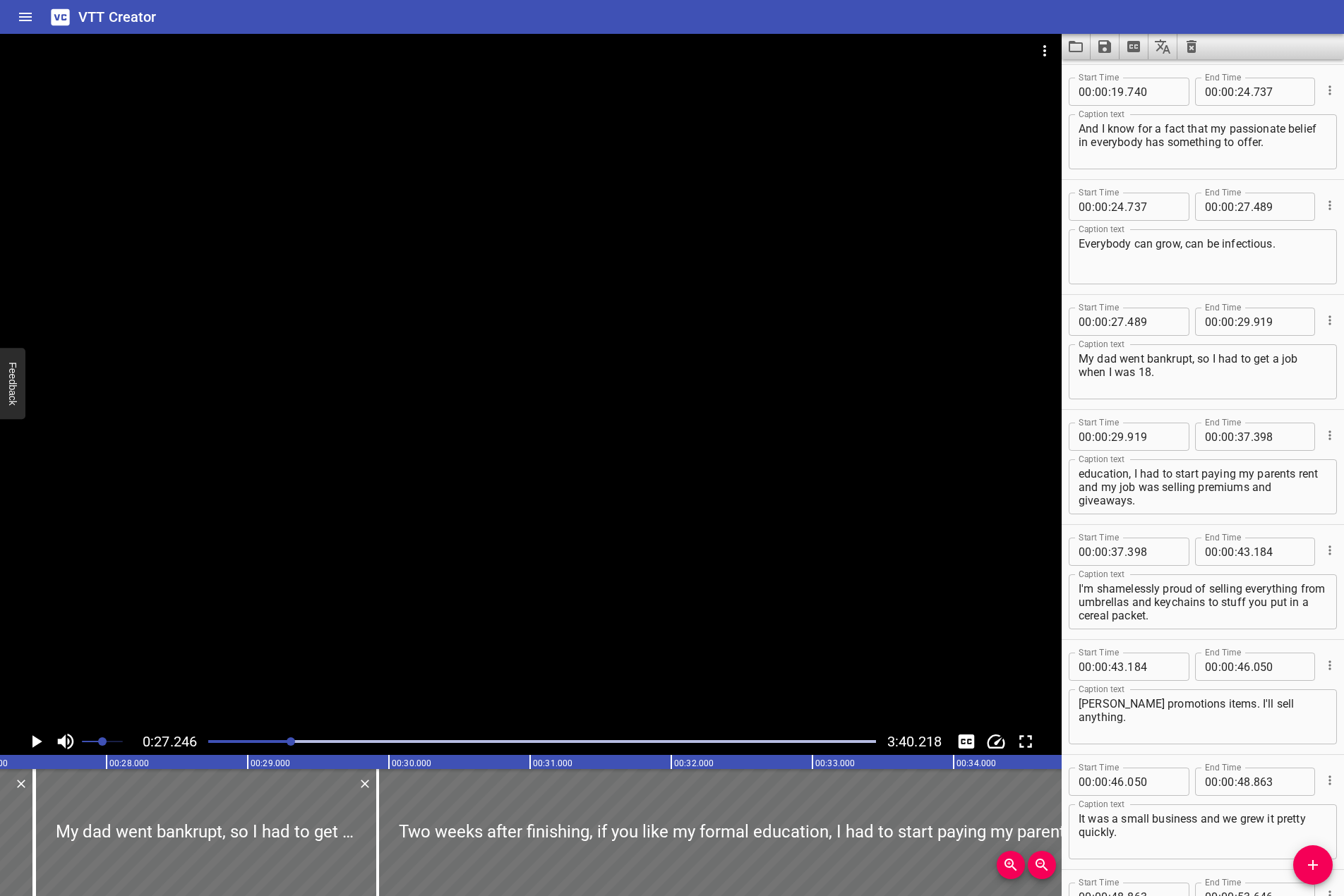
scroll to position [319, 0]
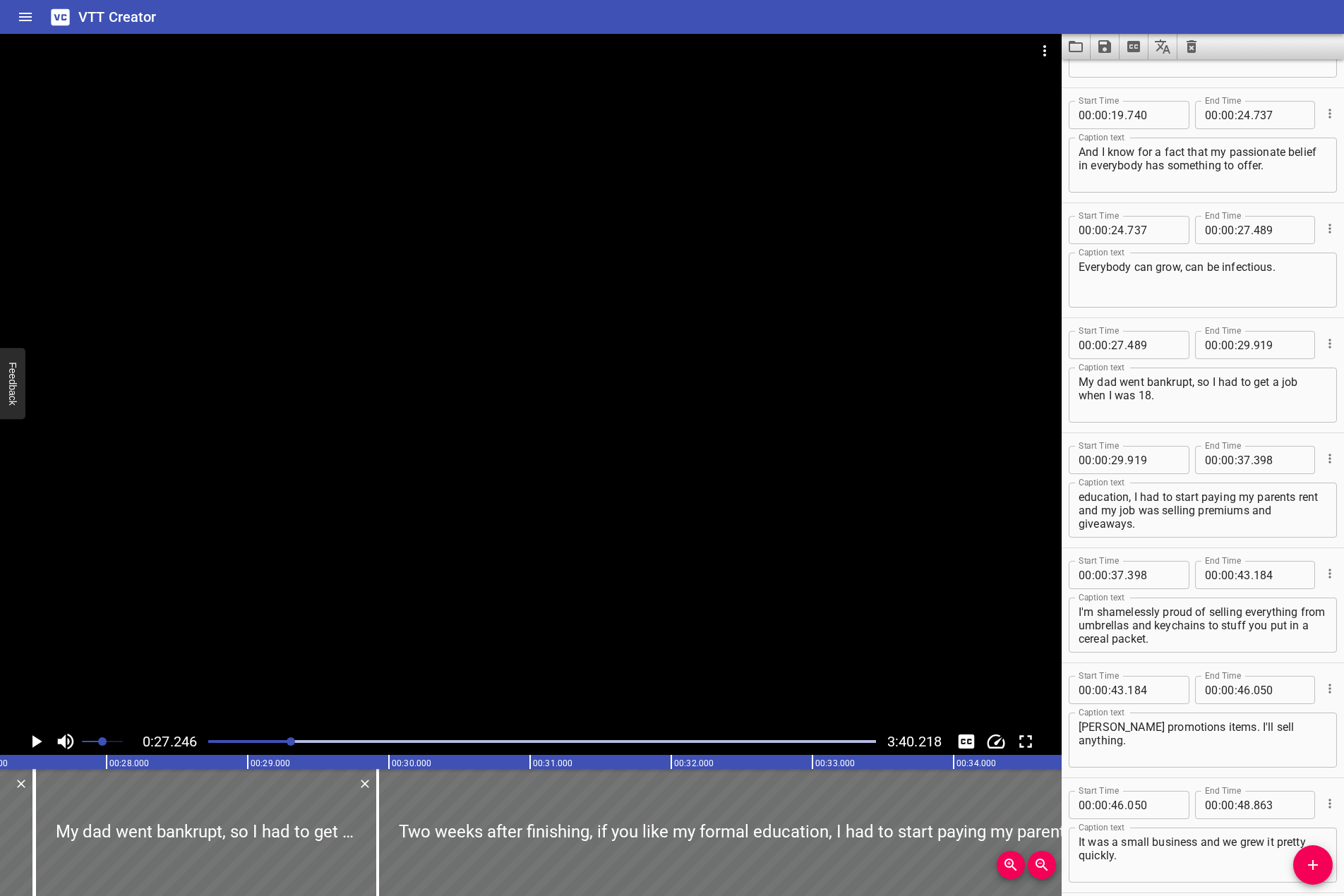
click at [1301, 165] on textarea "And I know for a fact that my passionate belief in everybody has something to o…" at bounding box center [1203, 165] width 248 height 40
type textarea "And I know for a fact that my passionate belief in everybody has something to o…"
click at [1084, 271] on textarea "Everybody can grow, can be infectious." at bounding box center [1203, 280] width 248 height 40
type textarea "... everybody can grow, can be infectious."
click at [400, 261] on div at bounding box center [531, 381] width 1062 height 694
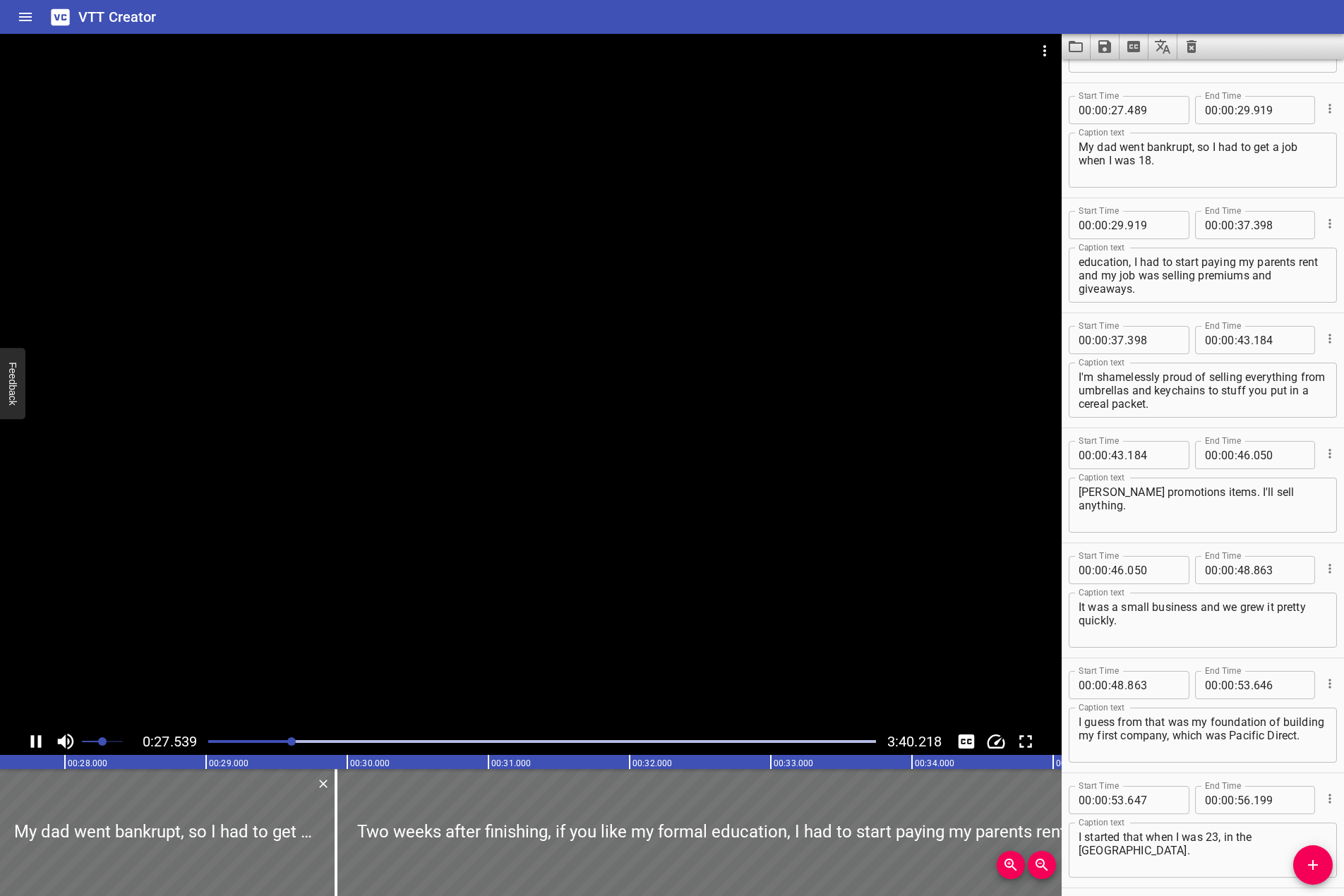
scroll to position [575, 0]
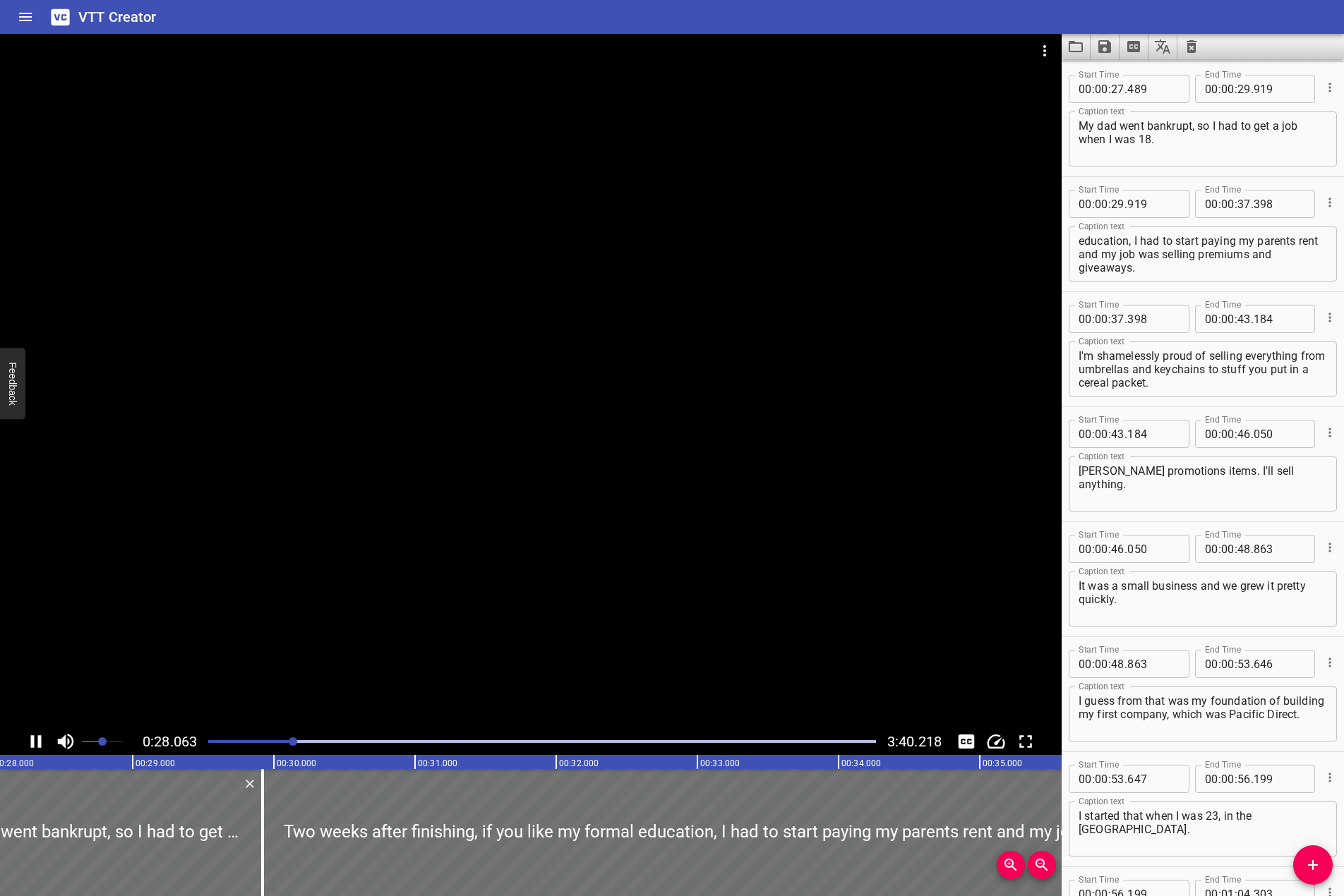
click at [513, 393] on div at bounding box center [531, 381] width 1062 height 694
click at [769, 501] on div at bounding box center [531, 381] width 1062 height 694
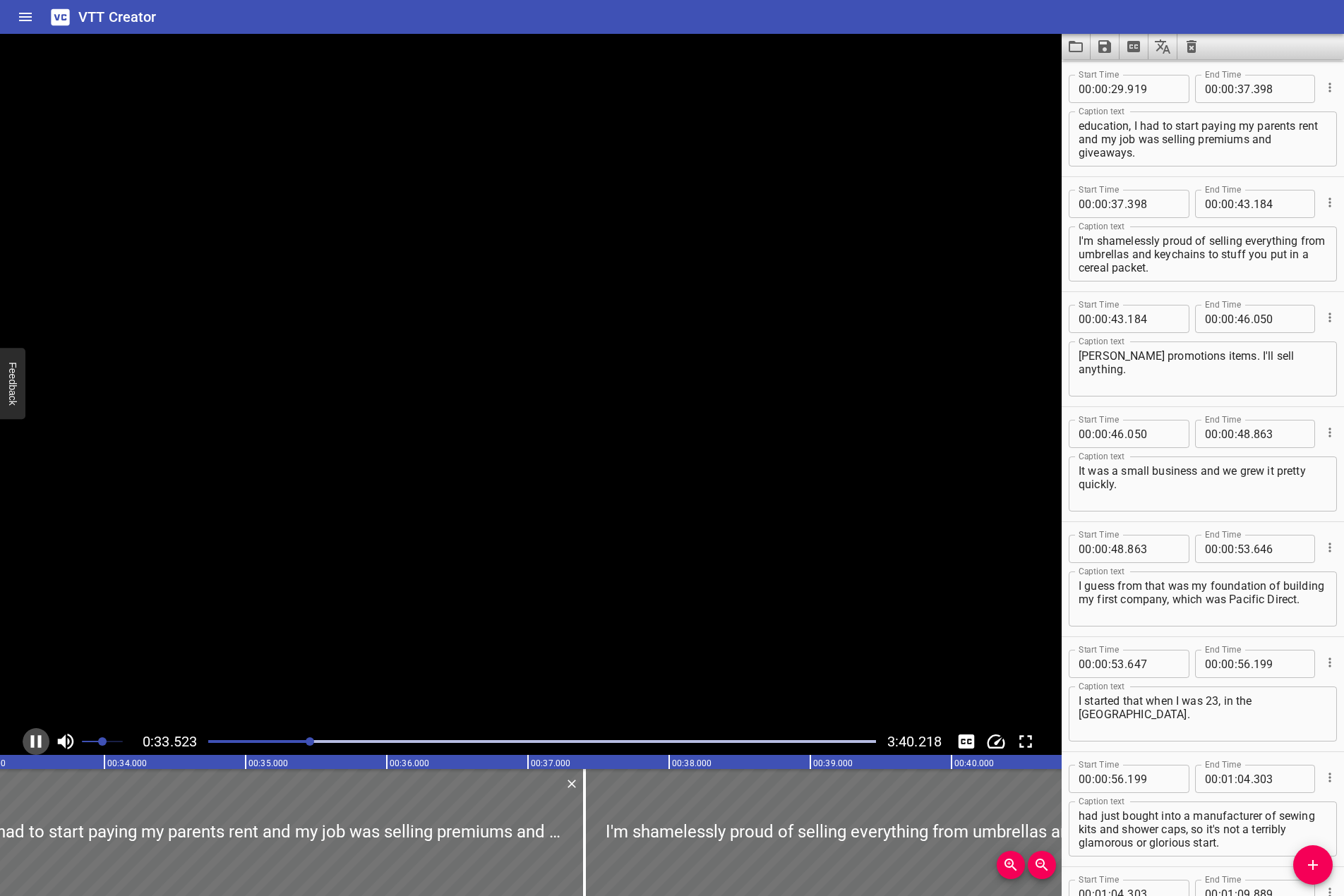
scroll to position [0, 4753]
click at [28, 746] on icon "Play/Pause" at bounding box center [36, 742] width 21 height 21
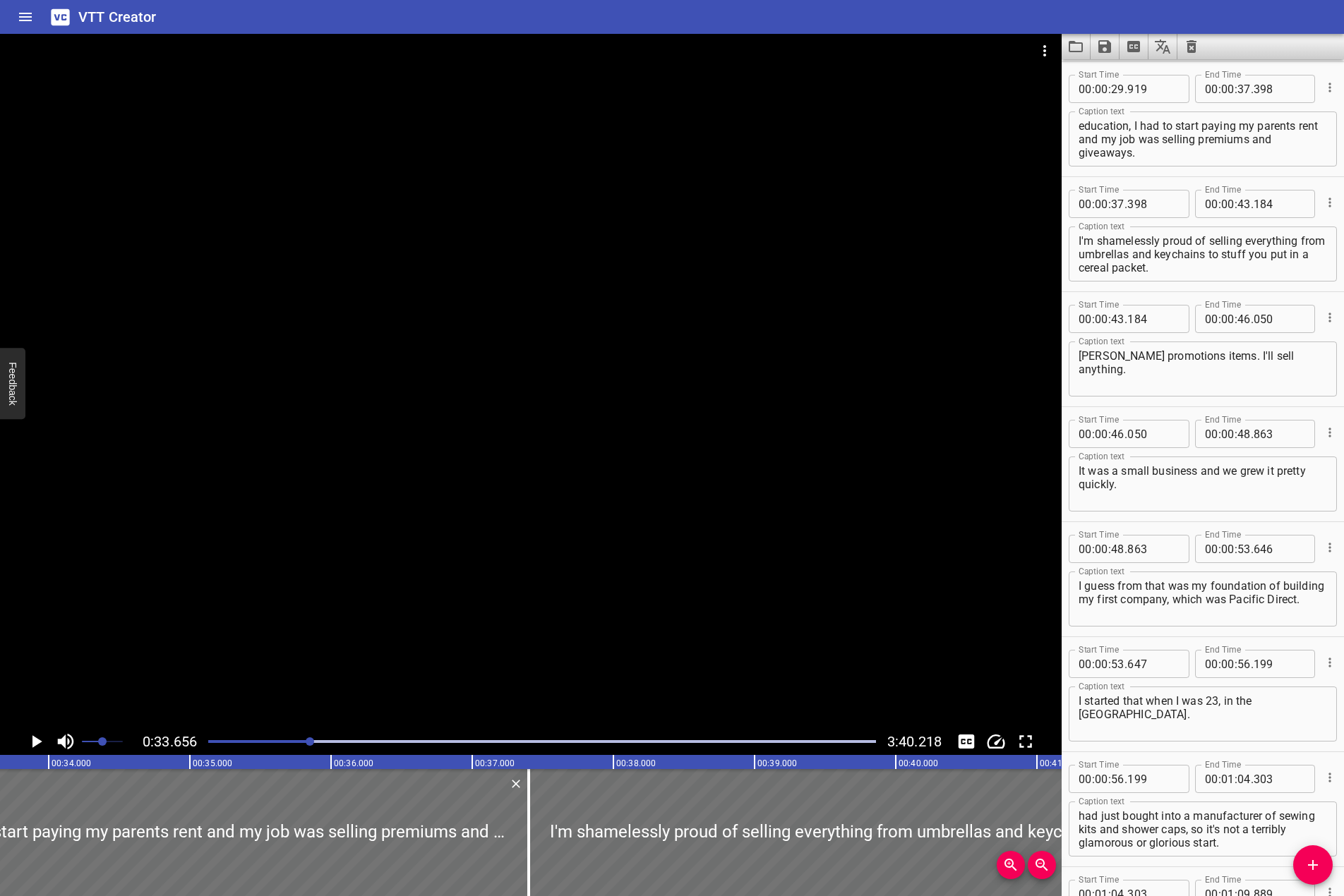
click at [300, 737] on div at bounding box center [542, 741] width 685 height 19
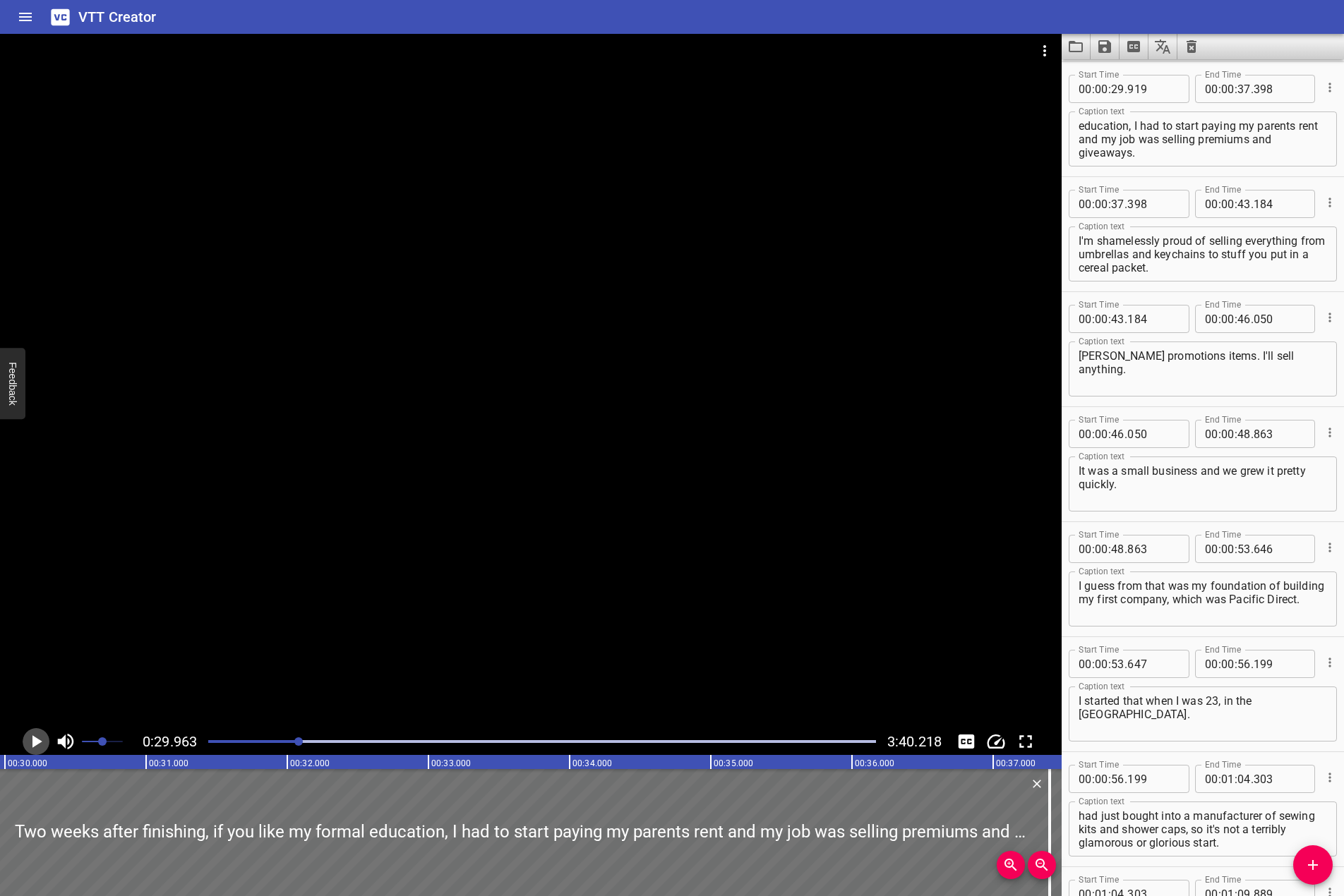
click at [31, 740] on icon "Play/Pause" at bounding box center [36, 742] width 21 height 21
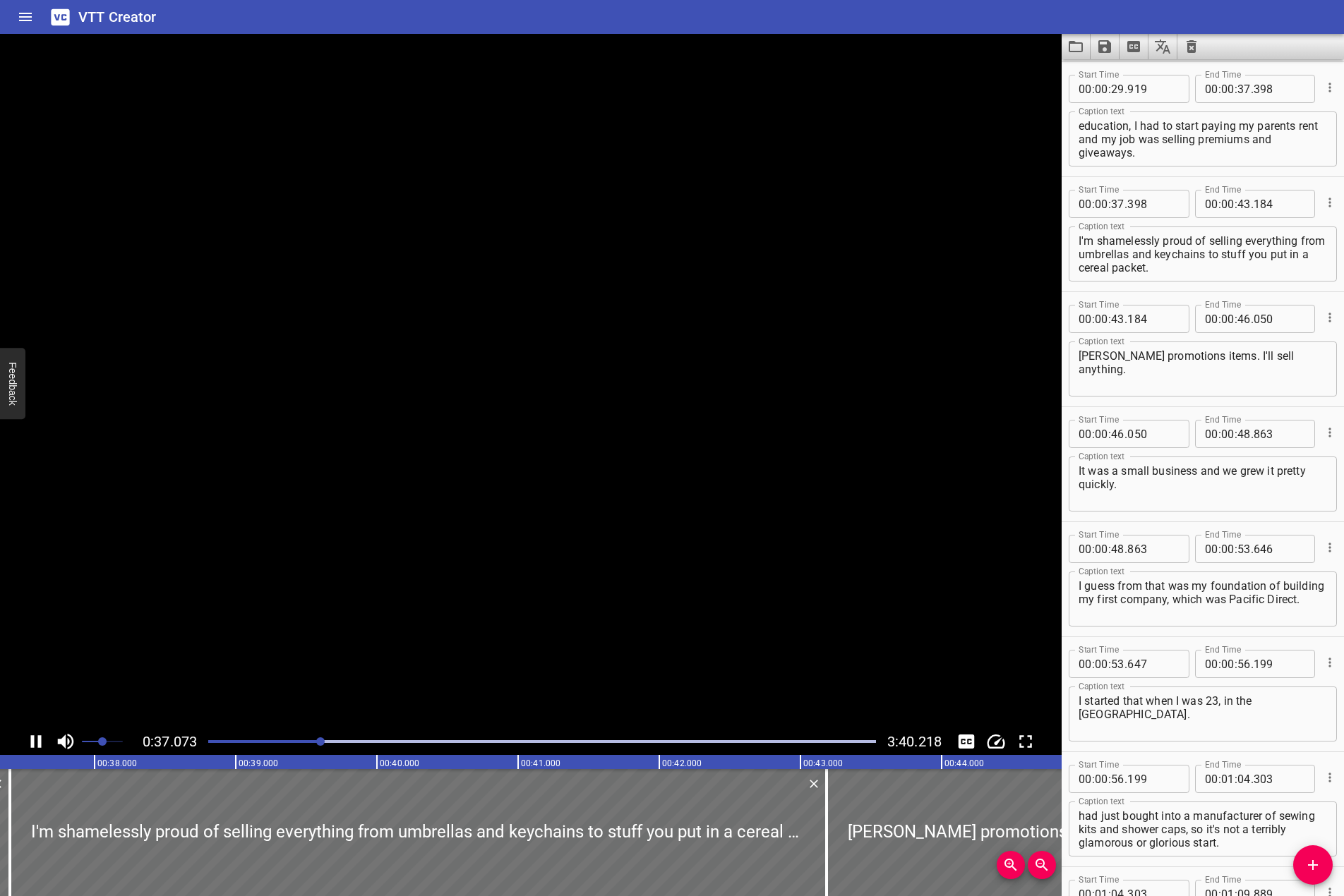
click at [31, 740] on icon "Play/Pause" at bounding box center [37, 741] width 10 height 13
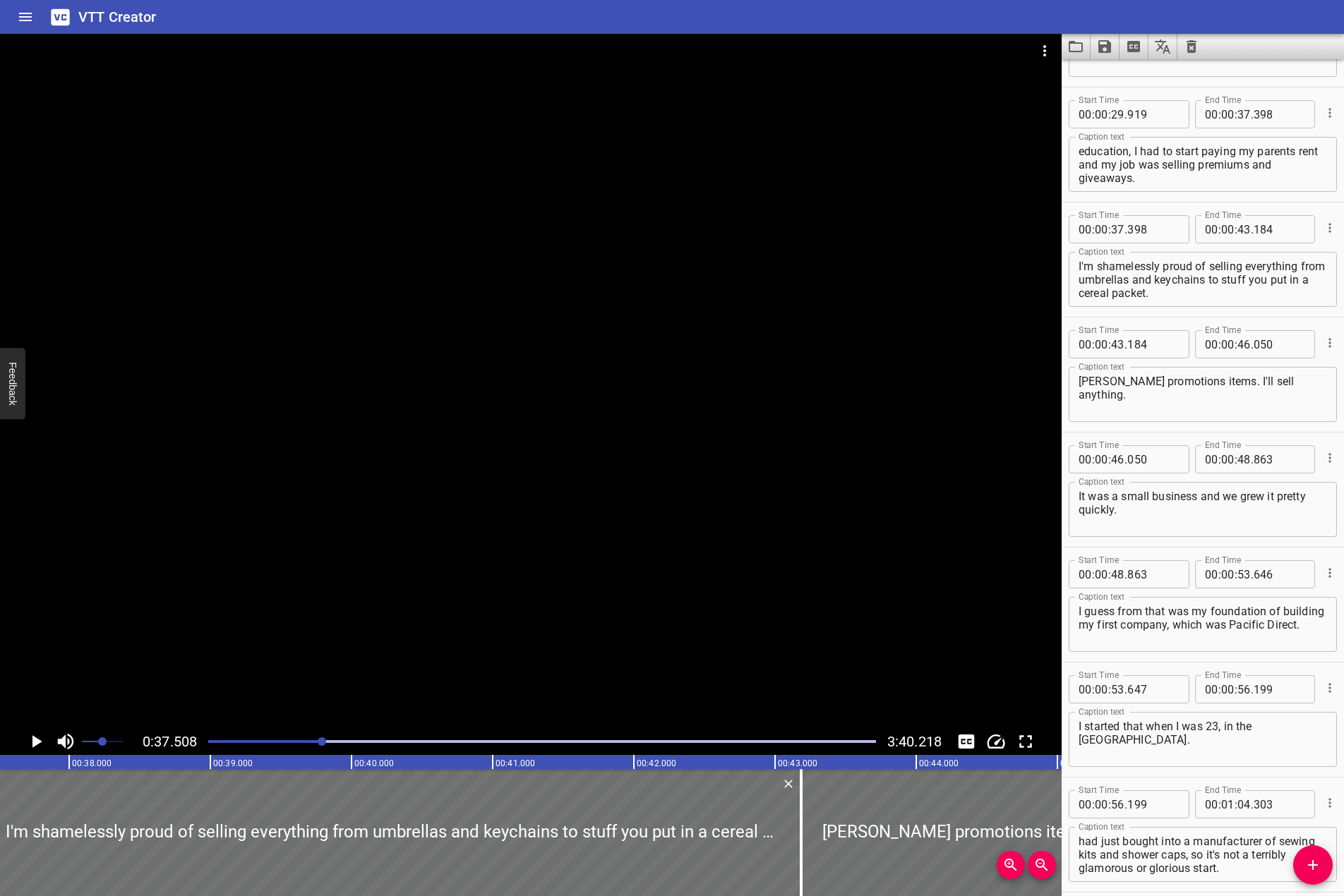
scroll to position [664, 0]
click at [1137, 164] on textarea "Two weeks after finishing, if you like my formal education, I had to start payi…" at bounding box center [1203, 165] width 248 height 40
type textarea "Two weeks after finishing, if you like my formal education, I had to start payi…"
click at [630, 413] on div at bounding box center [531, 381] width 1062 height 694
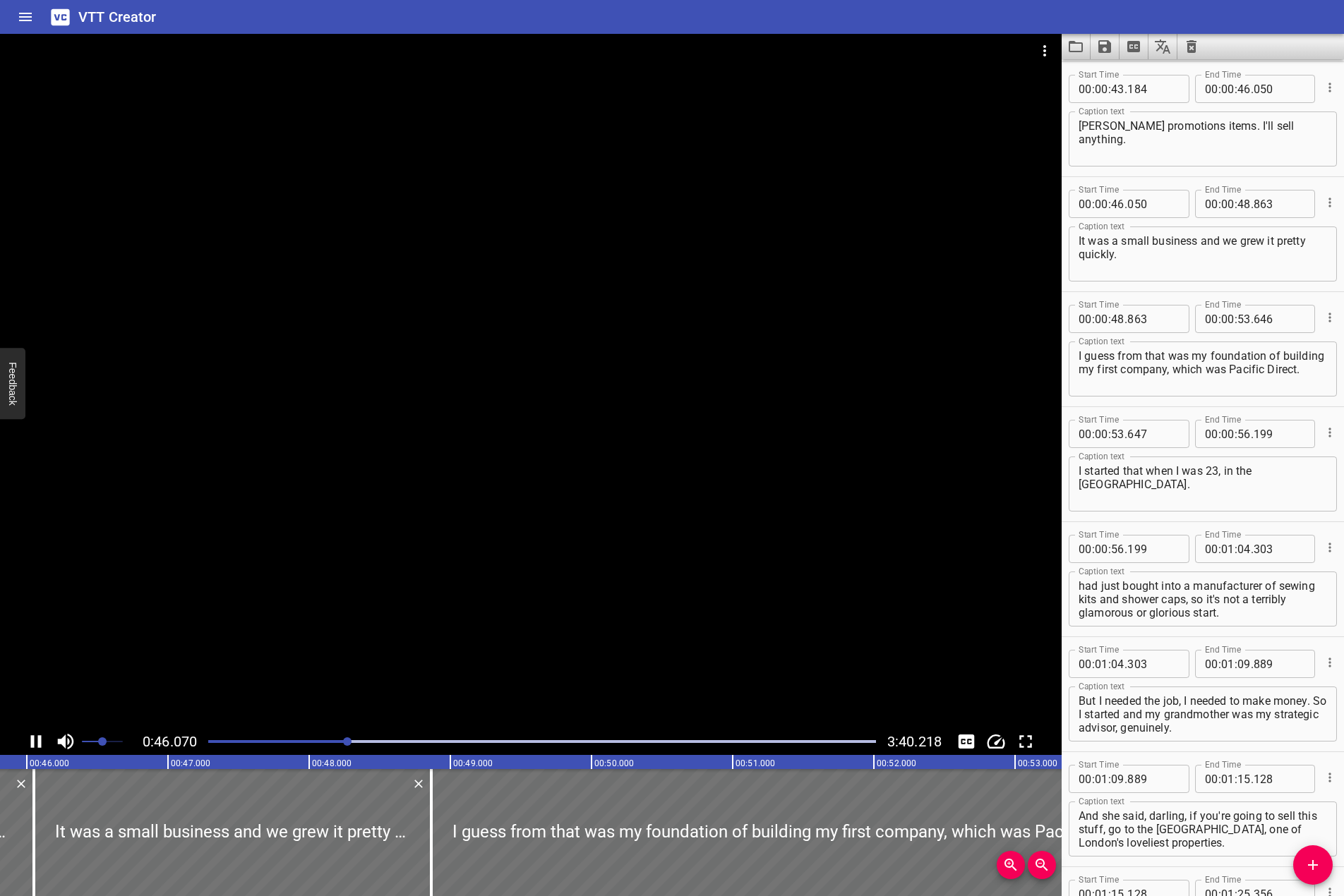
scroll to position [1035, 0]
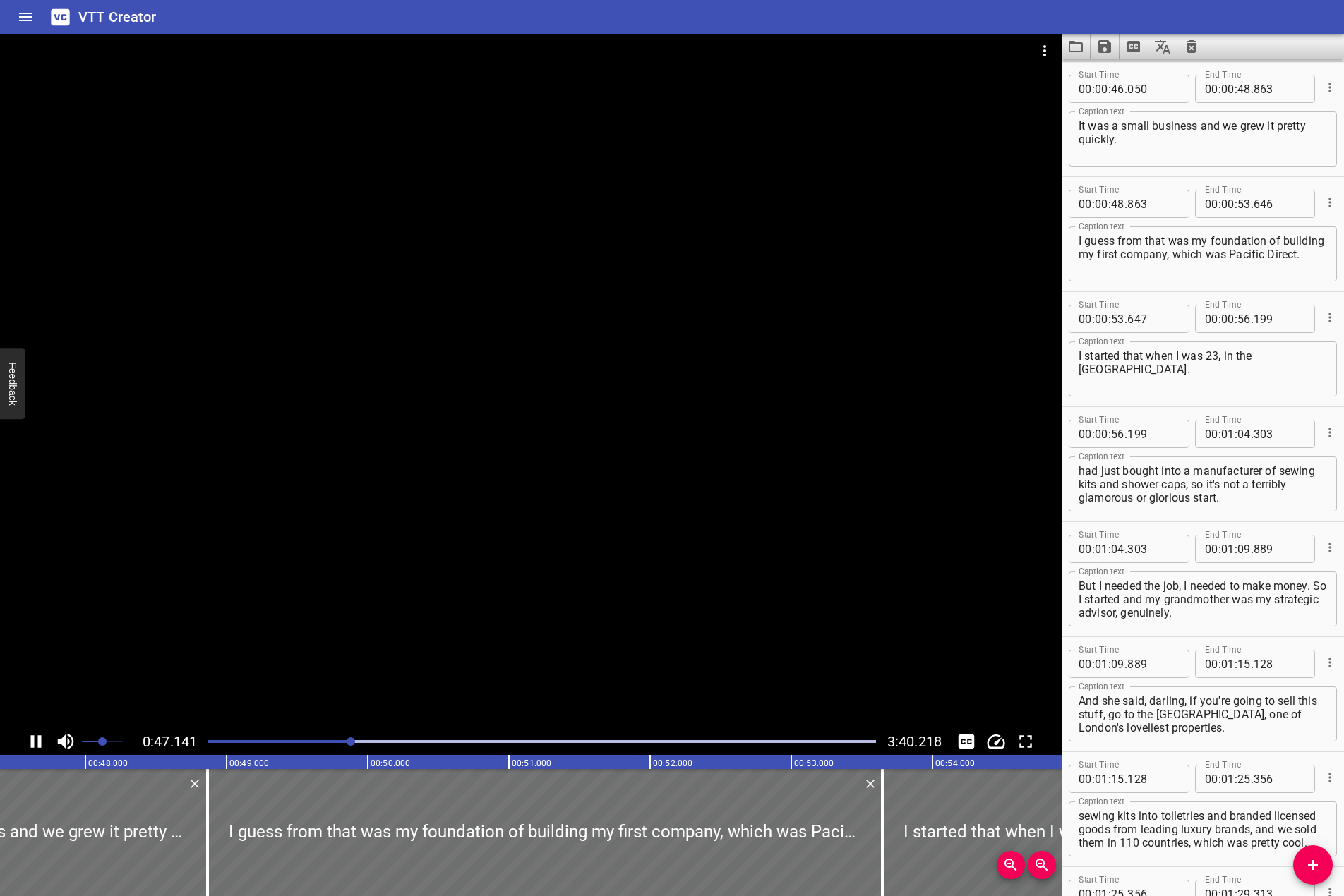
click at [587, 443] on div at bounding box center [531, 381] width 1062 height 694
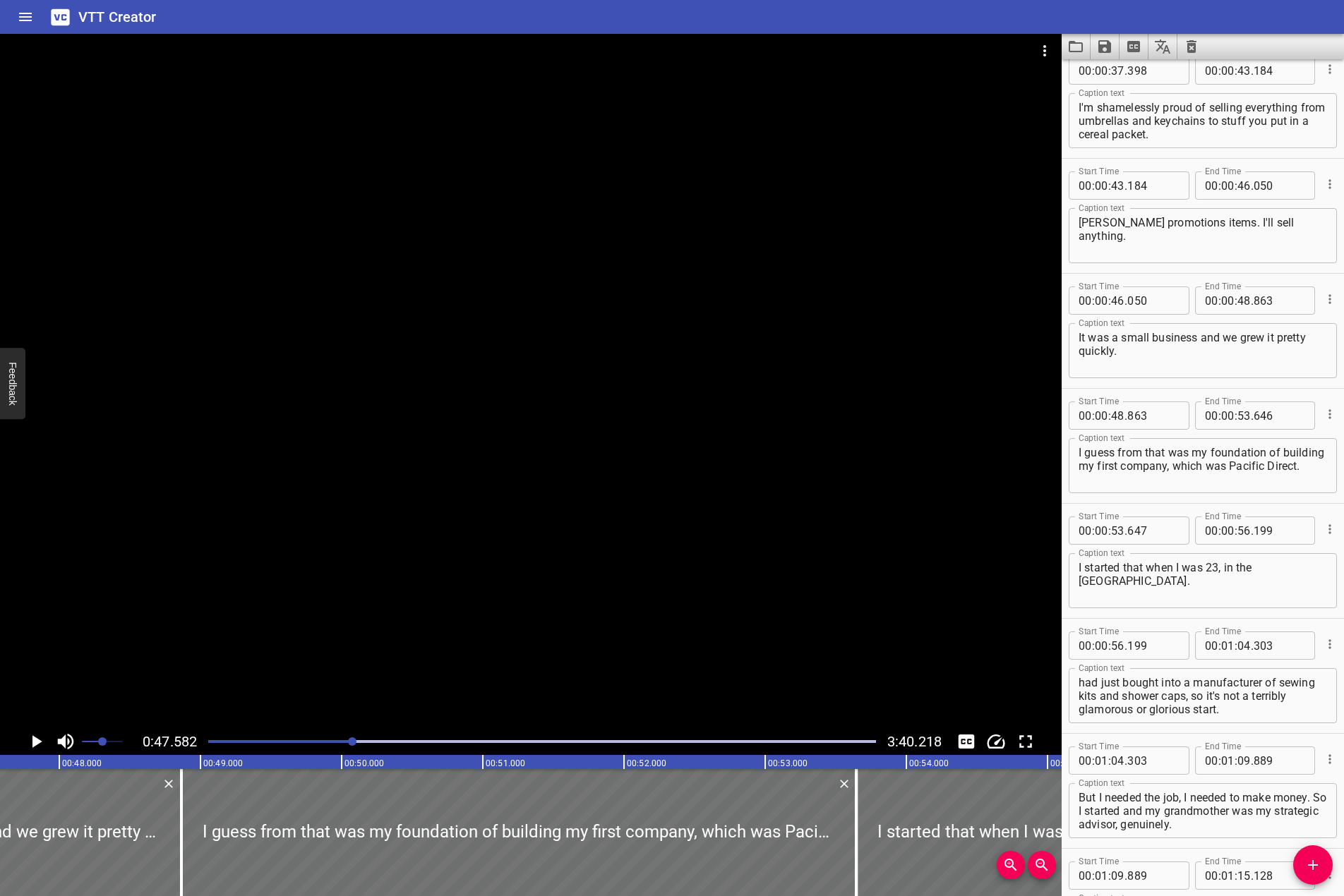
scroll to position [753, 0]
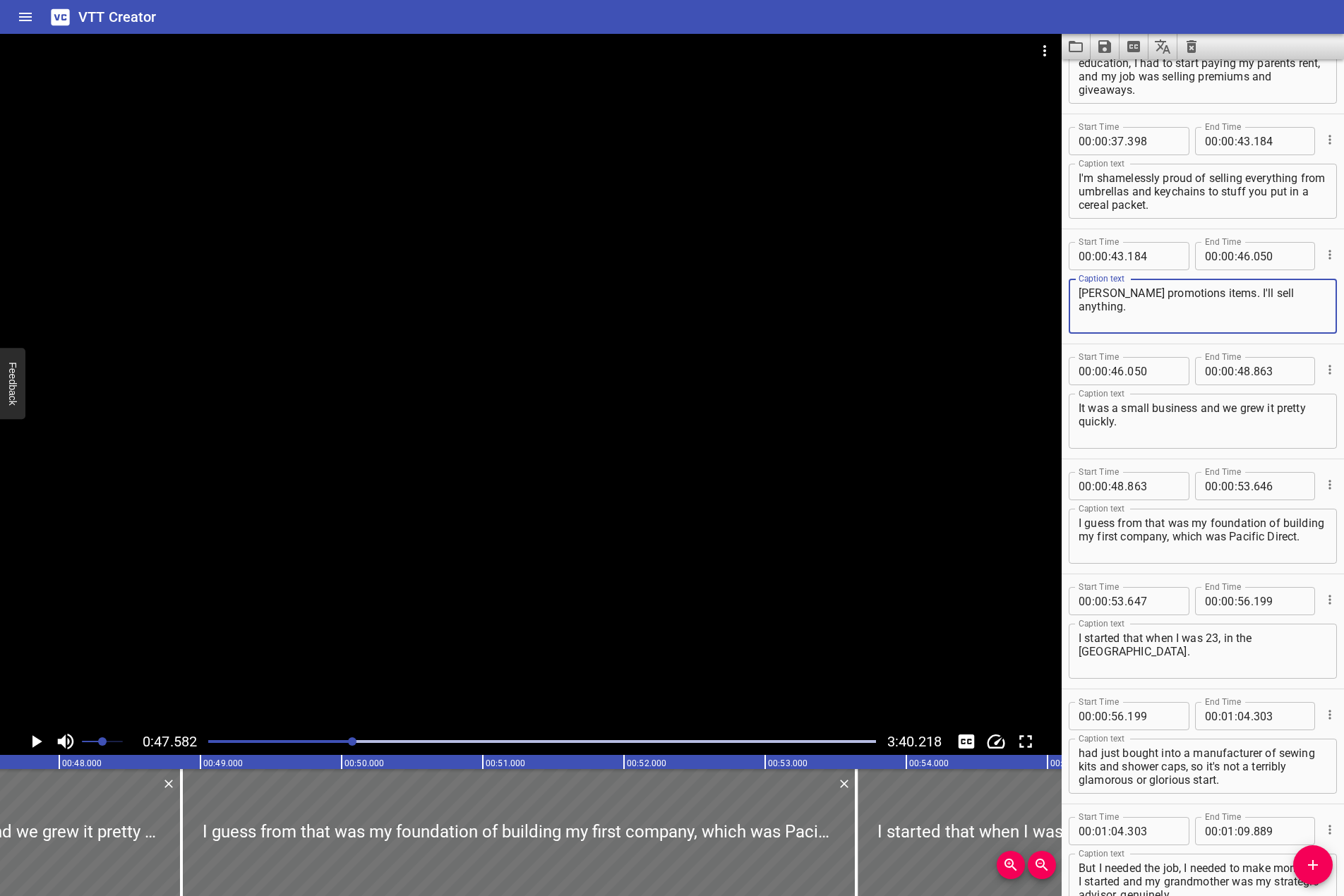
click at [1200, 295] on textarea "[PERSON_NAME] promotions items. I'll sell anything." at bounding box center [1203, 307] width 248 height 40
type textarea "[PERSON_NAME] promotion items. I'll sell anything."
click at [670, 330] on div at bounding box center [531, 381] width 1062 height 694
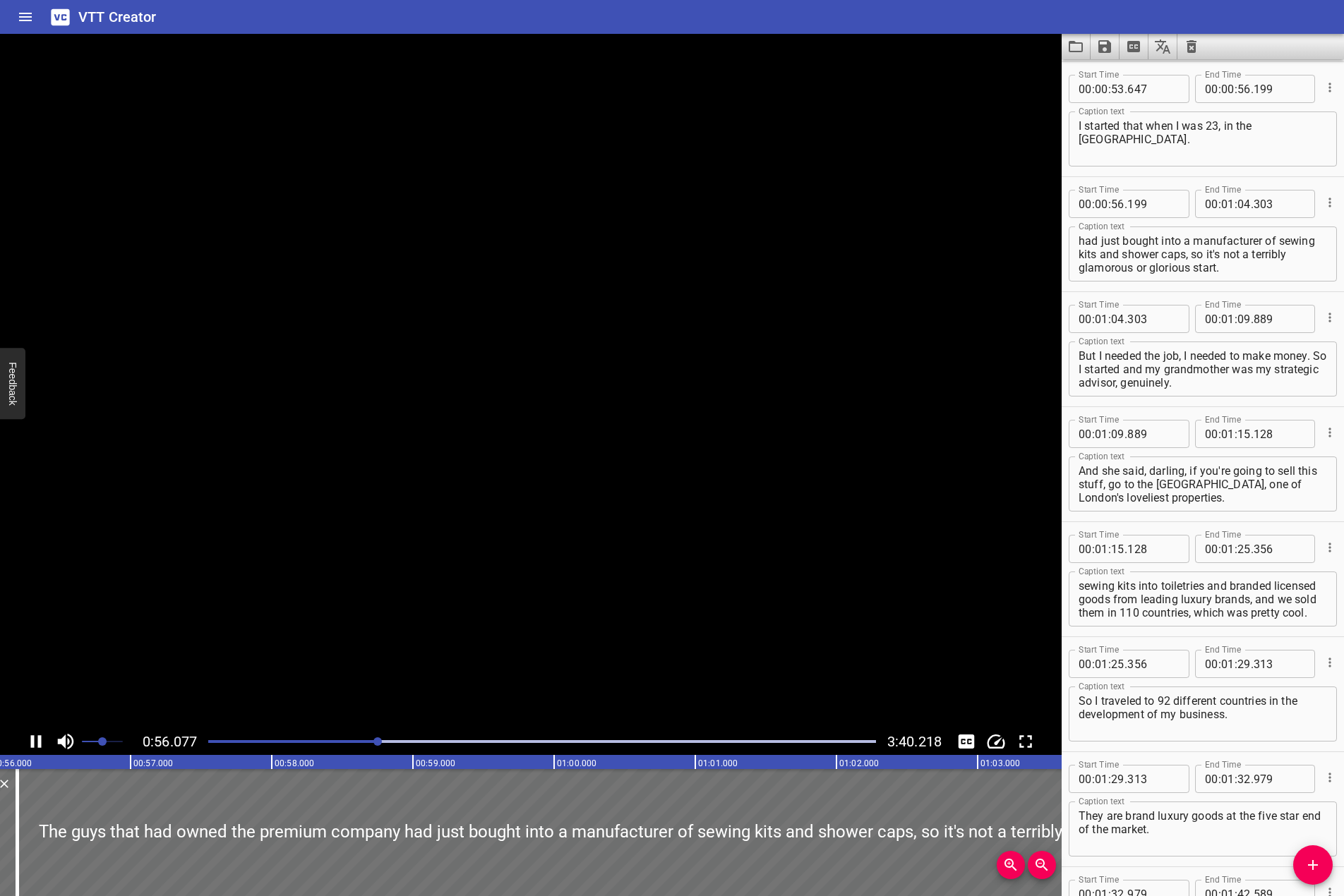
scroll to position [1381, 0]
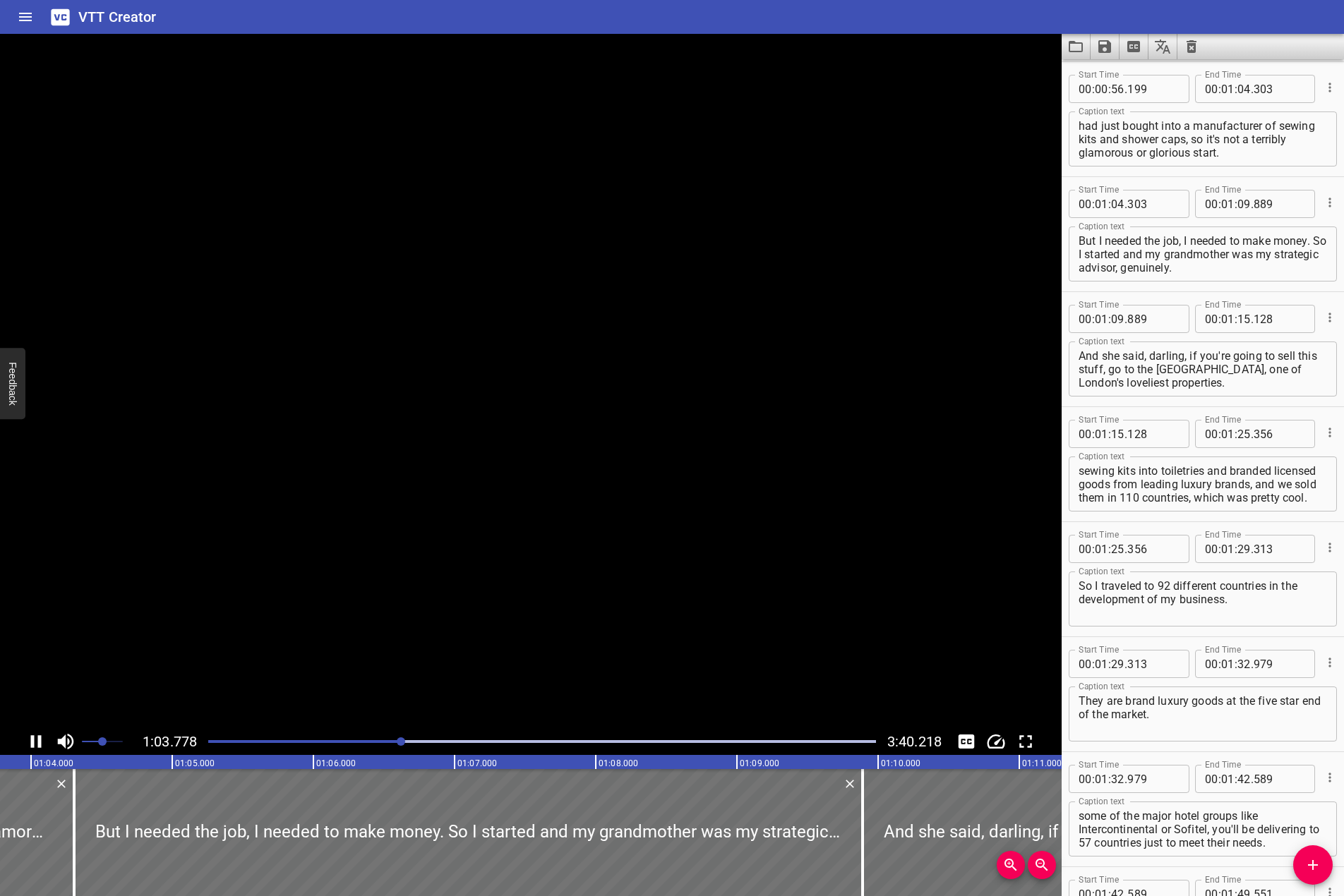
click at [38, 742] on icon "Play/Pause" at bounding box center [37, 741] width 10 height 13
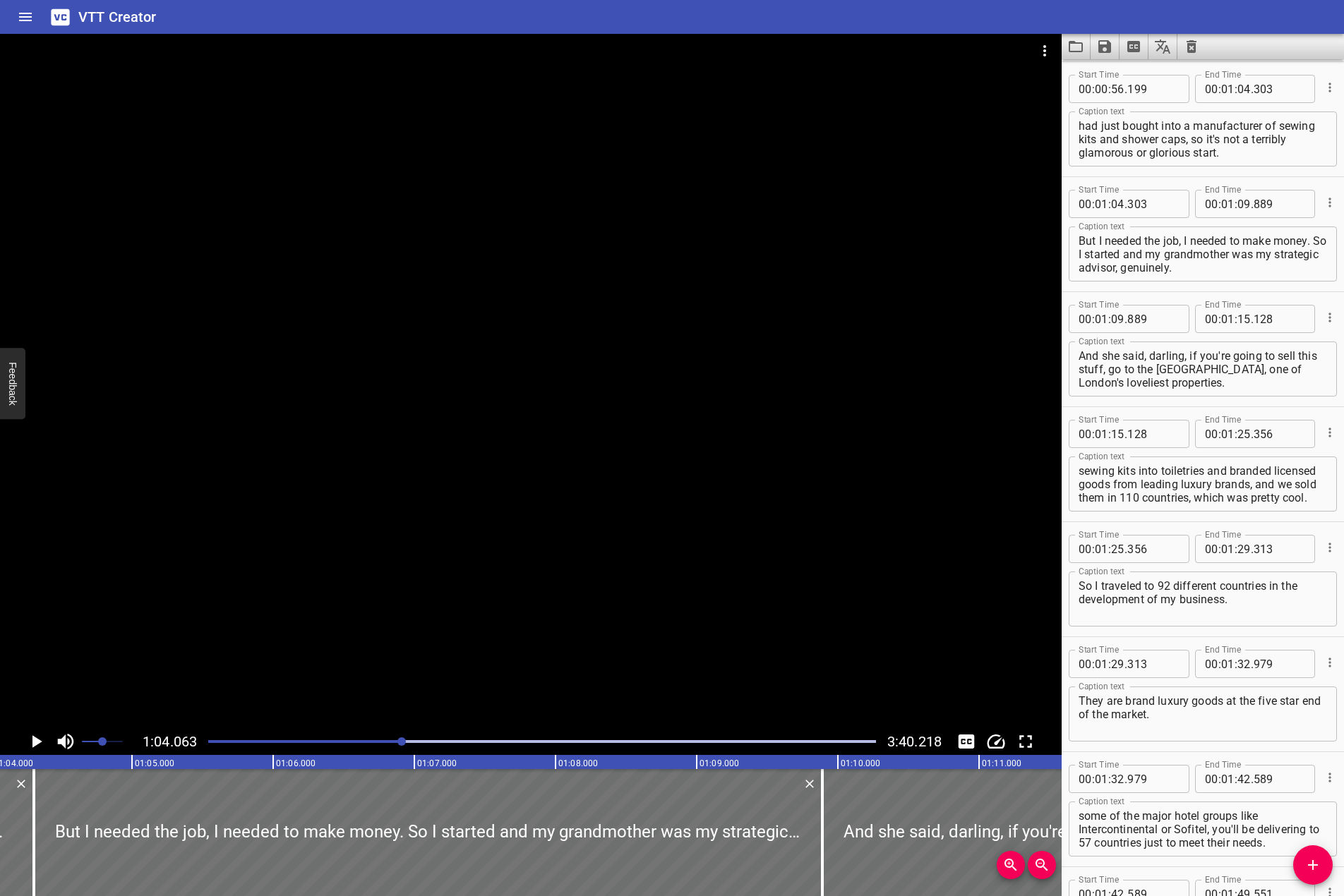
click at [809, 458] on div at bounding box center [531, 381] width 1062 height 694
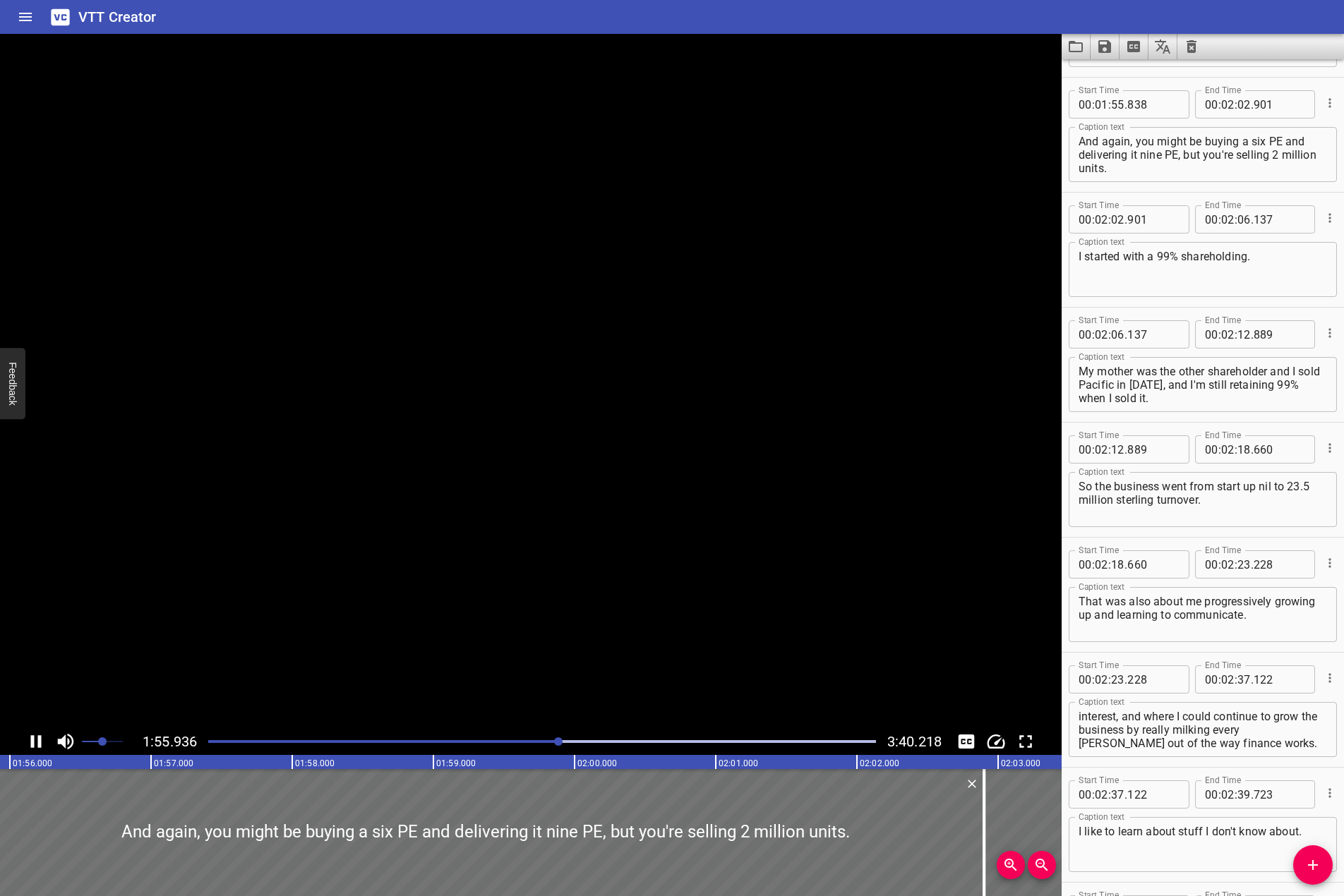
scroll to position [2416, 0]
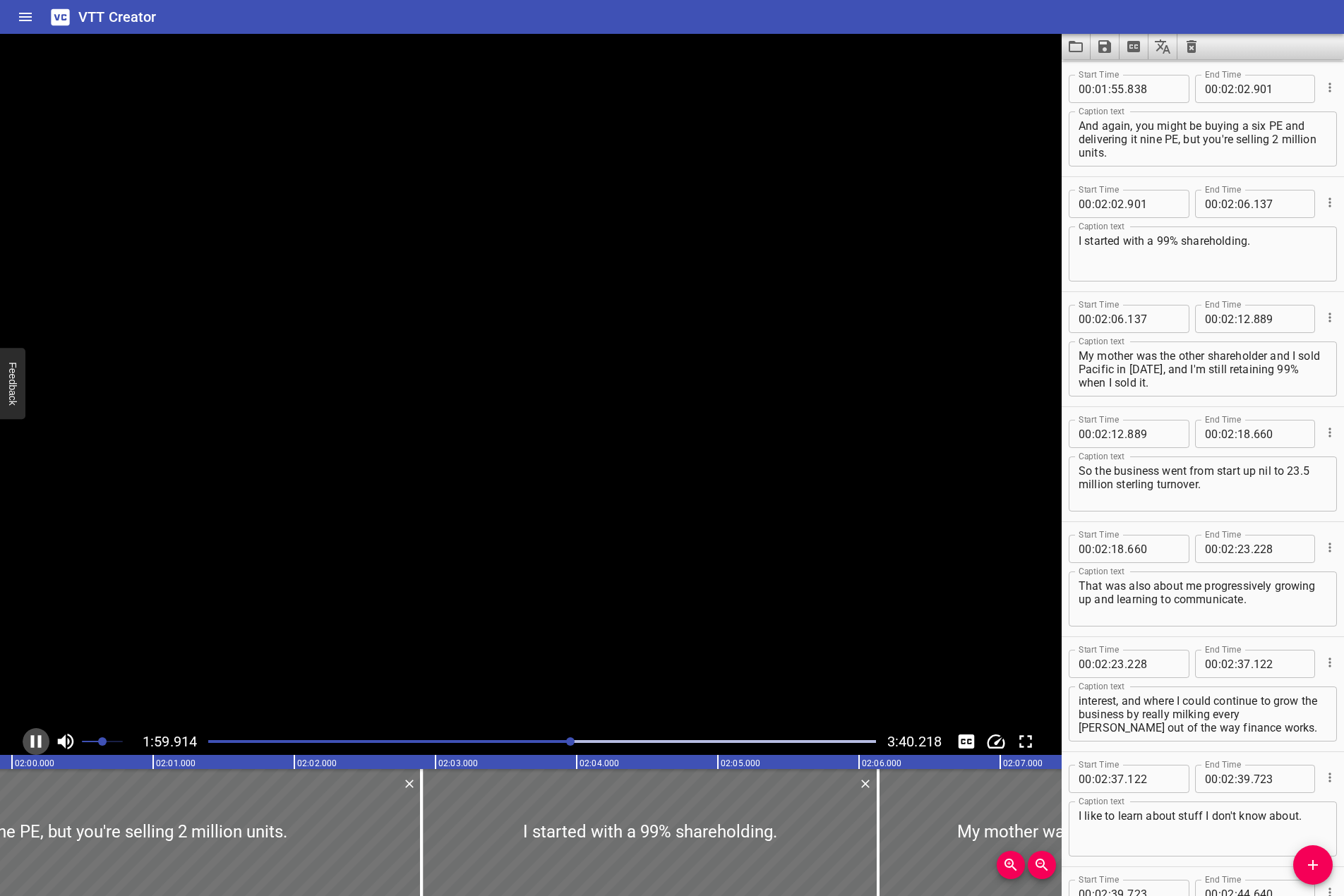
click at [31, 739] on icon "Play/Pause" at bounding box center [37, 741] width 10 height 13
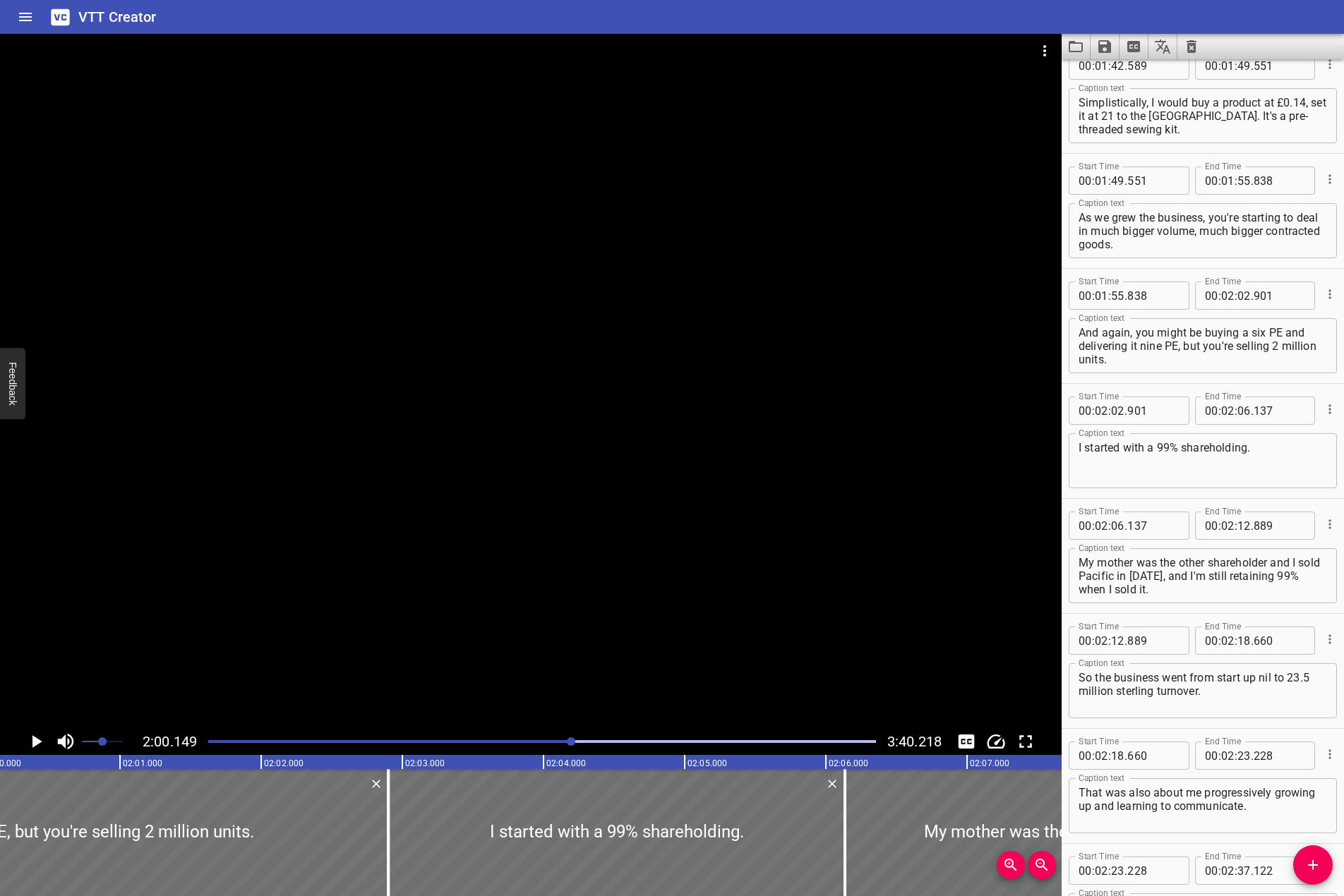
scroll to position [2204, 0]
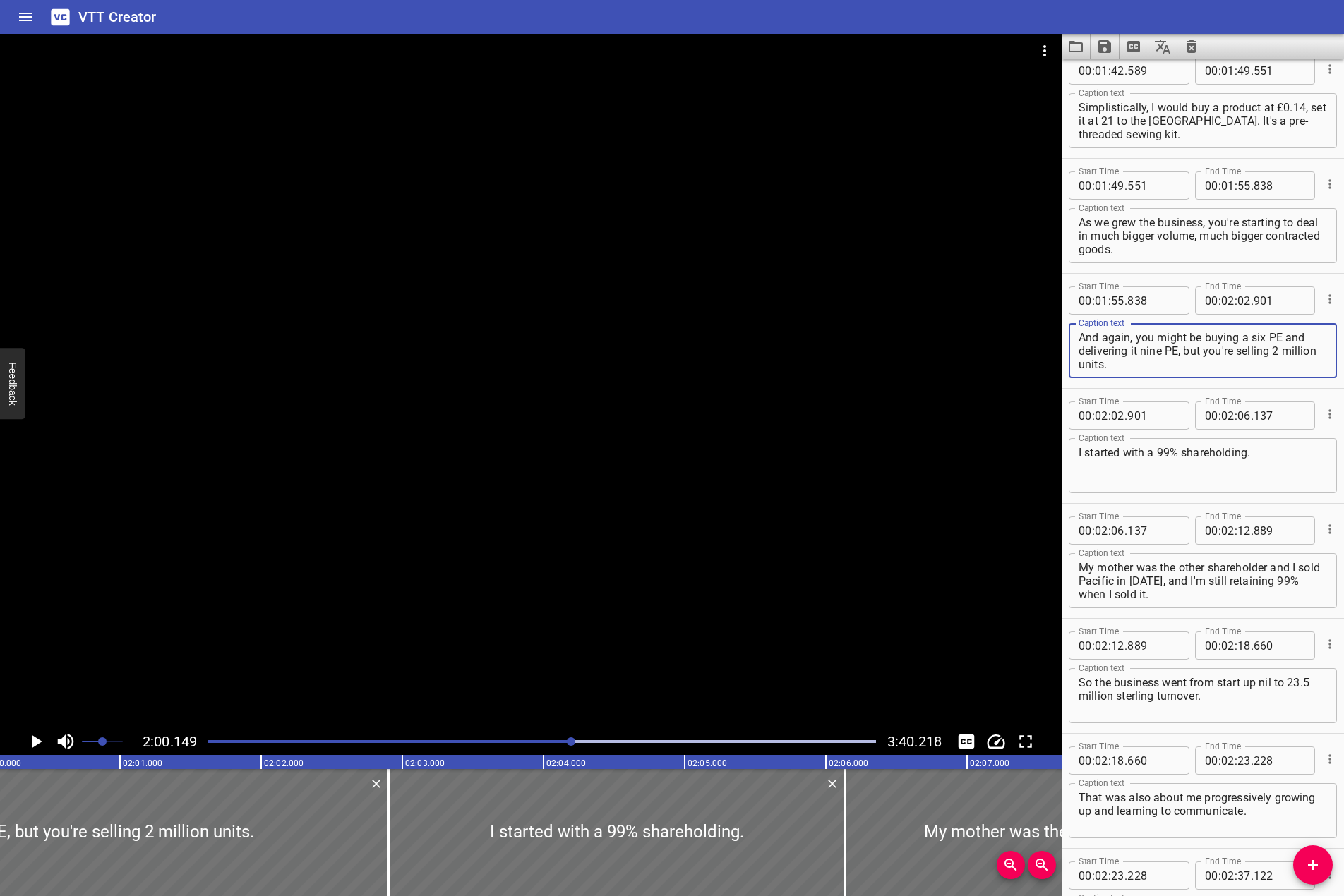
drag, startPoint x: 1282, startPoint y: 337, endPoint x: 1251, endPoint y: 340, distance: 31.1
click at [1251, 340] on textarea "And again, you might be buying a six PE and delivering it nine PE, but you're s…" at bounding box center [1203, 352] width 248 height 40
drag, startPoint x: 1179, startPoint y: 348, endPoint x: 1184, endPoint y: 336, distance: 13.0
click at [1179, 347] on textarea "And again, you might be buying a 6p and delivering it nine PE, but you're selli…" at bounding box center [1203, 352] width 248 height 40
type textarea "And again, you might be buying a 6p and delivering it 9p, but you're selling 2 …"
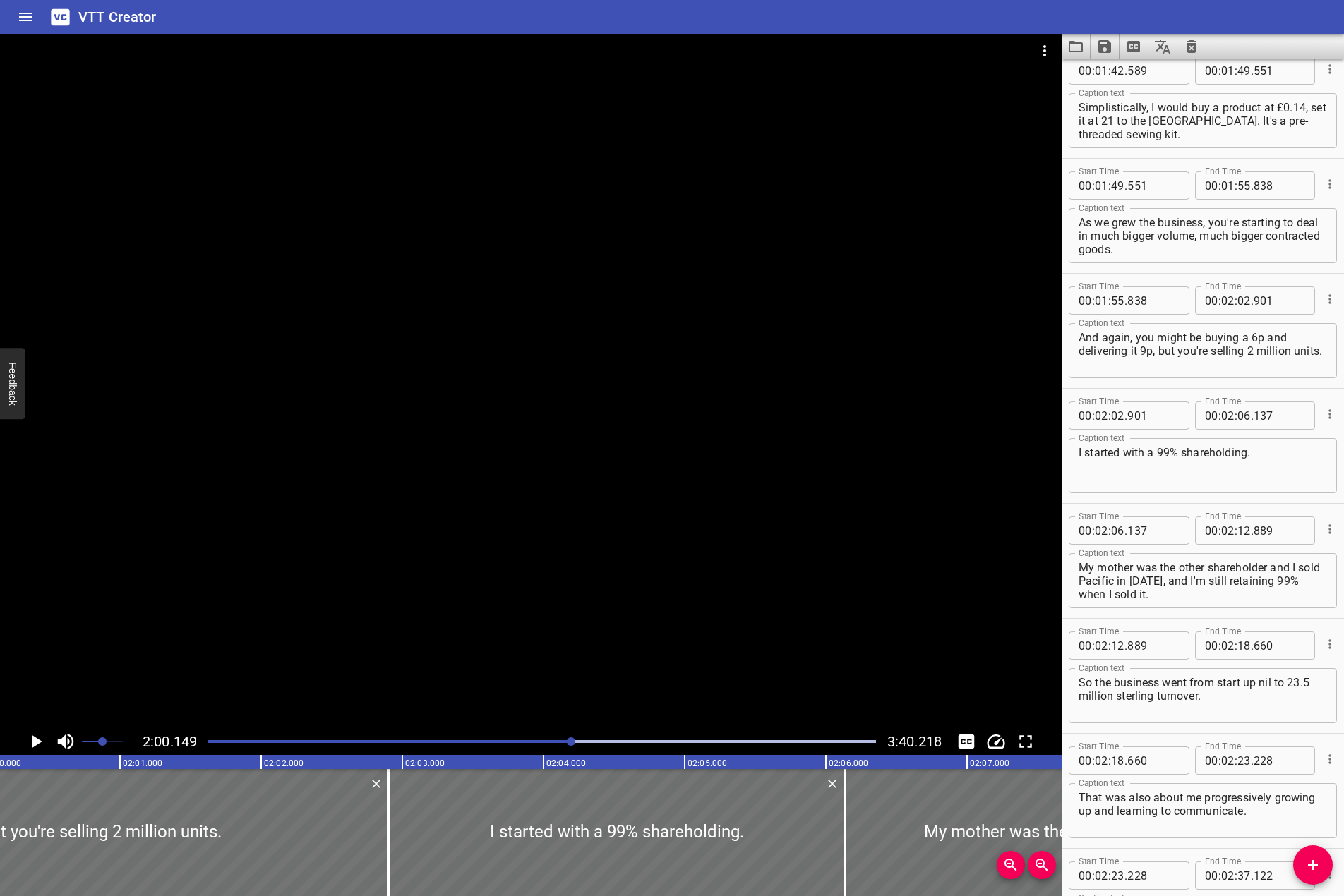
click at [659, 434] on div at bounding box center [531, 381] width 1062 height 694
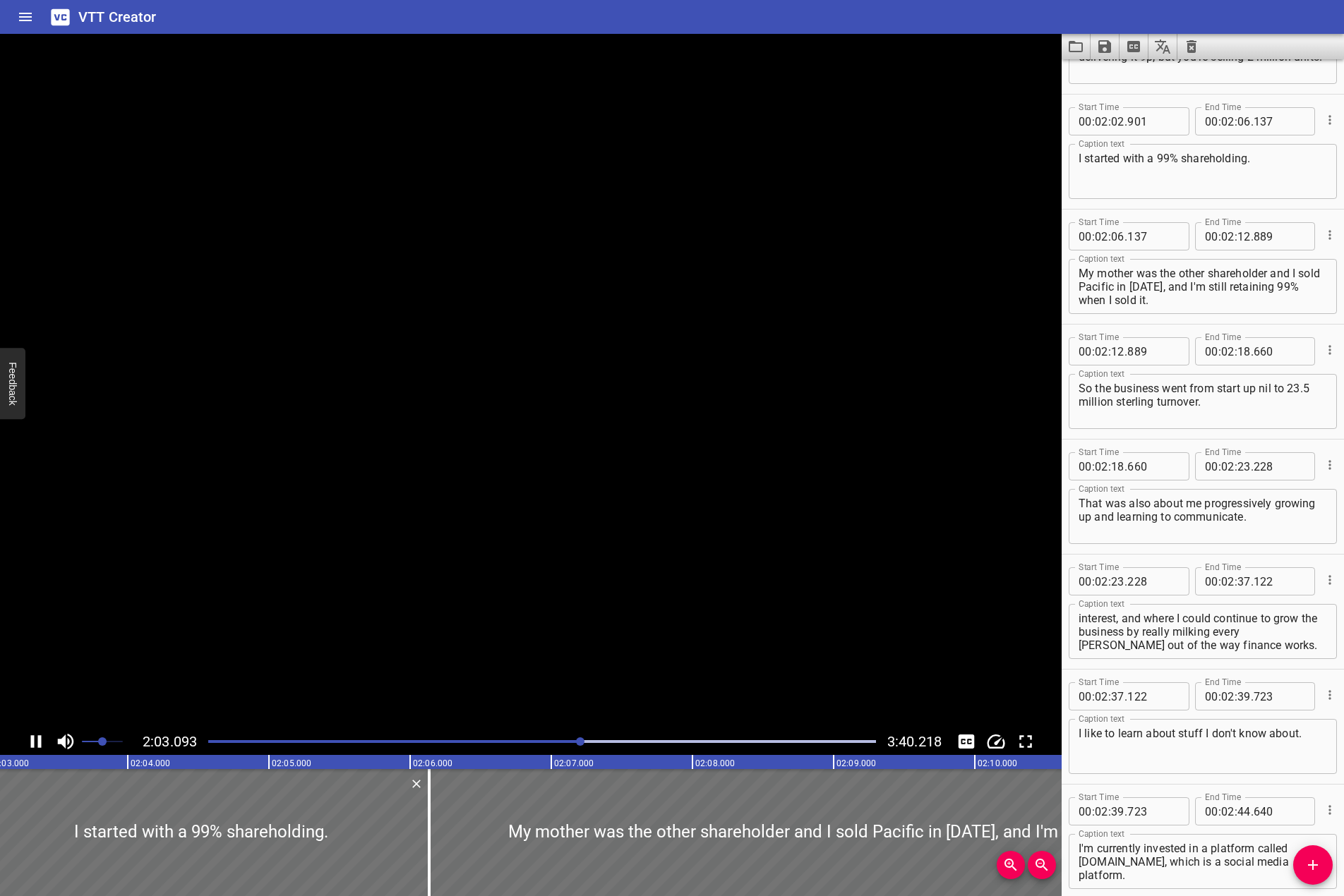
scroll to position [2531, 0]
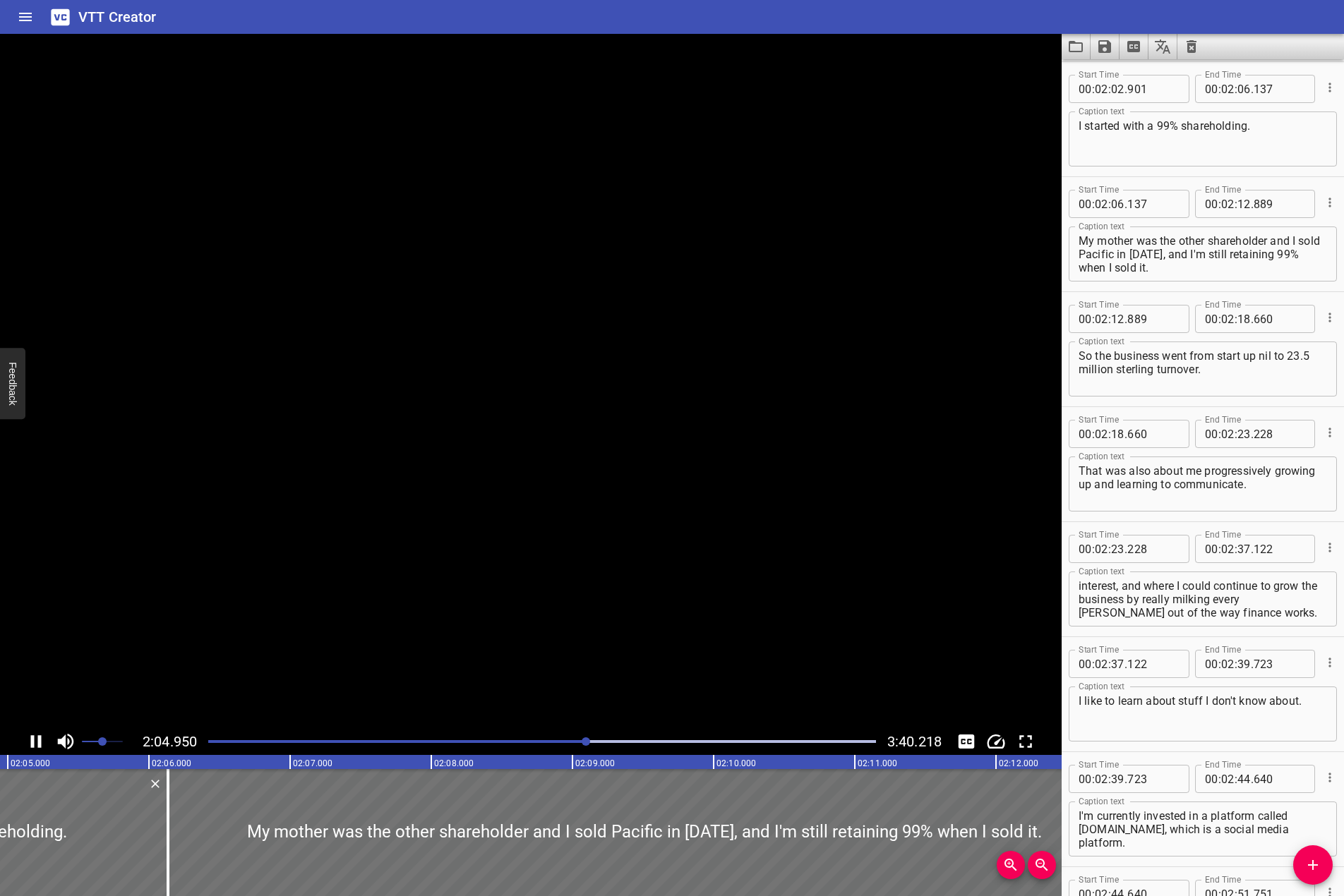
click at [659, 434] on video at bounding box center [531, 381] width 1062 height 694
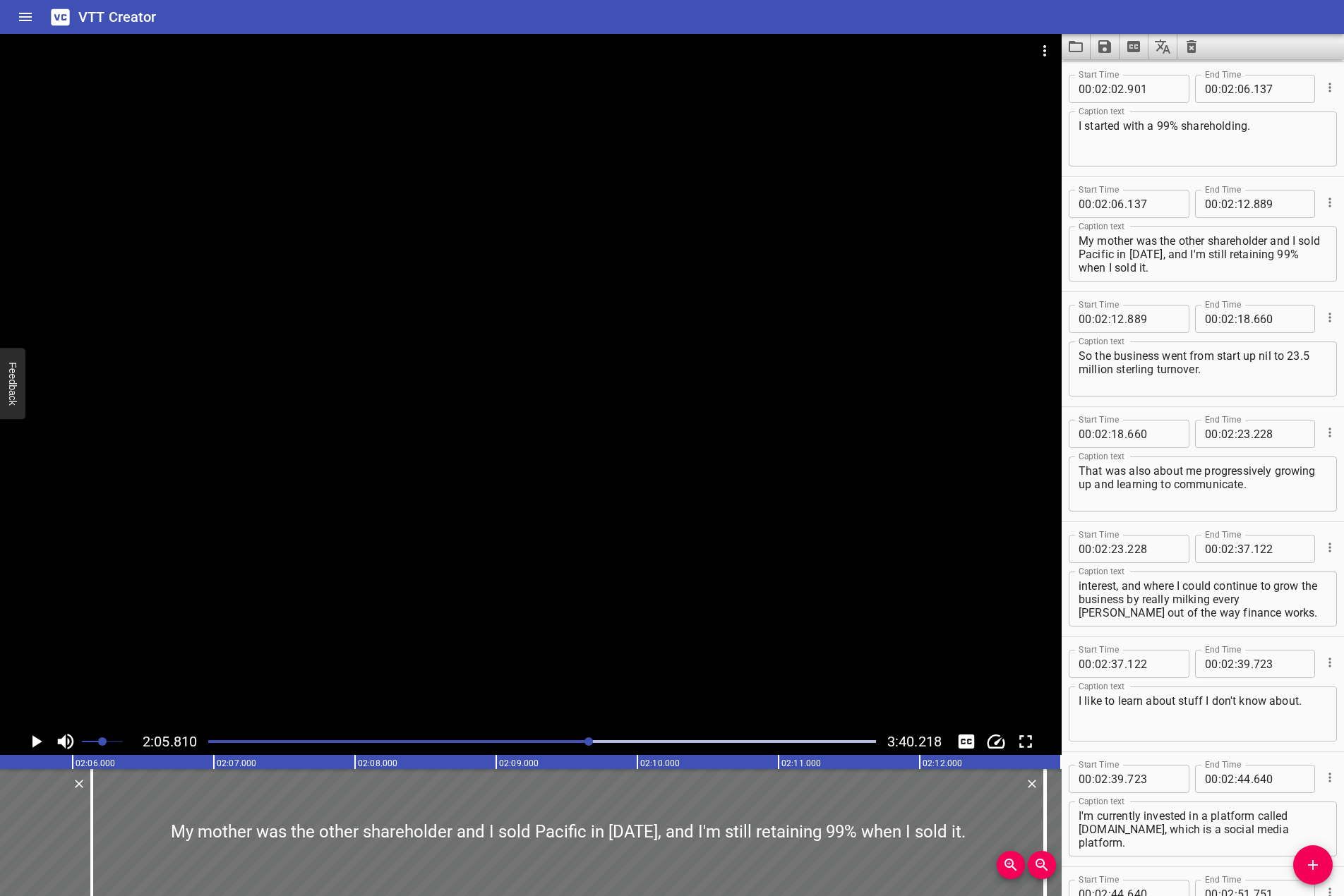
scroll to position [0, 17766]
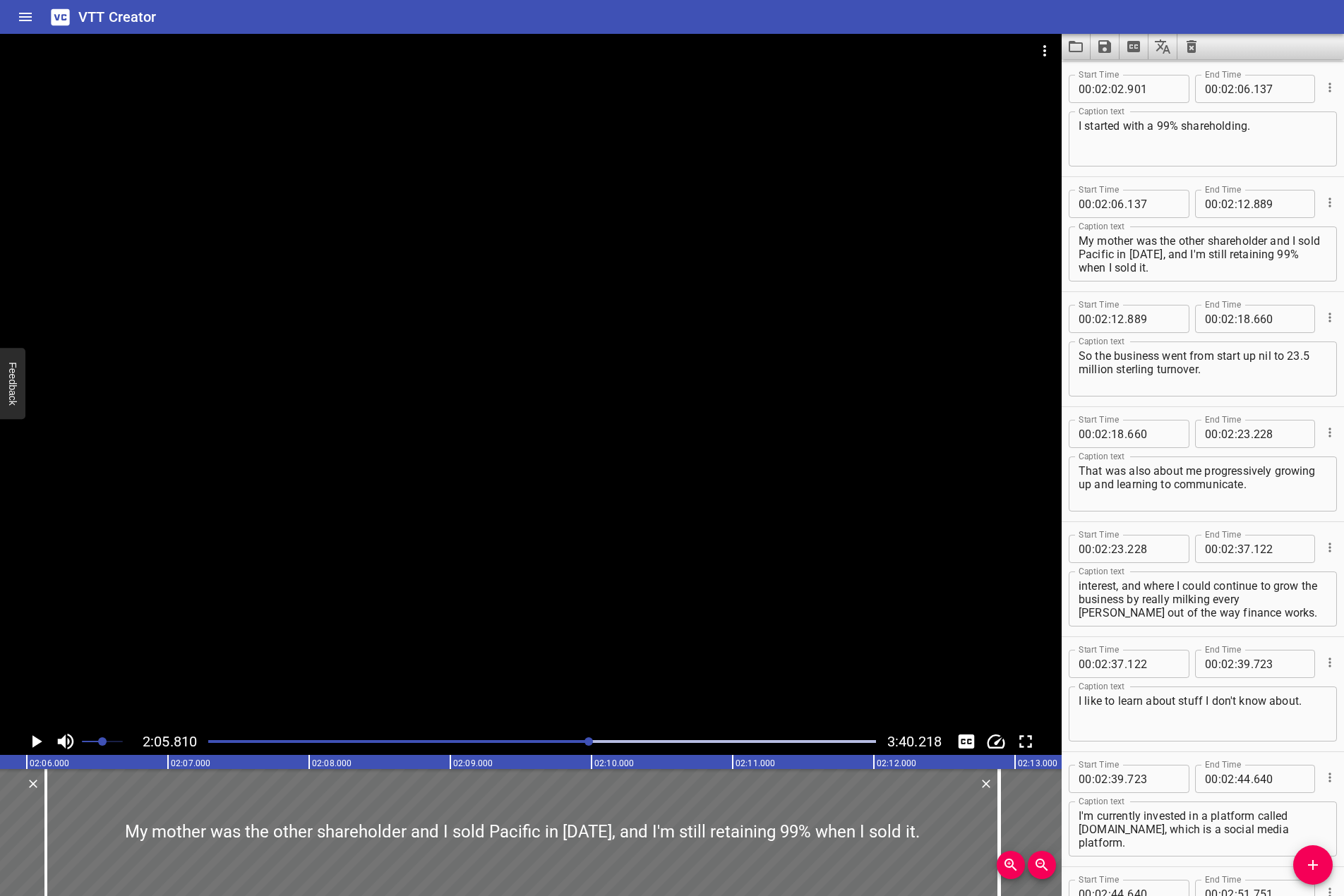
click at [1127, 126] on textarea "I started with a 99% shareholding." at bounding box center [1203, 139] width 248 height 40
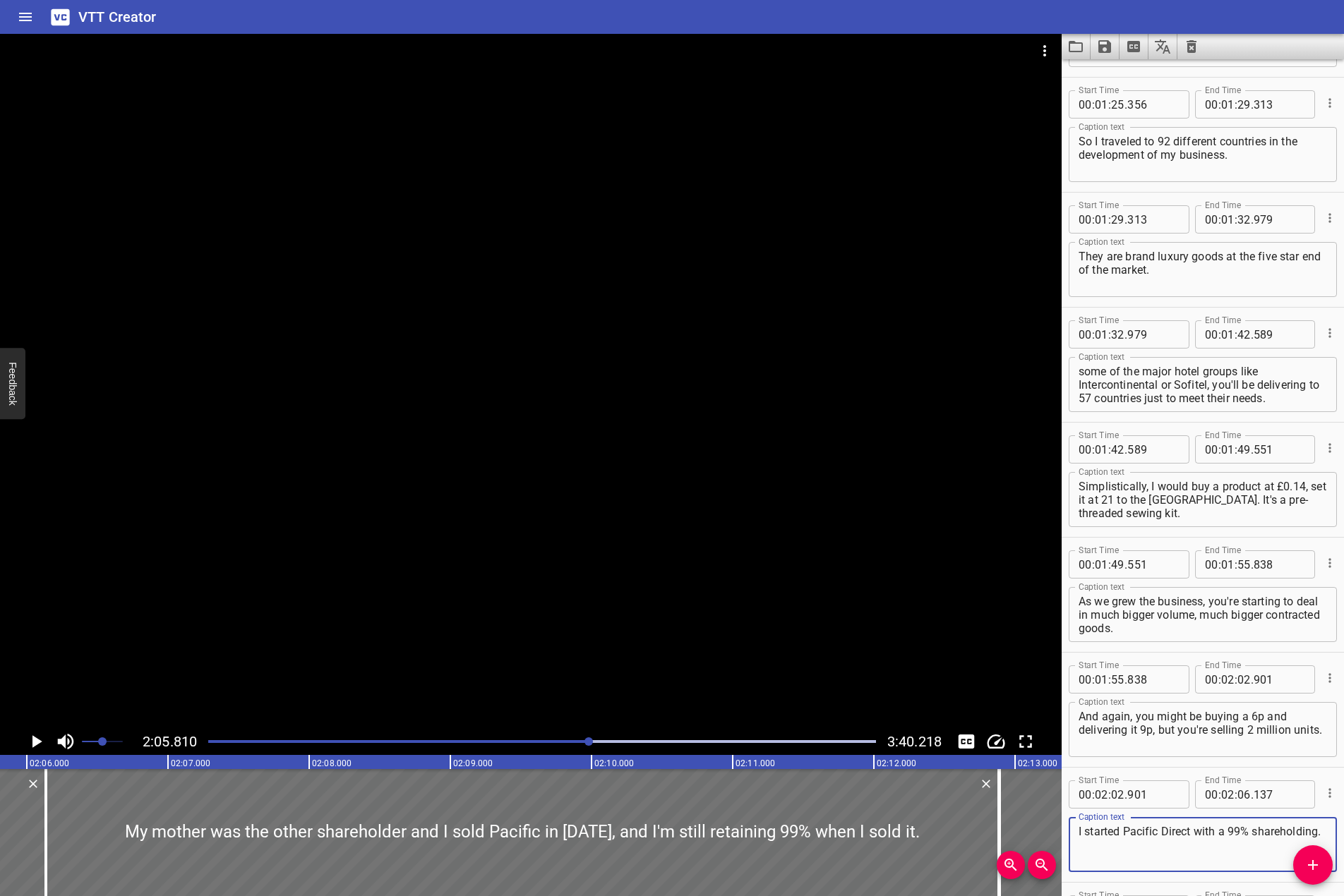
scroll to position [0, 0]
type textarea "I started Pacific Direct with a 99% shareholding."
click at [564, 451] on div at bounding box center [531, 381] width 1062 height 694
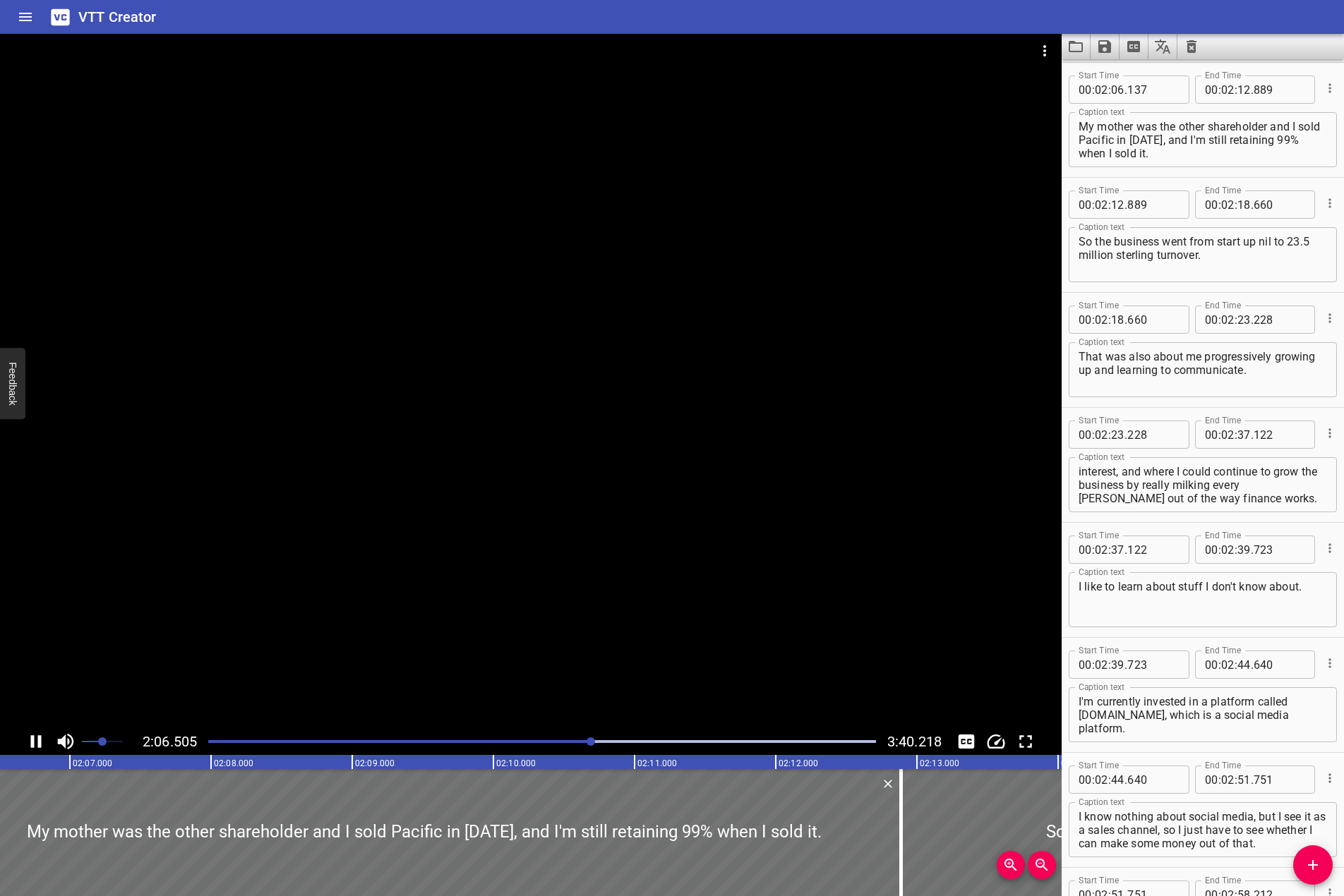
scroll to position [2645, 0]
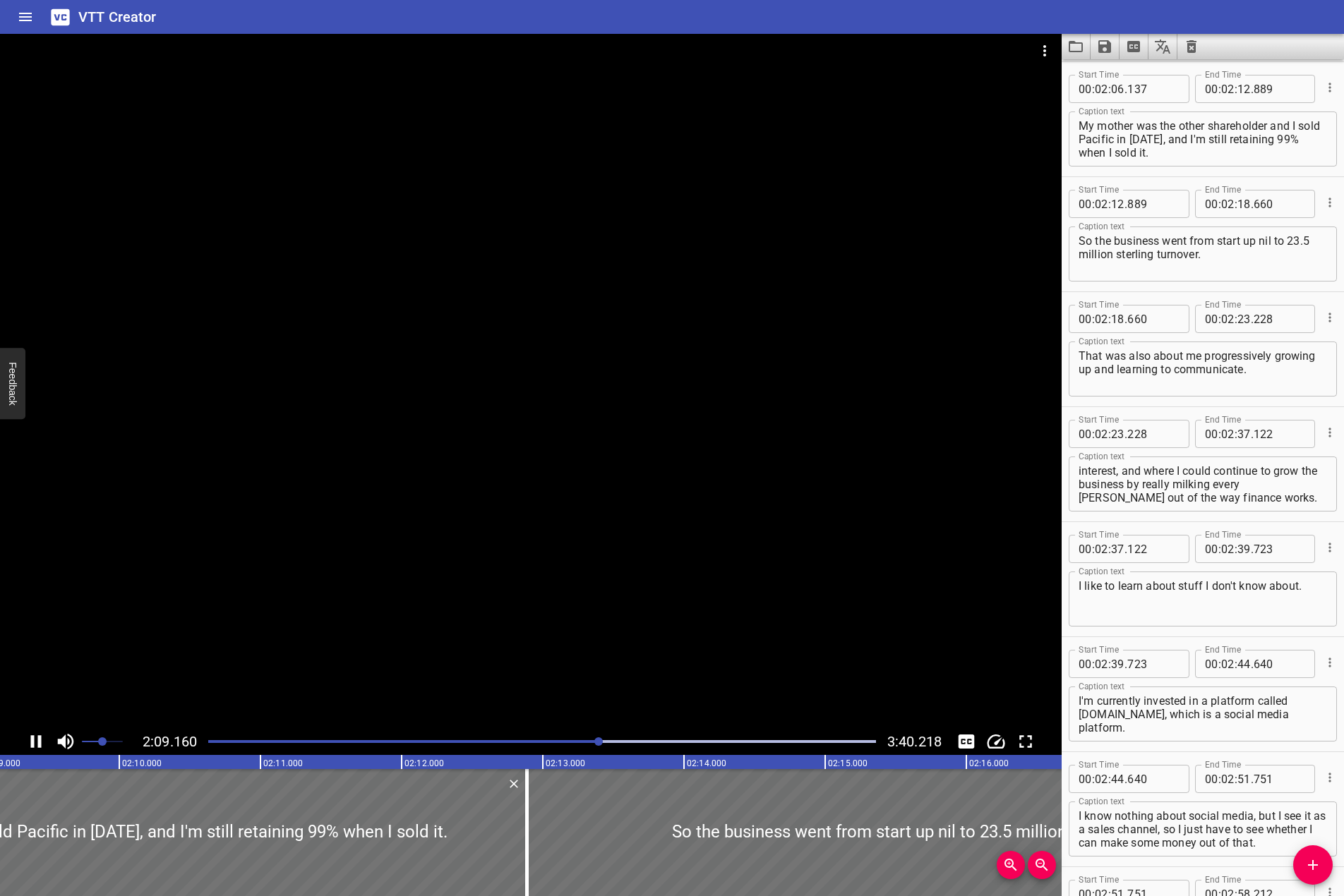
click at [518, 441] on div at bounding box center [531, 381] width 1062 height 694
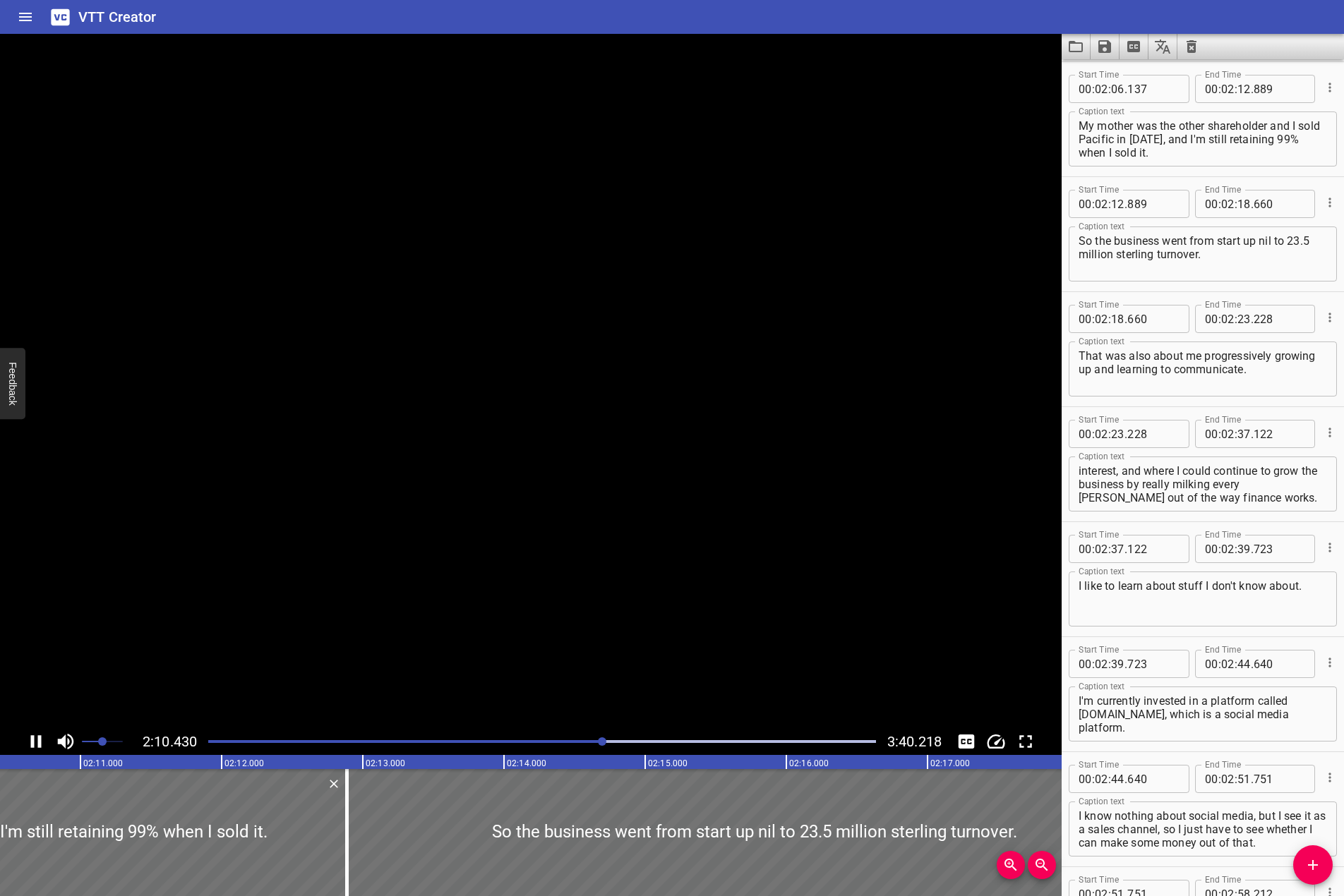
click at [518, 441] on video at bounding box center [531, 381] width 1062 height 694
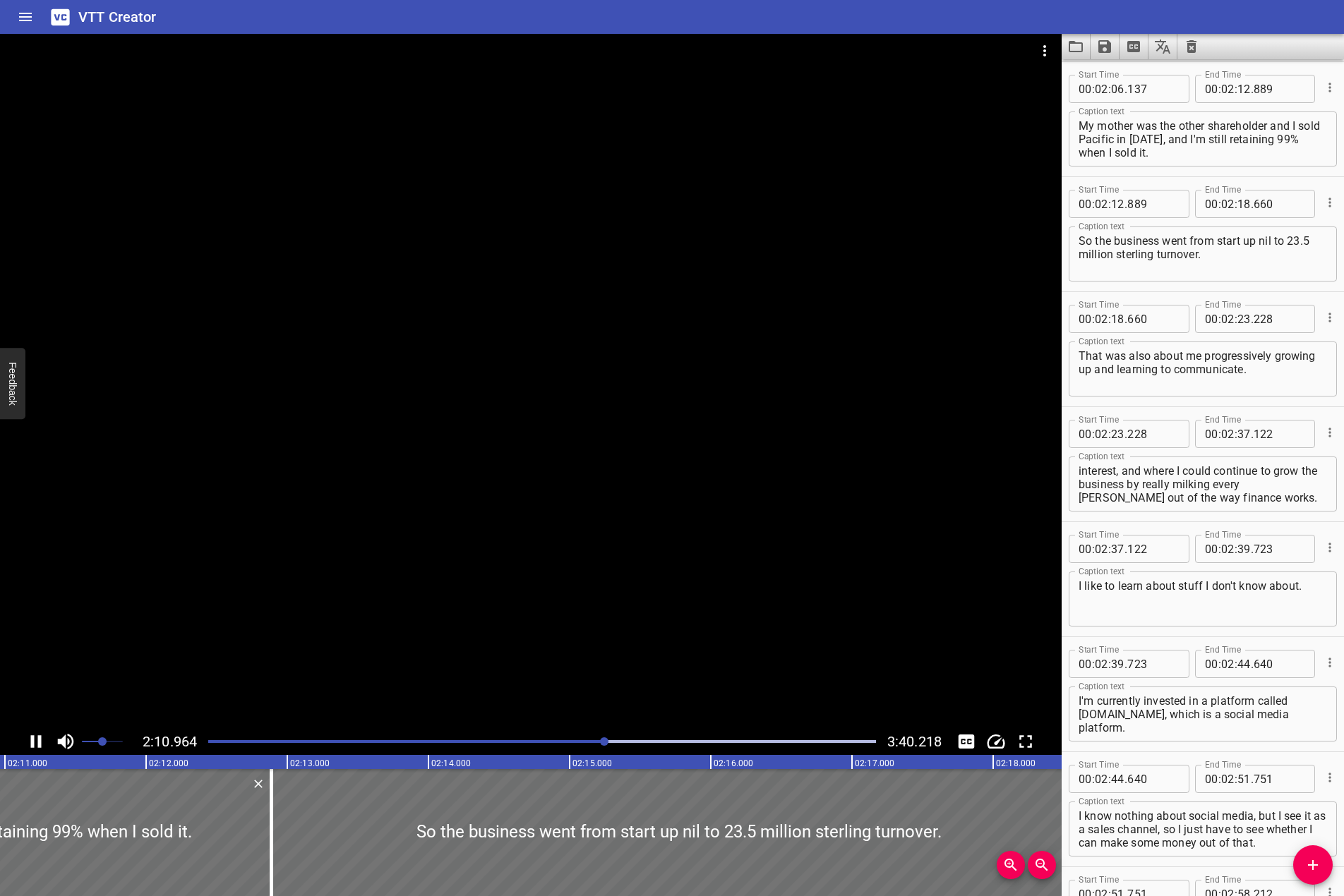
click at [831, 293] on div at bounding box center [531, 381] width 1062 height 694
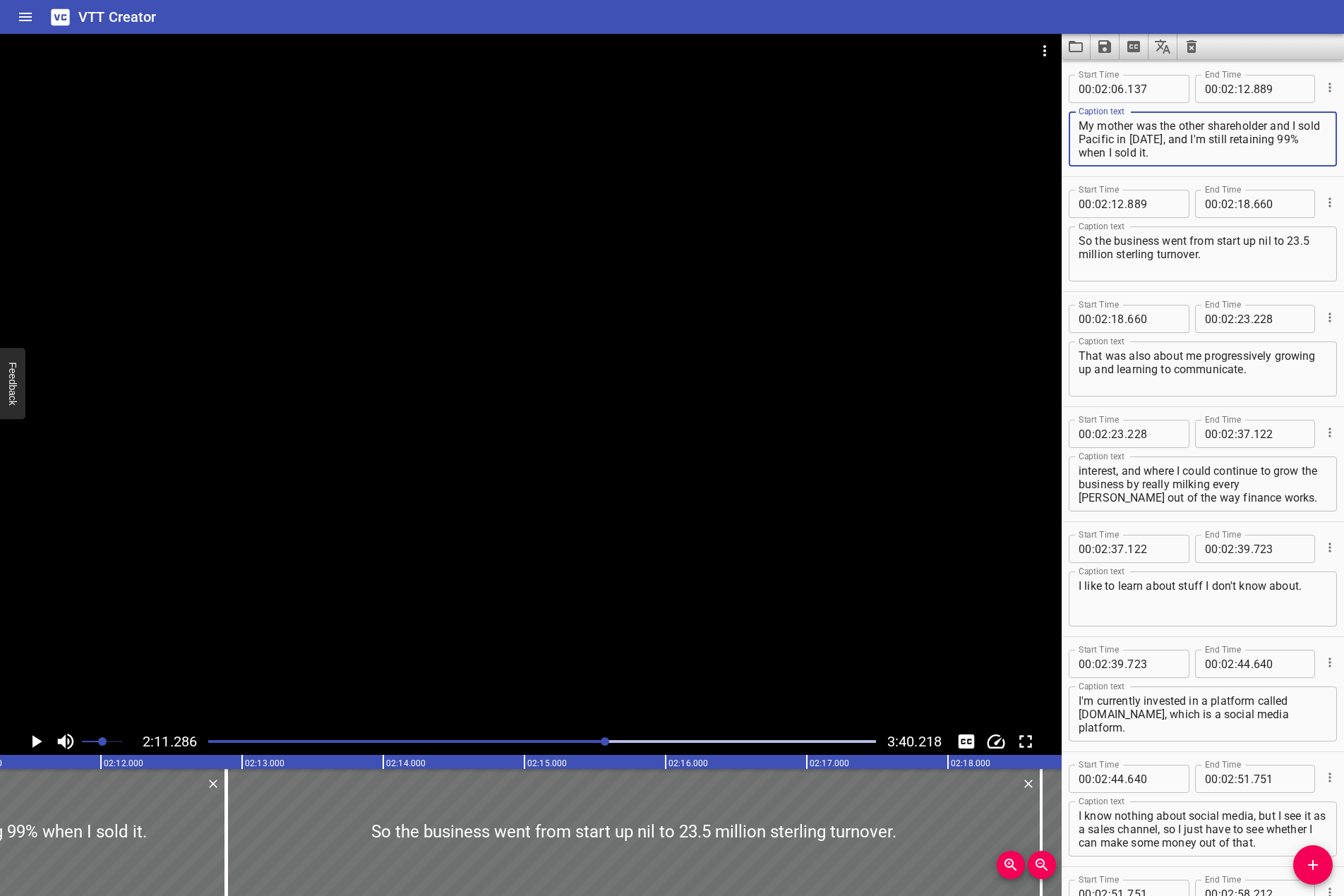
click at [1273, 124] on textarea "My mother was the other shareholder and I sold Pacific in [DATE], and I'm still…" at bounding box center [1203, 139] width 248 height 40
type textarea "My mother was the other shareholder, and I sold Pacific in [DATE], and I'm stil…"
click at [531, 466] on div at bounding box center [531, 381] width 1062 height 694
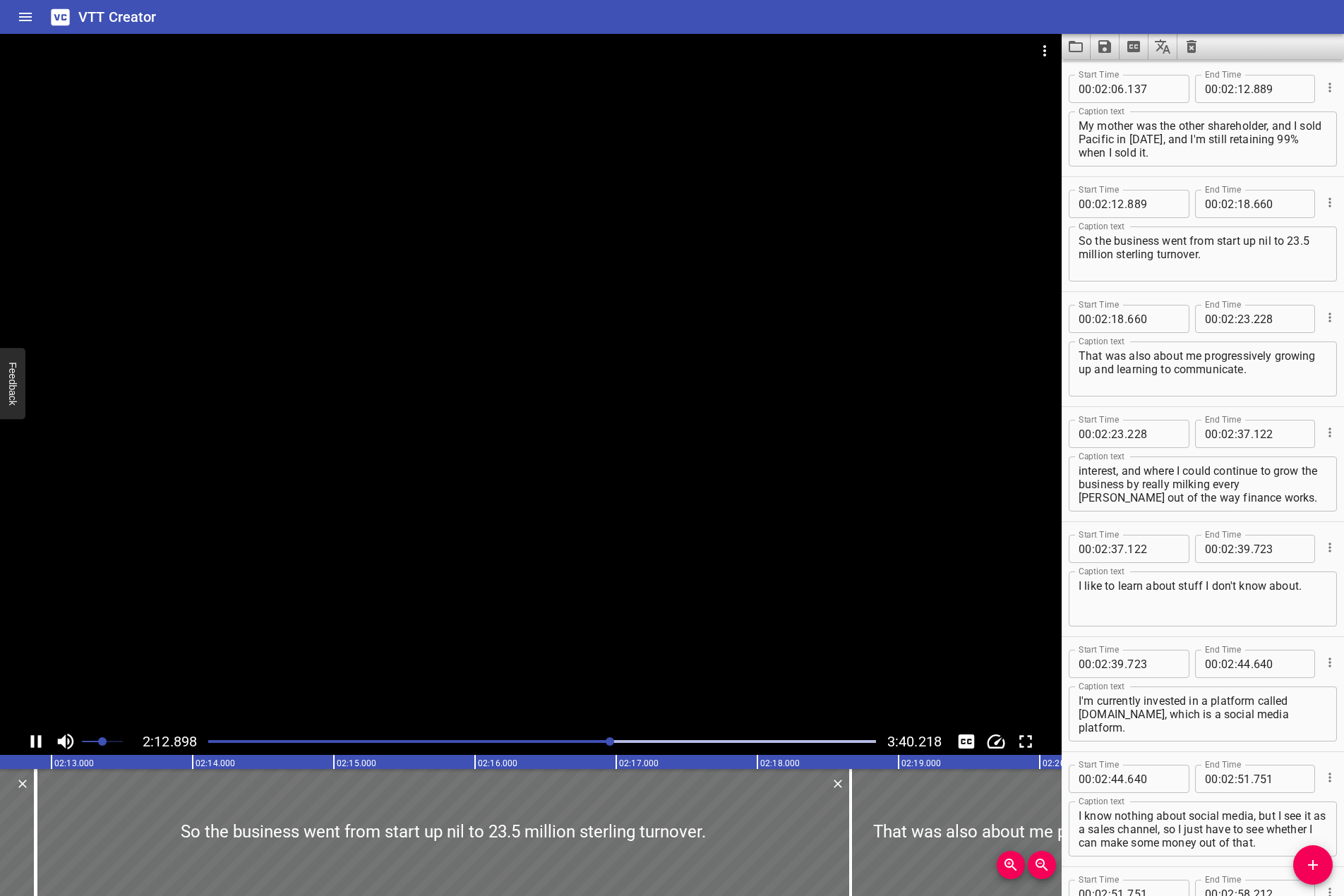
scroll to position [2761, 0]
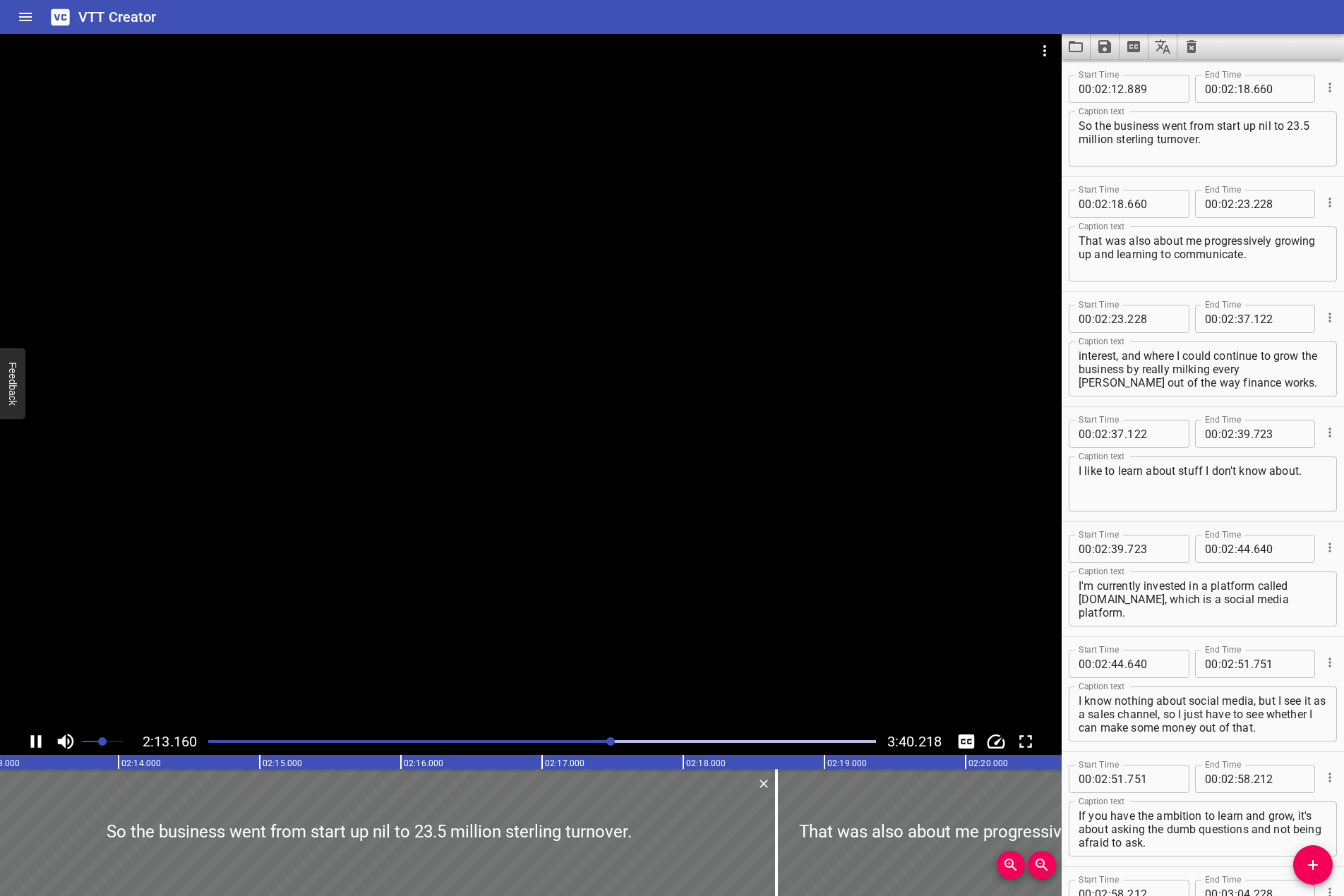
click at [43, 746] on icon "Play/Pause" at bounding box center [36, 742] width 21 height 21
click at [604, 742] on div "Play progress" at bounding box center [278, 742] width 668 height 3
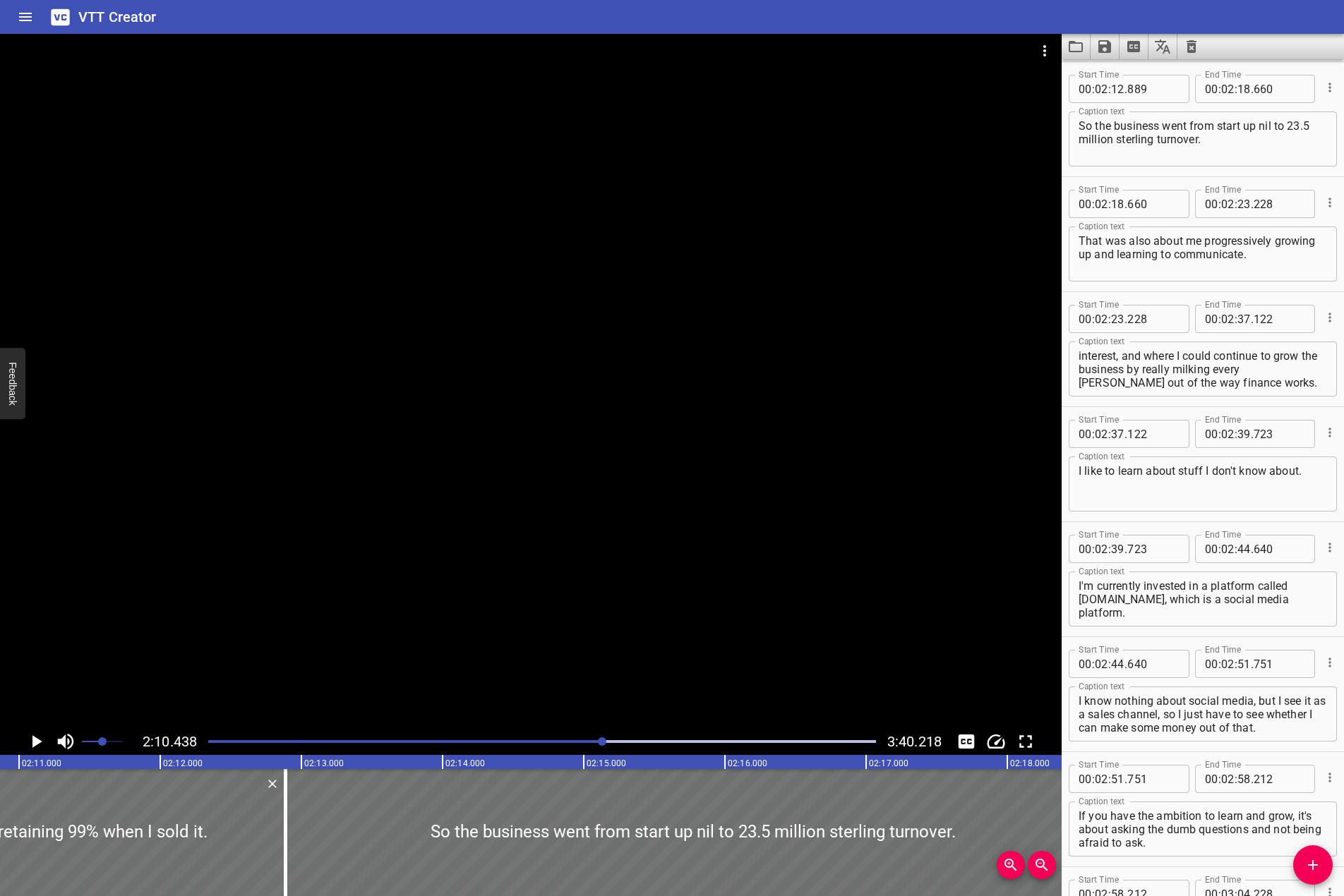
click at [484, 602] on div at bounding box center [531, 381] width 1062 height 694
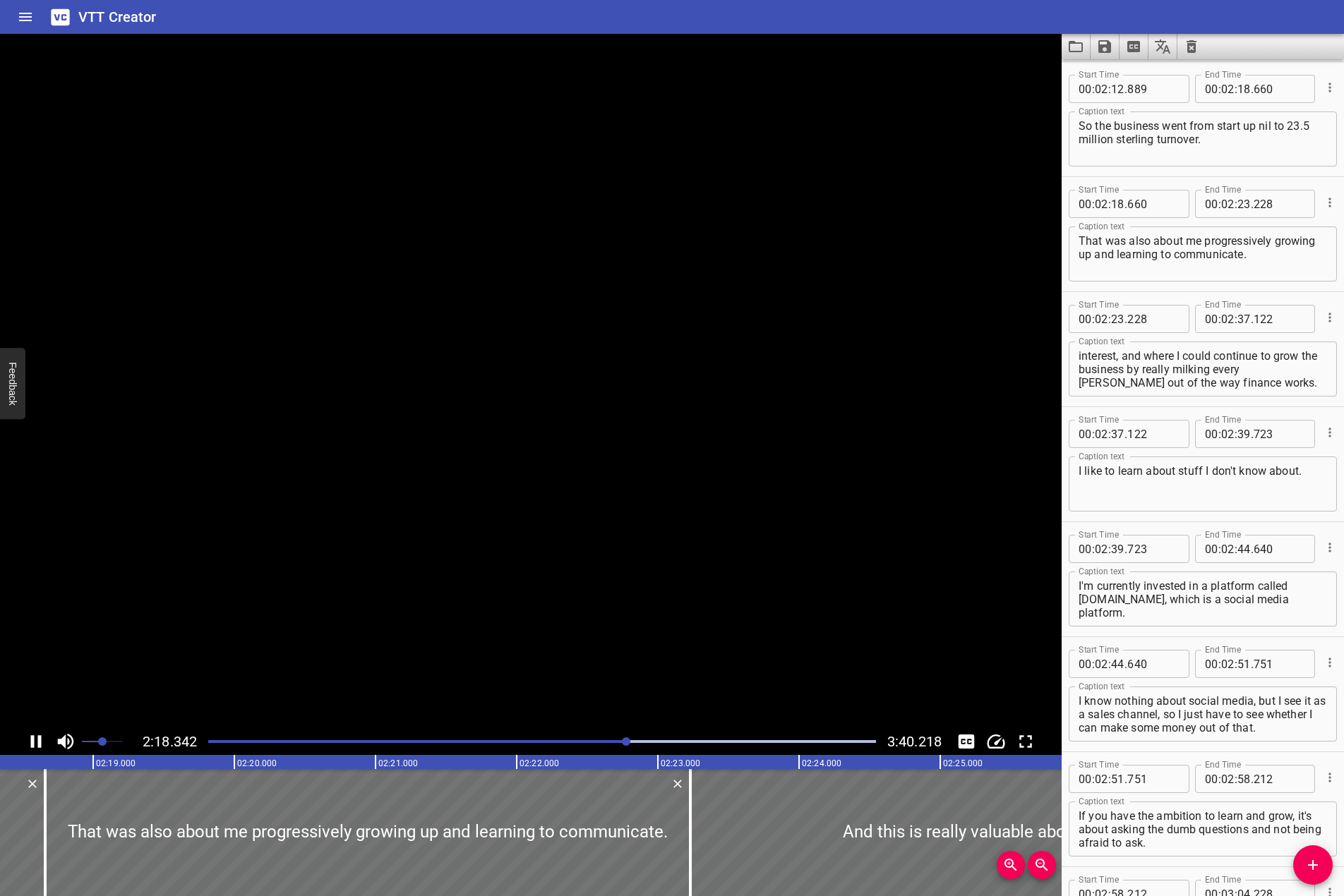
scroll to position [0, 19576]
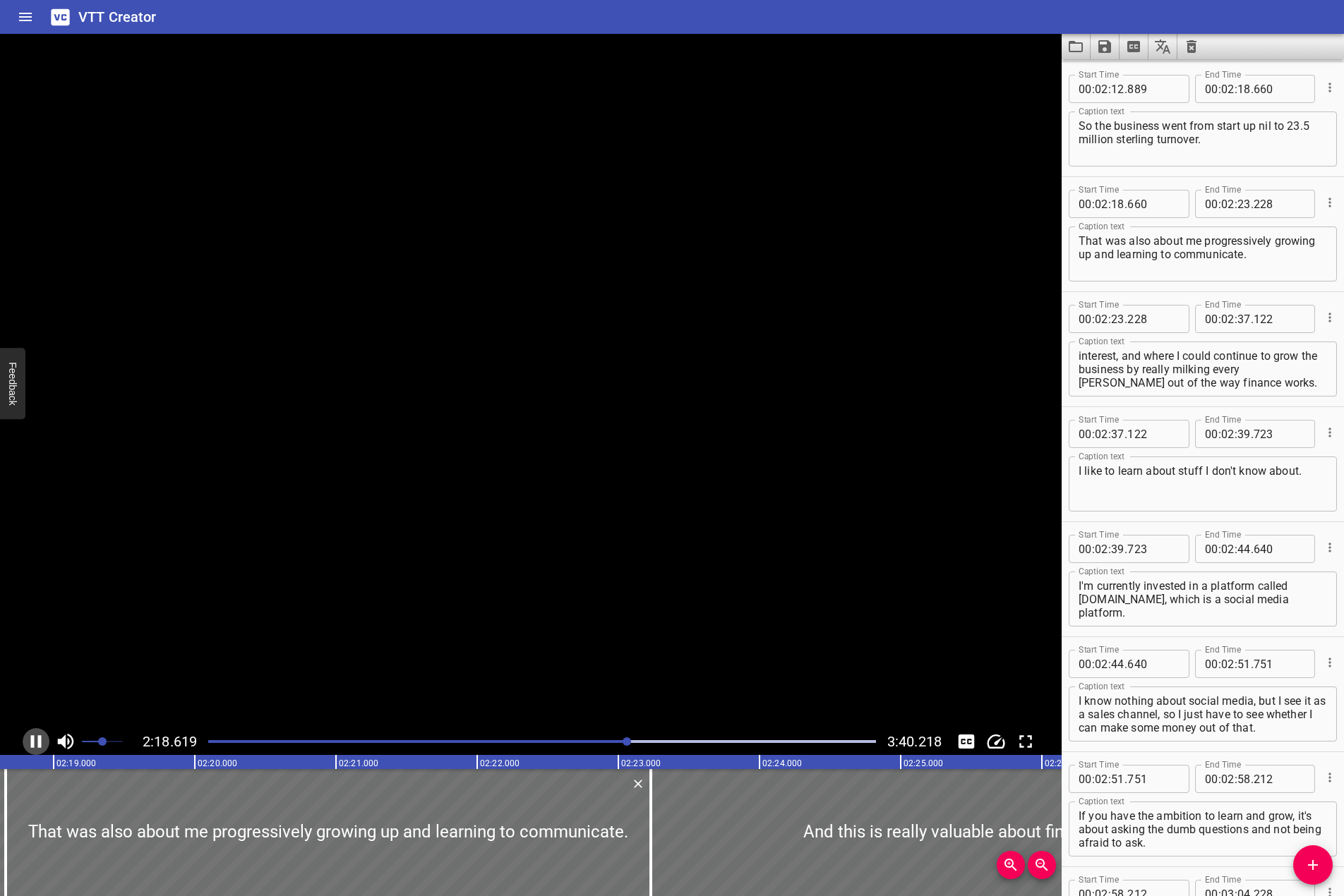
click at [25, 738] on icon "Play/Pause" at bounding box center [36, 742] width 21 height 21
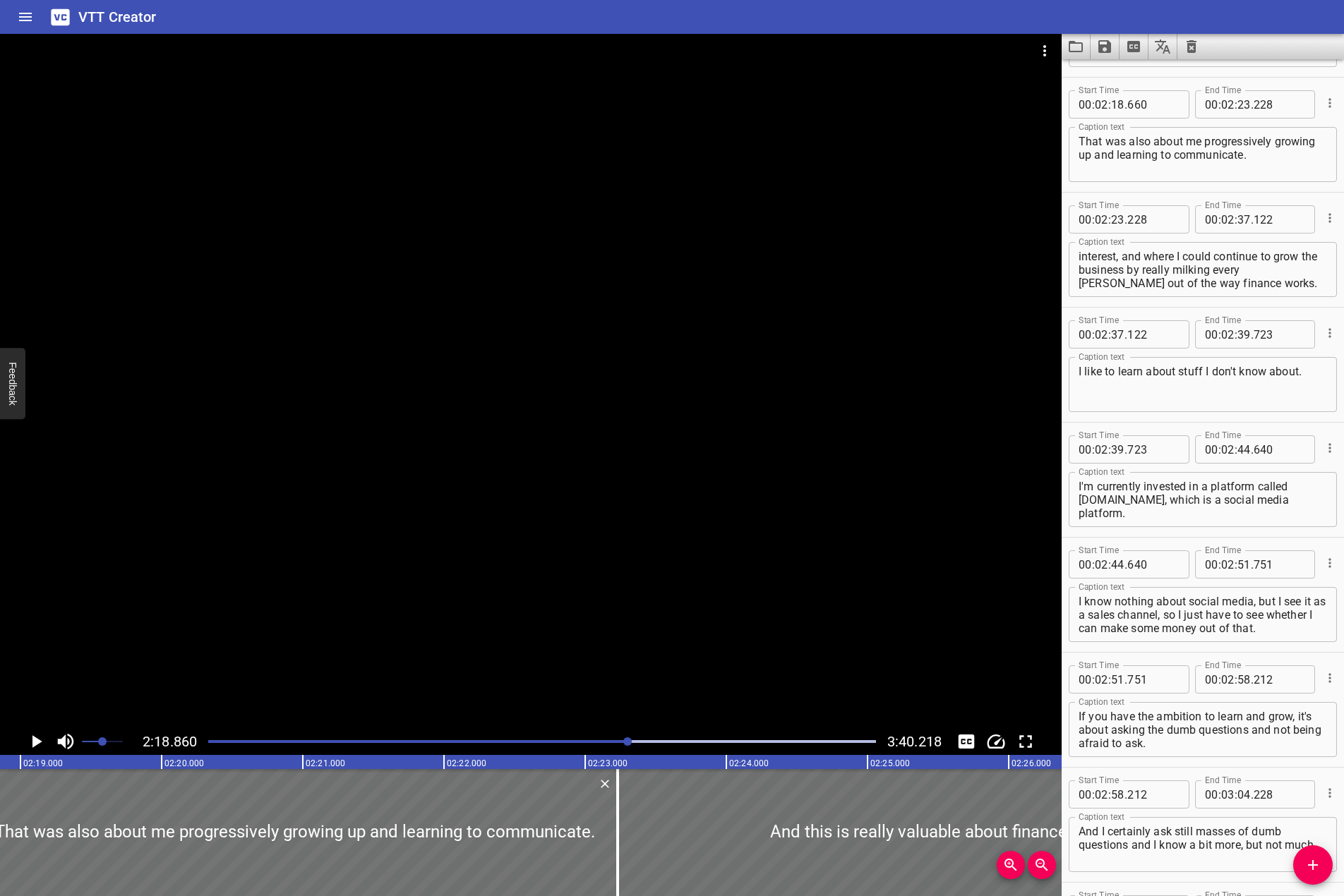
scroll to position [0, 19609]
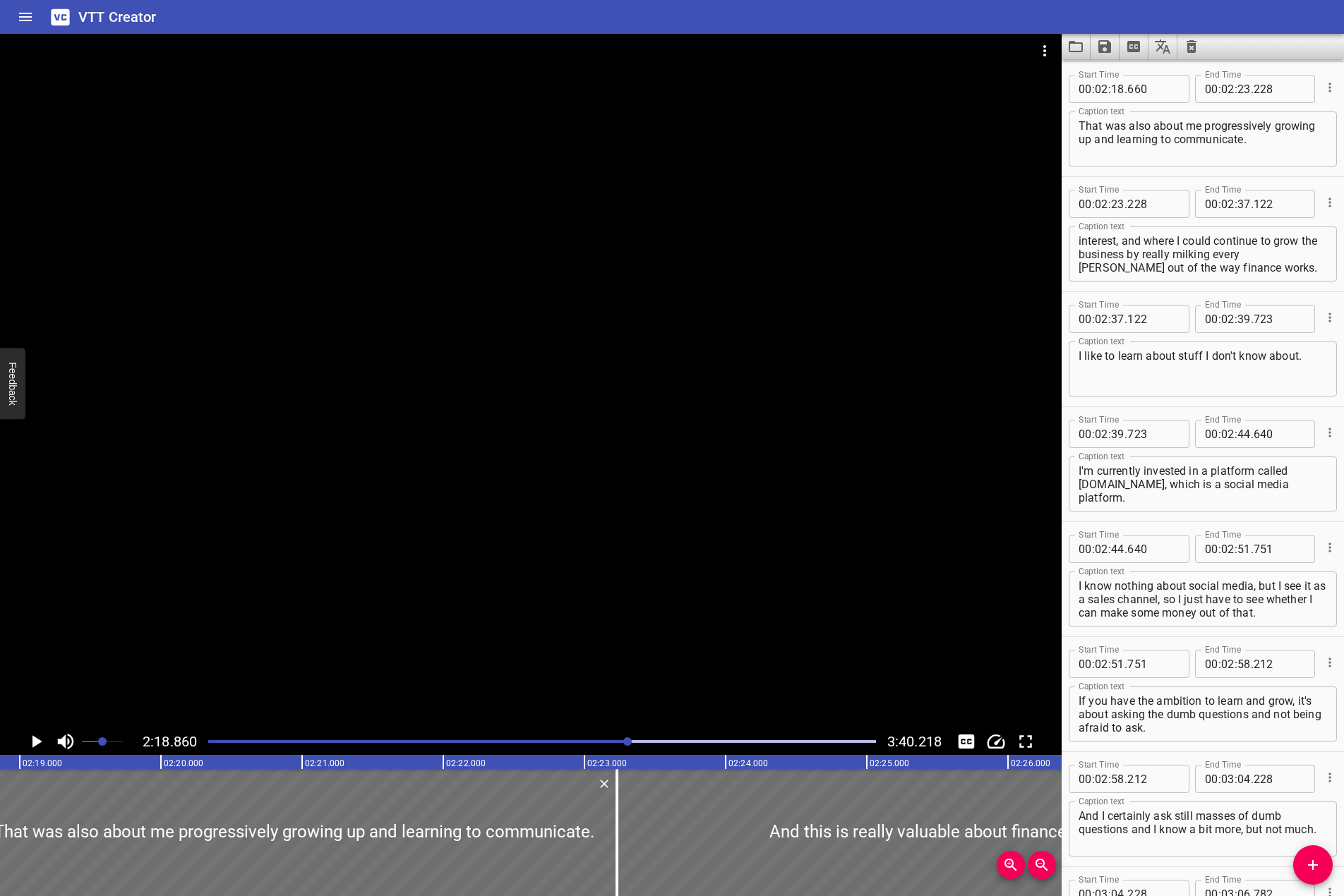
click at [457, 389] on div at bounding box center [531, 381] width 1062 height 694
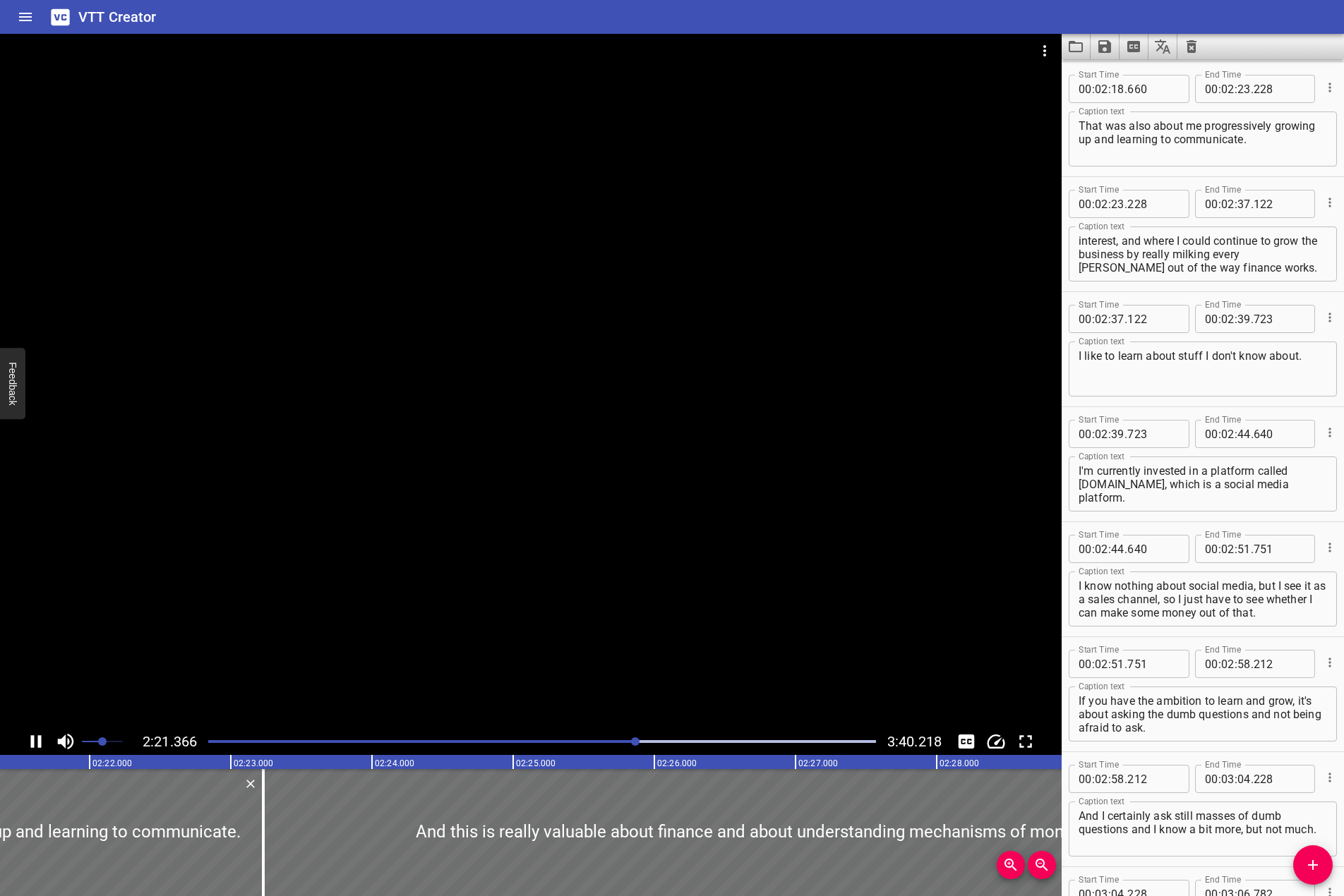
click at [480, 455] on div at bounding box center [531, 381] width 1062 height 694
click at [623, 739] on div at bounding box center [542, 741] width 685 height 19
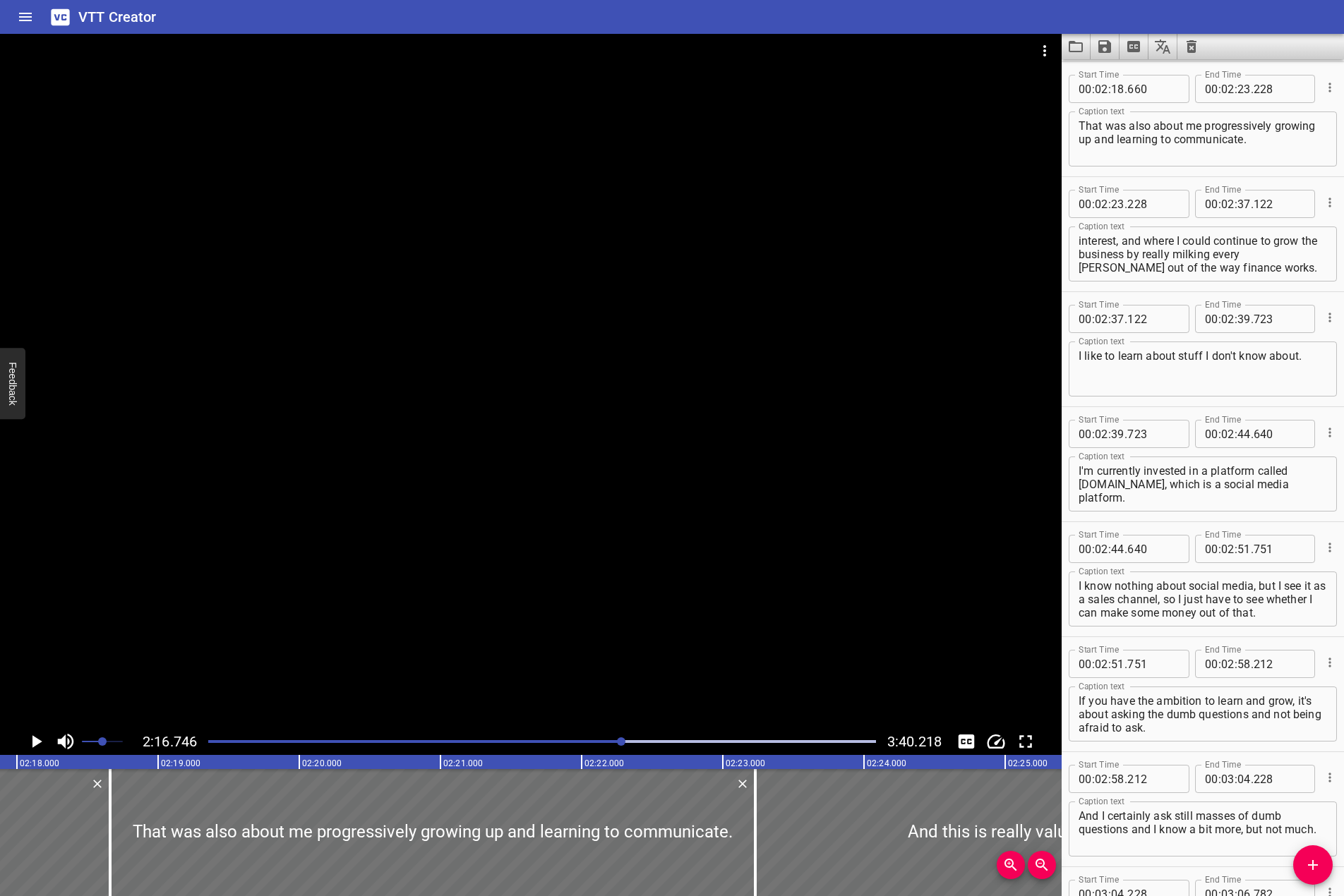
click at [617, 537] on div at bounding box center [531, 381] width 1062 height 694
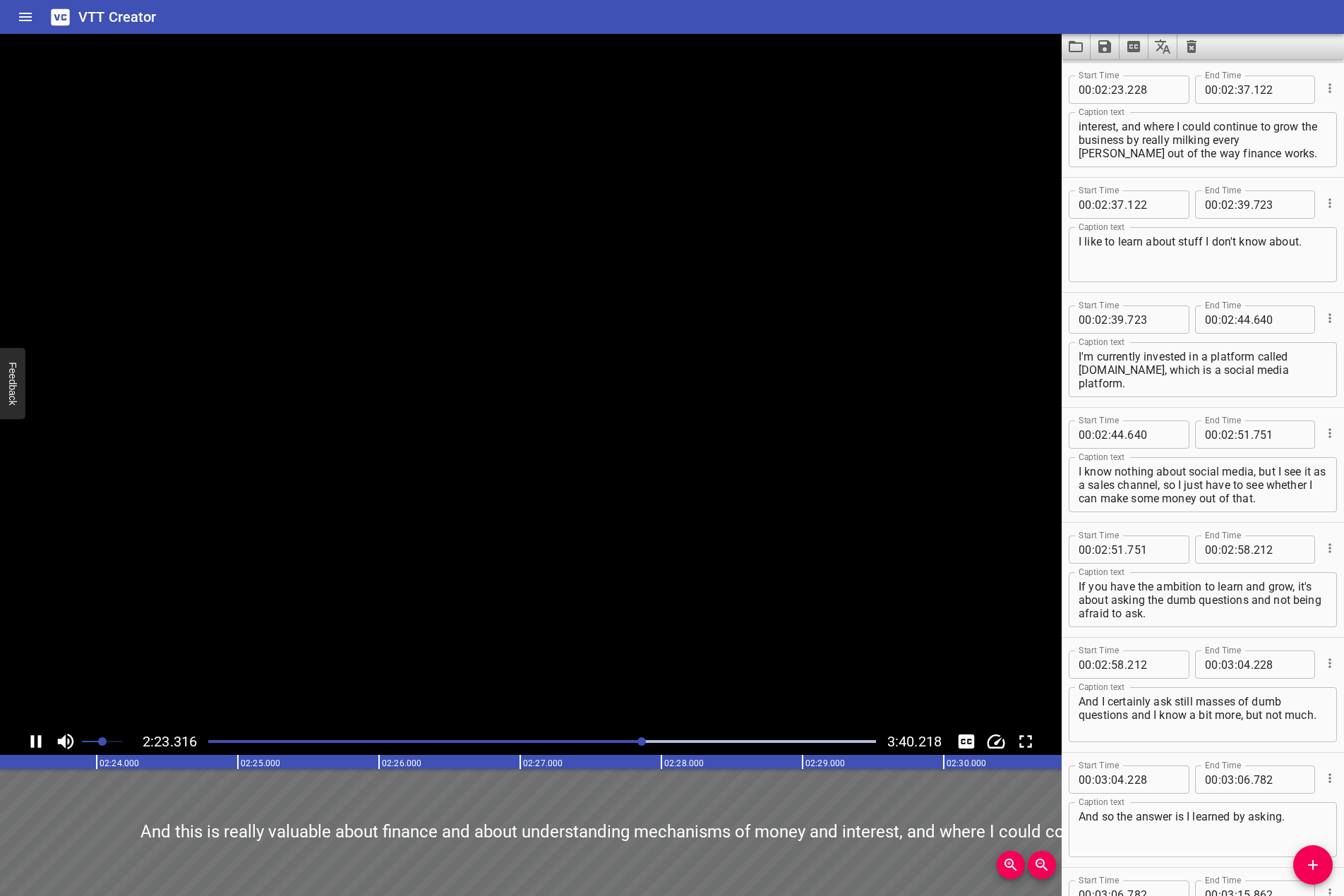
scroll to position [2991, 0]
click at [37, 743] on icon "Play/Pause" at bounding box center [36, 742] width 21 height 21
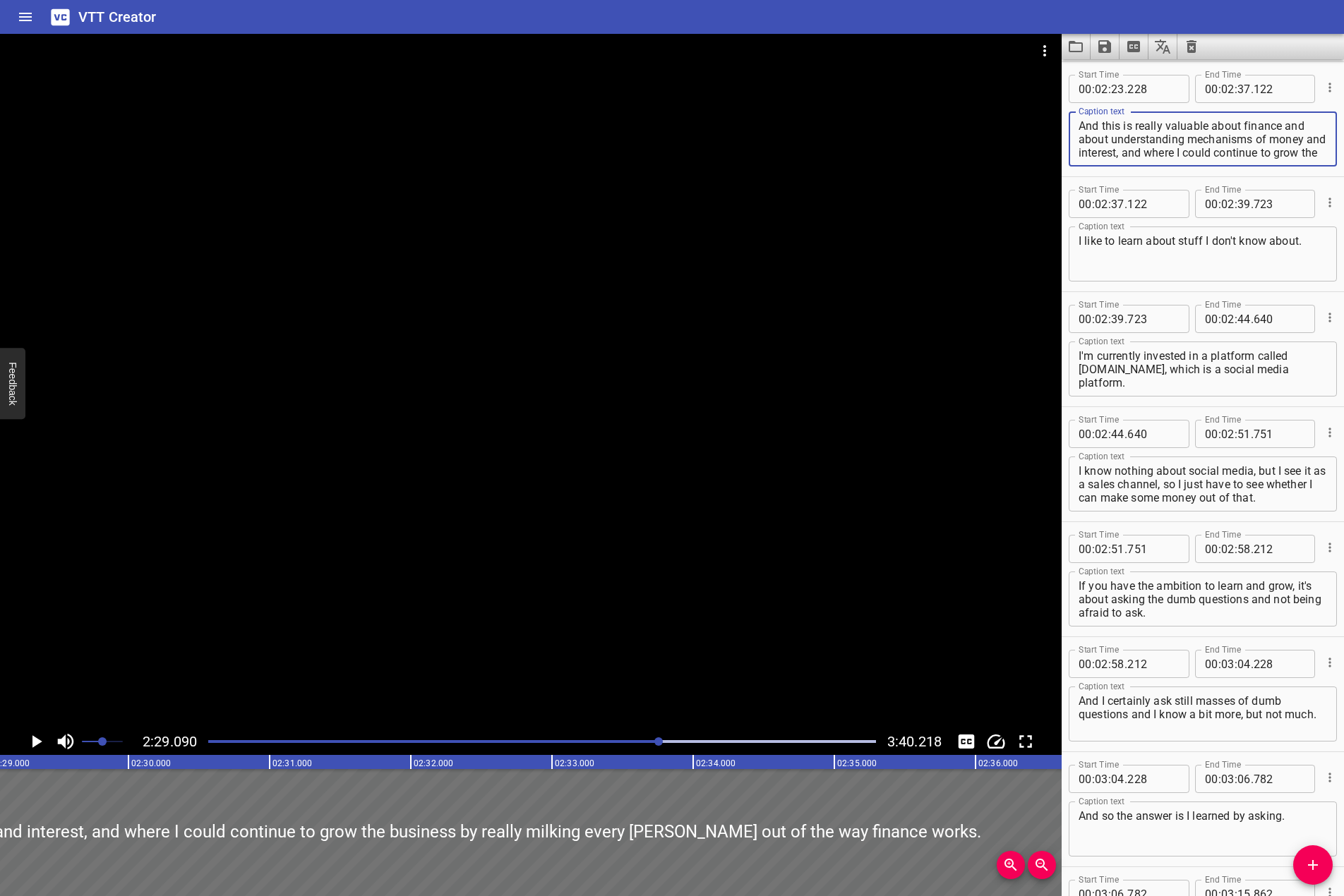
click at [1208, 124] on textarea "And this is really valuable about finance and about understanding mechanisms of…" at bounding box center [1203, 139] width 248 height 40
type textarea "And this is really valuable, about finance and about understanding mechanisms o…"
click at [419, 466] on div at bounding box center [531, 381] width 1062 height 694
click at [178, 622] on div at bounding box center [531, 381] width 1062 height 694
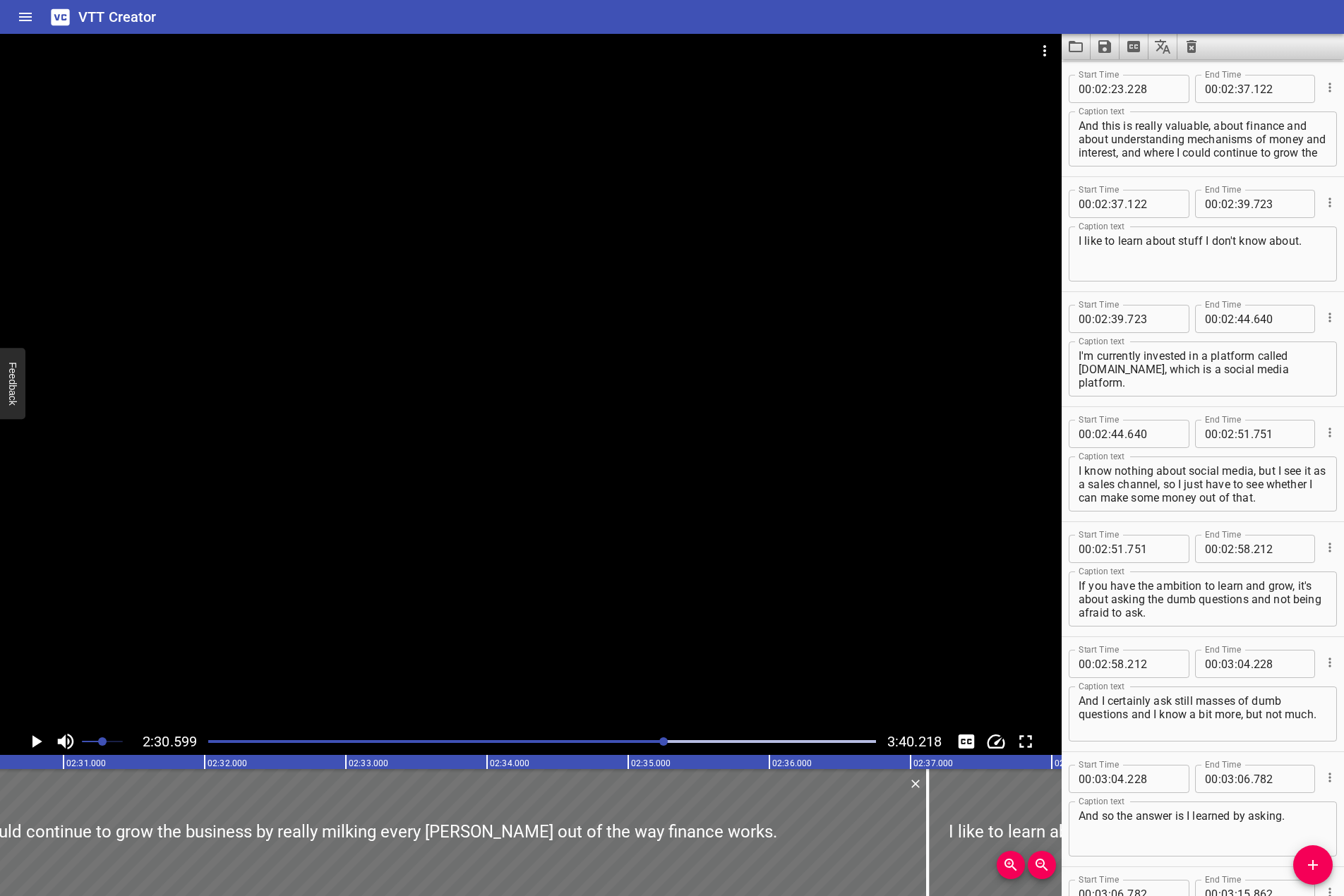
scroll to position [0, 21267]
click at [1307, 866] on icon "Add Cue" at bounding box center [1313, 865] width 17 height 17
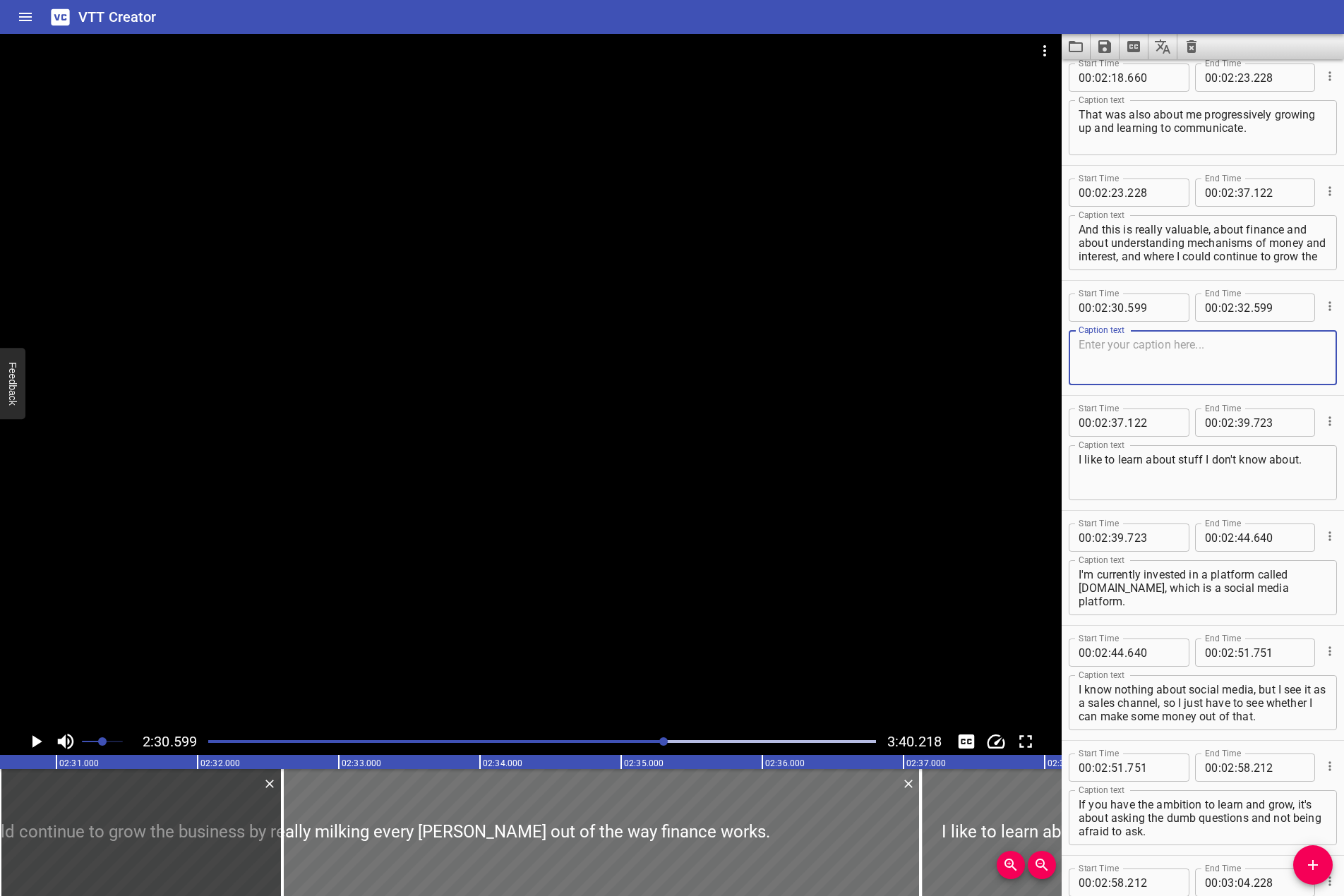
scroll to position [2850, 0]
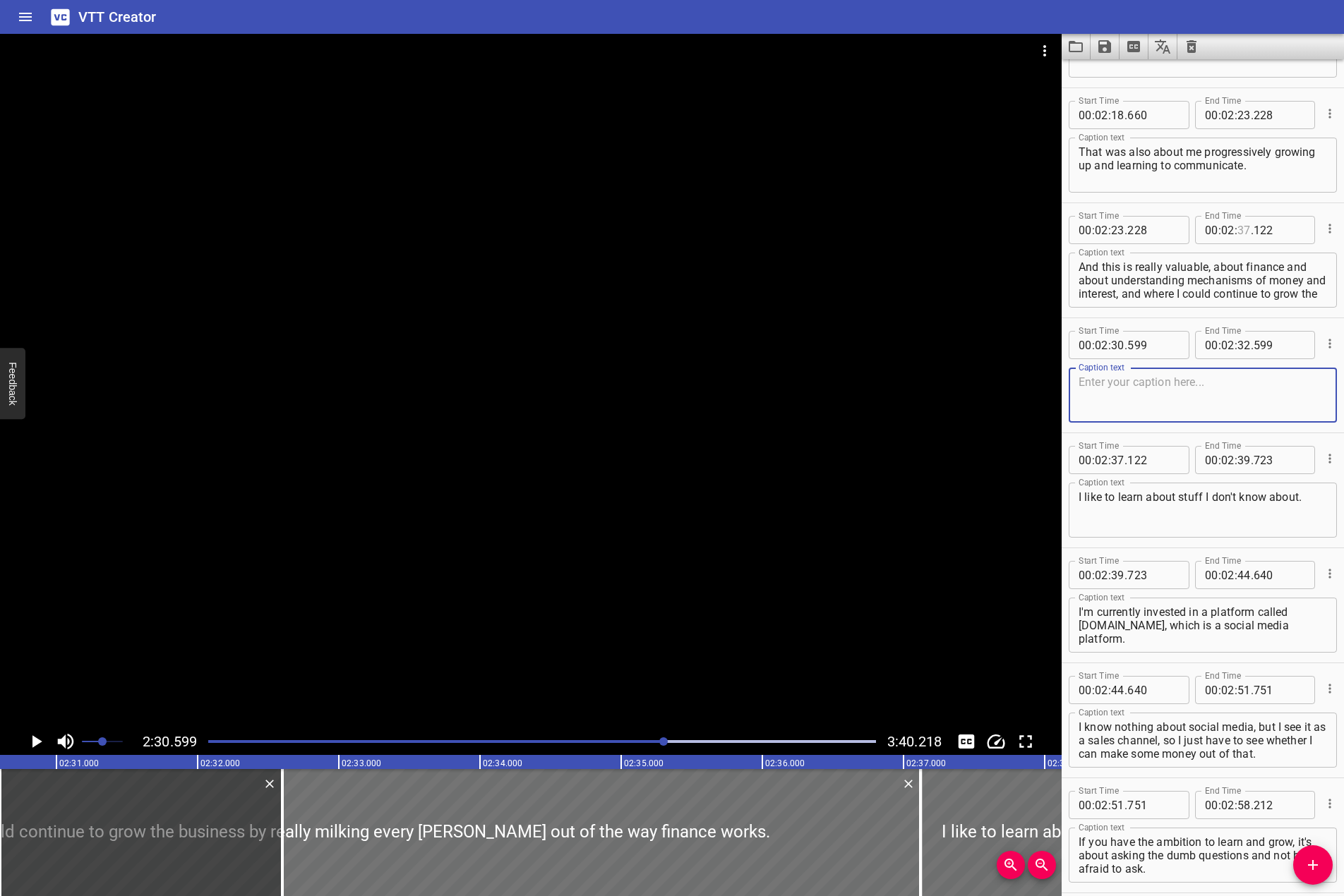
click at [1242, 230] on input "number" at bounding box center [1244, 230] width 13 height 28
type input "30"
type input "059"
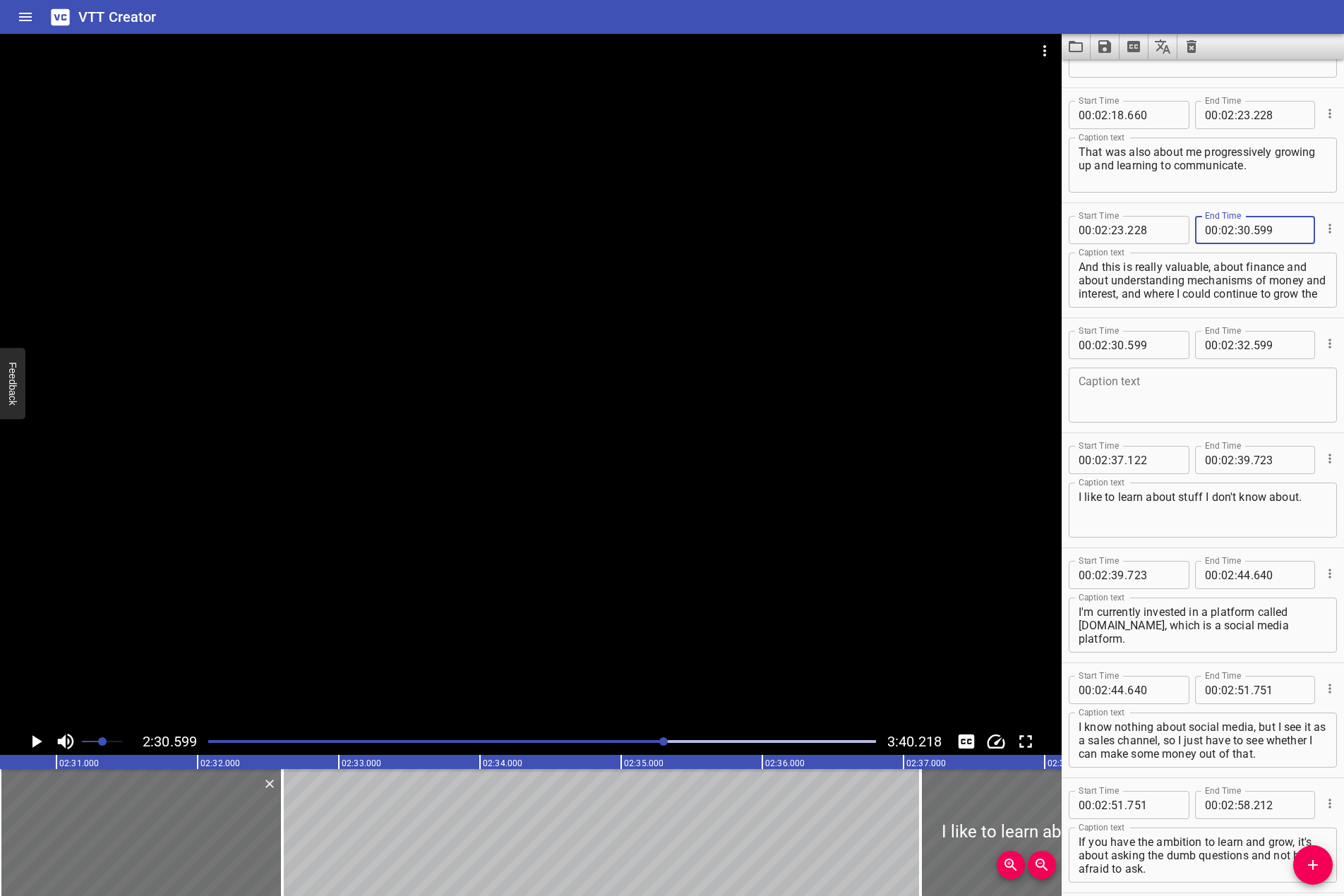
type input "599"
drag, startPoint x: 1146, startPoint y: 298, endPoint x: 1284, endPoint y: 302, distance: 138.1
click at [1302, 305] on div "And this is really valuable, about finance and about understanding mechanisms o…" at bounding box center [1203, 280] width 269 height 55
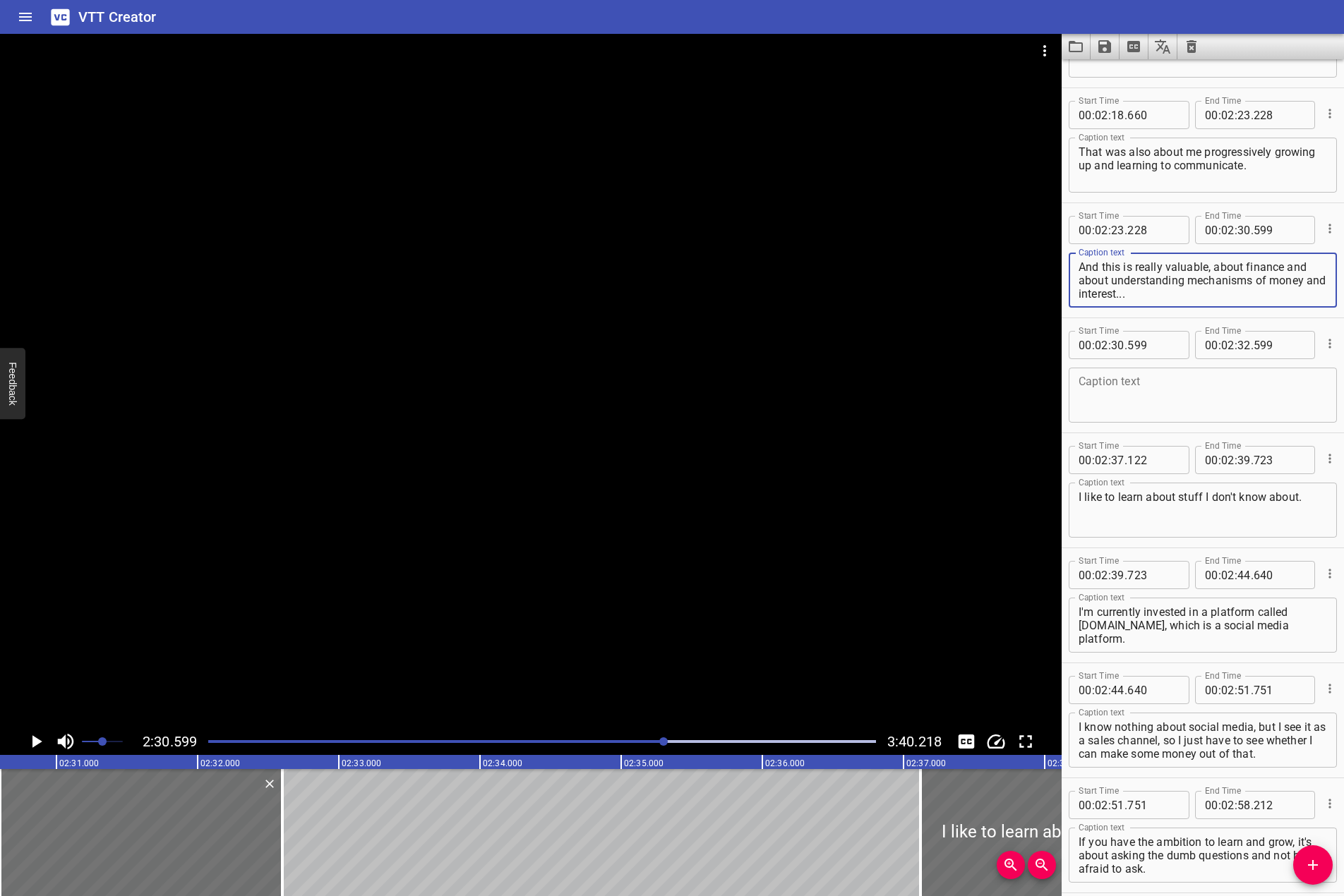
type textarea "And this is really valuable, about finance and about understanding mechanisms o…"
click at [1219, 406] on textarea at bounding box center [1203, 396] width 248 height 40
paste textarea "and where I could continue to grow the business by really milking every [PERSON…"
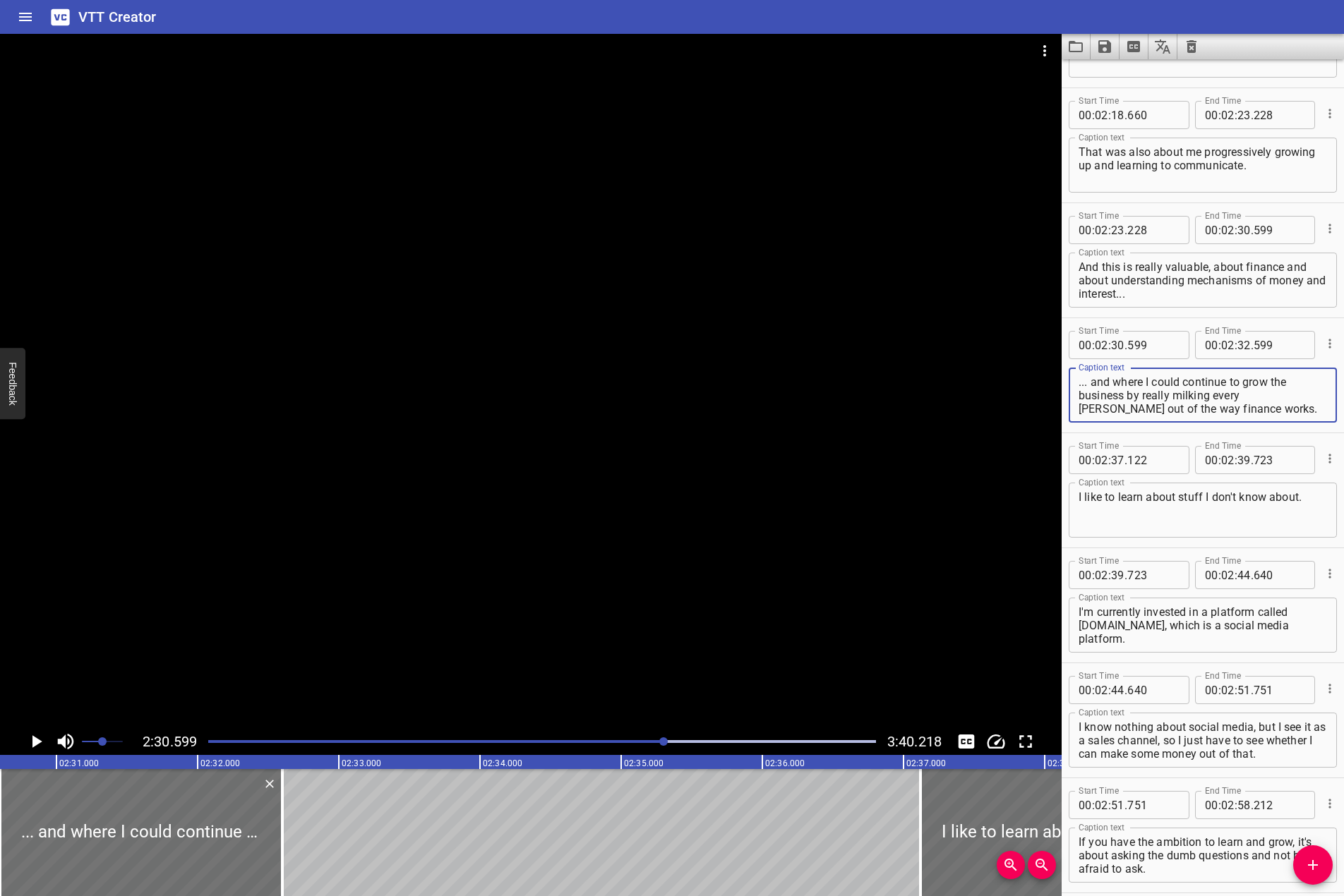
type textarea "... and where I could continue to grow the business by really milking every [PE…"
click at [1244, 344] on input "number" at bounding box center [1244, 346] width 13 height 28
type input "37"
type input "122"
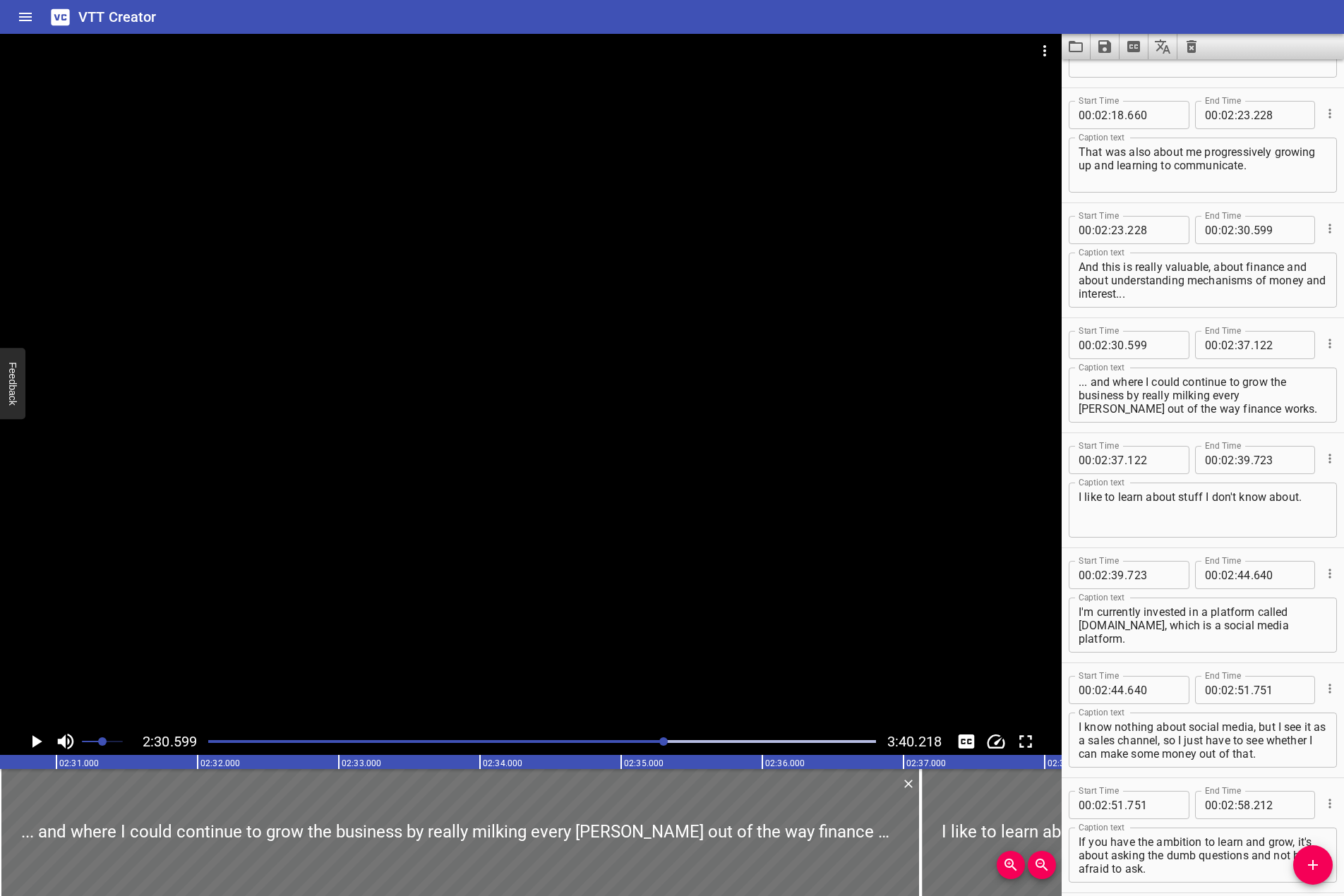
click at [1067, 656] on div "Start Time 00 : 02 : 39 . 723 Start Time End Time 00 : 02 : 44 . 640 End Time C…" at bounding box center [1203, 605] width 282 height 114
click at [489, 419] on div at bounding box center [531, 381] width 1062 height 694
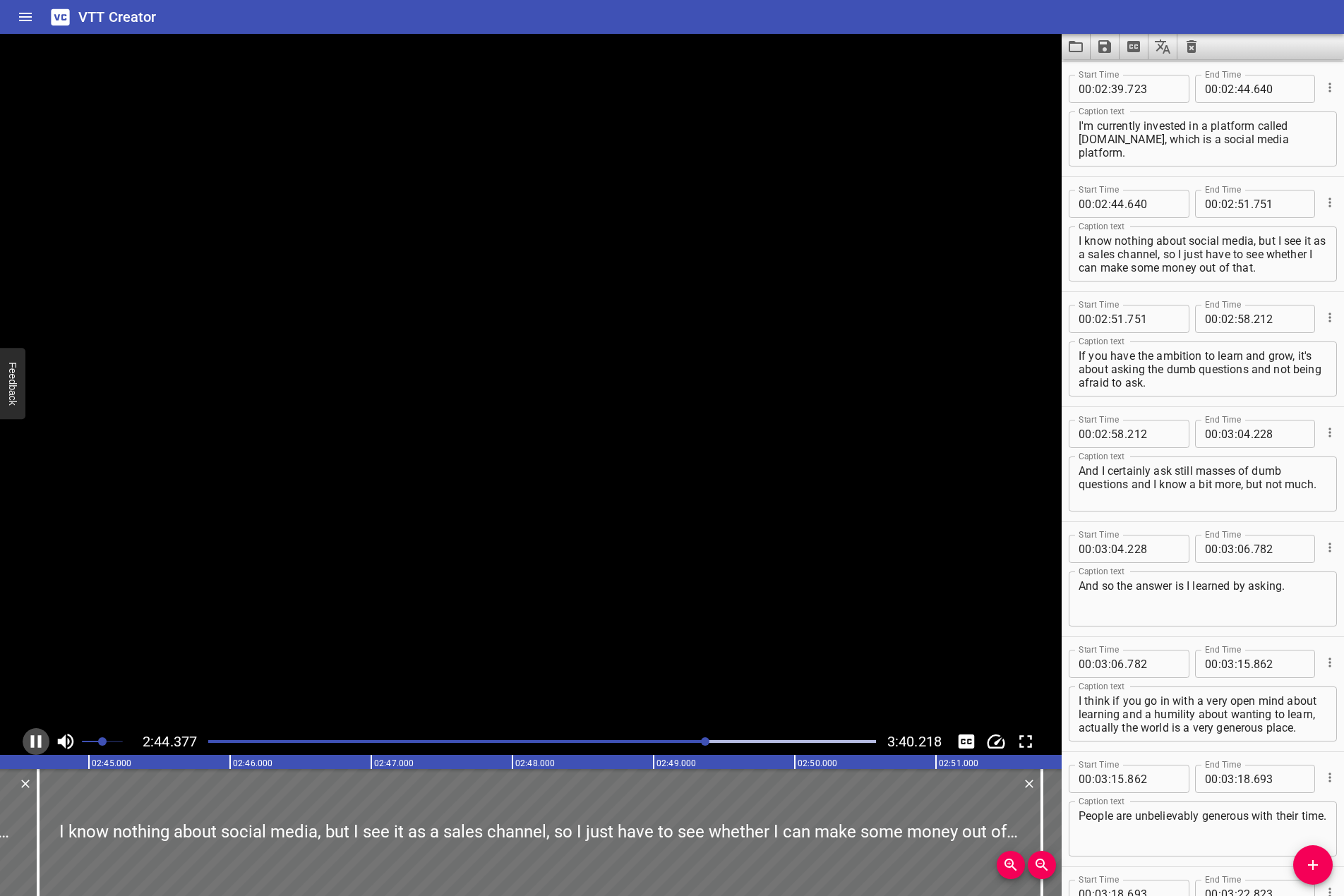
scroll to position [0, 23212]
click at [37, 735] on icon "Play/Pause" at bounding box center [36, 742] width 21 height 21
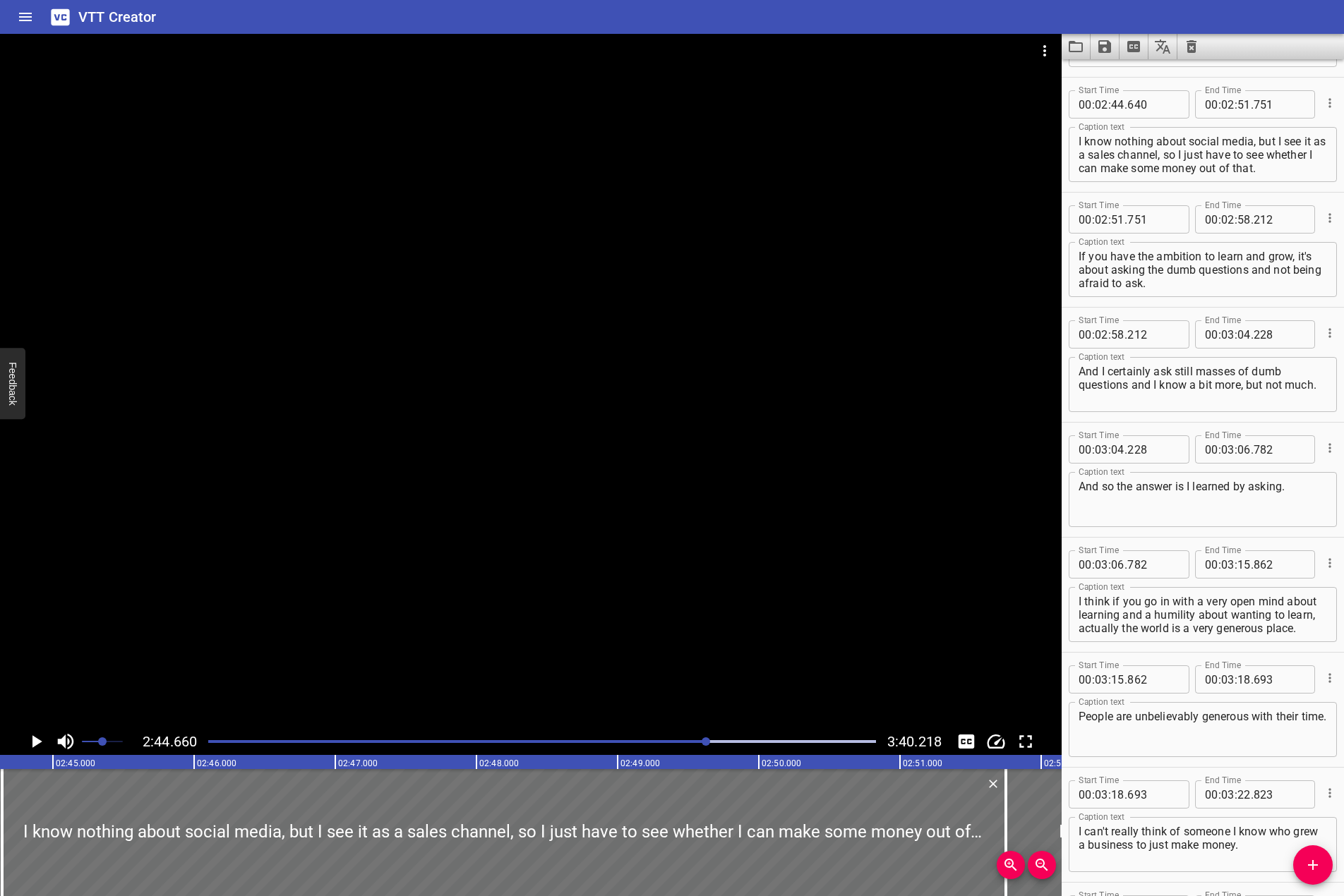
scroll to position [0, 23253]
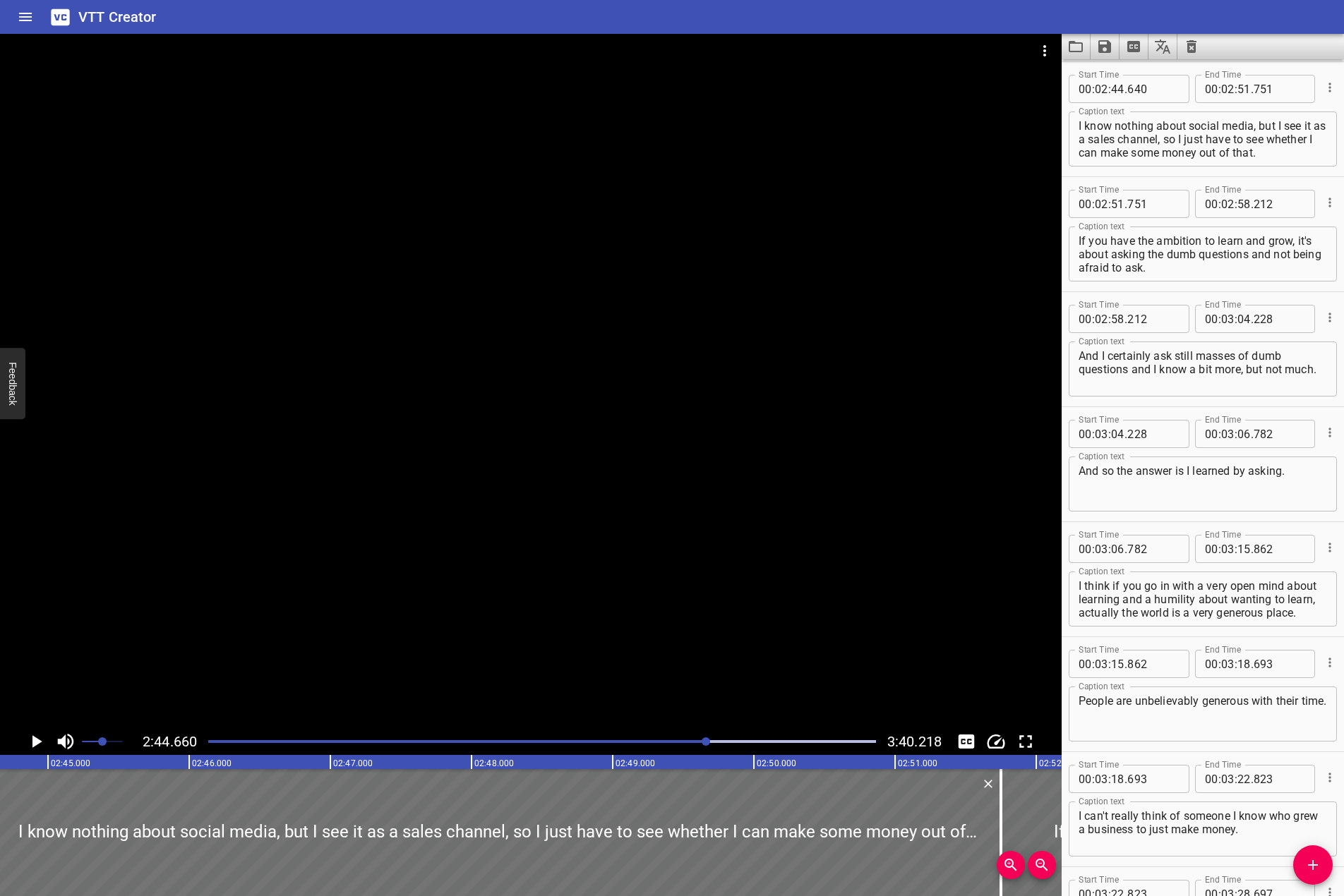
click at [599, 323] on div at bounding box center [531, 381] width 1062 height 694
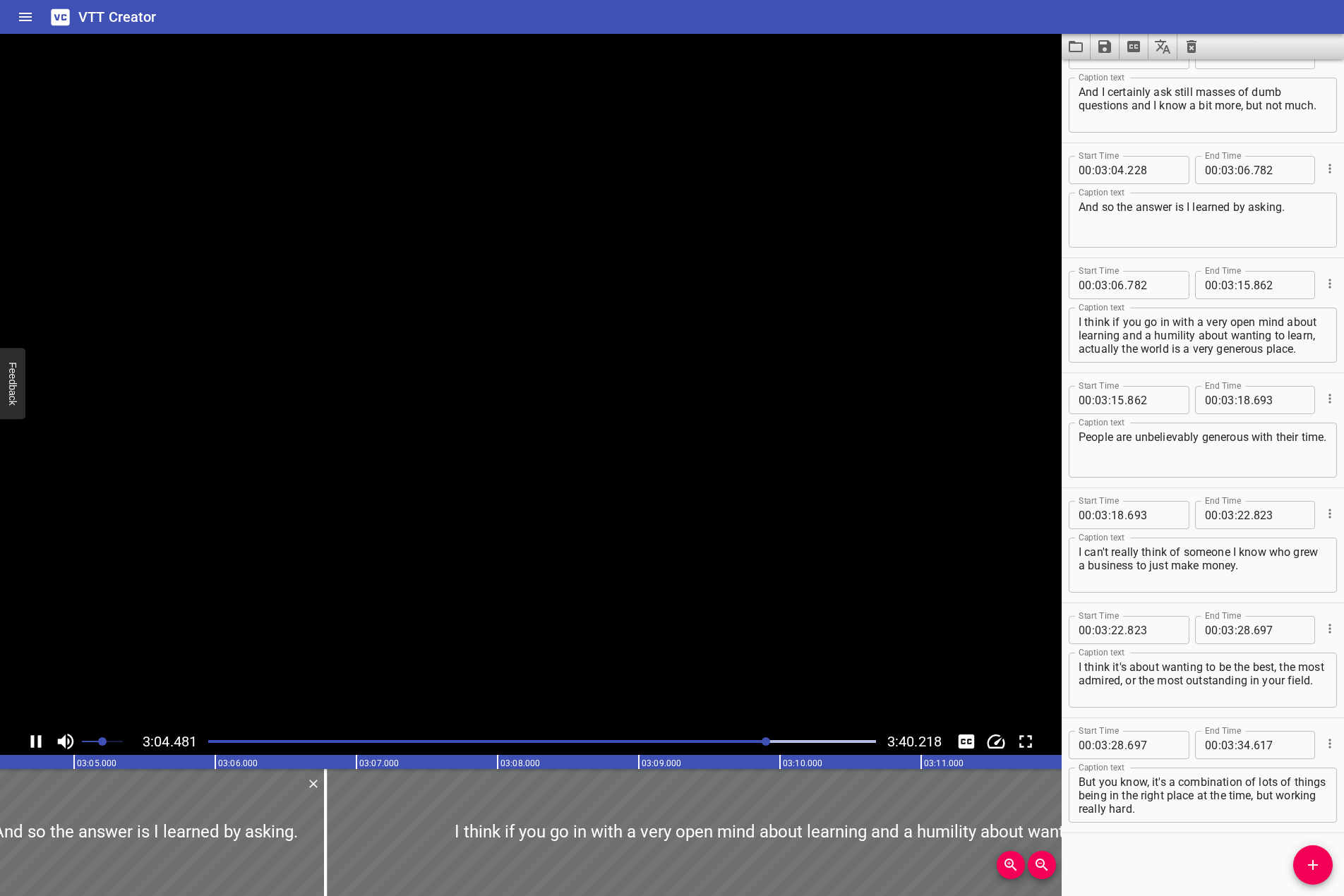
scroll to position [3716, 0]
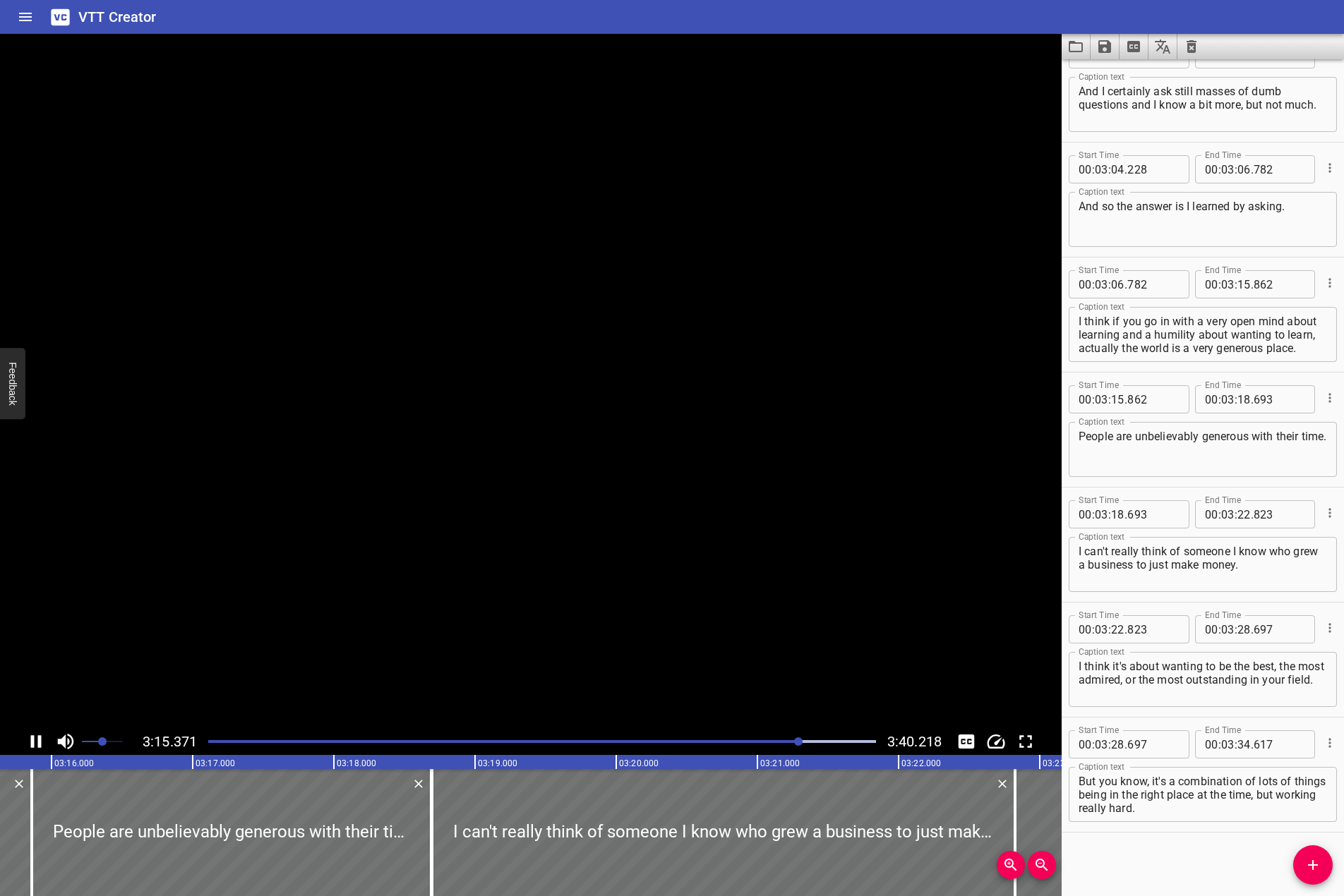
click at [34, 743] on icon "Play/Pause" at bounding box center [37, 741] width 10 height 13
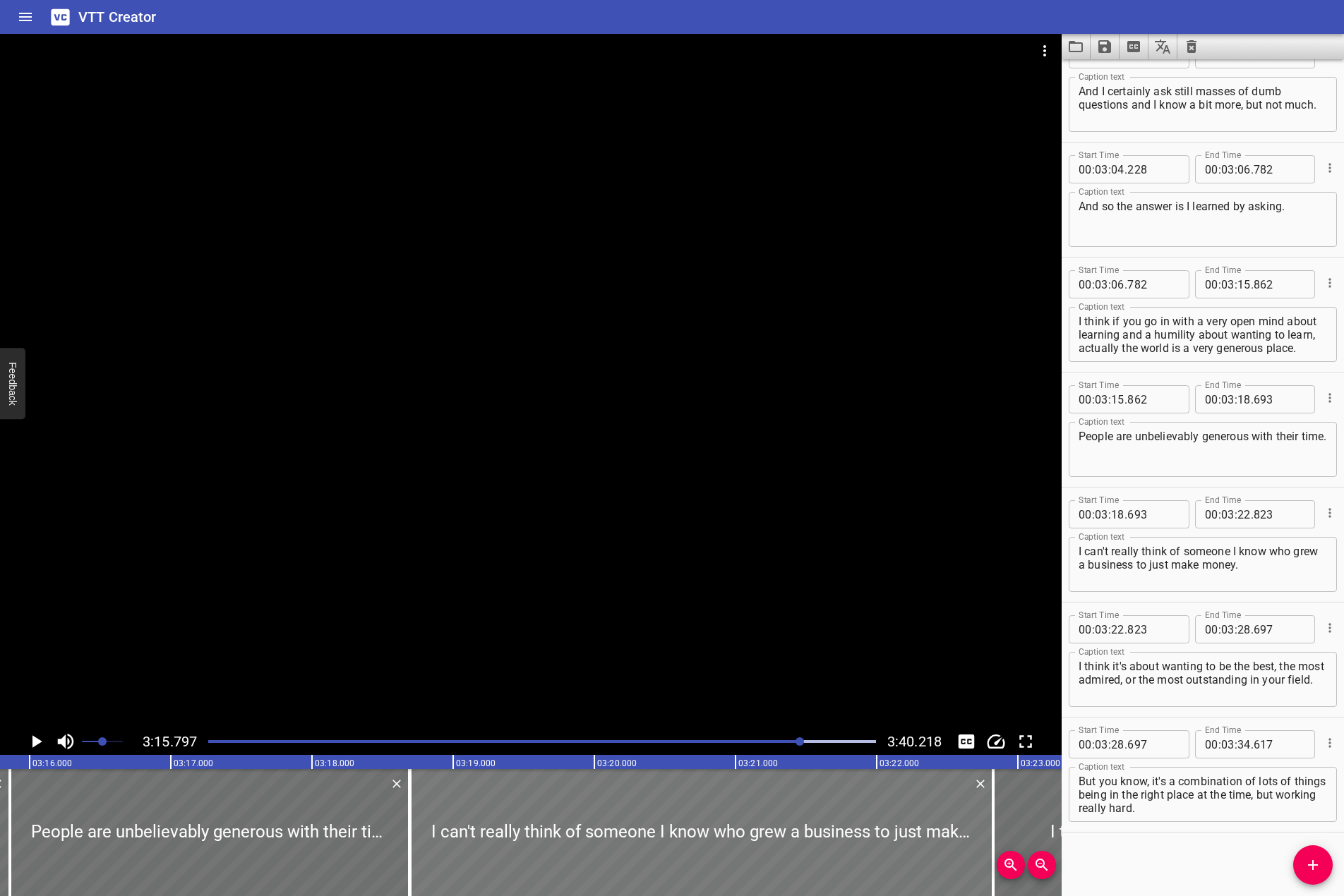
scroll to position [0, 27649]
click at [547, 444] on div at bounding box center [531, 381] width 1062 height 694
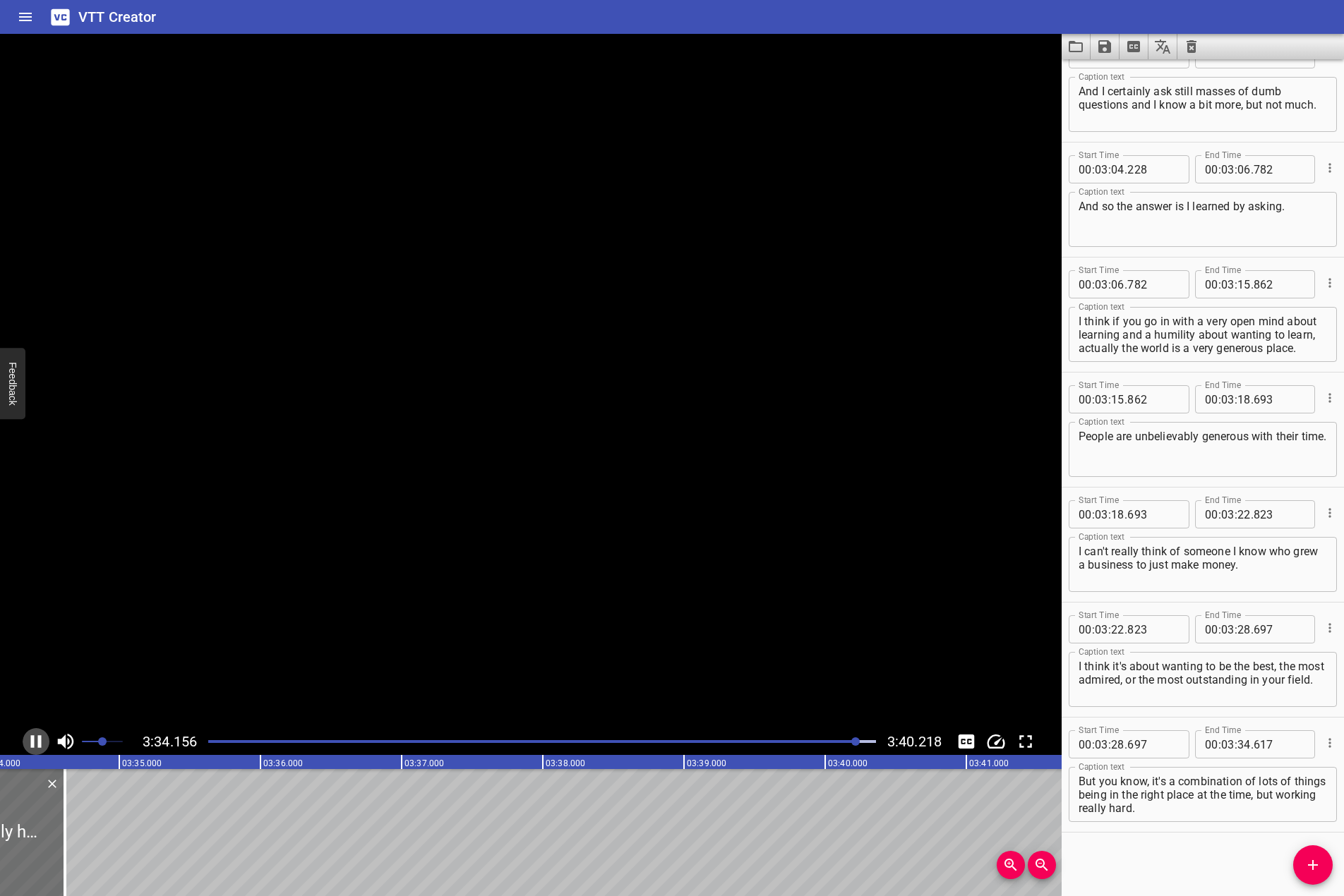
click at [35, 742] on icon "Play/Pause" at bounding box center [36, 742] width 21 height 21
click at [848, 743] on div at bounding box center [542, 741] width 685 height 19
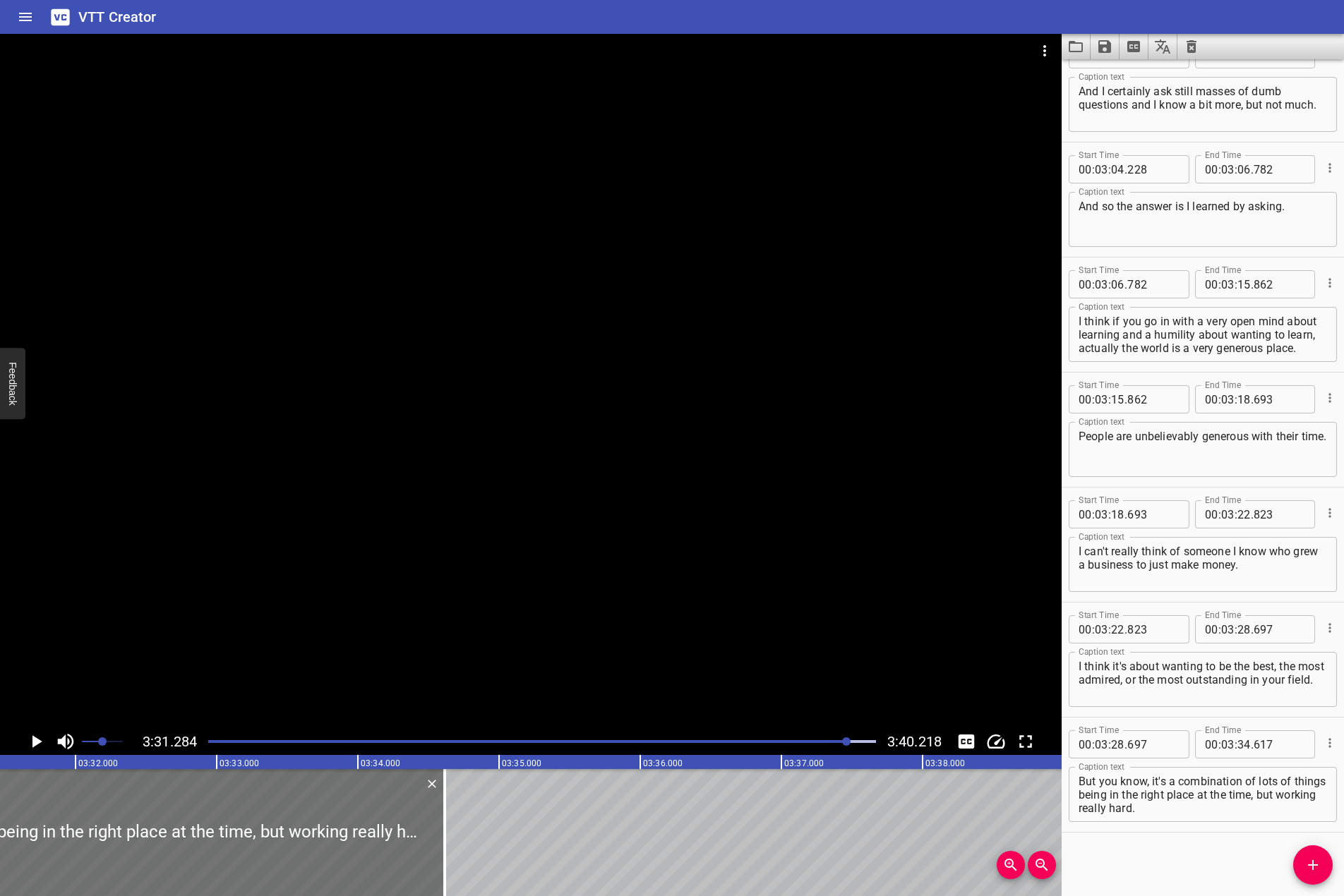
click at [776, 651] on div at bounding box center [531, 381] width 1062 height 694
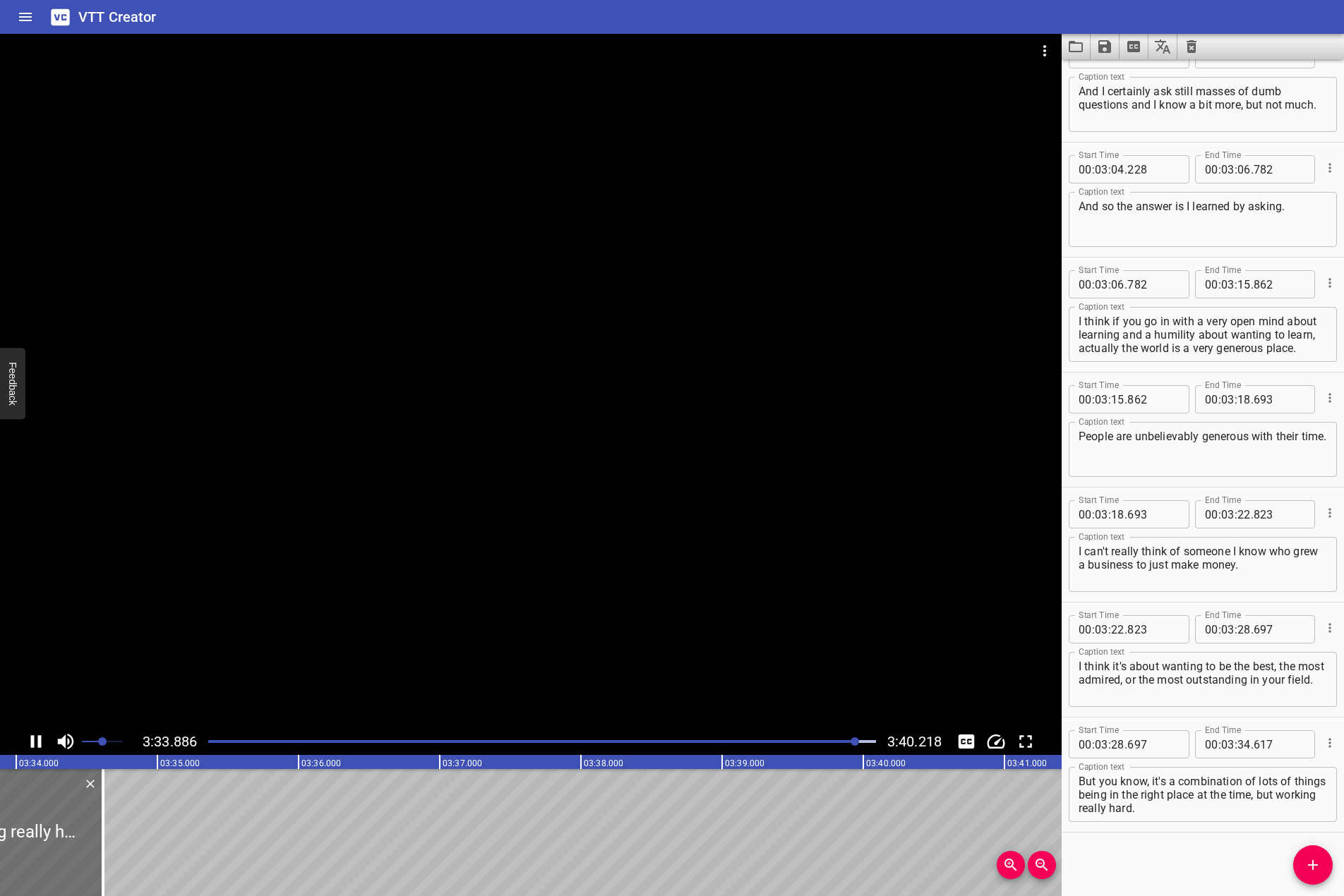
click at [754, 578] on div at bounding box center [531, 381] width 1062 height 694
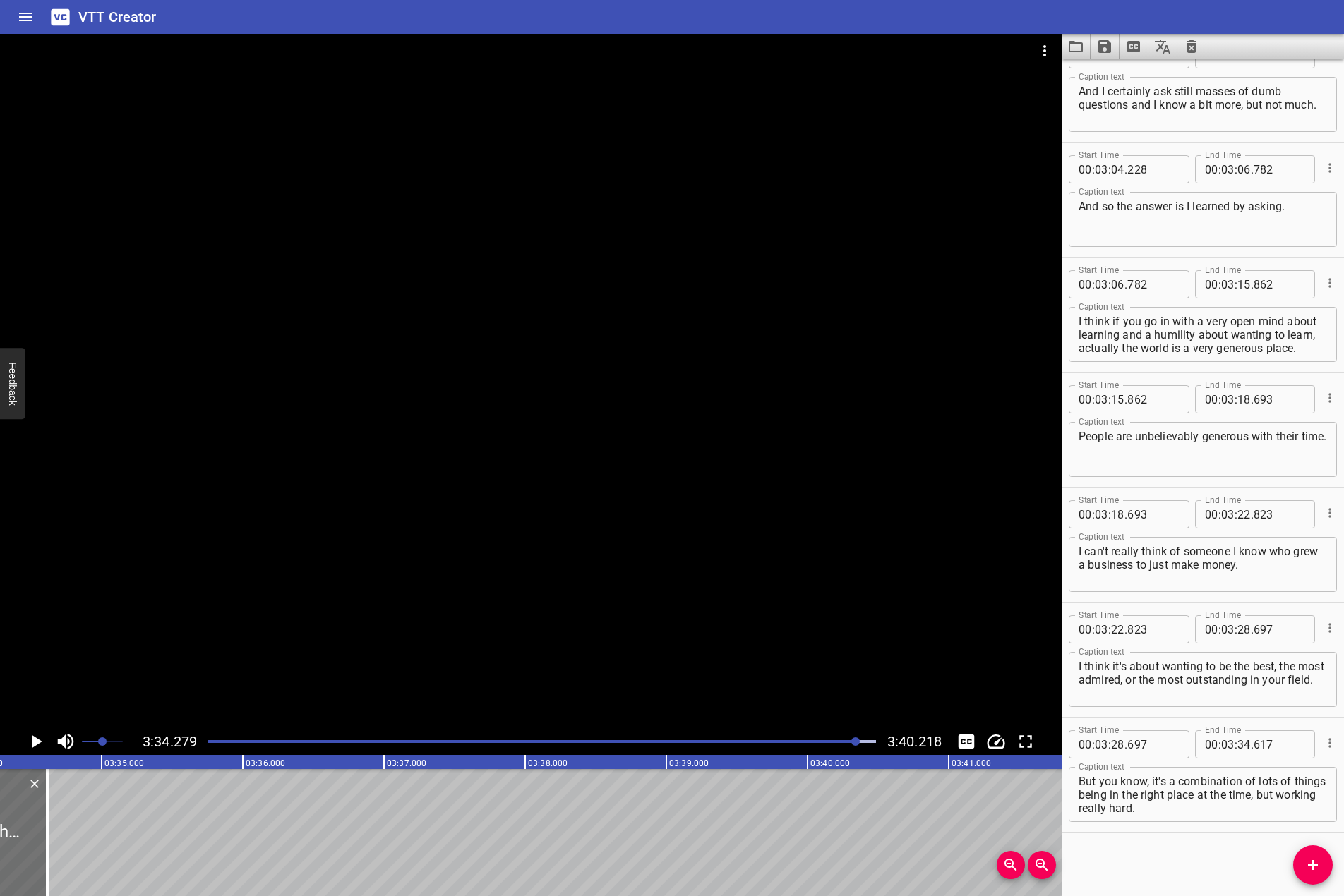
click at [1227, 865] on div "Start Time 00 : 00 : 05 . 907 Start Time End Time 00 : 00 : 09 . 731 End Time C…" at bounding box center [1203, 477] width 282 height 837
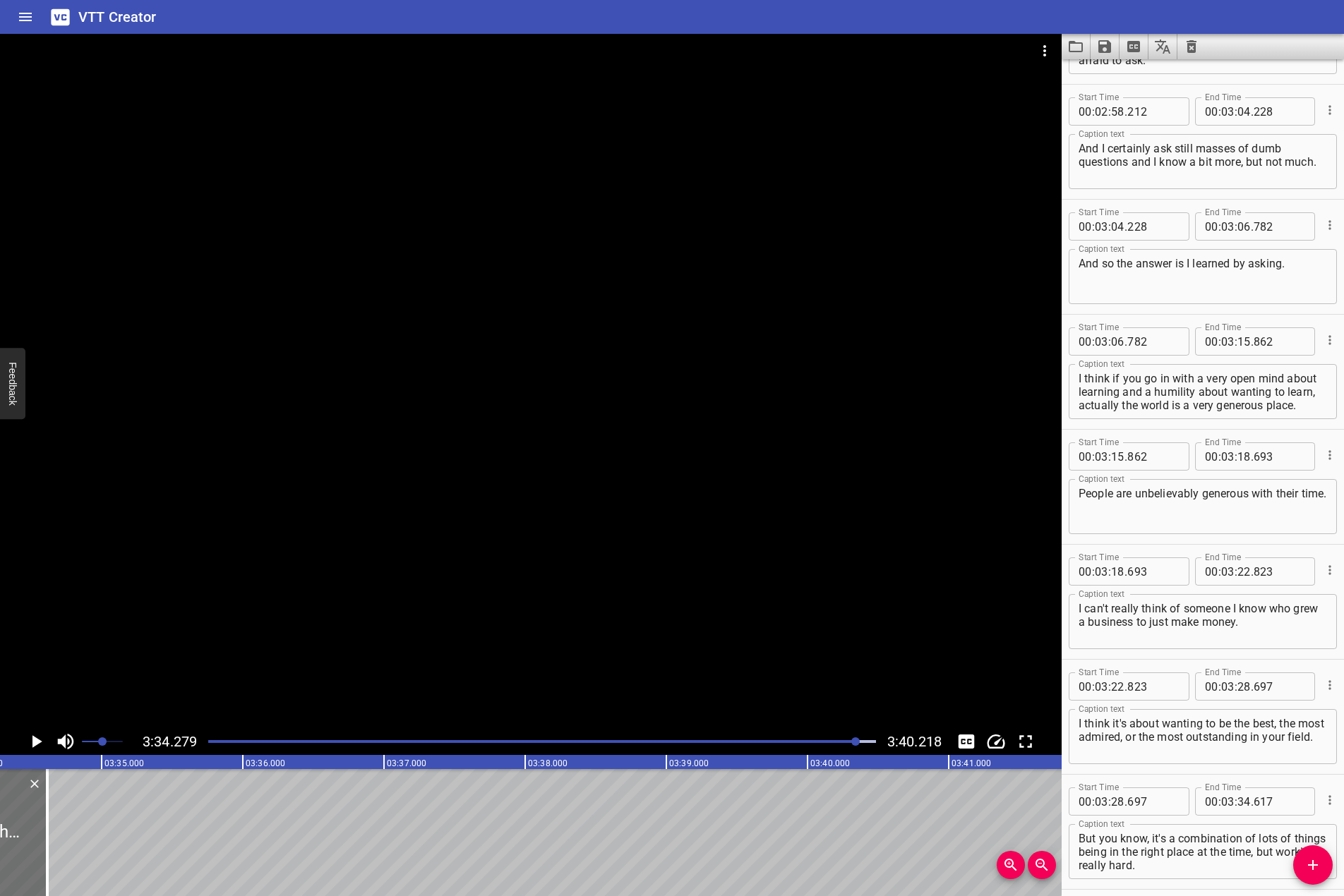
scroll to position [3363, 0]
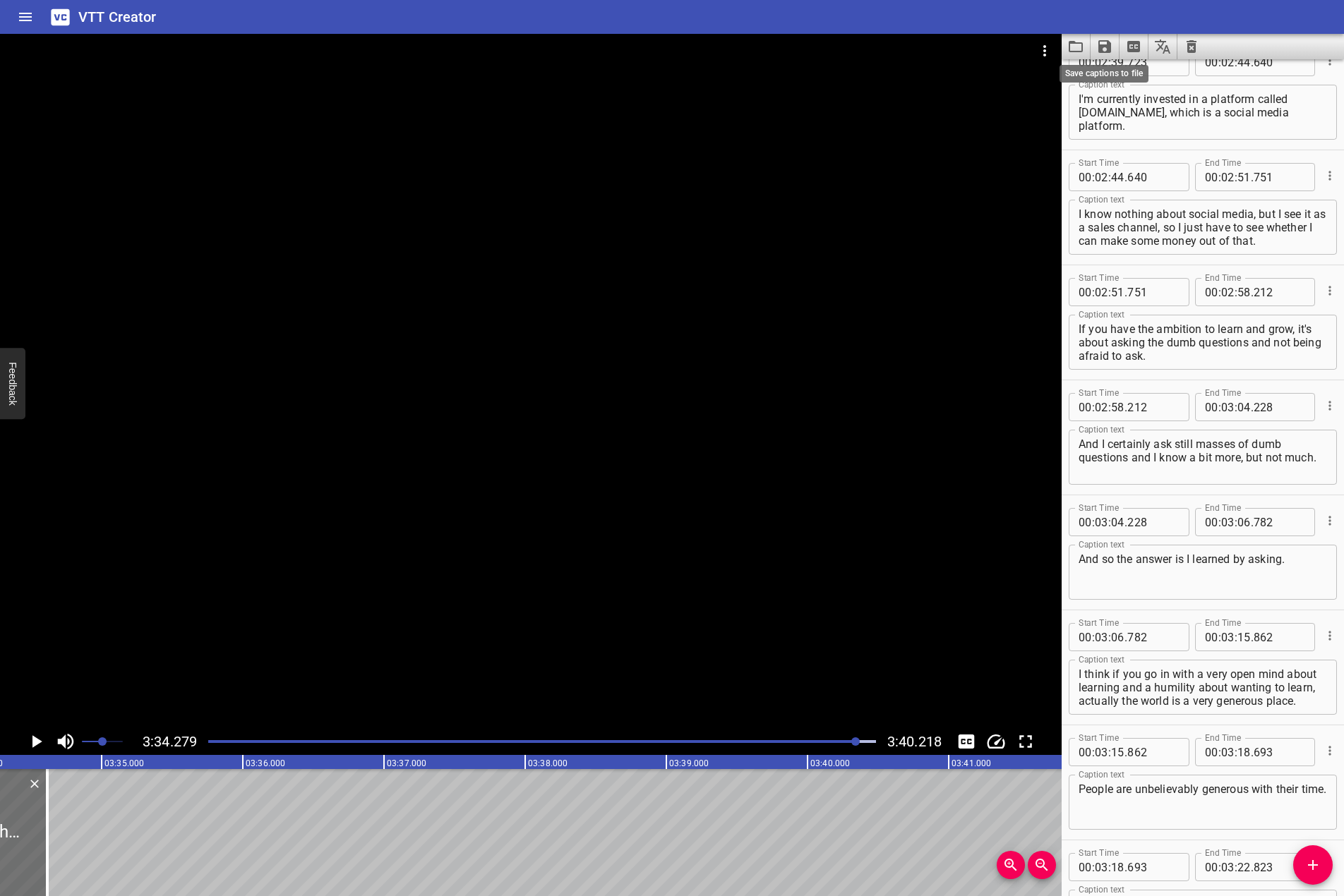
click at [1108, 52] on icon "Save captions to file" at bounding box center [1105, 46] width 13 height 13
click at [1106, 83] on li "Save to VTT file" at bounding box center [1143, 78] width 104 height 25
